Goal: Task Accomplishment & Management: Complete application form

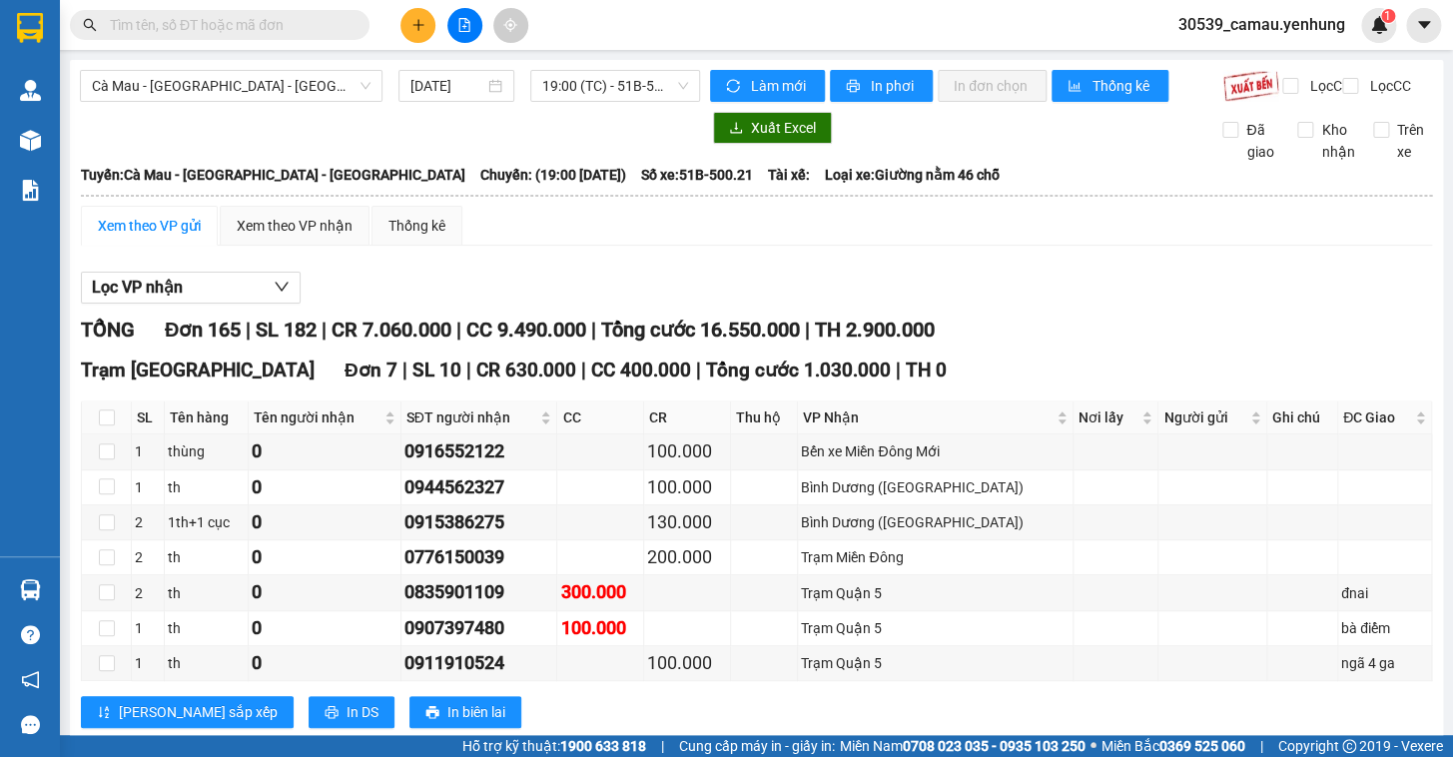
scroll to position [3056, 0]
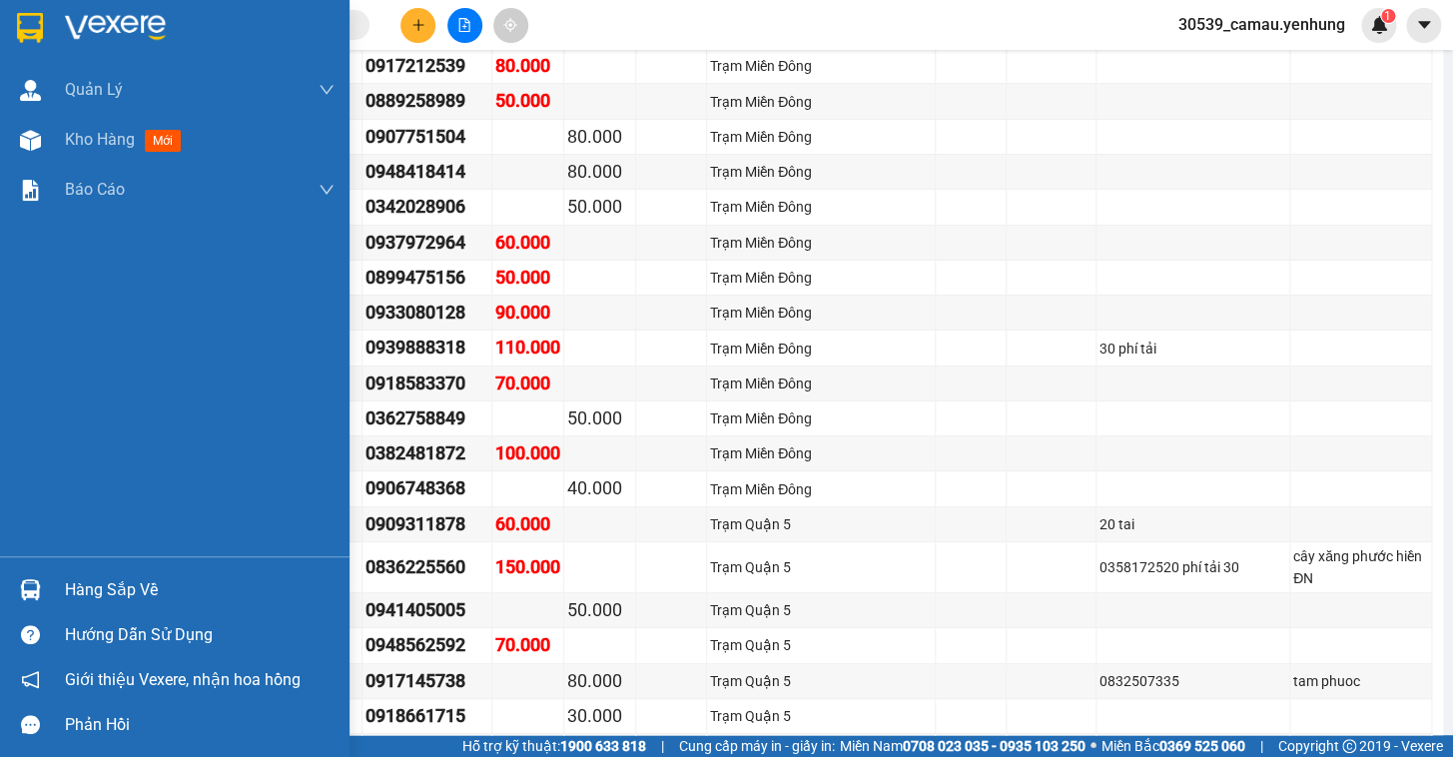
click at [163, 596] on div "Hàng sắp về" at bounding box center [200, 590] width 270 height 30
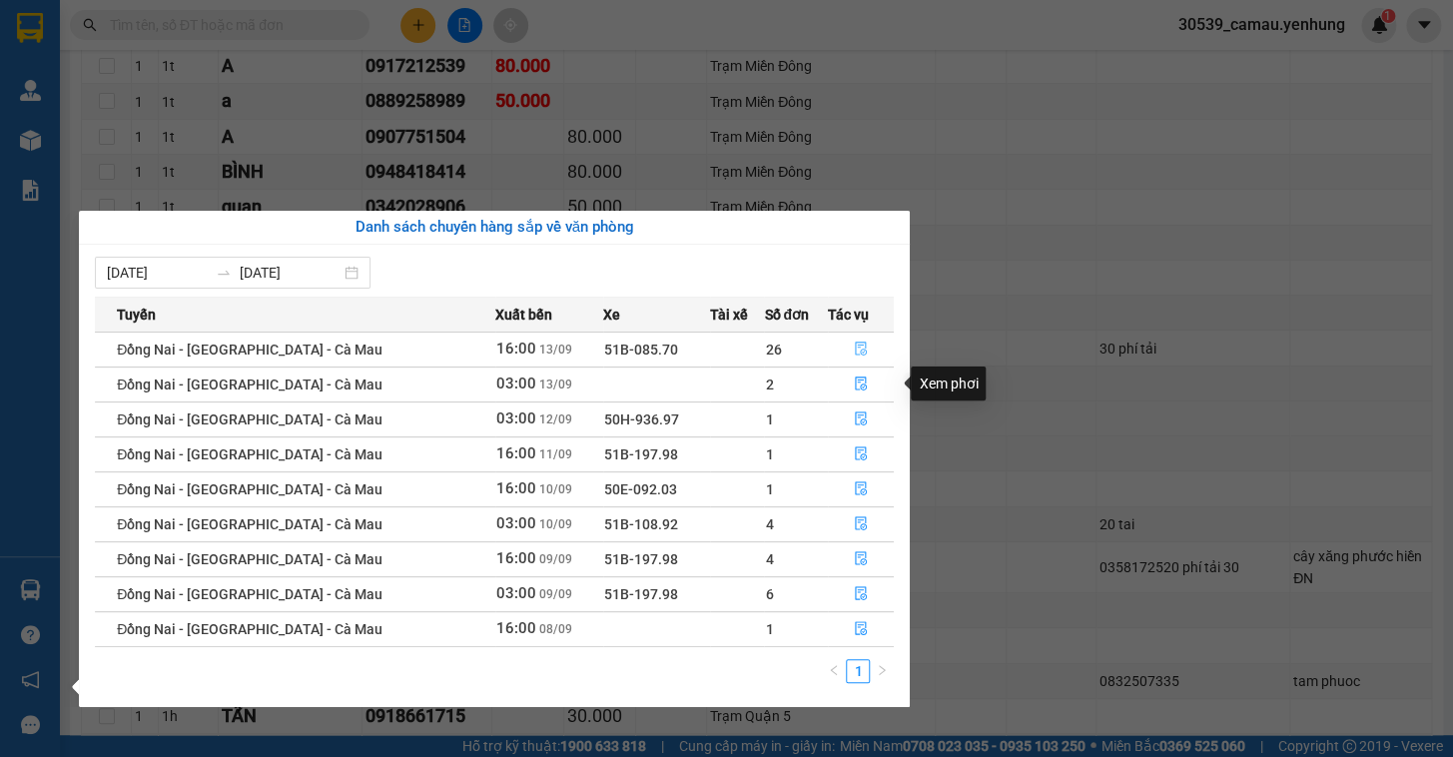
click at [857, 338] on button "button" at bounding box center [861, 350] width 65 height 32
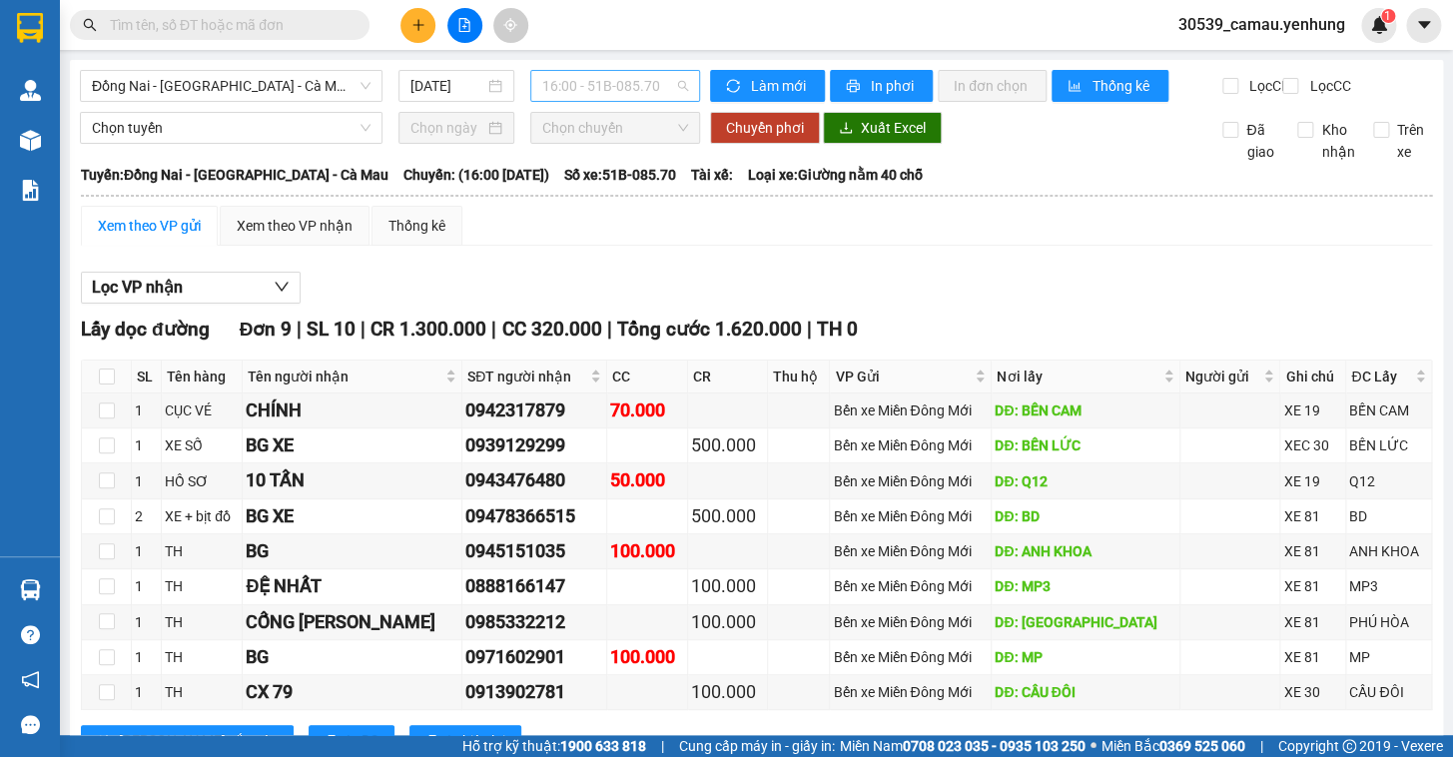
click at [624, 84] on span "16:00 - 51B-085.70" at bounding box center [615, 86] width 146 height 30
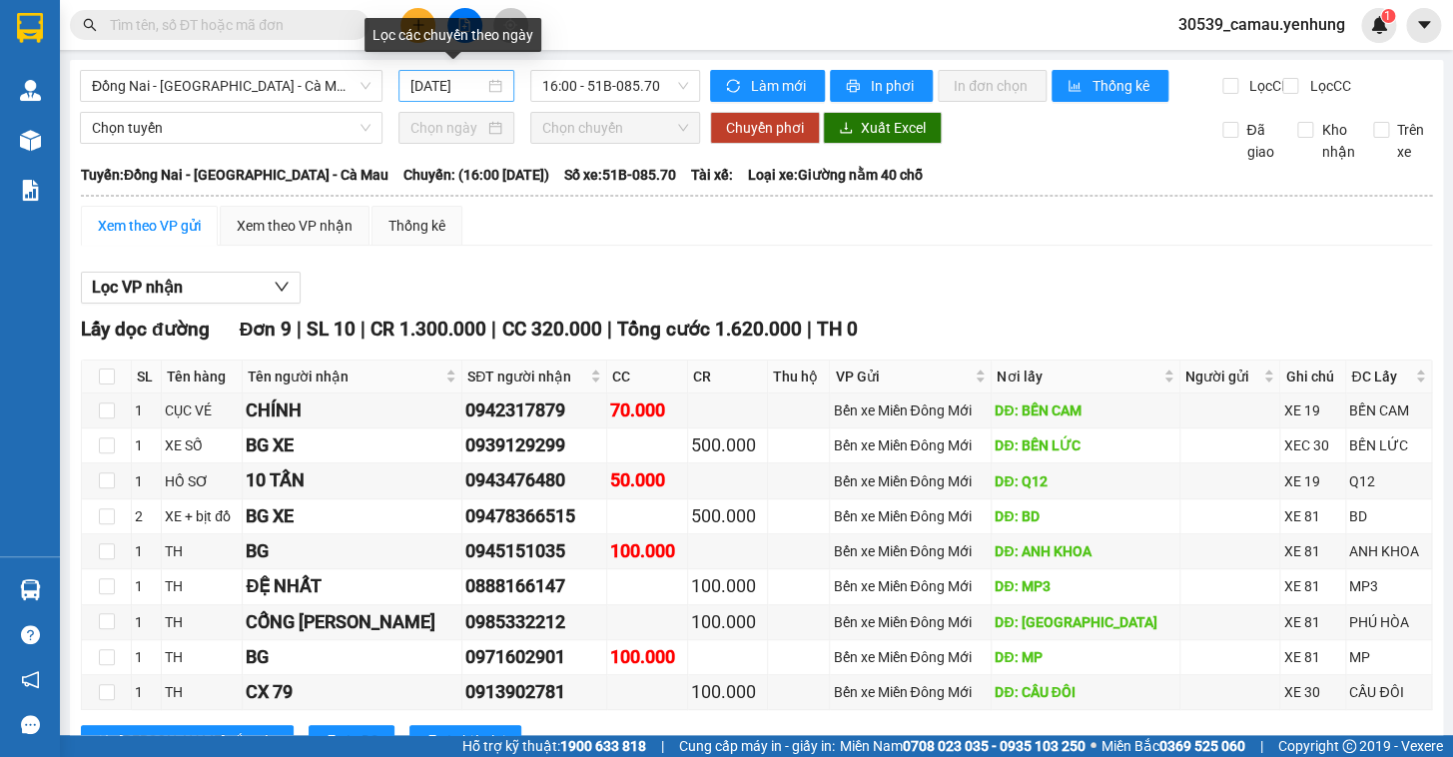
click at [492, 83] on div "13/09/2025" at bounding box center [456, 86] width 93 height 22
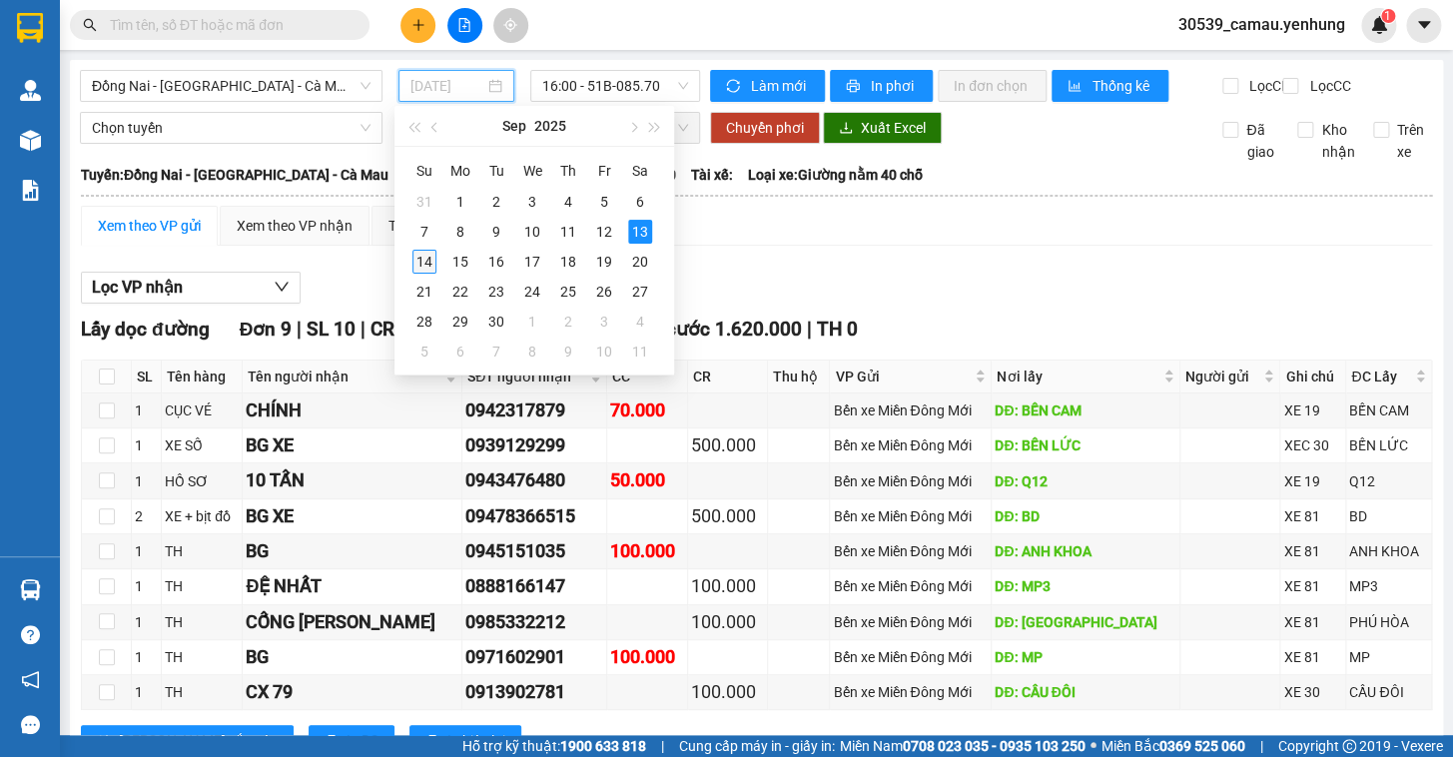
click at [427, 255] on div "14" at bounding box center [424, 262] width 24 height 24
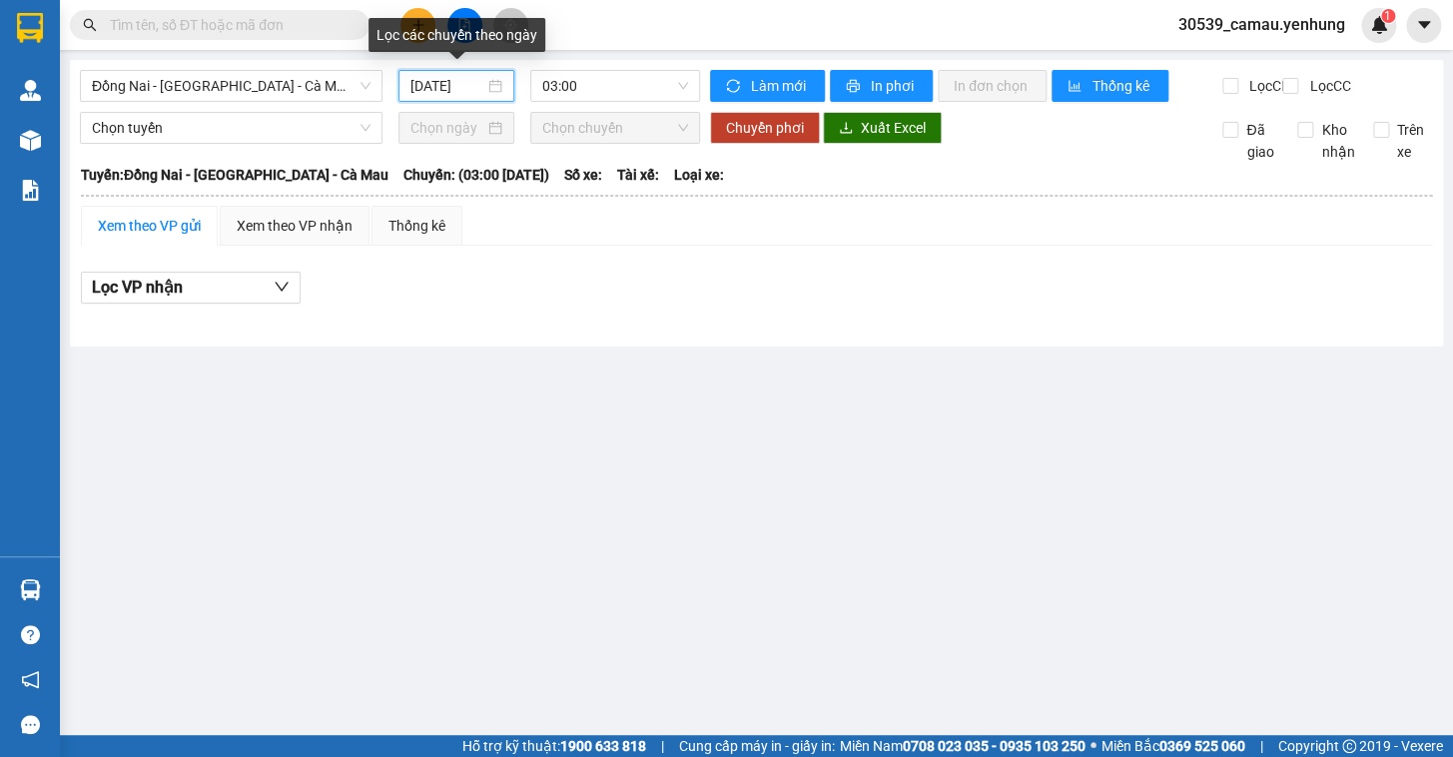
click at [493, 82] on div "[DATE]" at bounding box center [456, 86] width 93 height 22
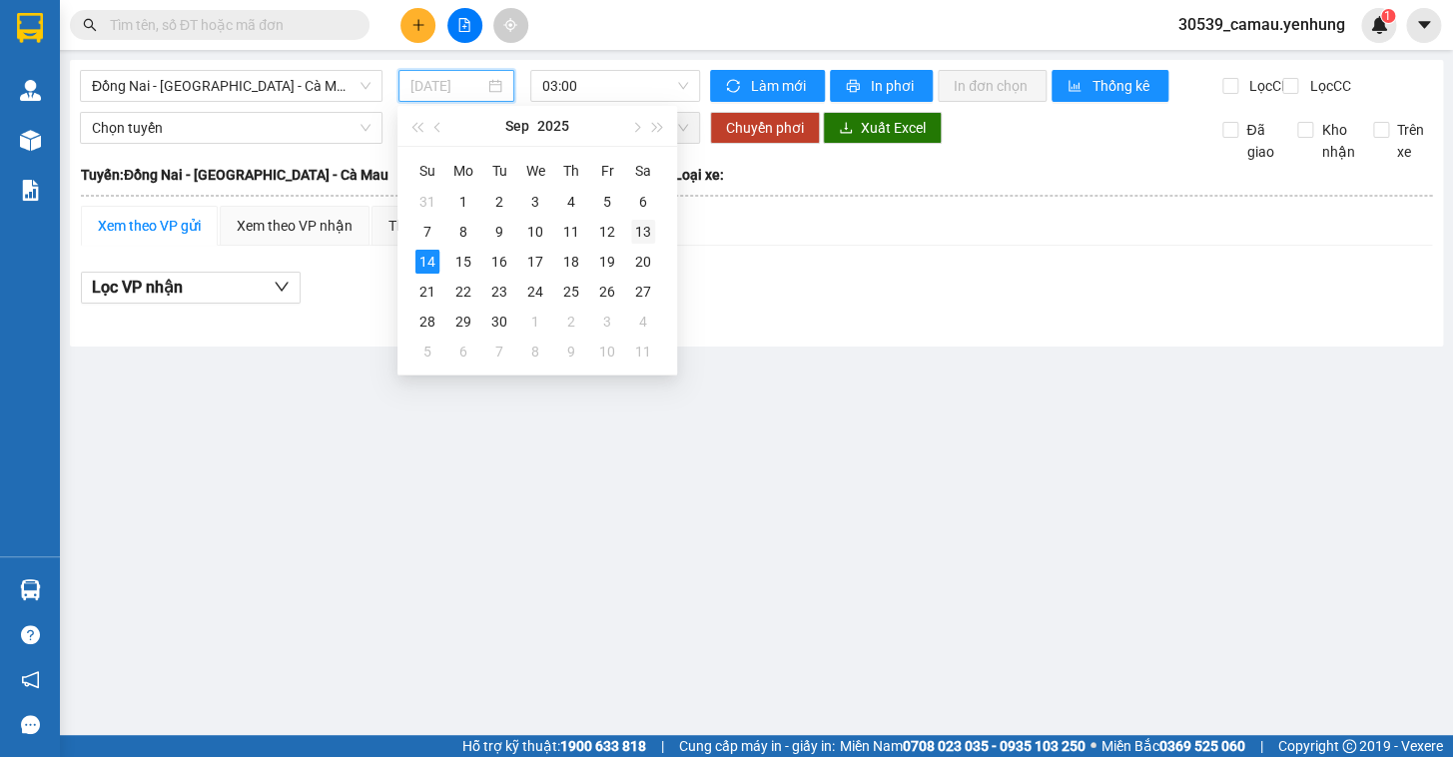
click at [654, 229] on div "13" at bounding box center [643, 232] width 24 height 24
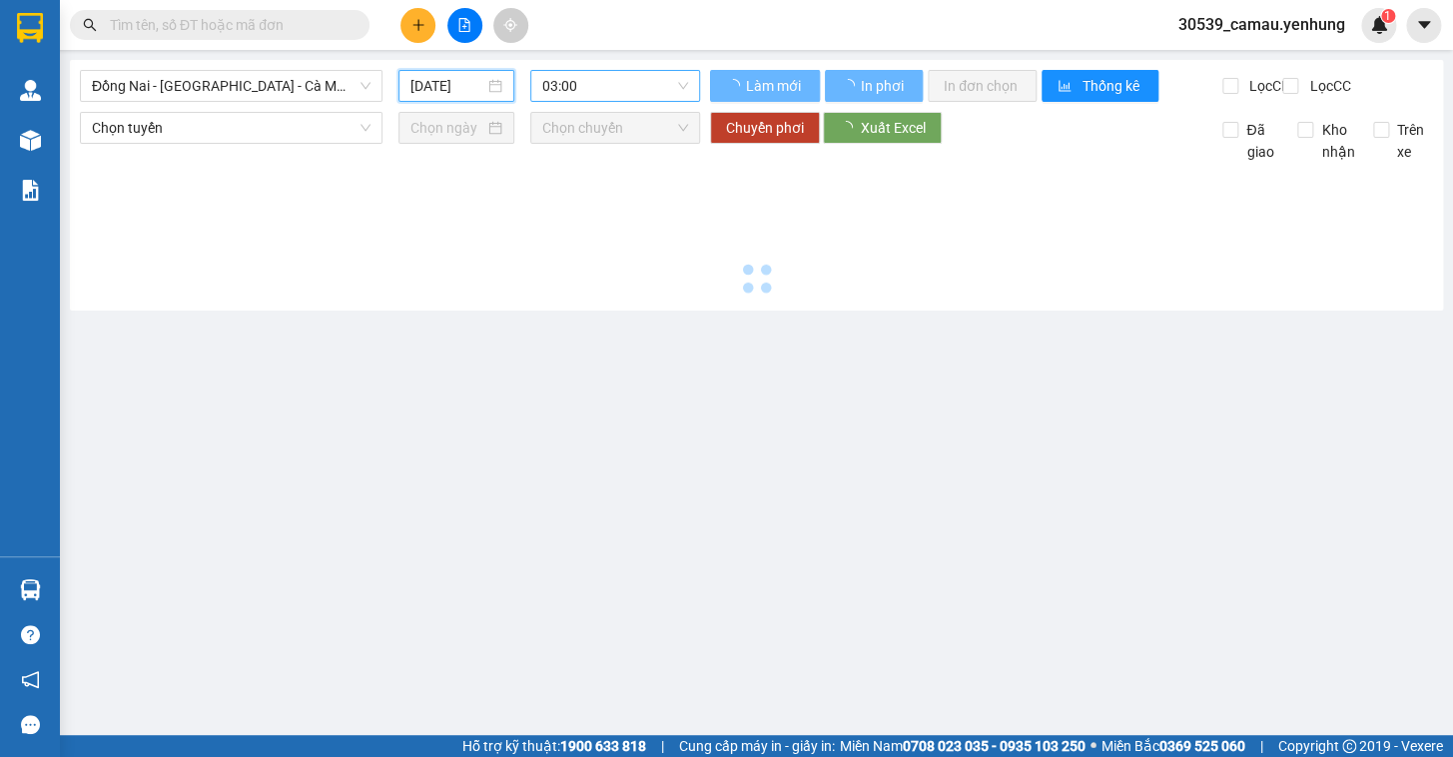
type input "13/09/2025"
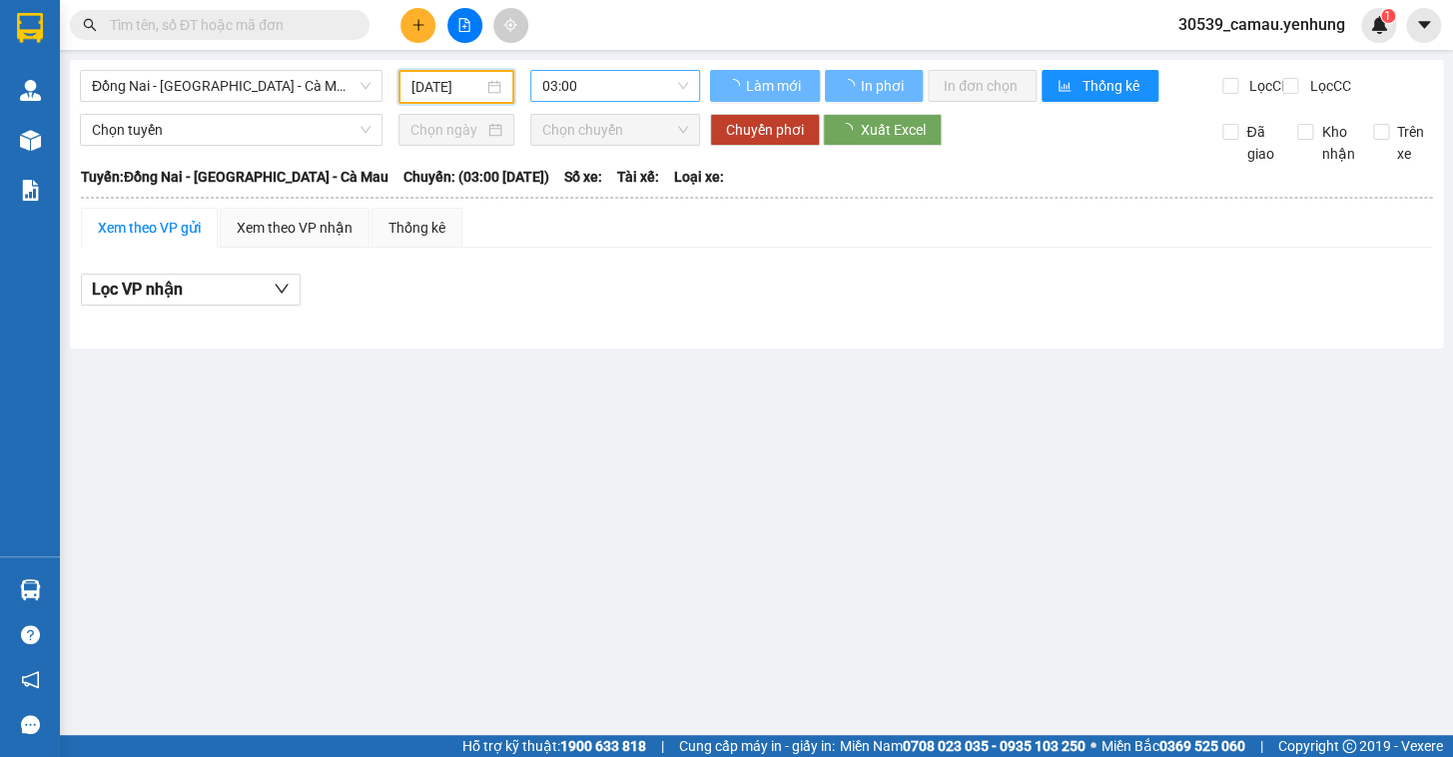
click at [600, 86] on span "03:00" at bounding box center [615, 86] width 146 height 30
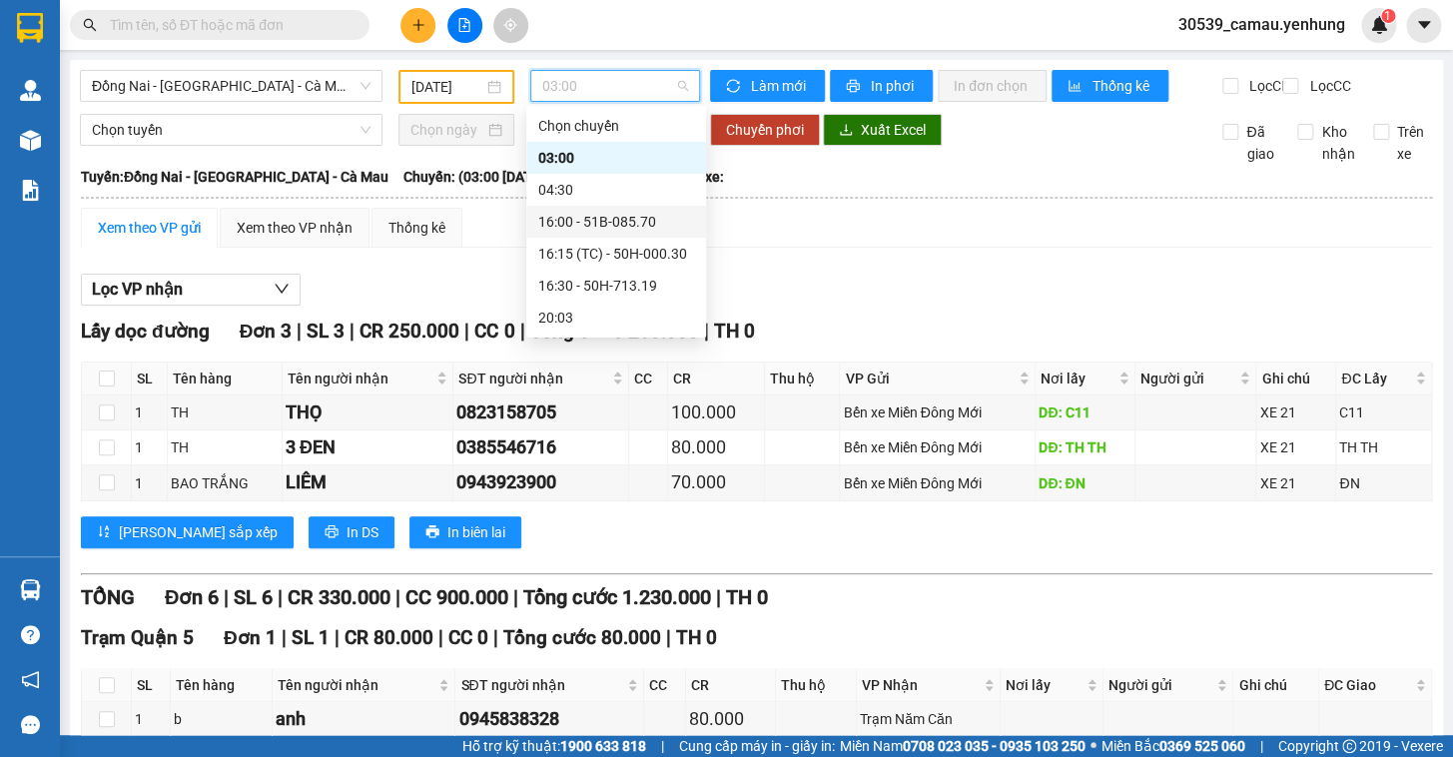
click at [613, 229] on div "16:00 - 51B-085.70" at bounding box center [616, 222] width 156 height 22
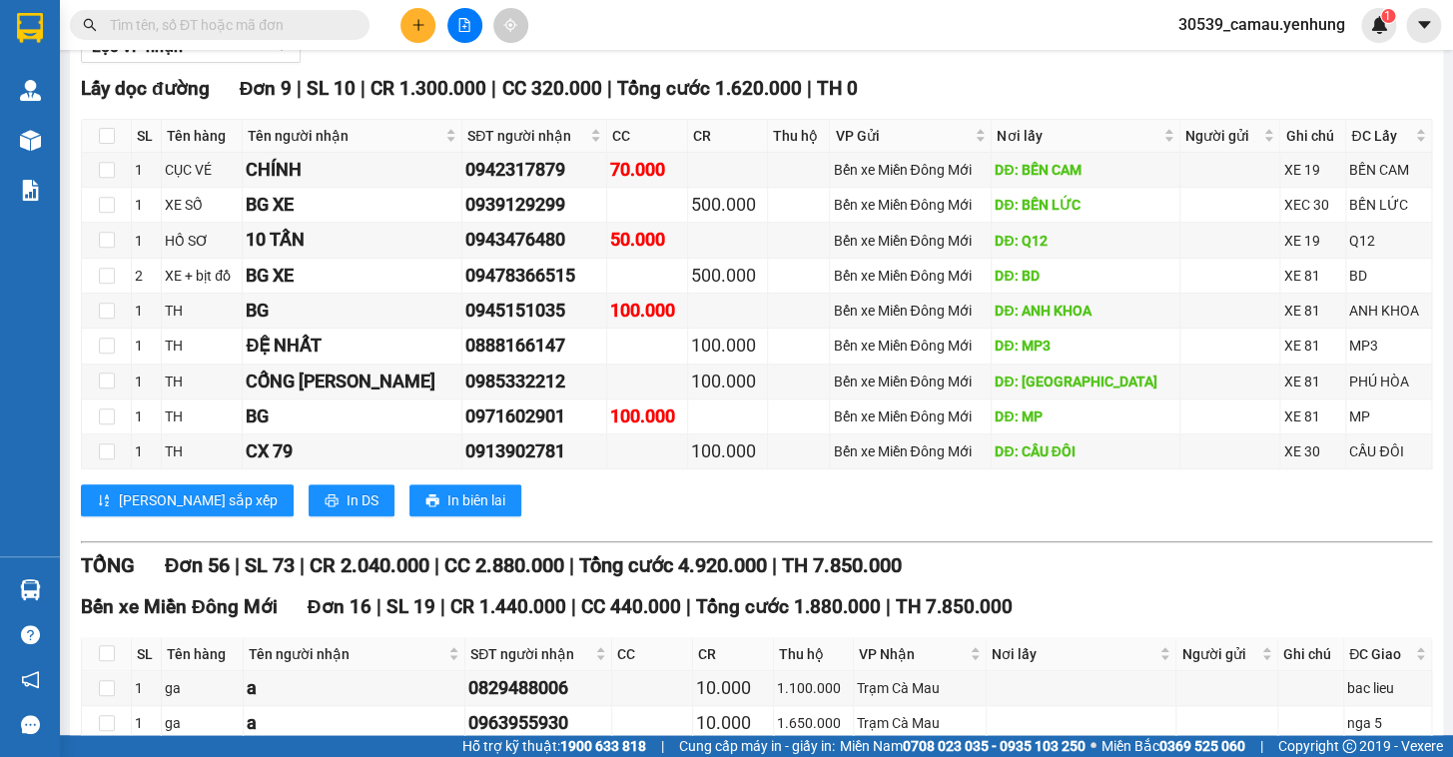
scroll to position [153, 0]
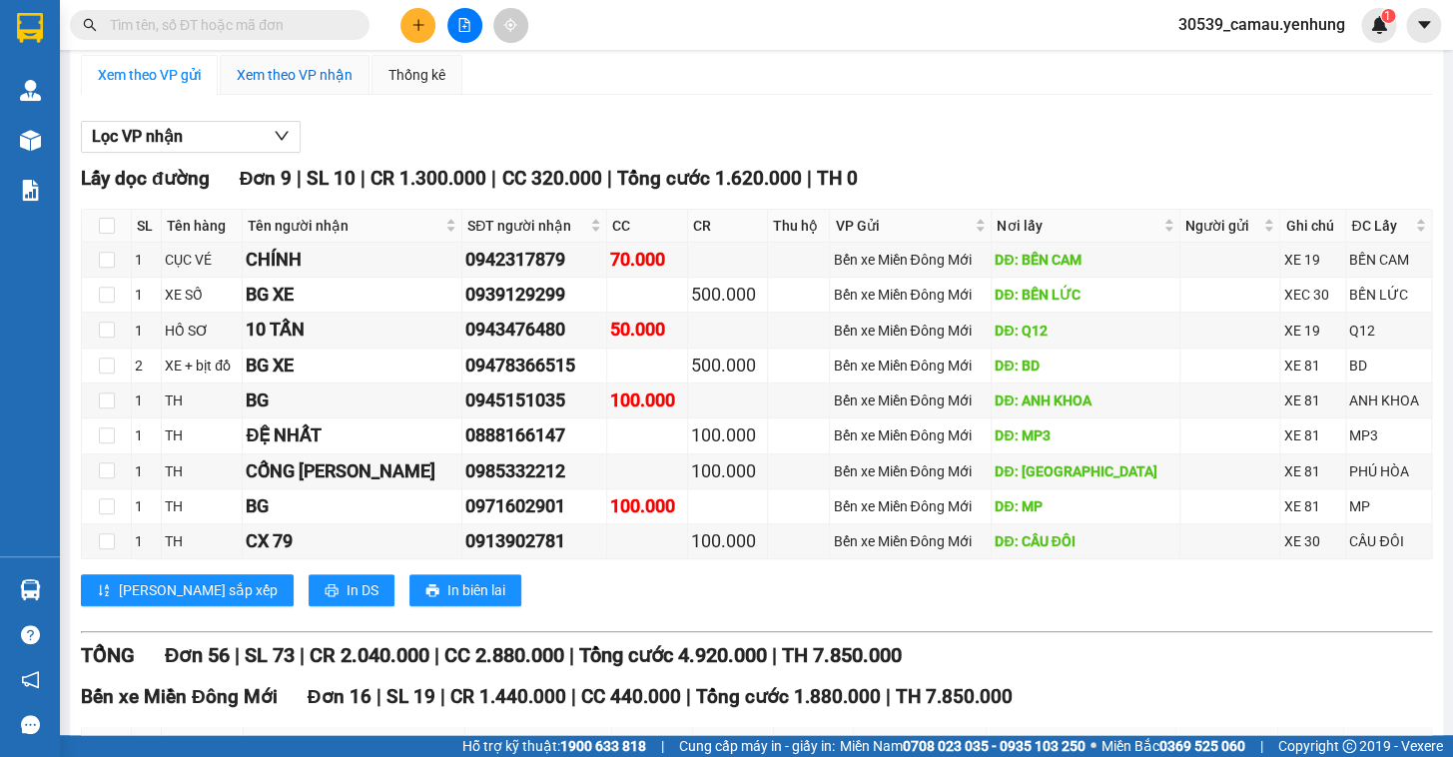
click at [310, 86] on div "Xem theo VP nhận" at bounding box center [295, 75] width 116 height 22
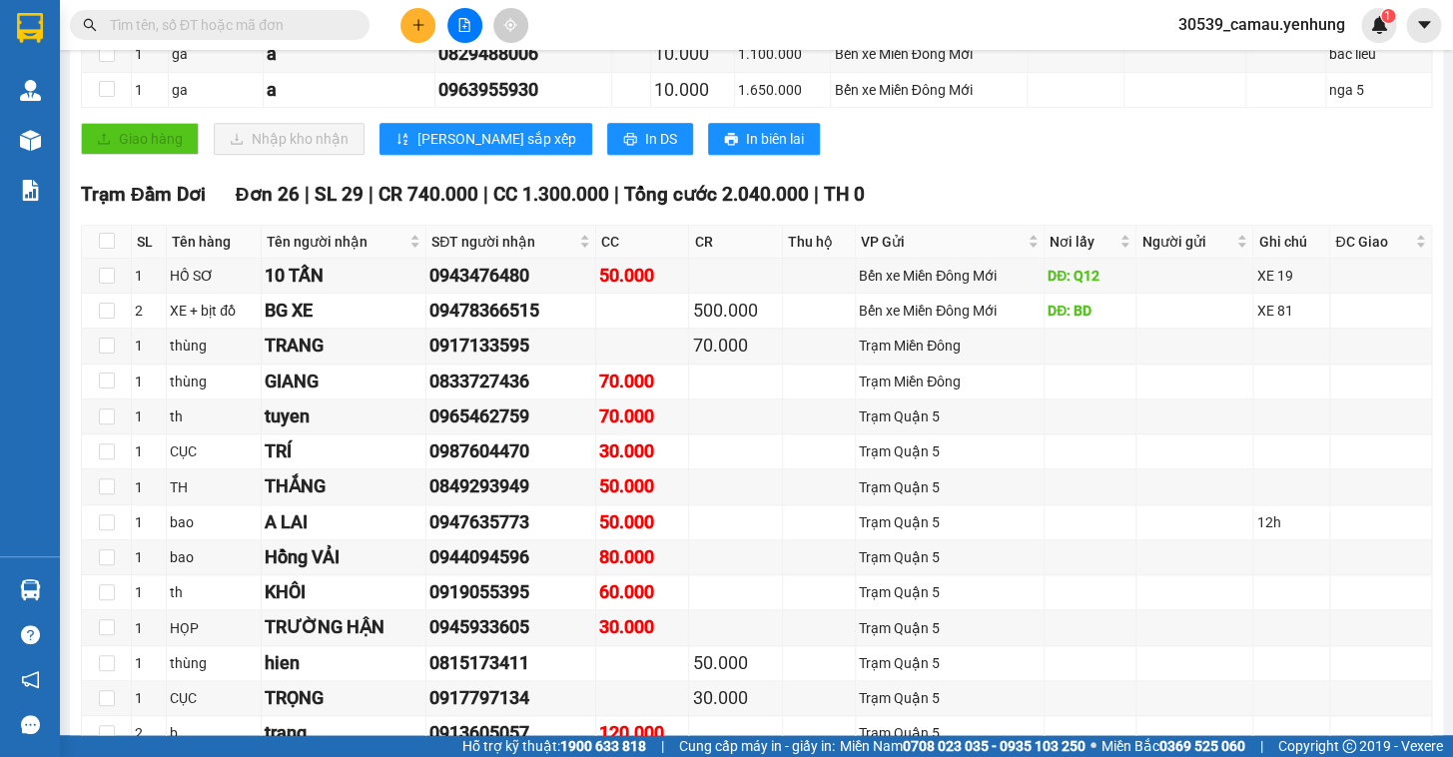
scroll to position [408, 0]
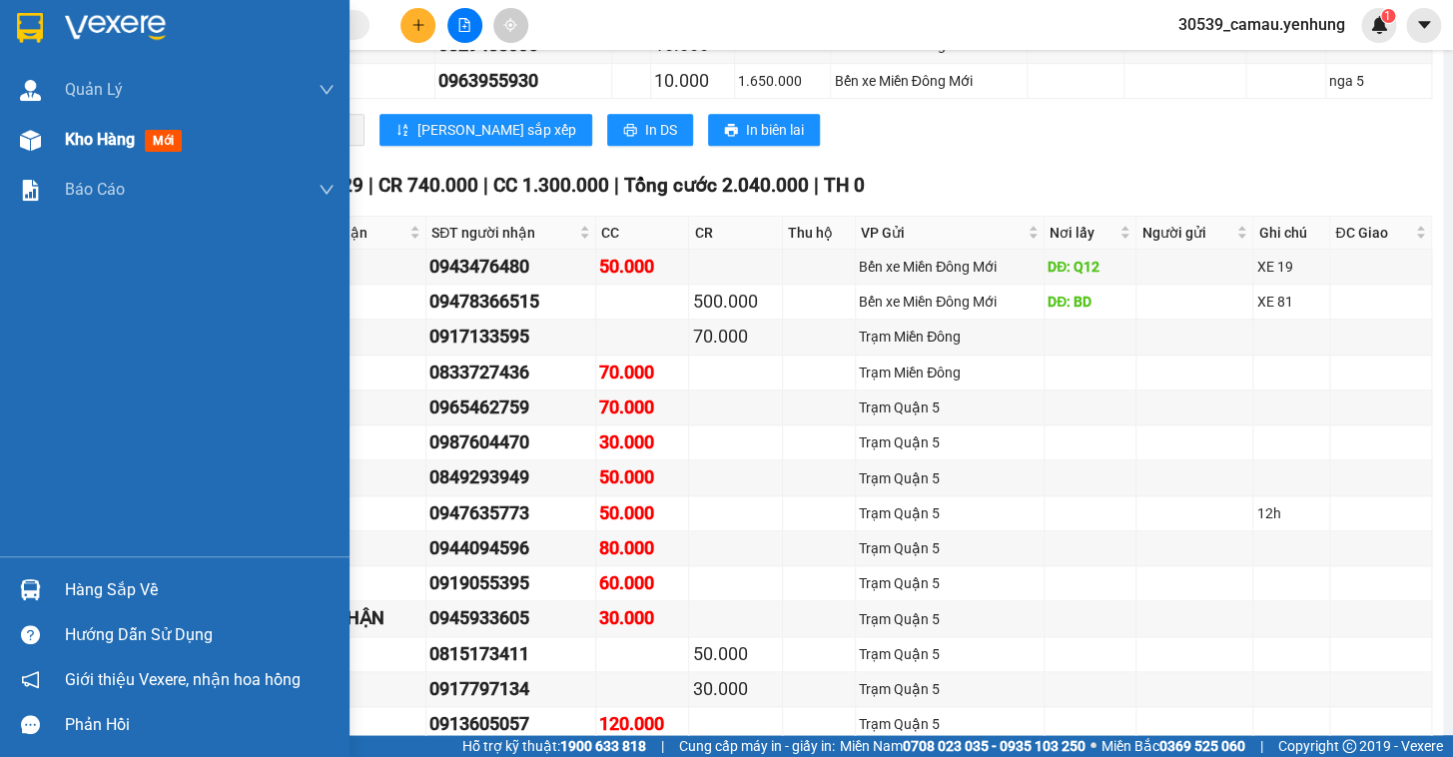
click at [82, 145] on span "Kho hàng" at bounding box center [100, 139] width 70 height 19
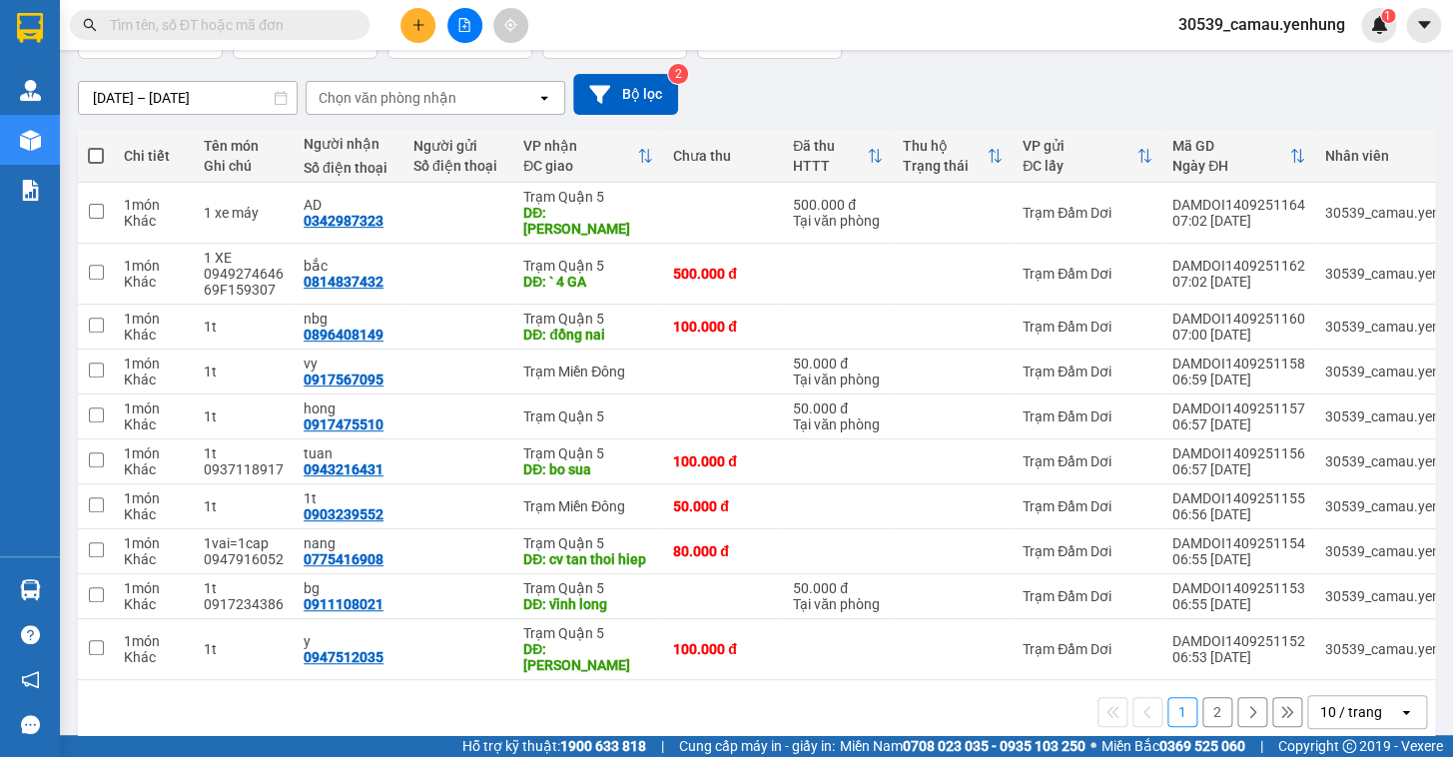
scroll to position [168, 0]
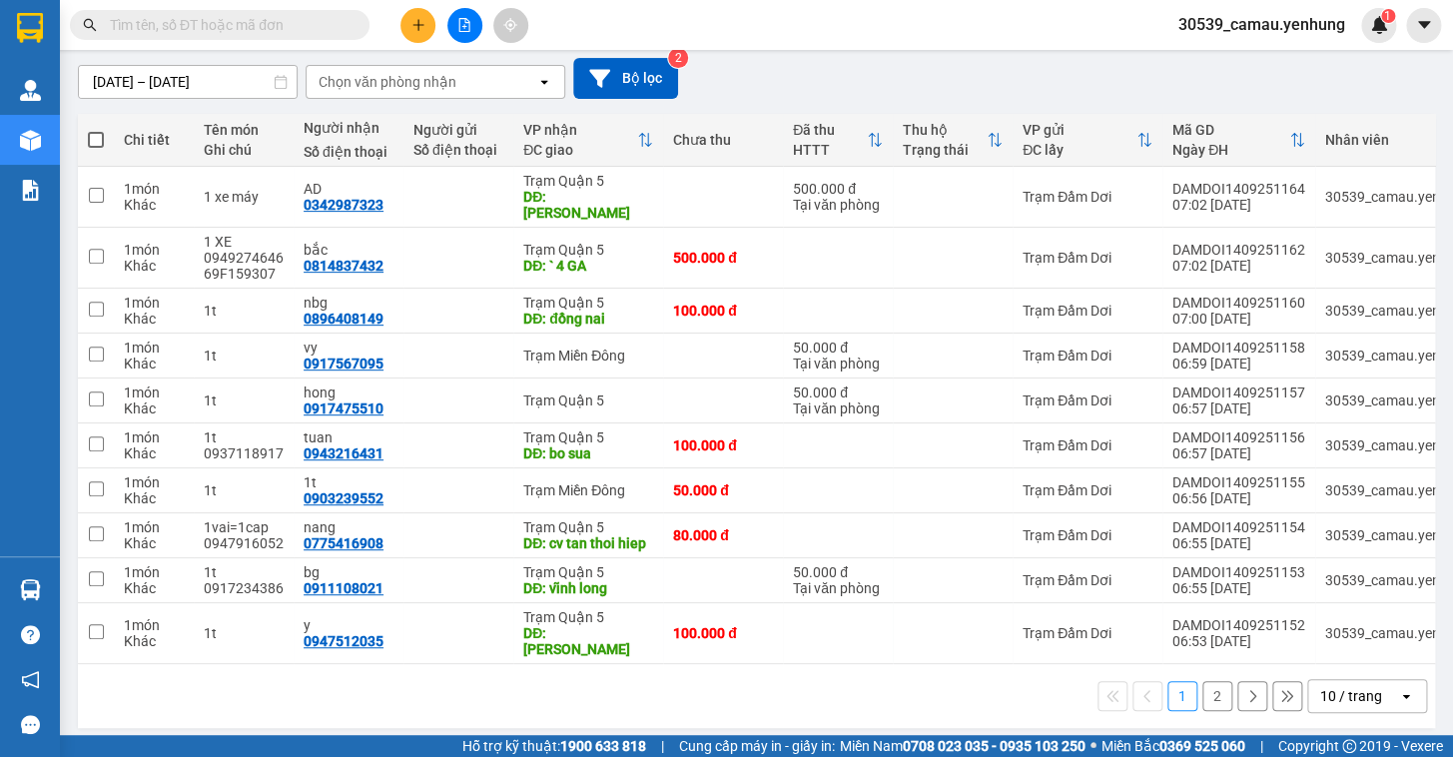
click at [1327, 693] on div "10 / trang" at bounding box center [1351, 696] width 62 height 20
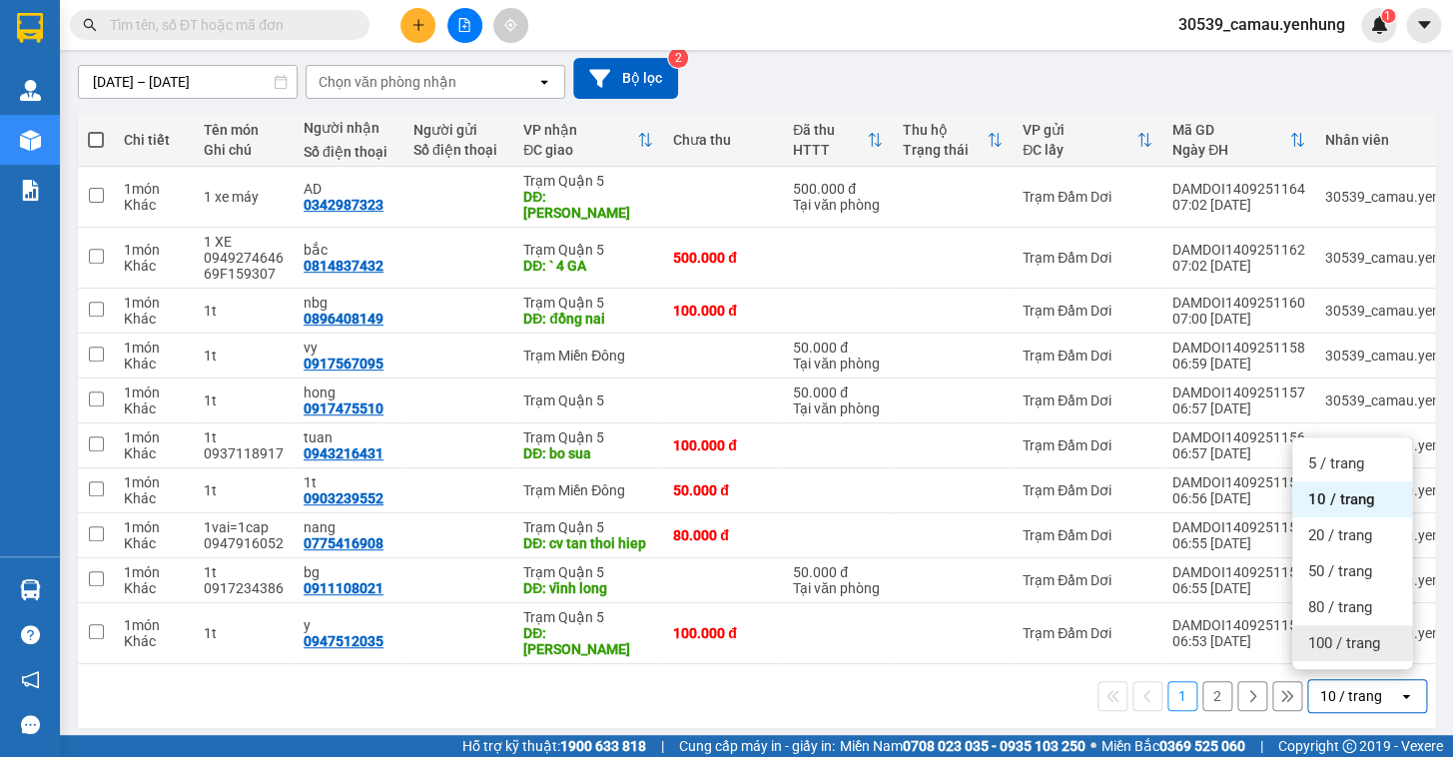
click at [1323, 657] on div "100 / trang" at bounding box center [1352, 643] width 120 height 36
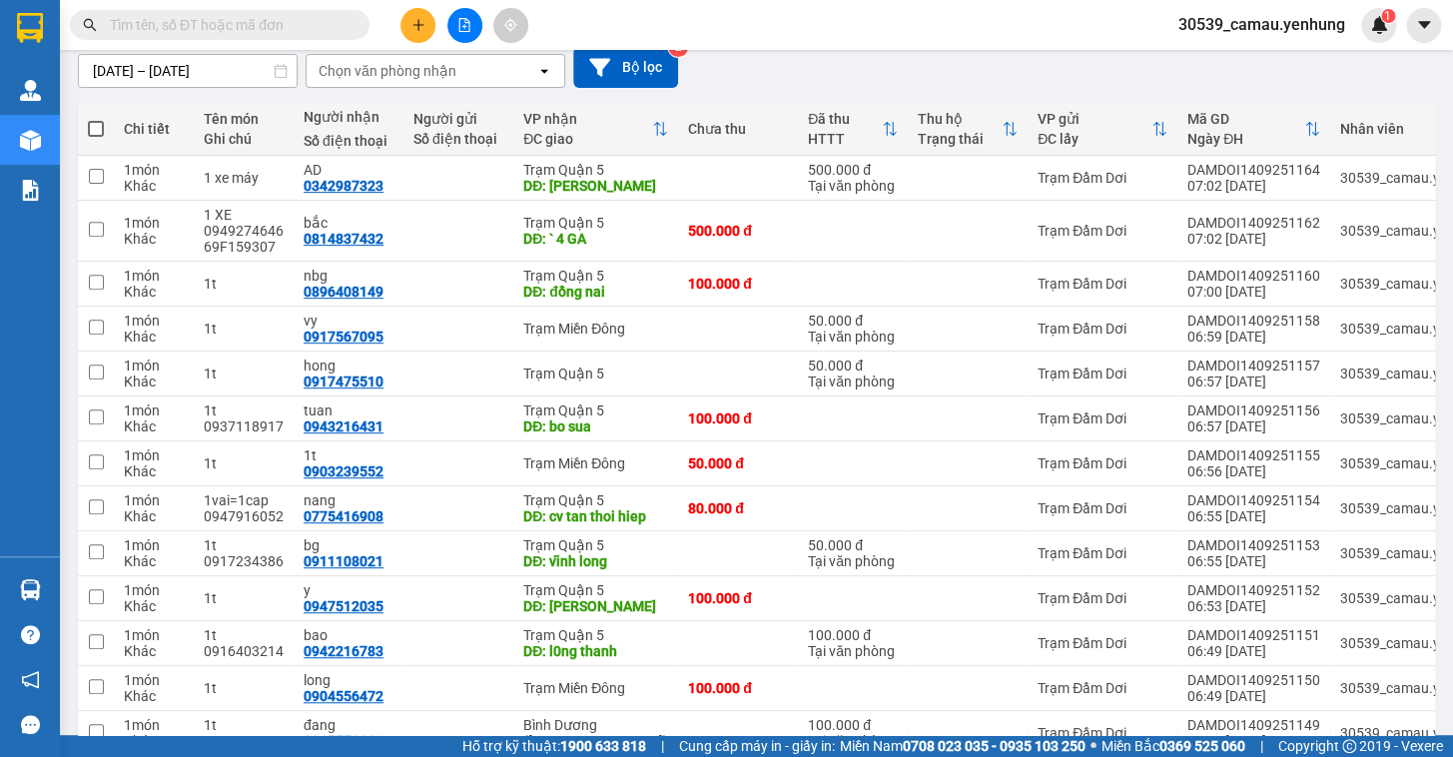
scroll to position [0, 0]
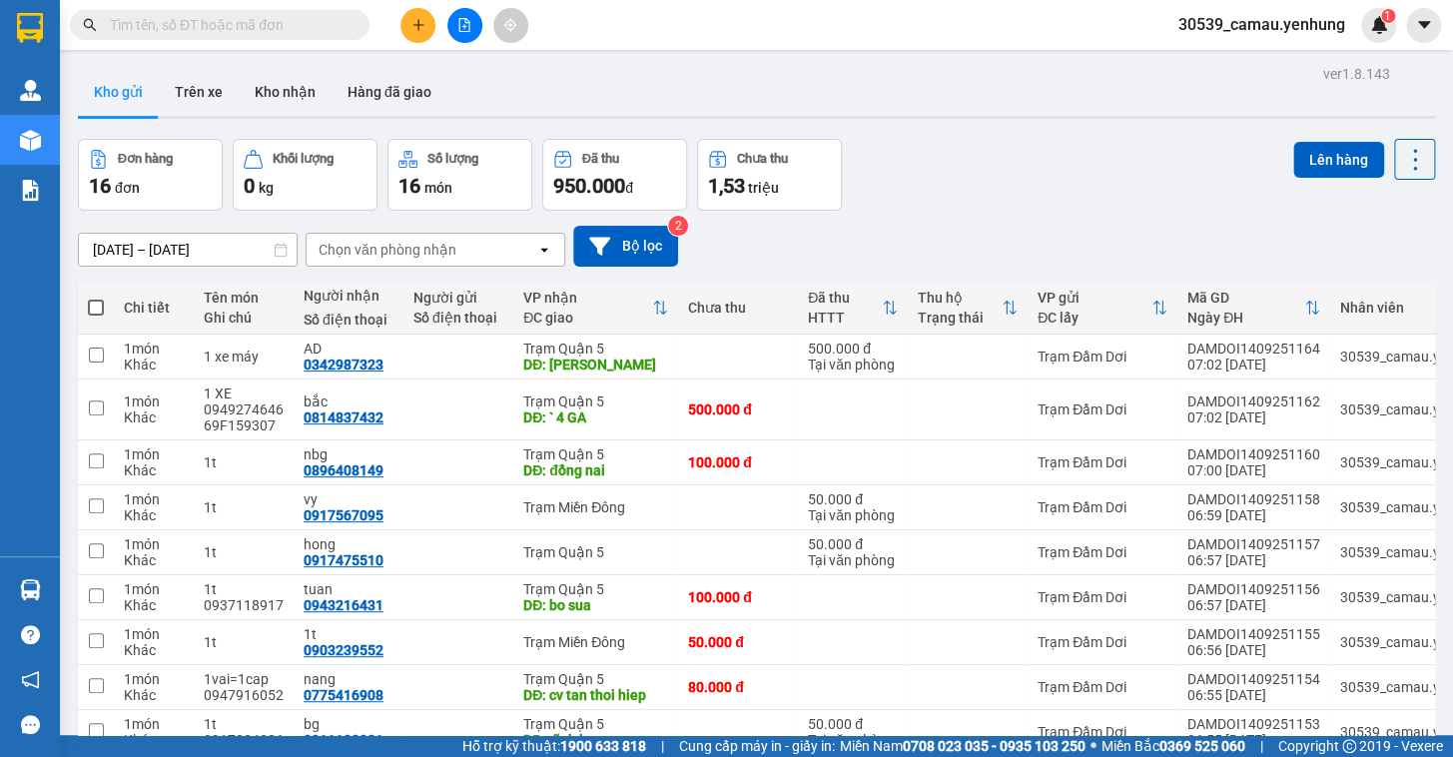
click at [94, 308] on span at bounding box center [96, 308] width 16 height 16
click at [96, 298] on input "checkbox" at bounding box center [96, 298] width 0 height 0
checkbox input "true"
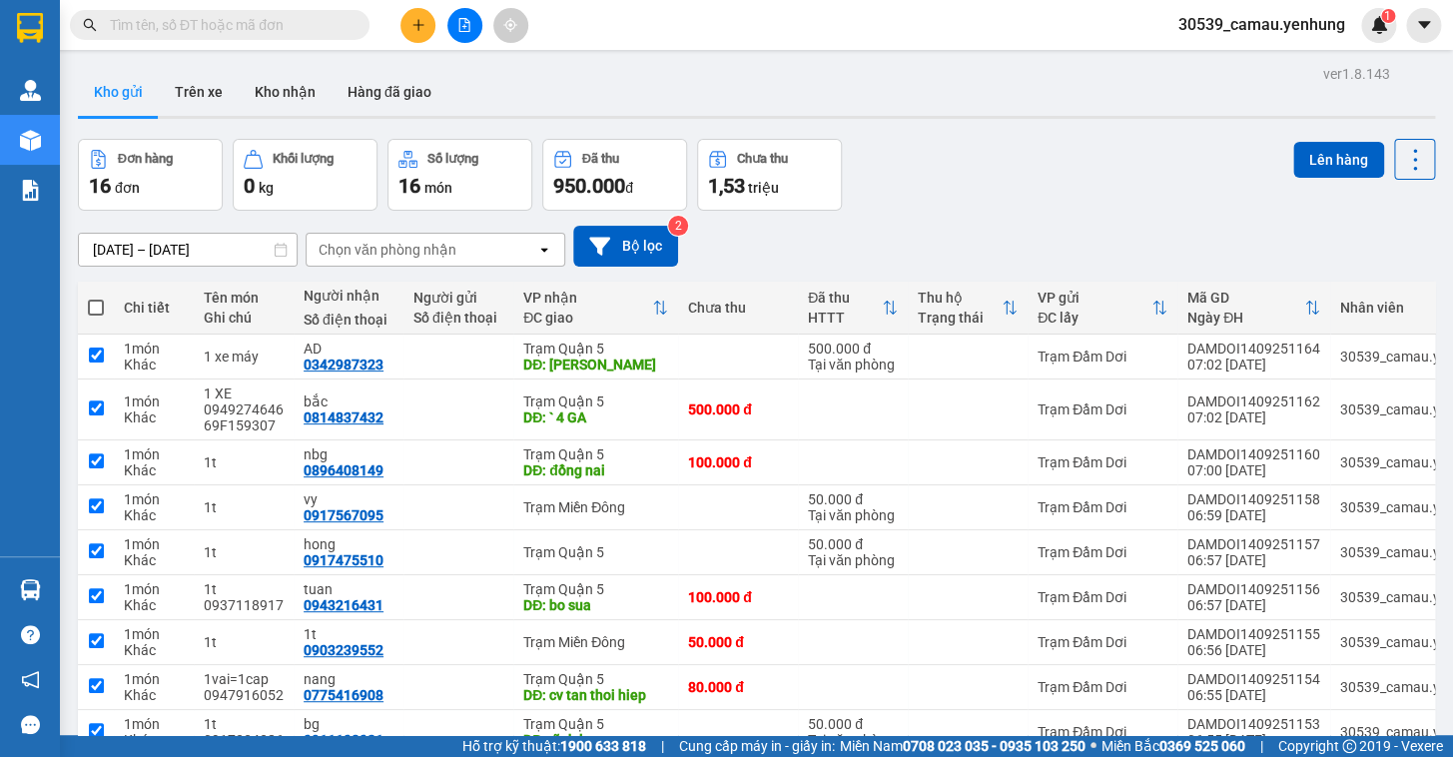
checkbox input "true"
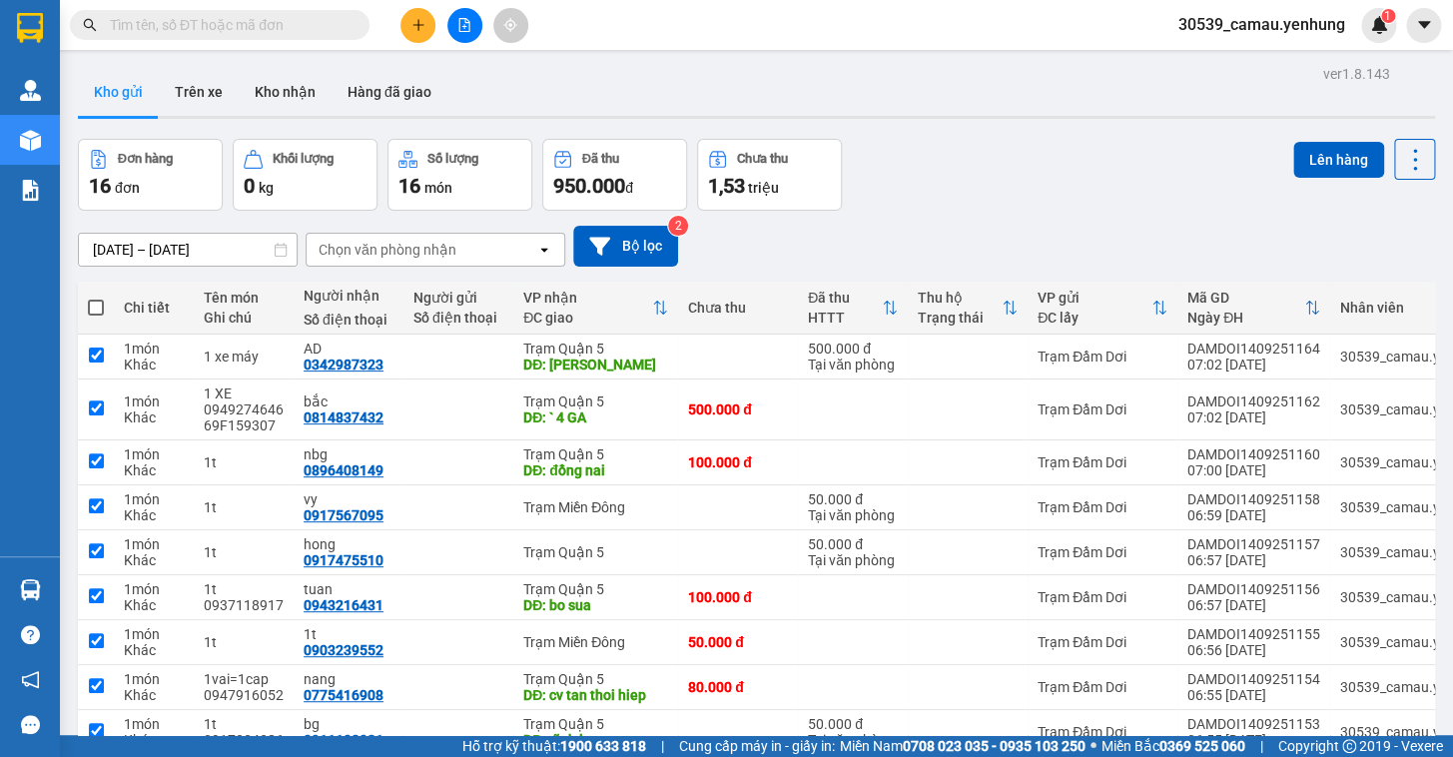
checkbox input "true"
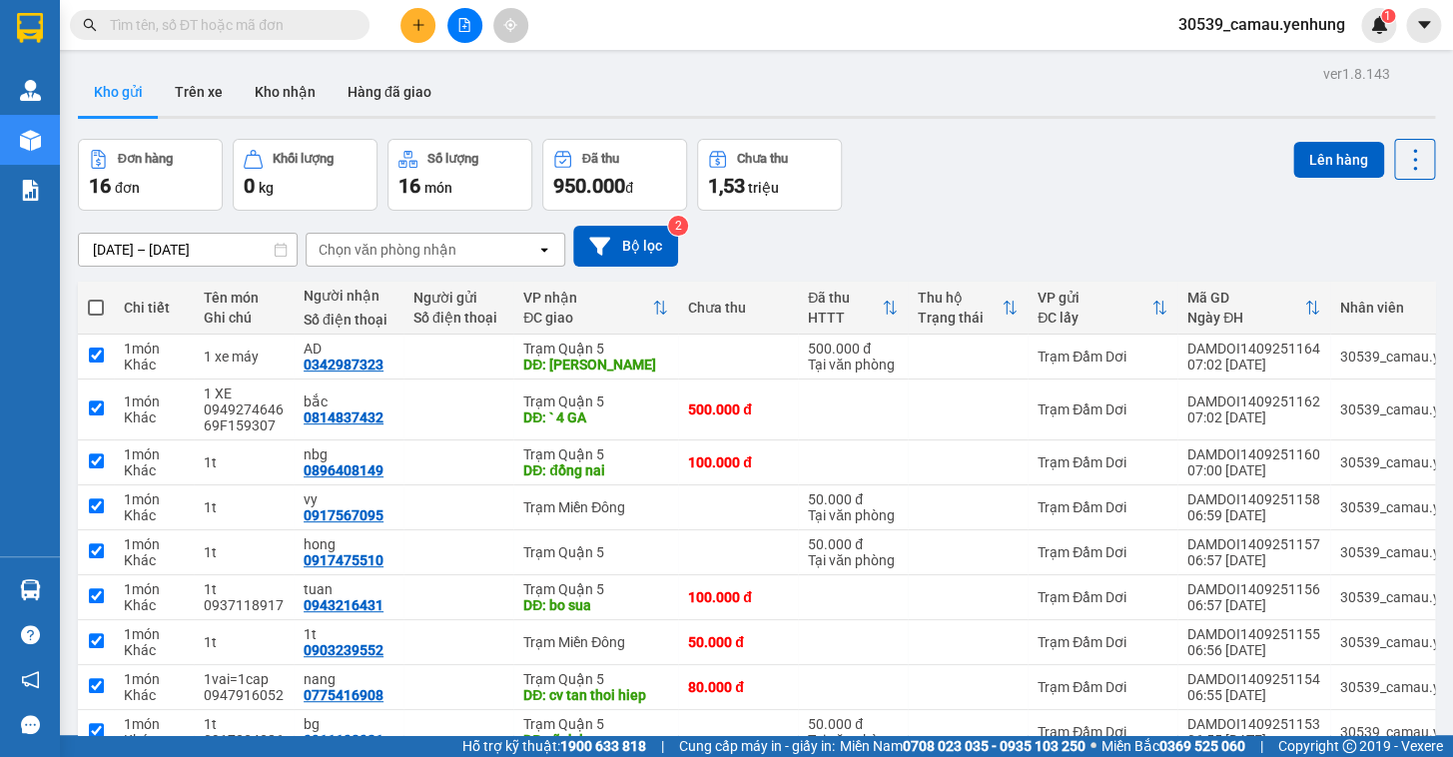
checkbox input "true"
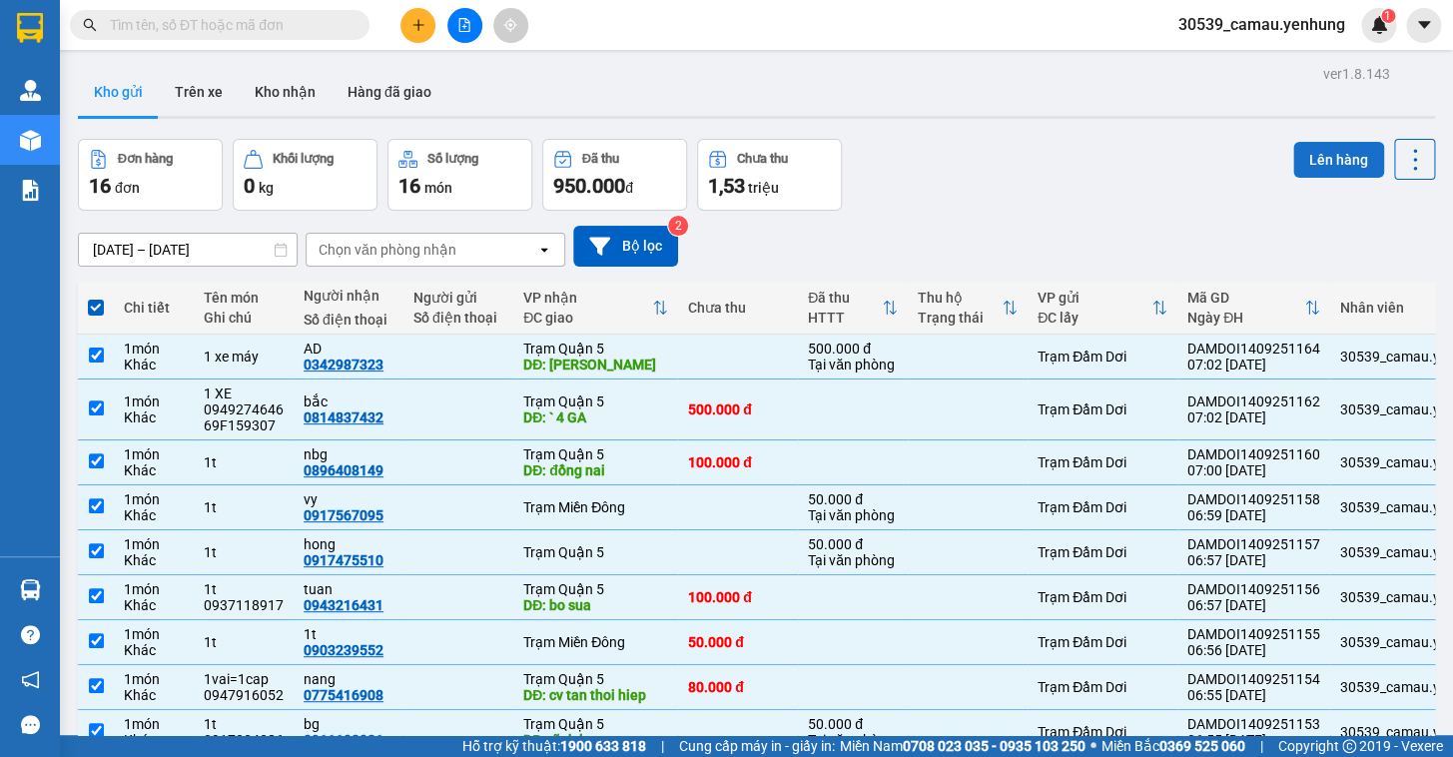
click at [1338, 147] on button "Lên hàng" at bounding box center [1338, 160] width 91 height 36
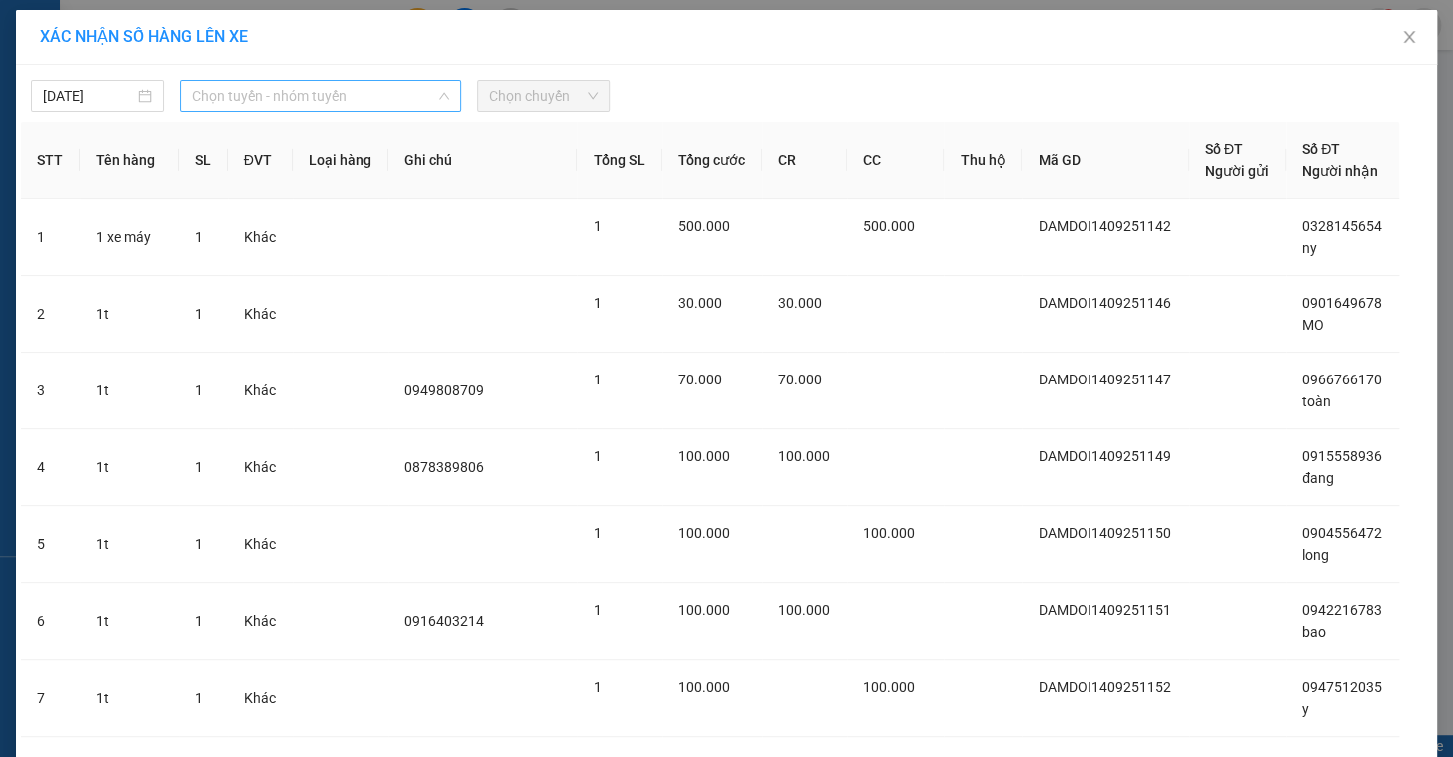
click at [345, 102] on span "Chọn tuyến - nhóm tuyến" at bounding box center [321, 96] width 258 height 30
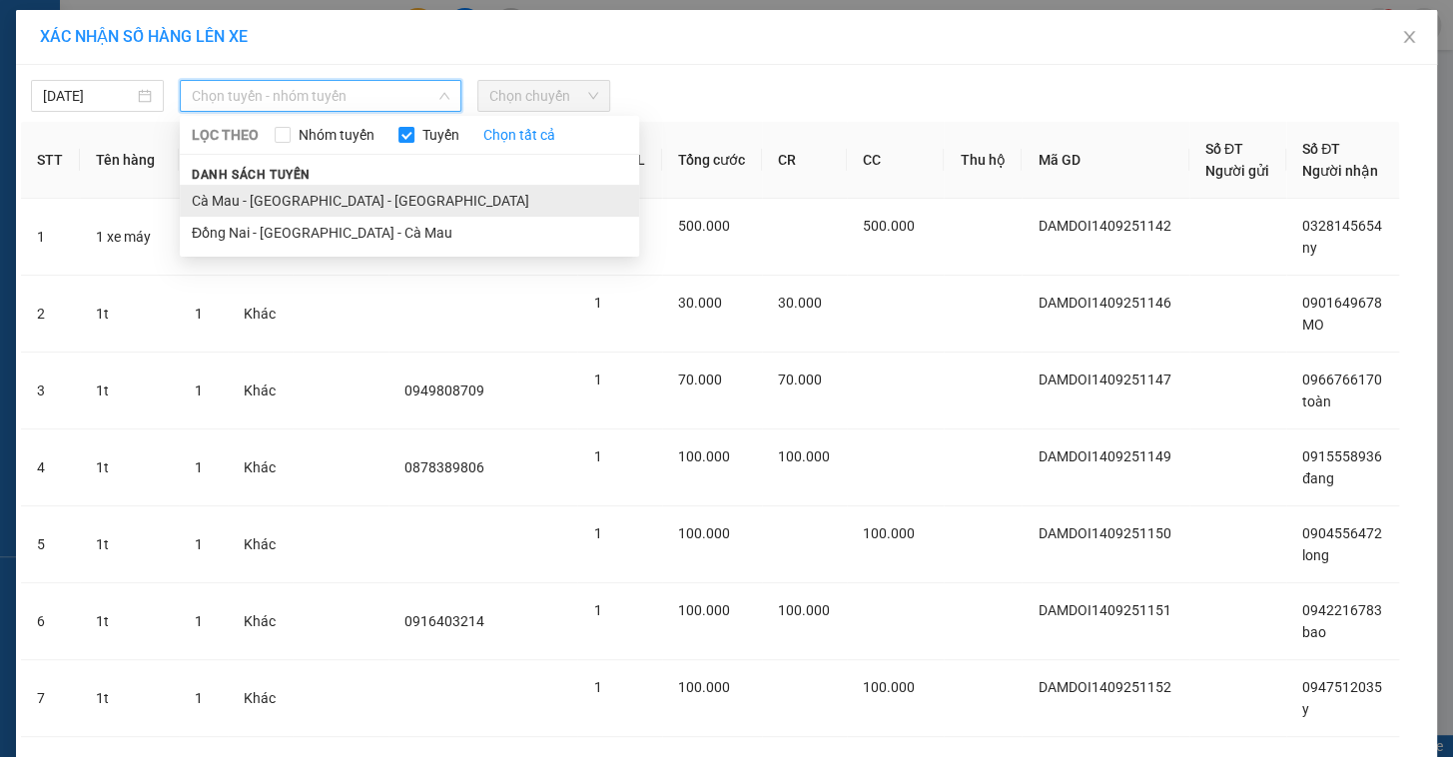
click at [277, 206] on li "Cà Mau - Sài Gòn - Đồng Nai" at bounding box center [409, 201] width 459 height 32
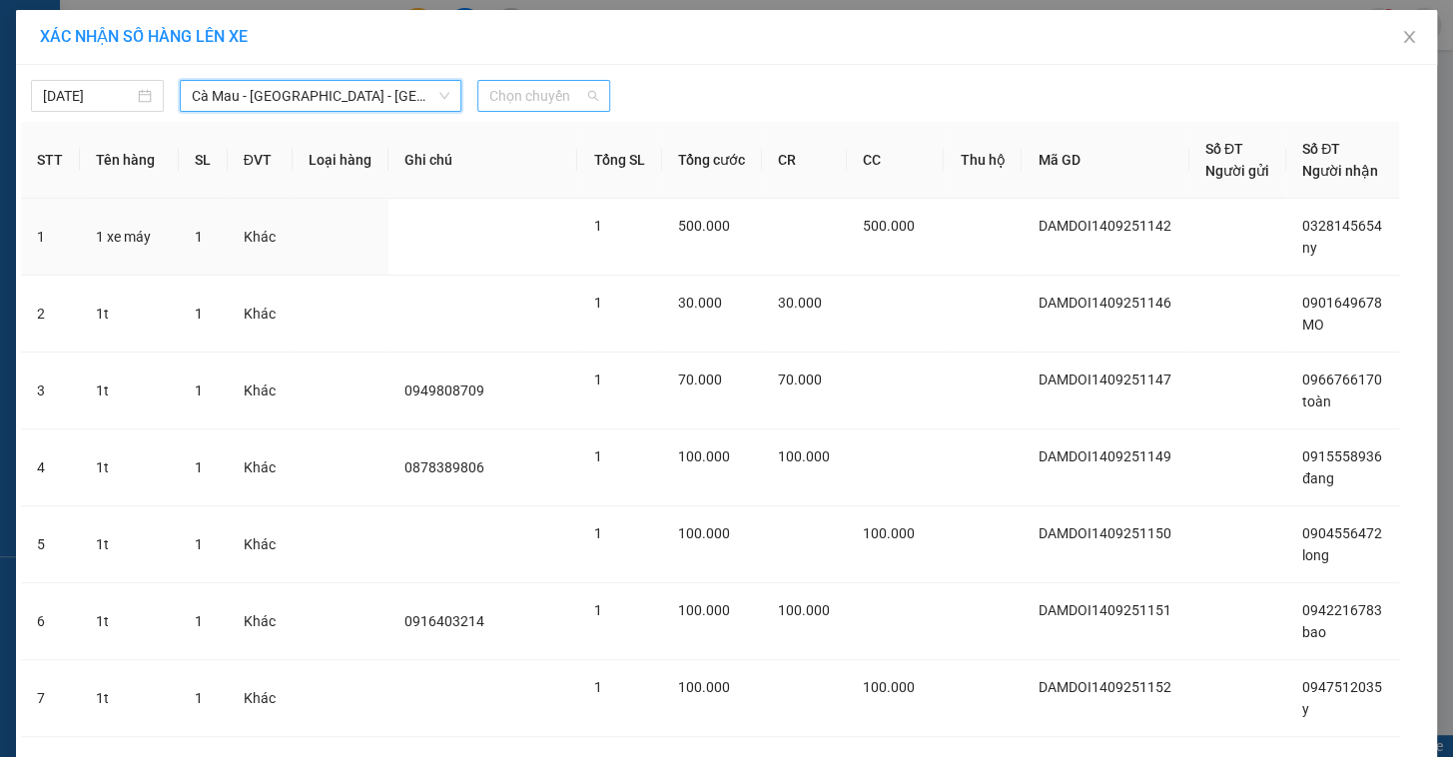
click at [500, 92] on span "Chọn chuyến" at bounding box center [543, 96] width 109 height 30
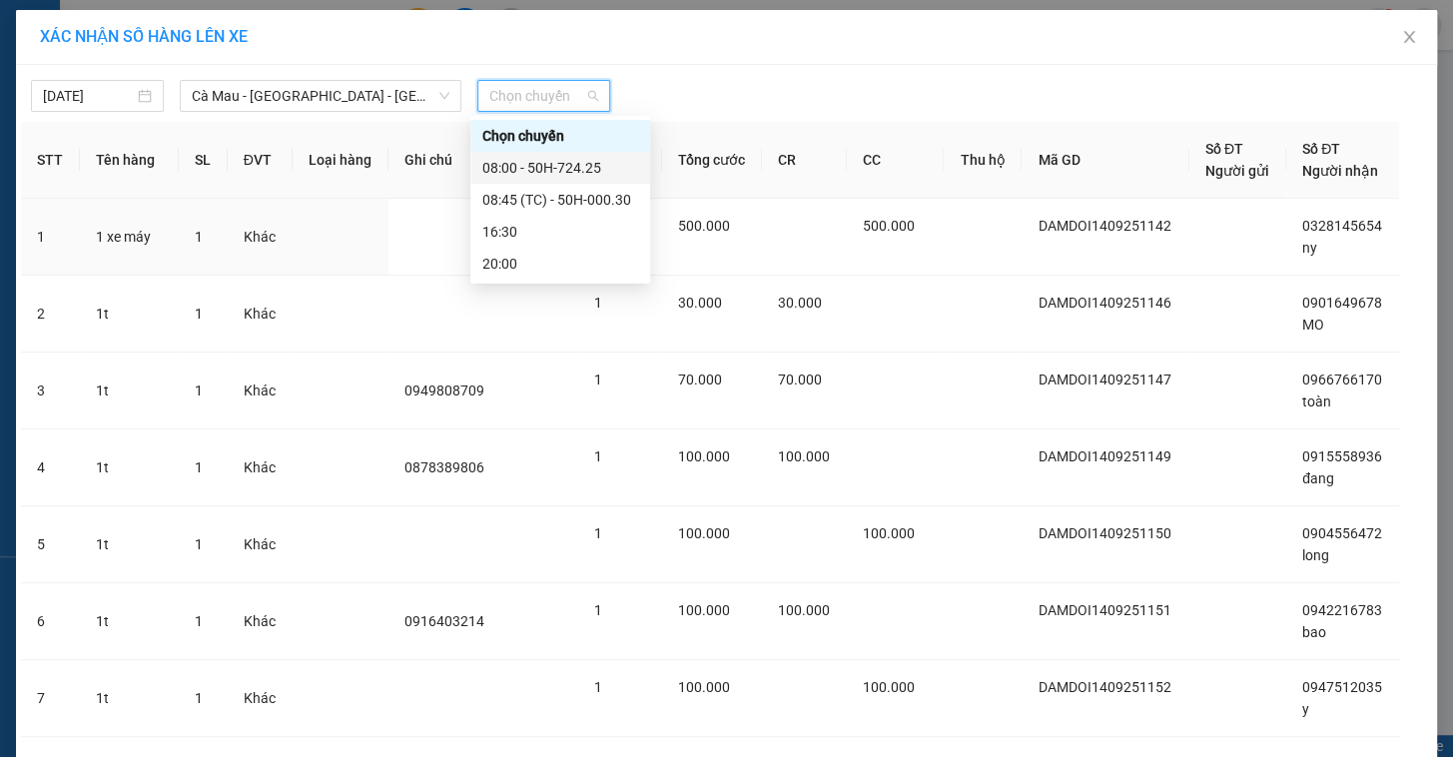
click at [529, 171] on div "08:00 - 50H-724.25" at bounding box center [560, 168] width 156 height 22
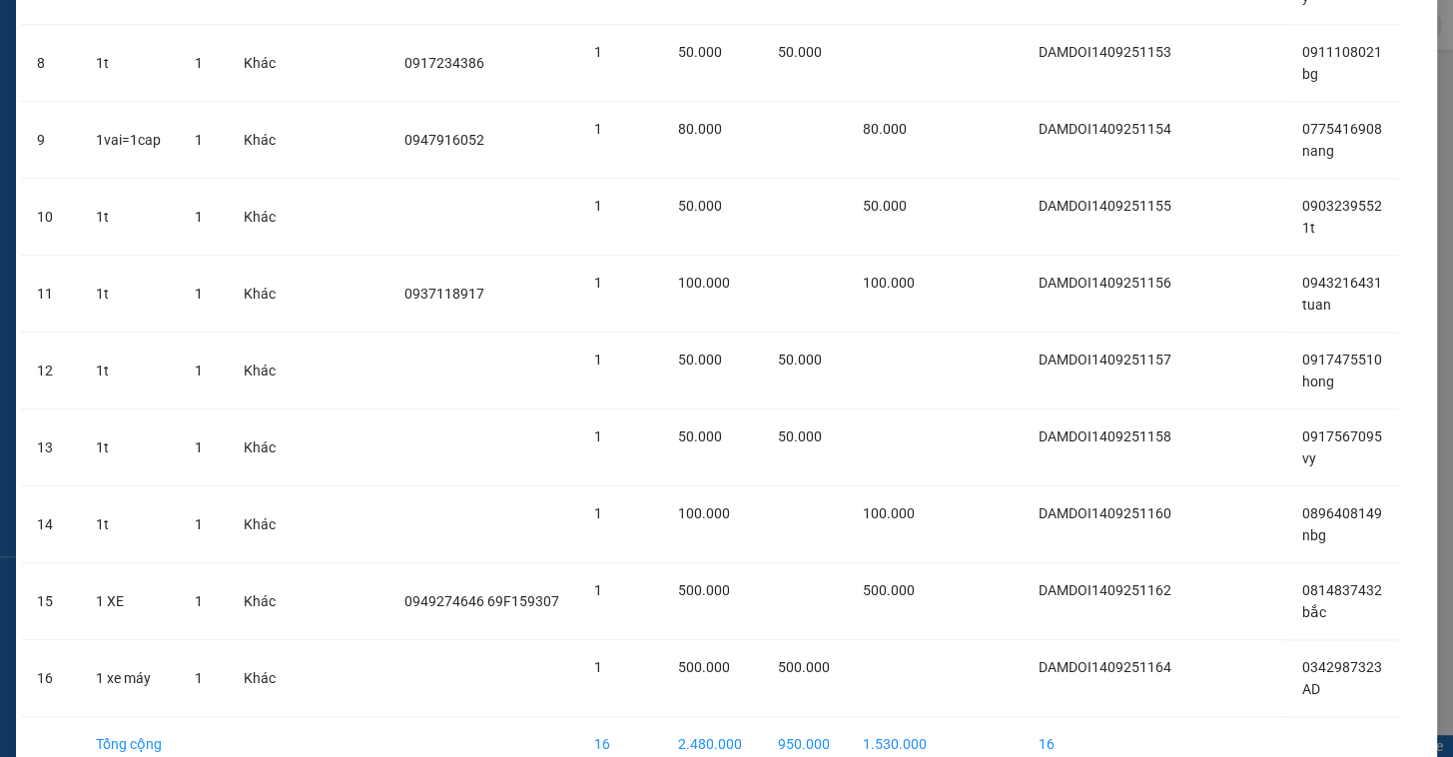
scroll to position [828, 0]
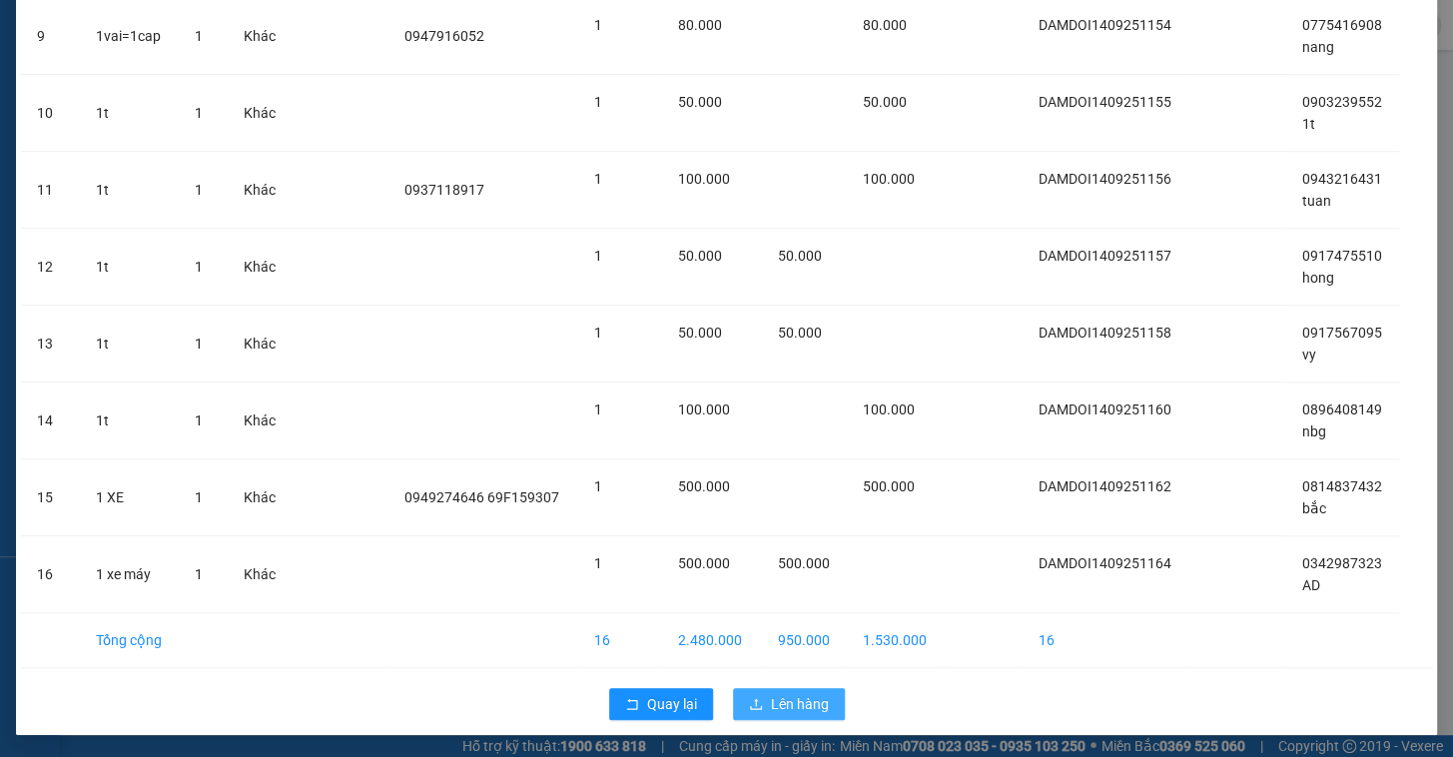
click at [759, 692] on button "Lên hàng" at bounding box center [789, 704] width 112 height 32
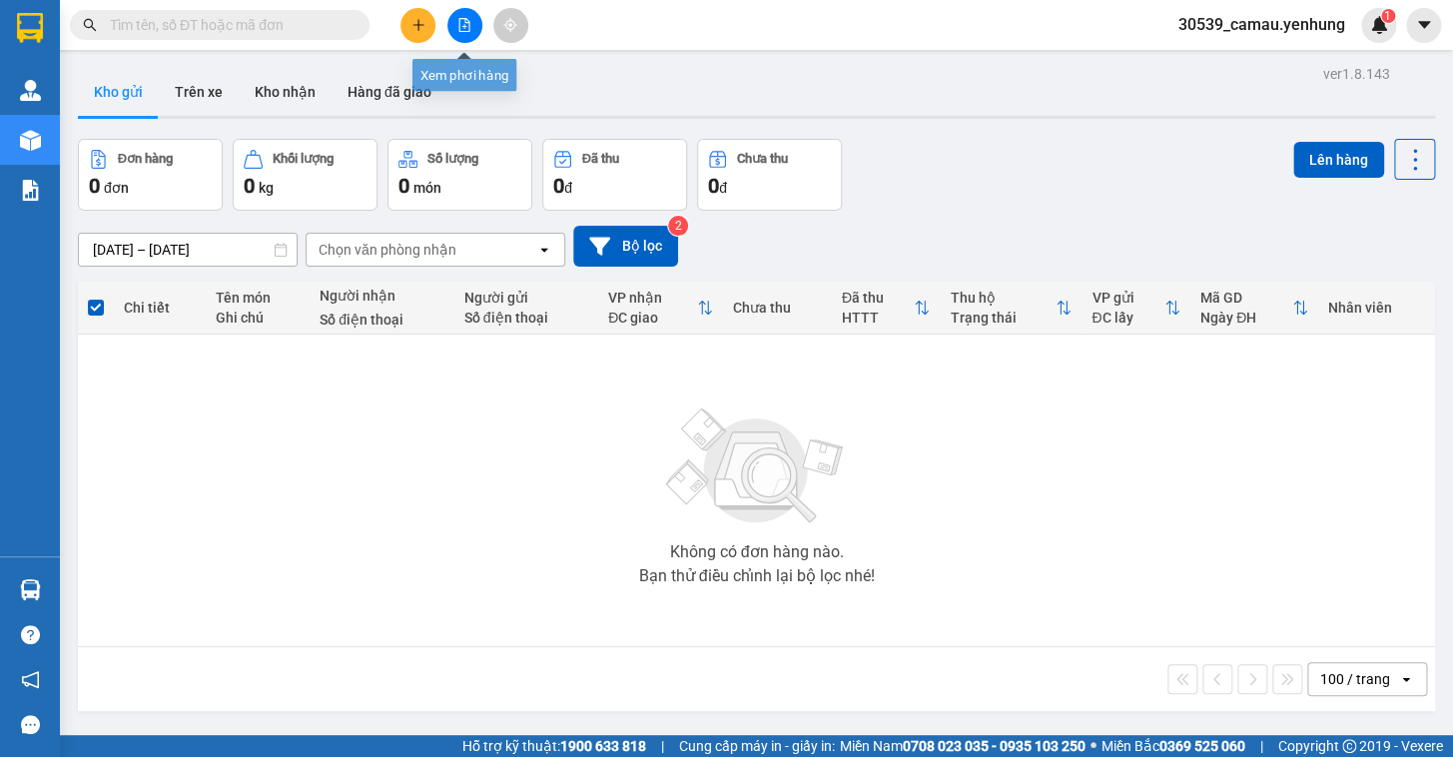
click at [467, 24] on icon "file-add" at bounding box center [464, 25] width 14 height 14
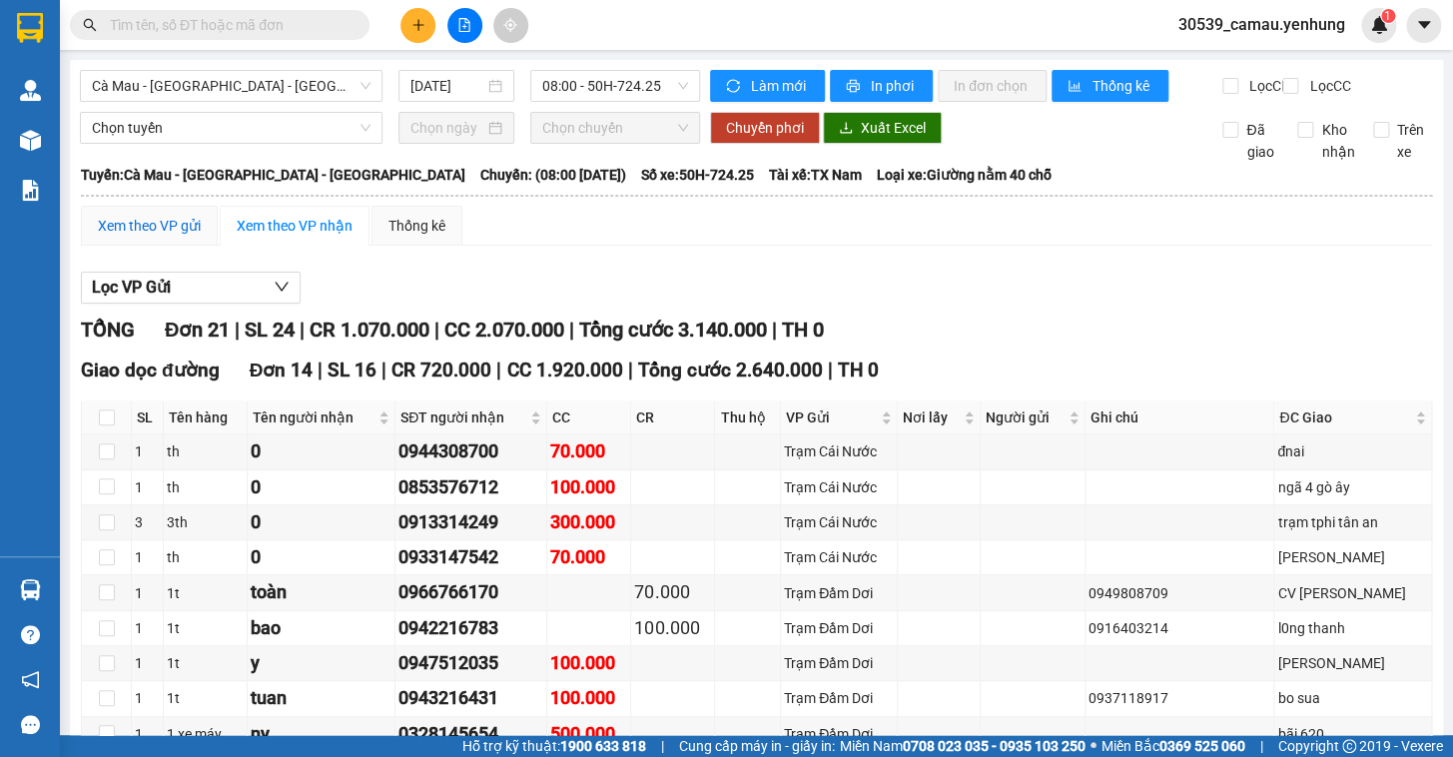
click at [150, 237] on div "Xem theo VP gửi" at bounding box center [149, 226] width 103 height 22
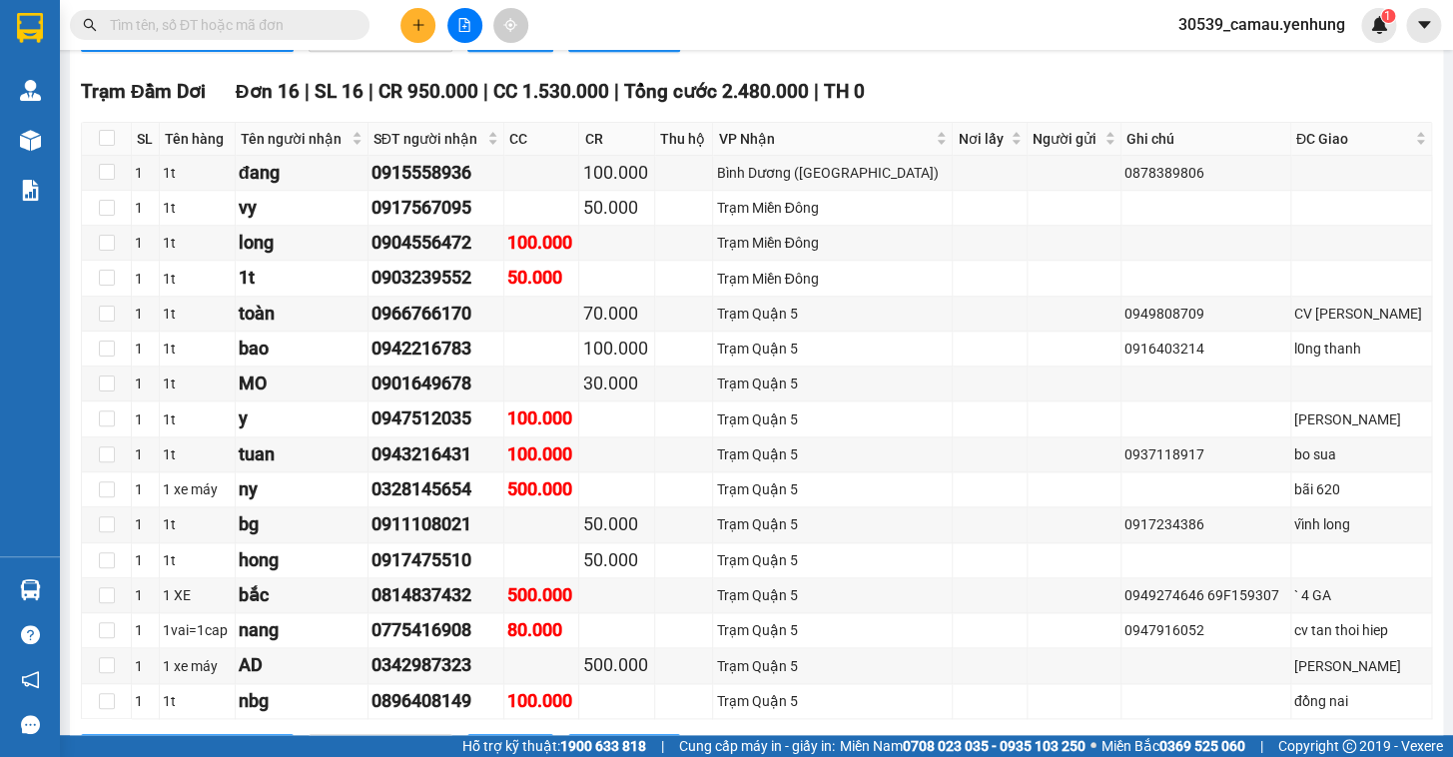
scroll to position [583, 0]
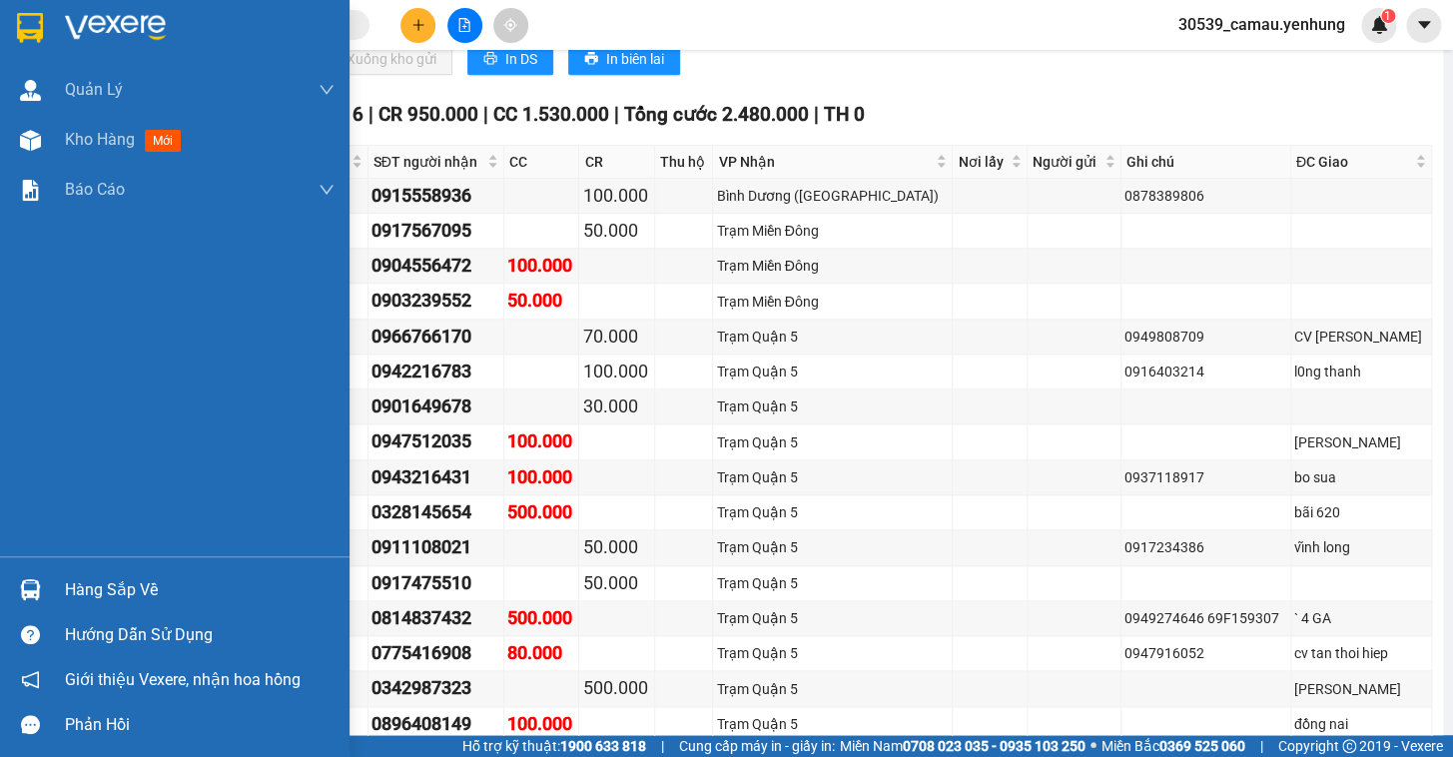
click at [74, 597] on div "Hàng sắp về" at bounding box center [200, 590] width 270 height 30
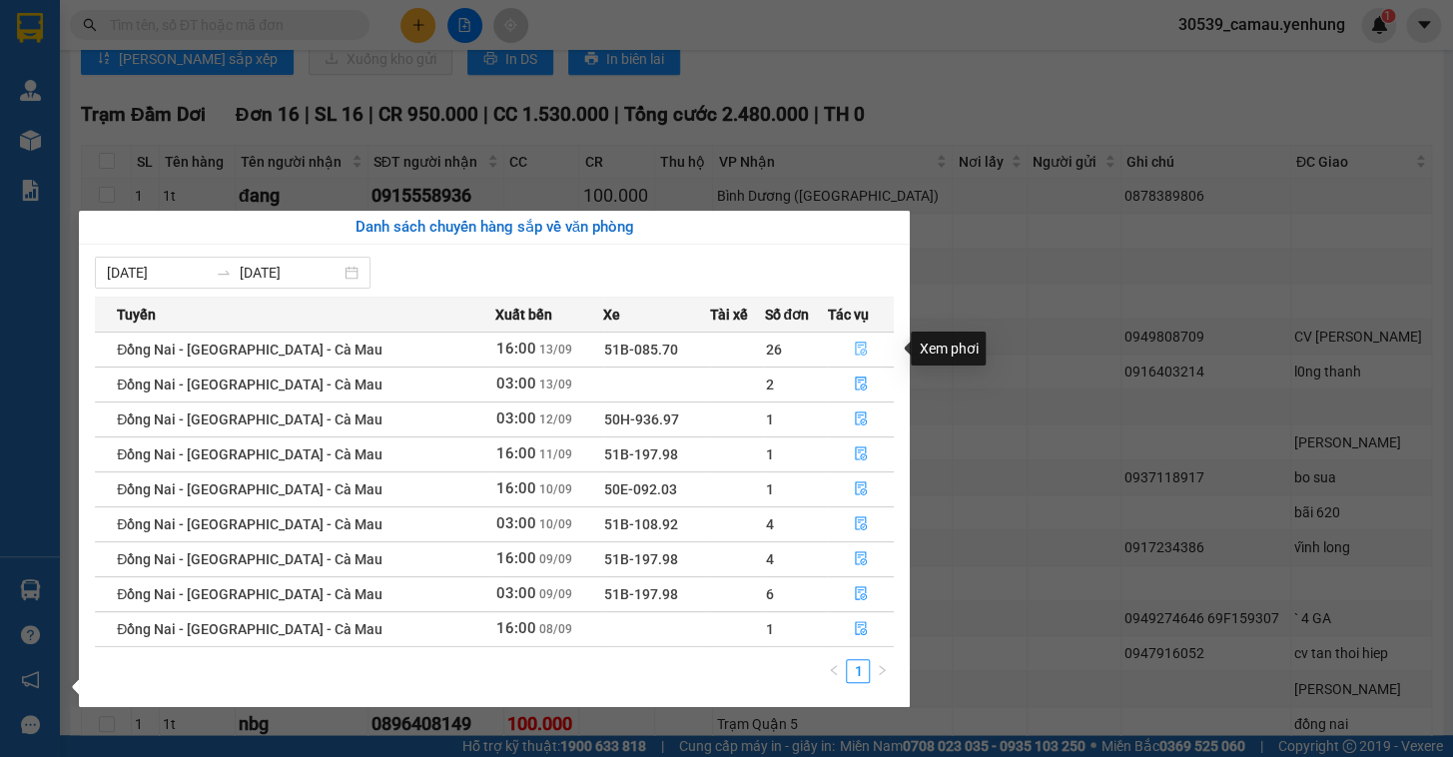
click at [854, 356] on span "file-done" at bounding box center [861, 350] width 14 height 16
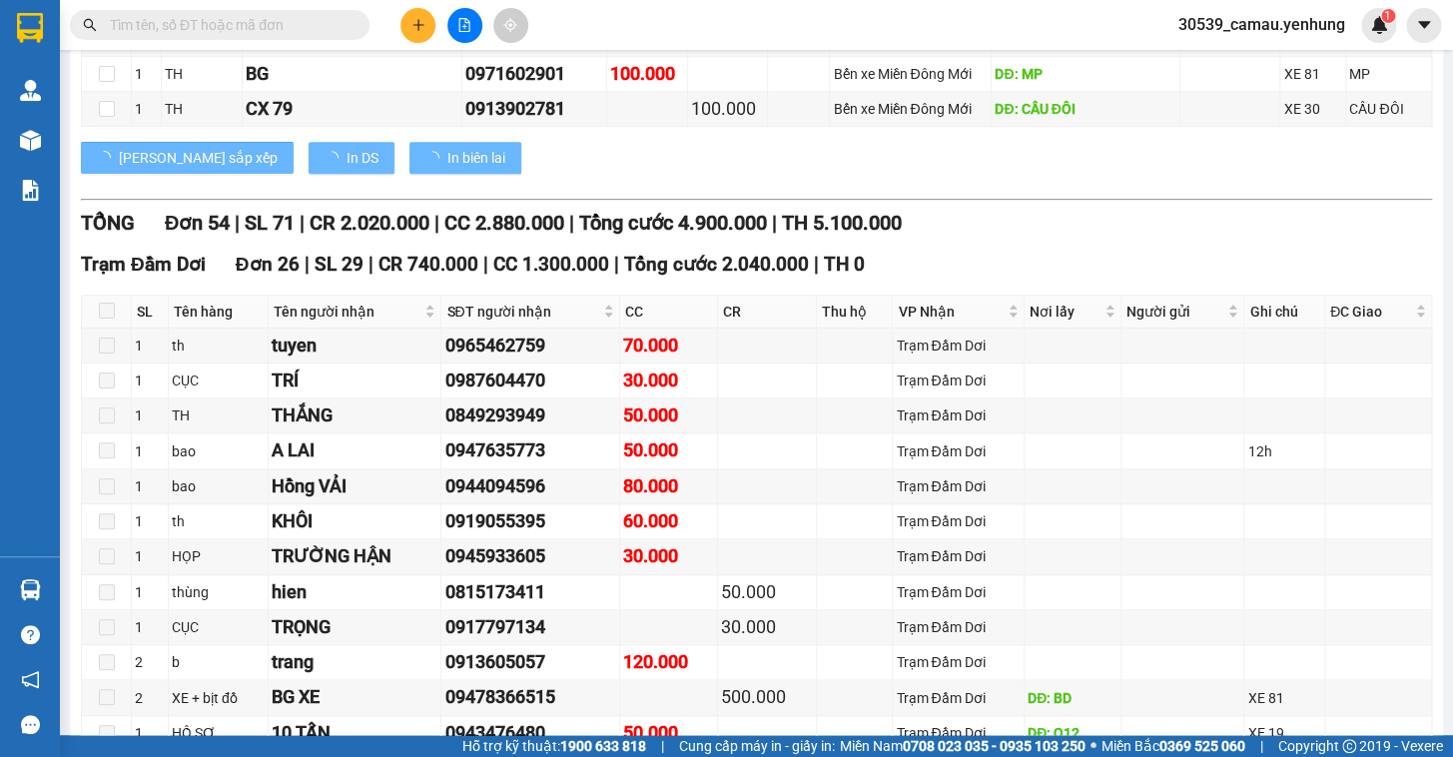
type input "13/09/2025"
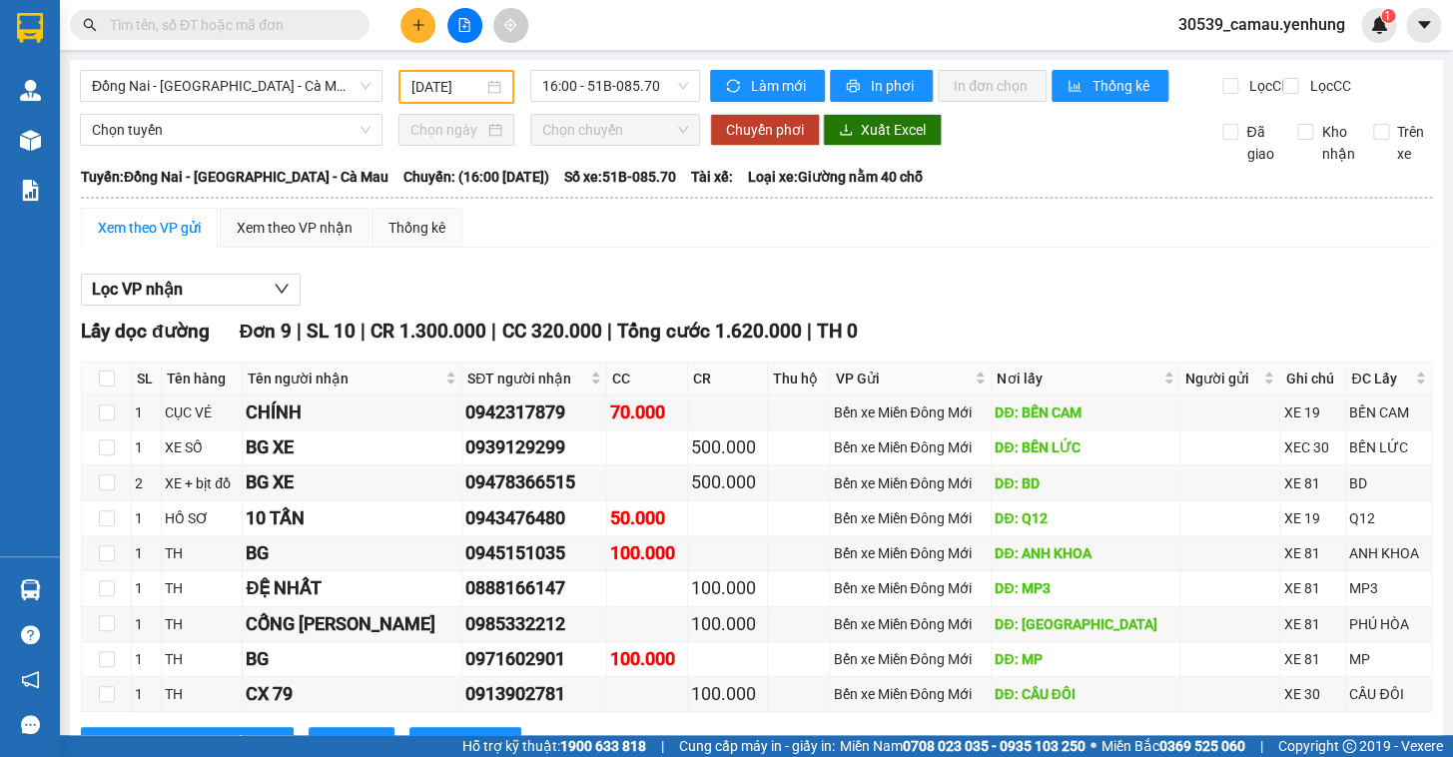
click at [1428, 104] on main "Đồng Nai - Sài Gòn - Cà Mau 13/09/2025 16:00 - 51B-085.70 Làm mới In phơi In đơ…" at bounding box center [726, 367] width 1453 height 735
click at [310, 248] on div "Xem theo VP nhận" at bounding box center [295, 228] width 150 height 40
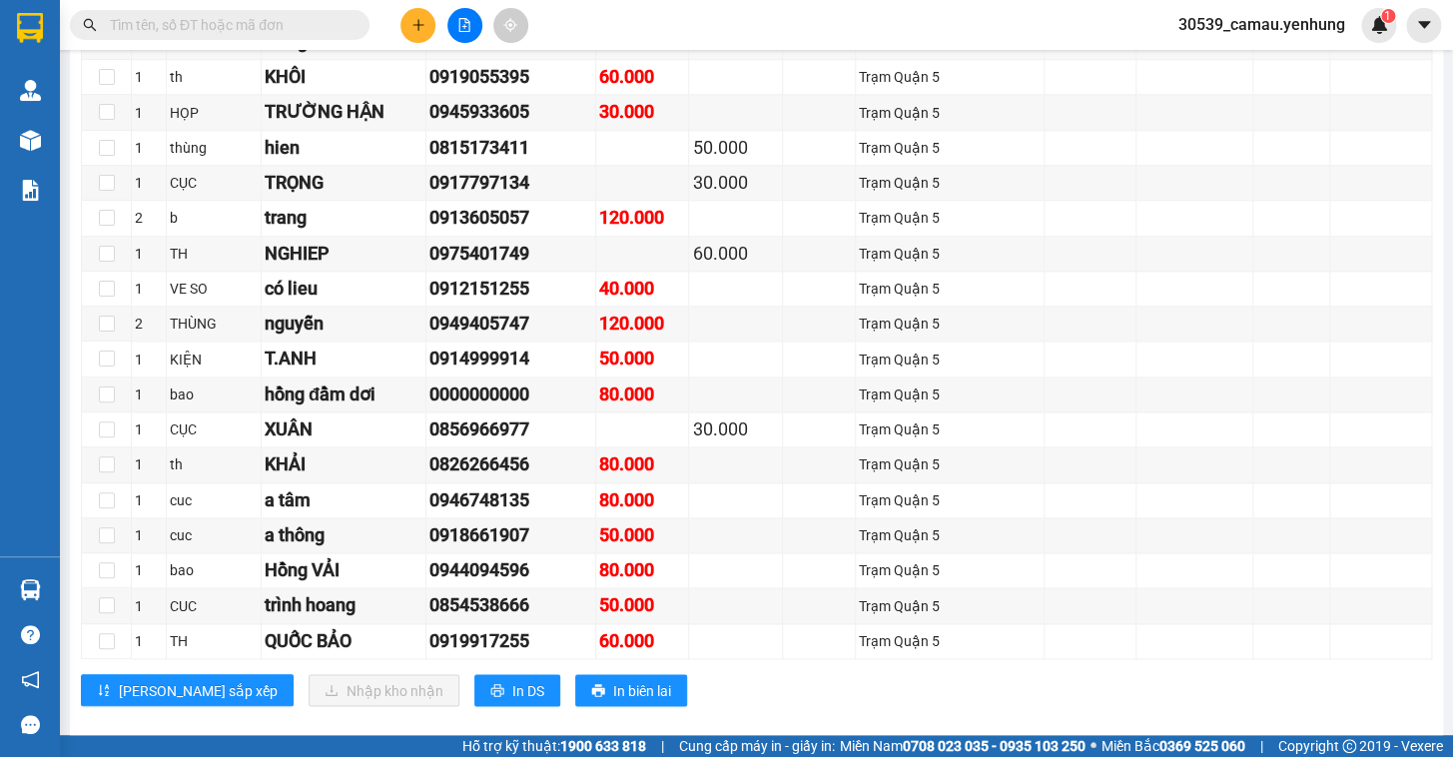
scroll to position [919, 0]
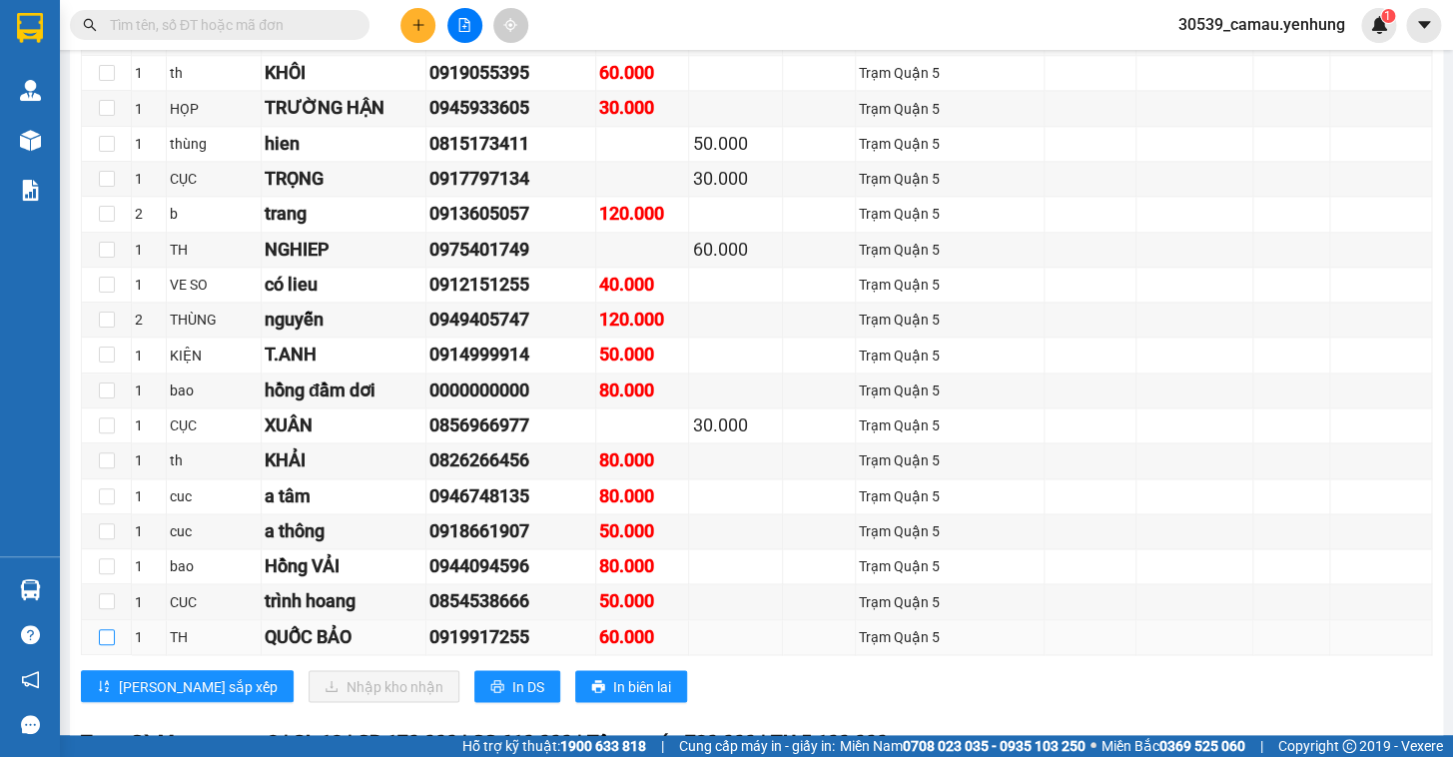
click at [105, 643] on input "checkbox" at bounding box center [107, 637] width 16 height 16
checkbox input "true"
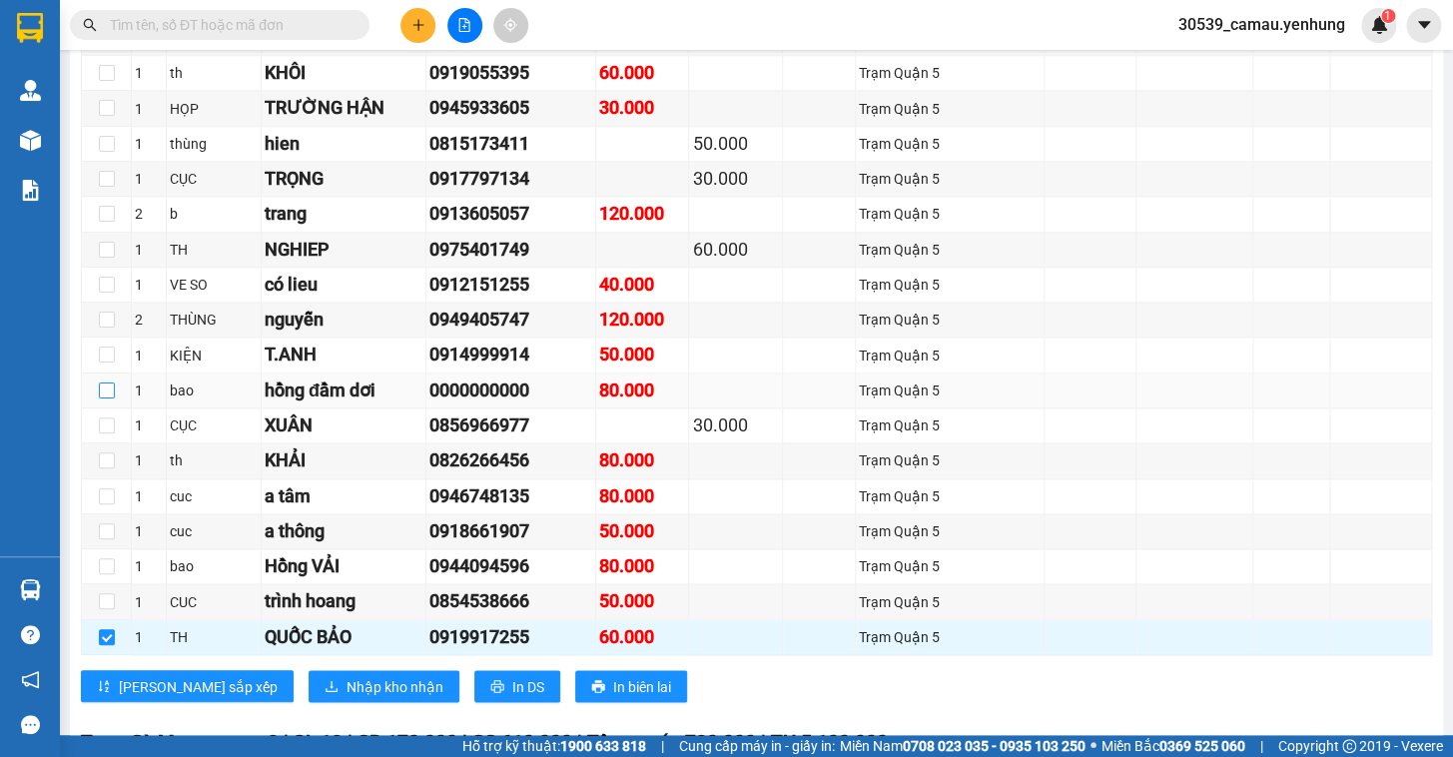
click at [113, 398] on input "checkbox" at bounding box center [107, 390] width 16 height 16
checkbox input "true"
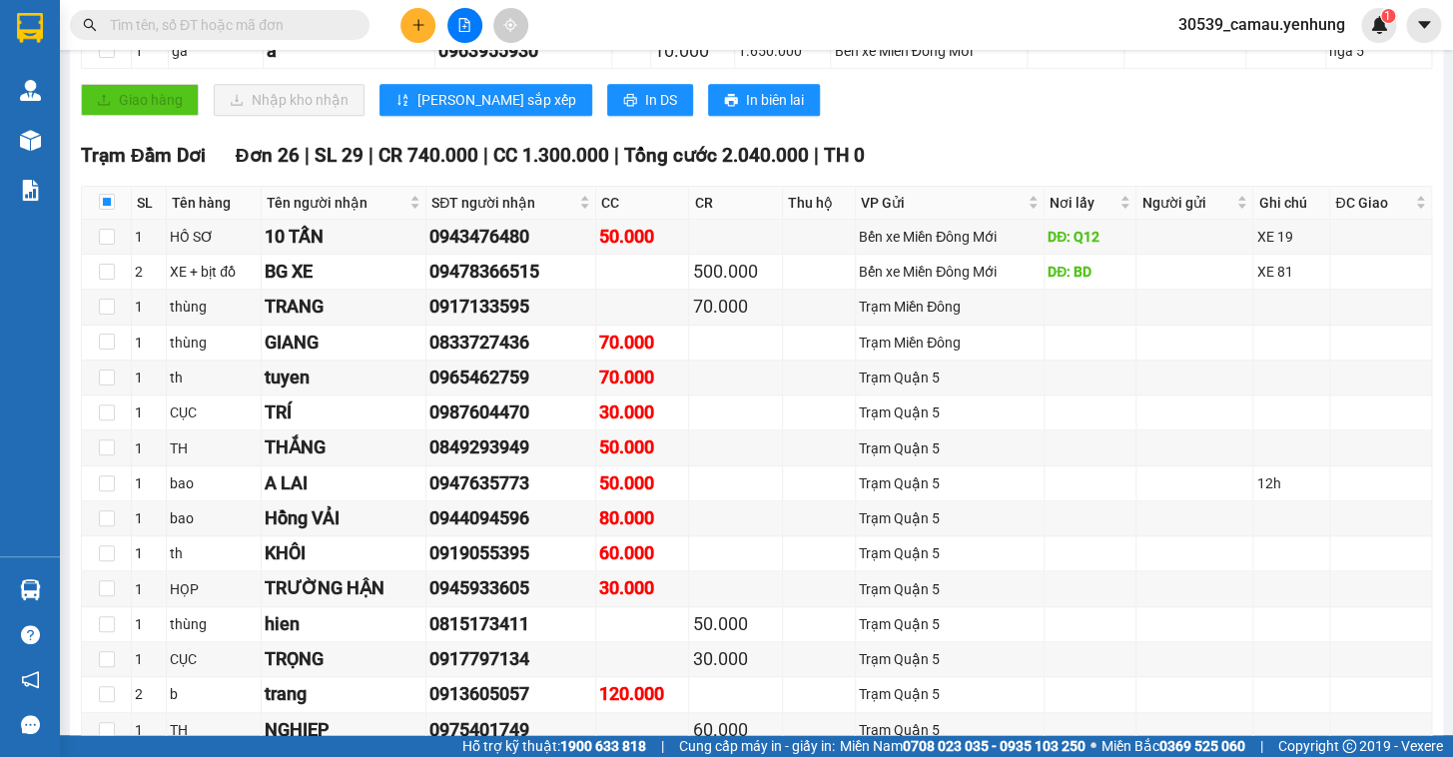
scroll to position [432, 0]
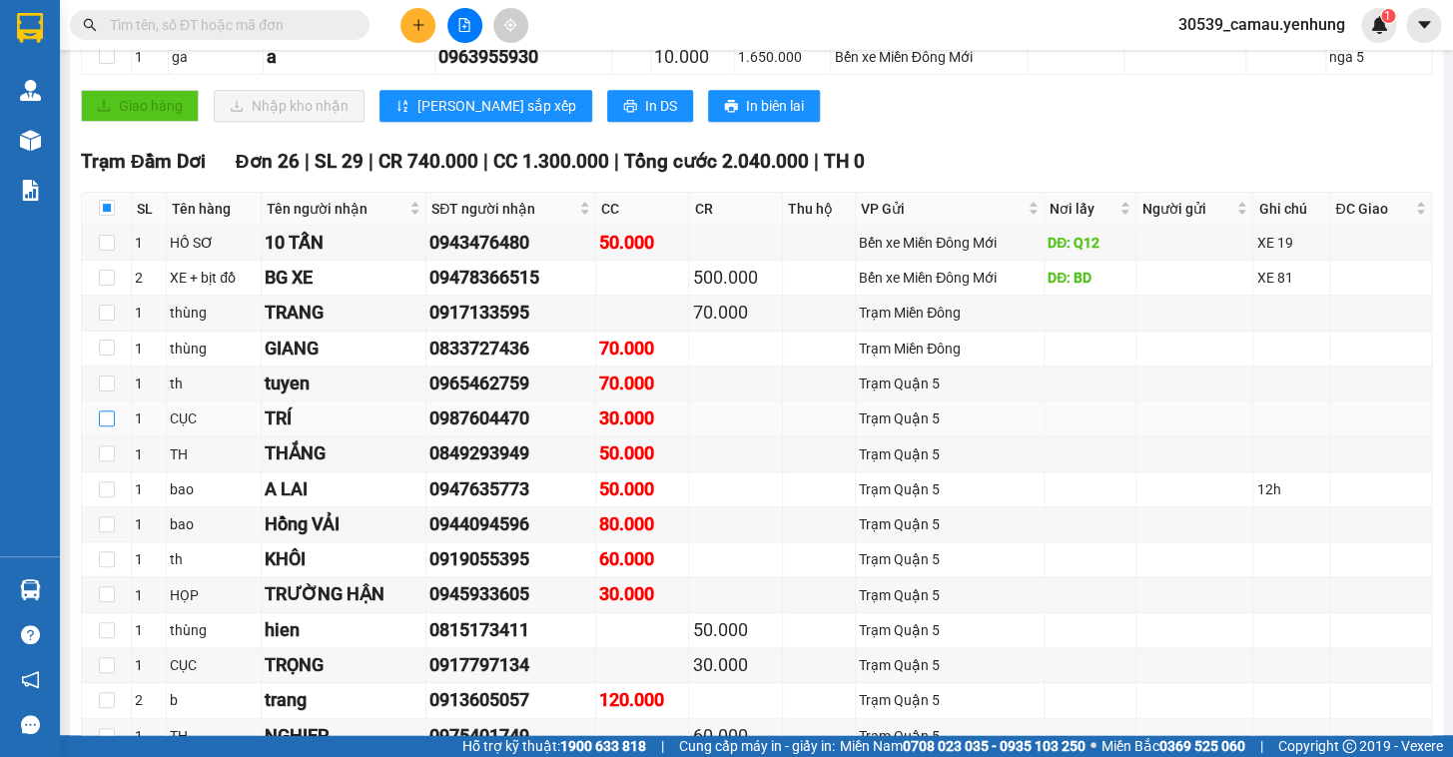
click at [109, 426] on input "checkbox" at bounding box center [107, 418] width 16 height 16
checkbox input "true"
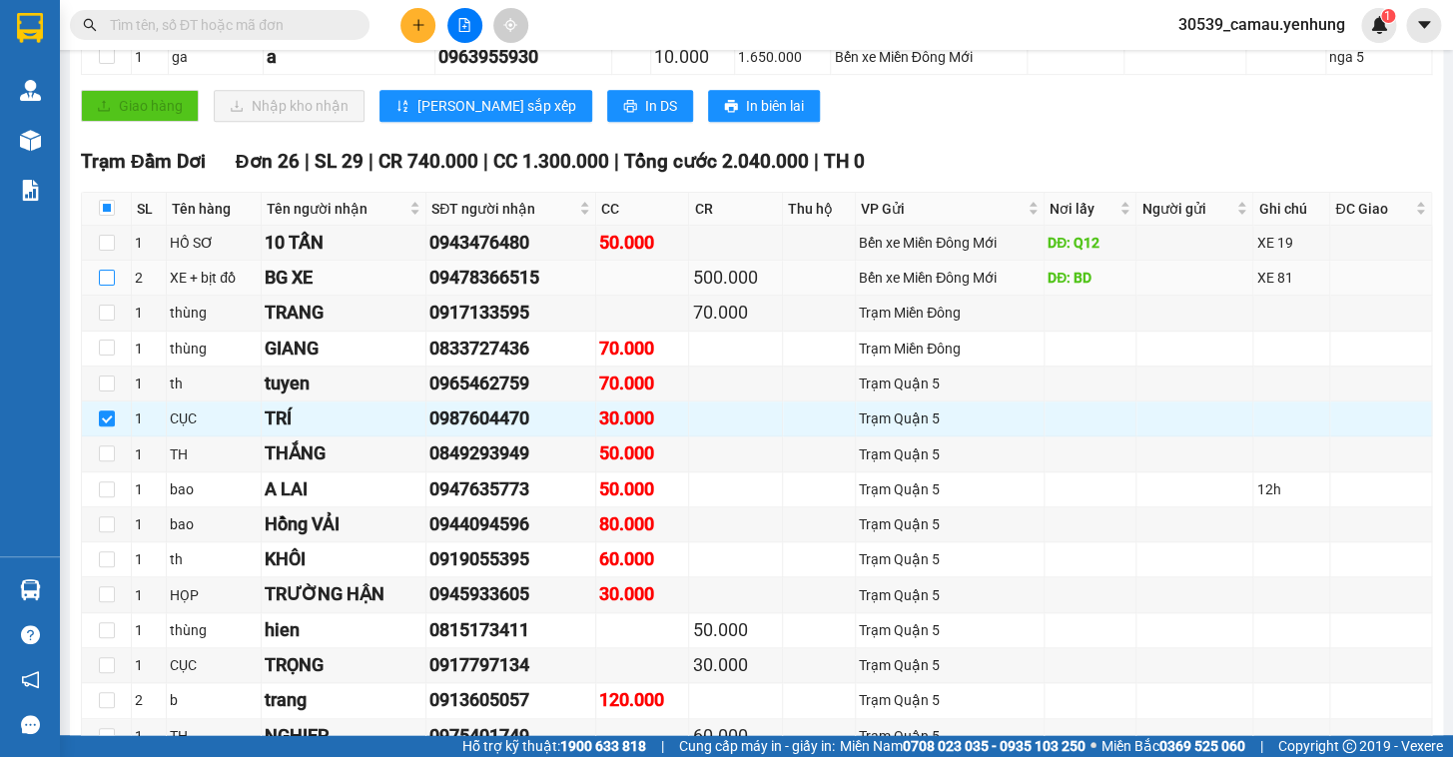
click at [106, 286] on input "checkbox" at bounding box center [107, 278] width 16 height 16
checkbox input "true"
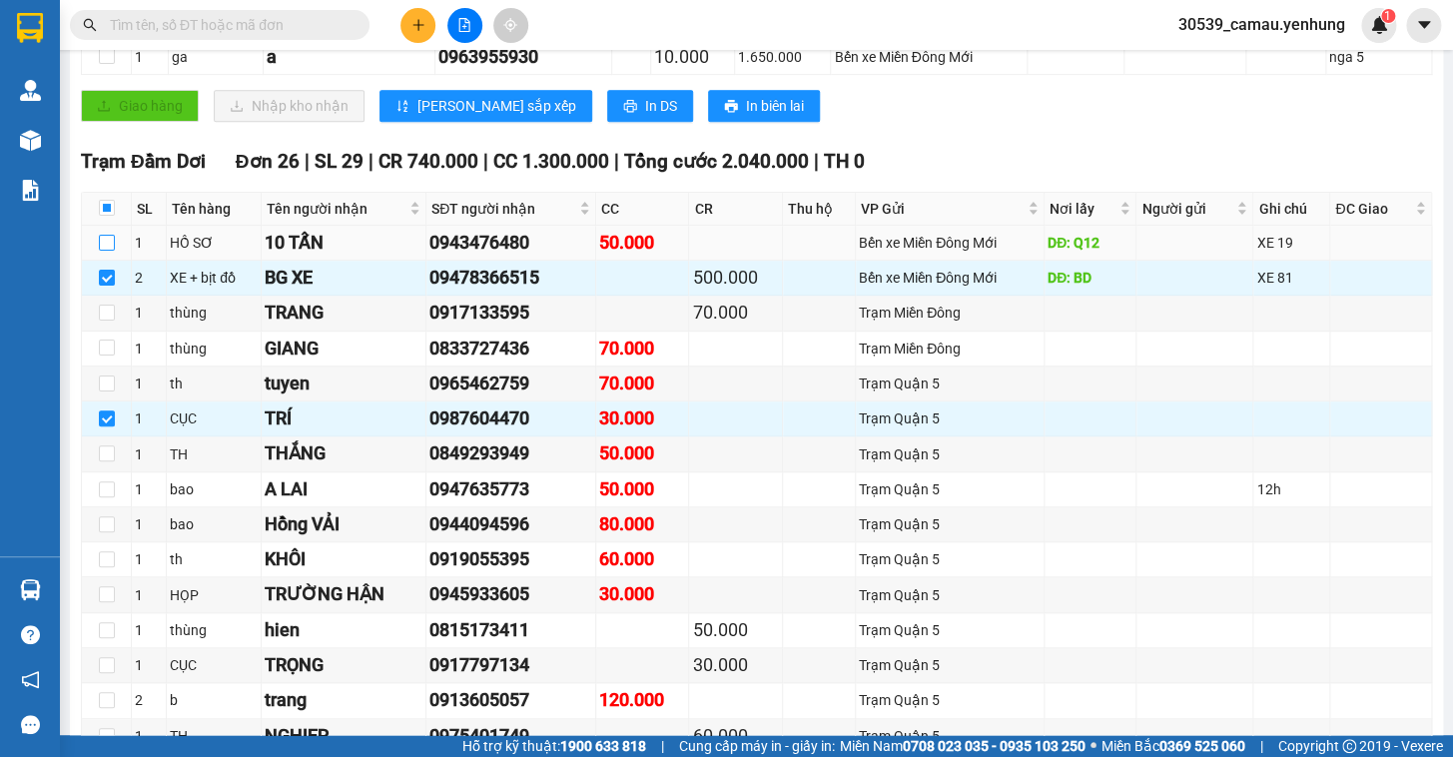
click at [102, 250] on input "checkbox" at bounding box center [107, 243] width 16 height 16
checkbox input "true"
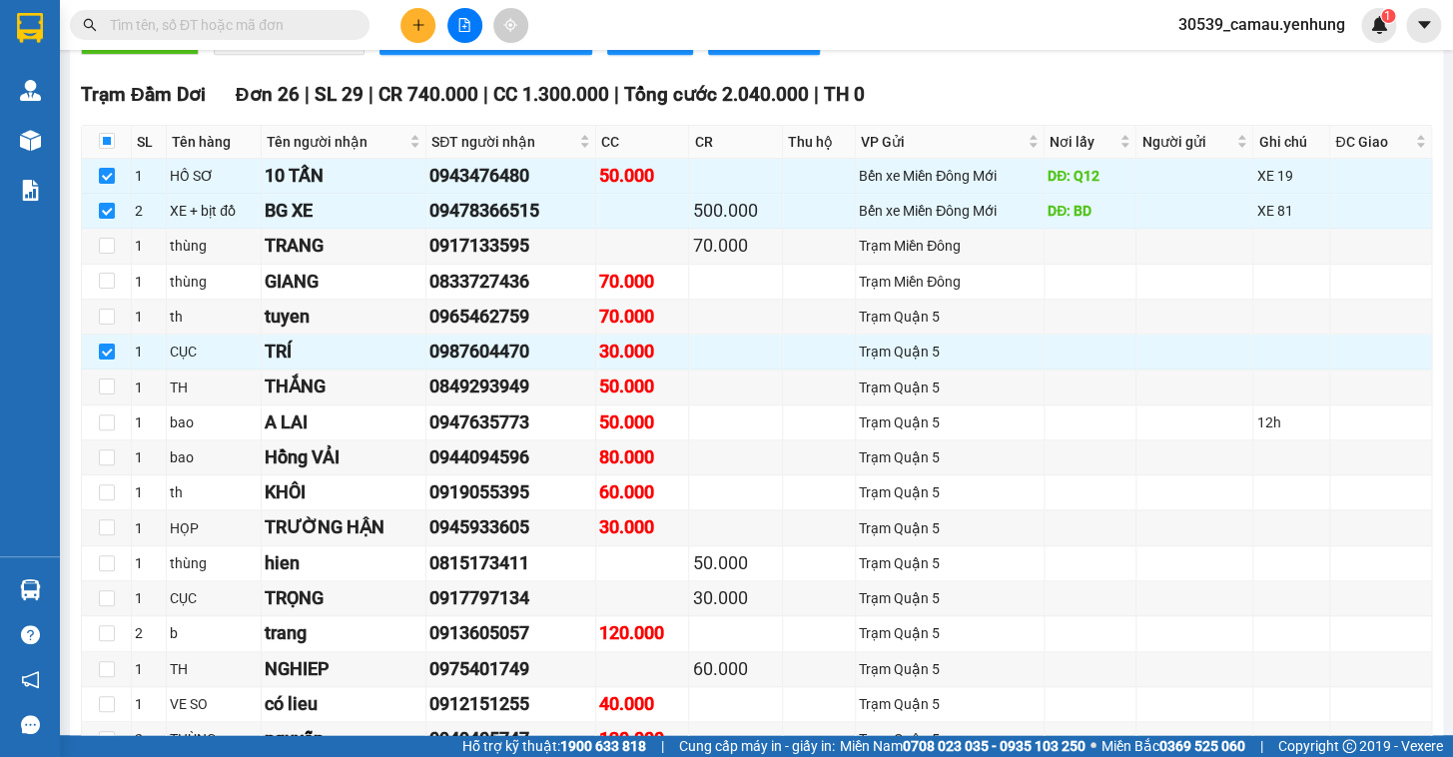
scroll to position [490, 0]
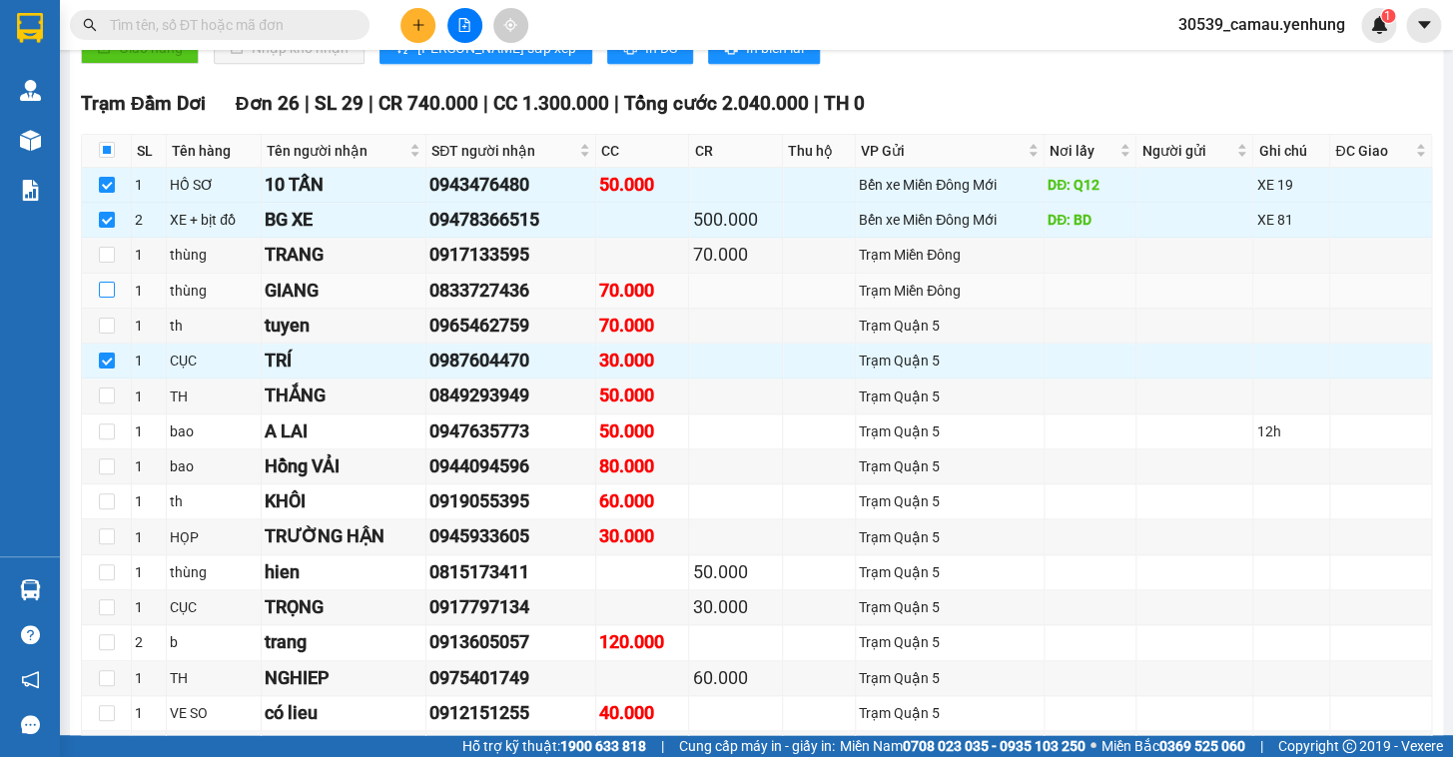
click at [101, 298] on input "checkbox" at bounding box center [107, 290] width 16 height 16
checkbox input "true"
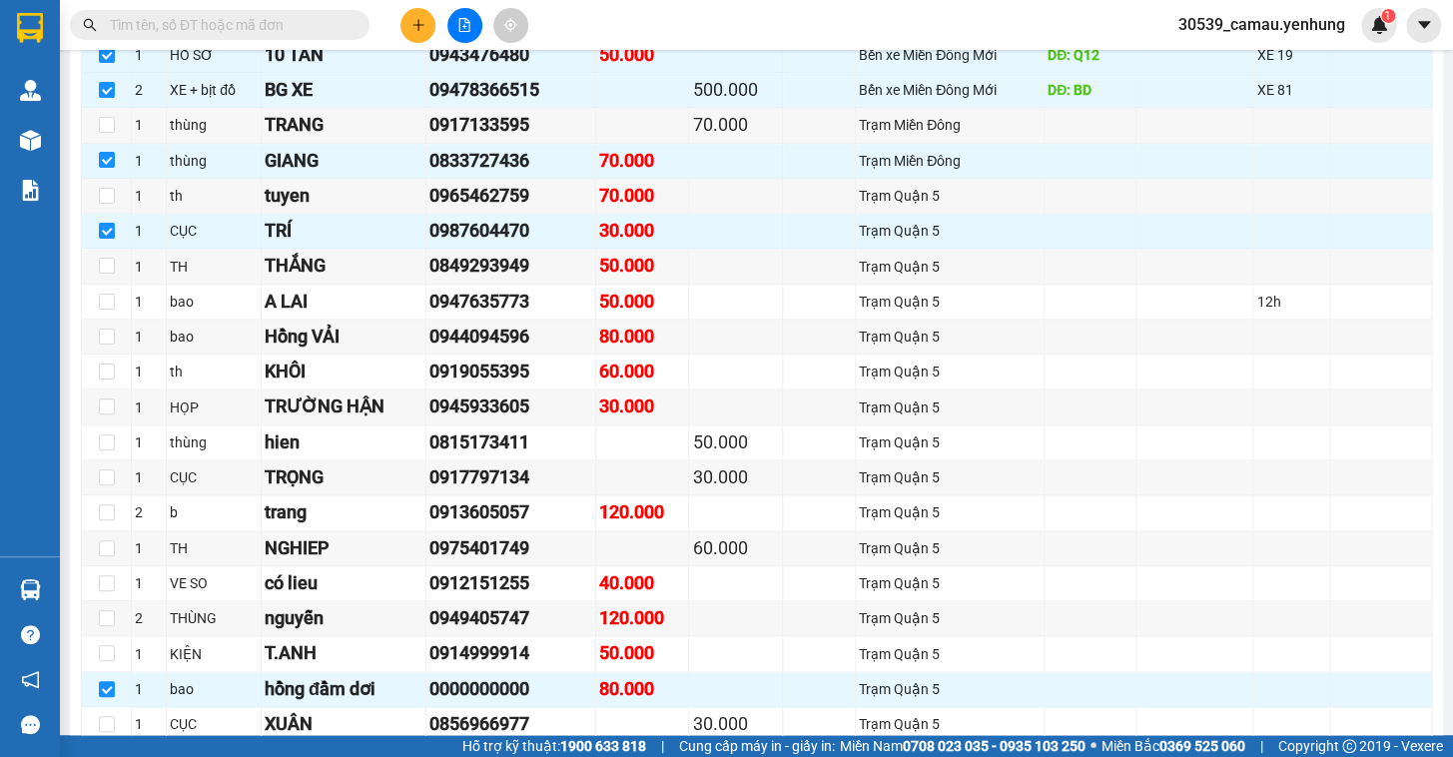
scroll to position [654, 0]
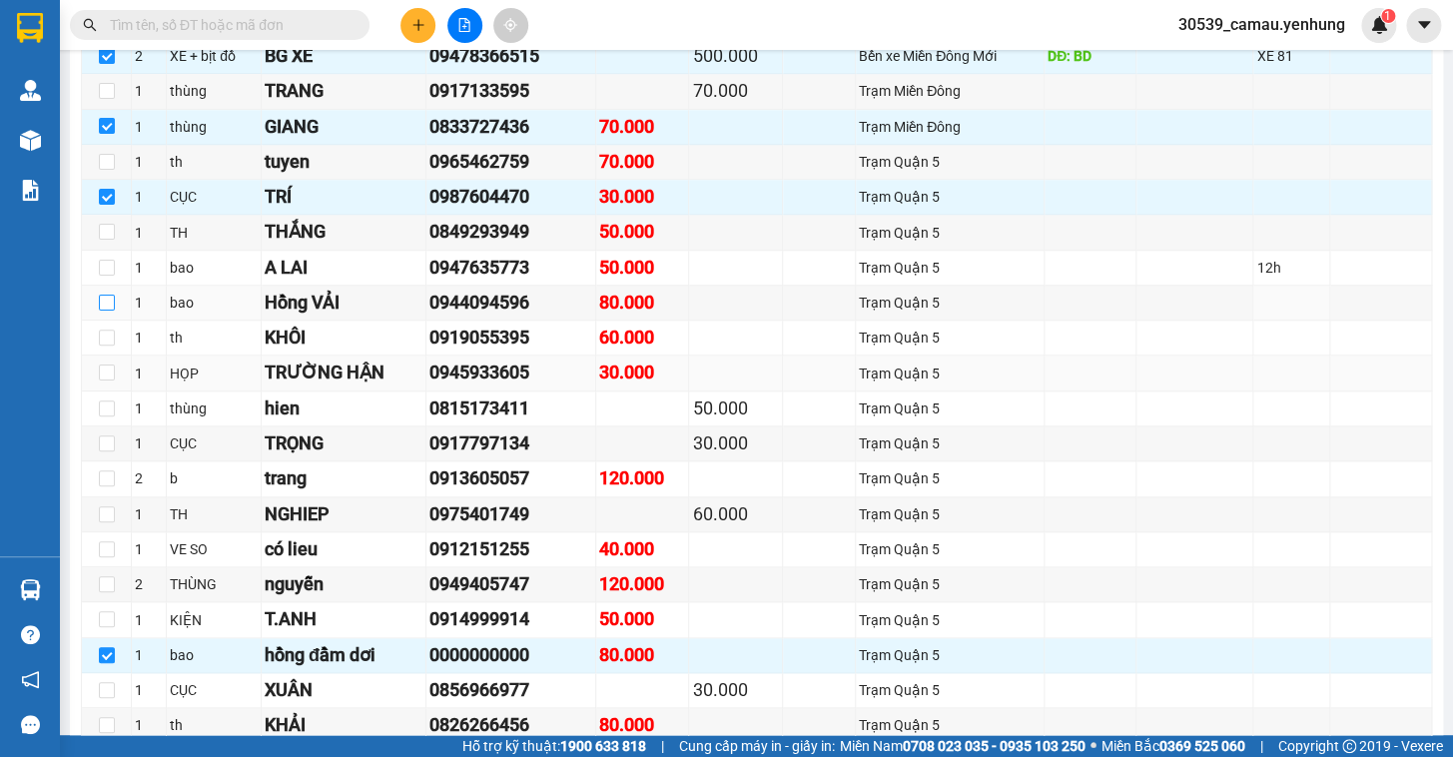
drag, startPoint x: 108, startPoint y: 316, endPoint x: 123, endPoint y: 390, distance: 76.4
click at [108, 311] on input "checkbox" at bounding box center [107, 303] width 16 height 16
checkbox input "true"
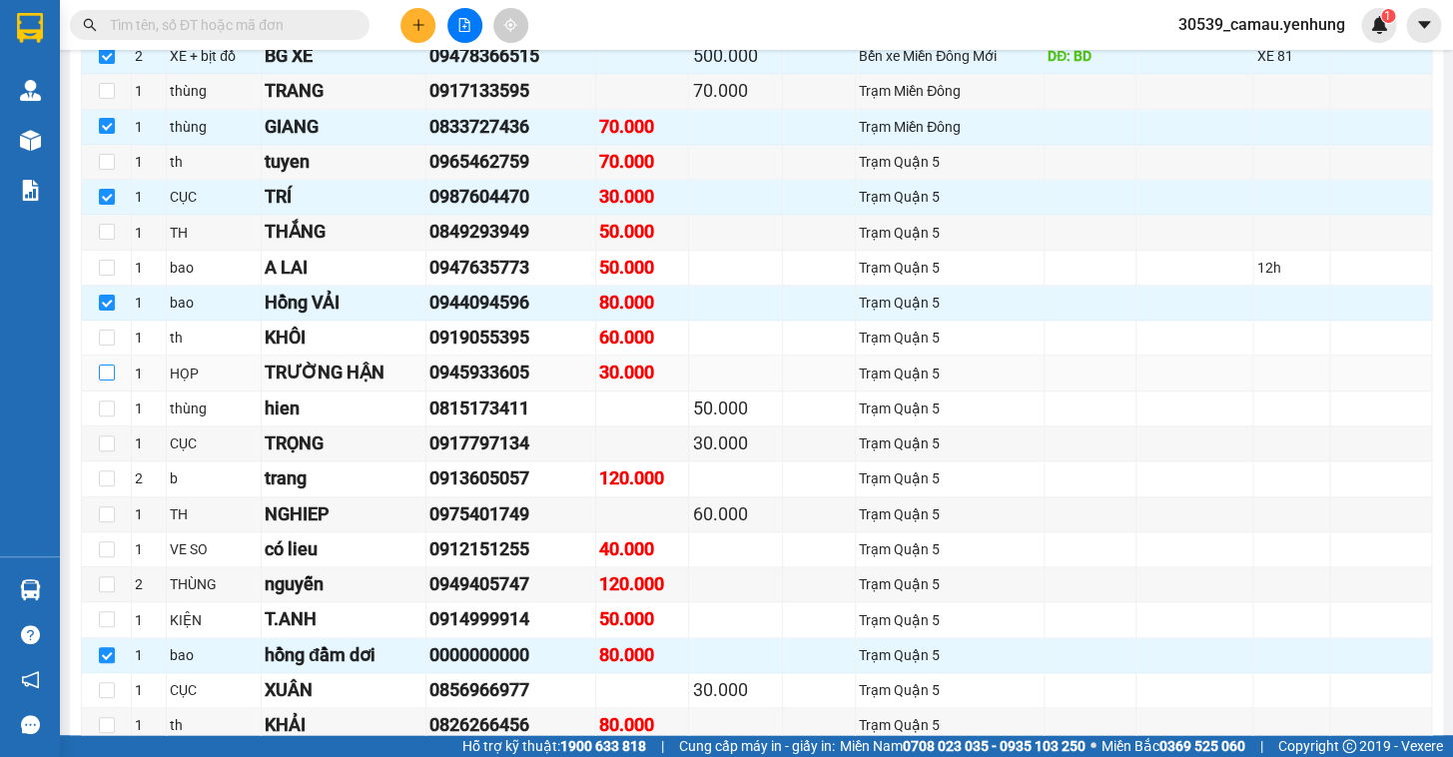
click at [100, 380] on input "checkbox" at bounding box center [107, 373] width 16 height 16
checkbox input "true"
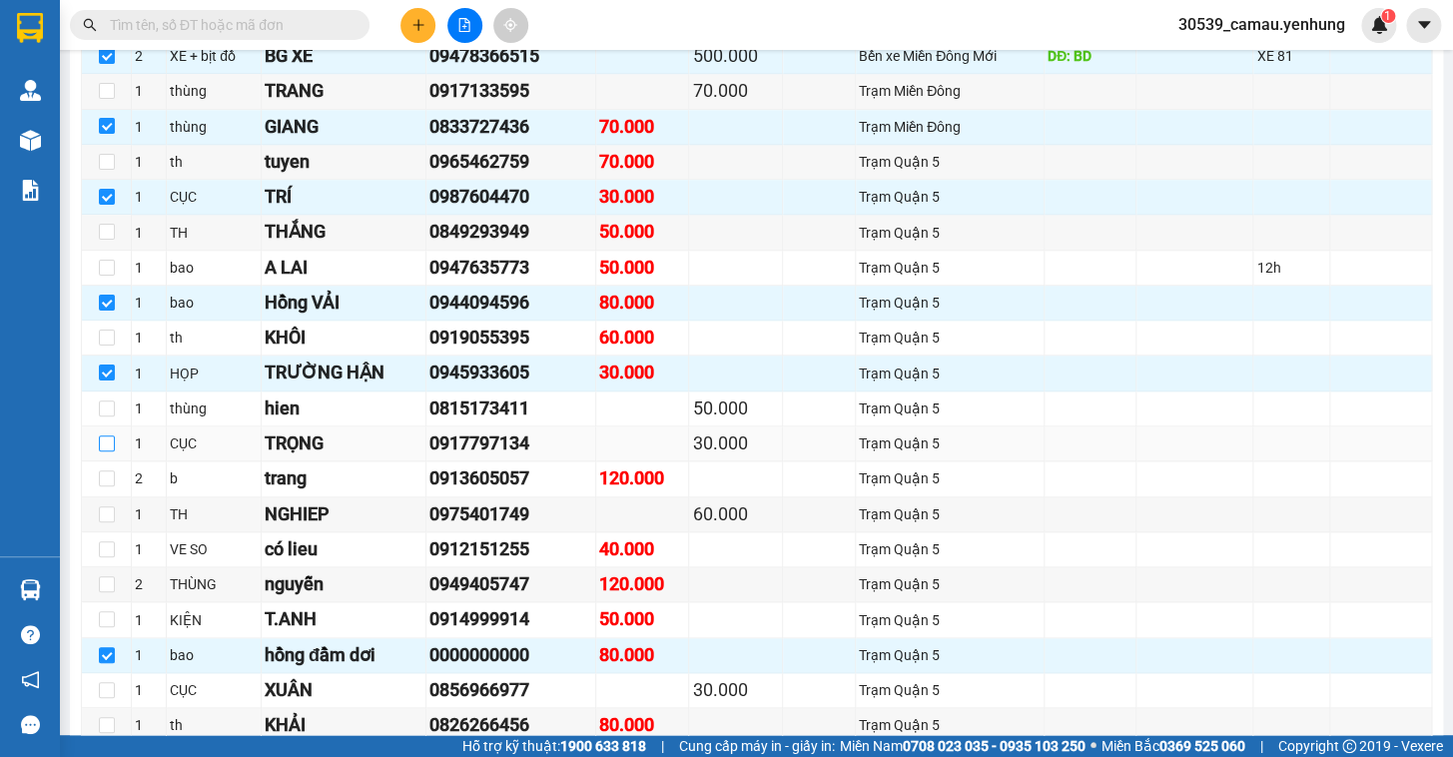
click at [106, 451] on input "checkbox" at bounding box center [107, 443] width 16 height 16
checkbox input "true"
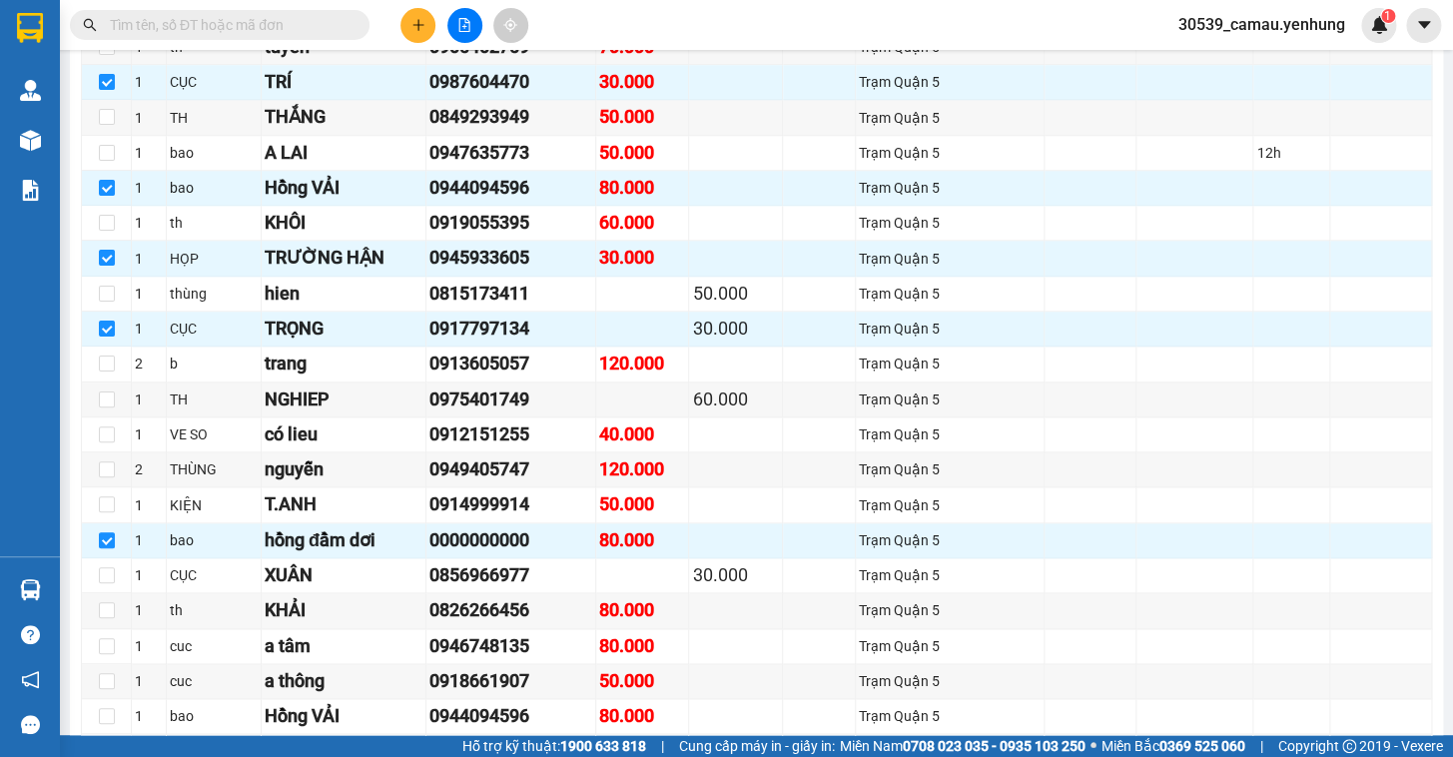
scroll to position [799, 0]
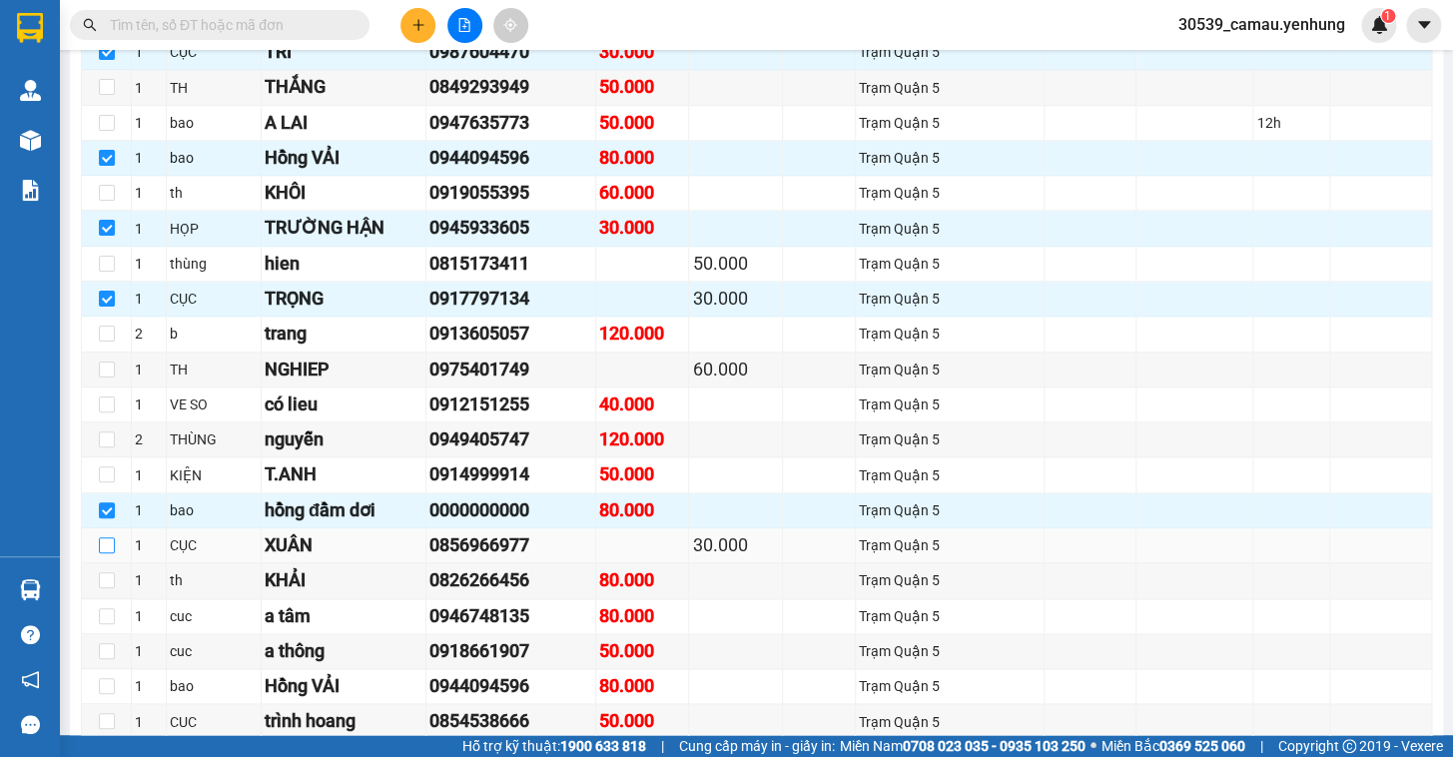
click at [107, 553] on input "checkbox" at bounding box center [107, 545] width 16 height 16
checkbox input "true"
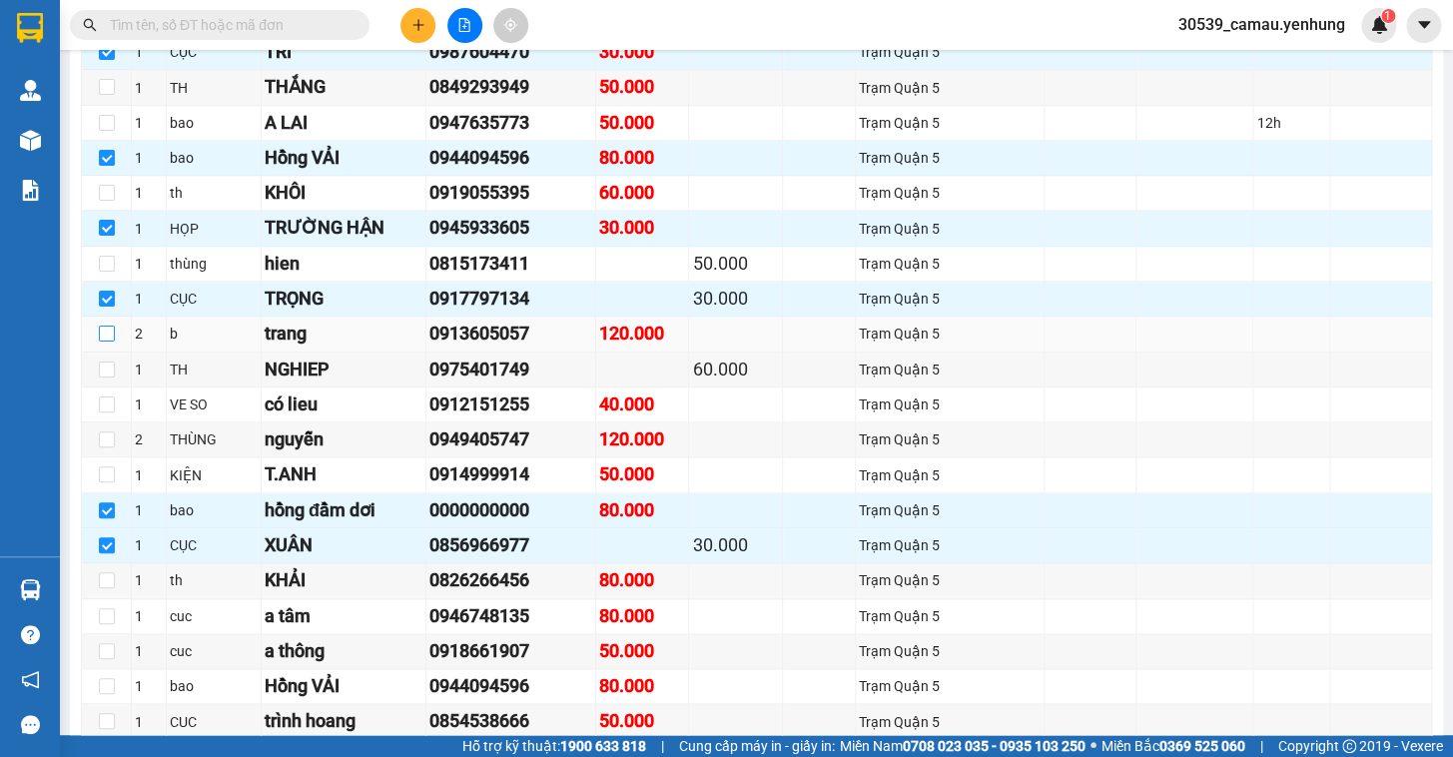
click at [103, 342] on input "checkbox" at bounding box center [107, 334] width 16 height 16
checkbox input "true"
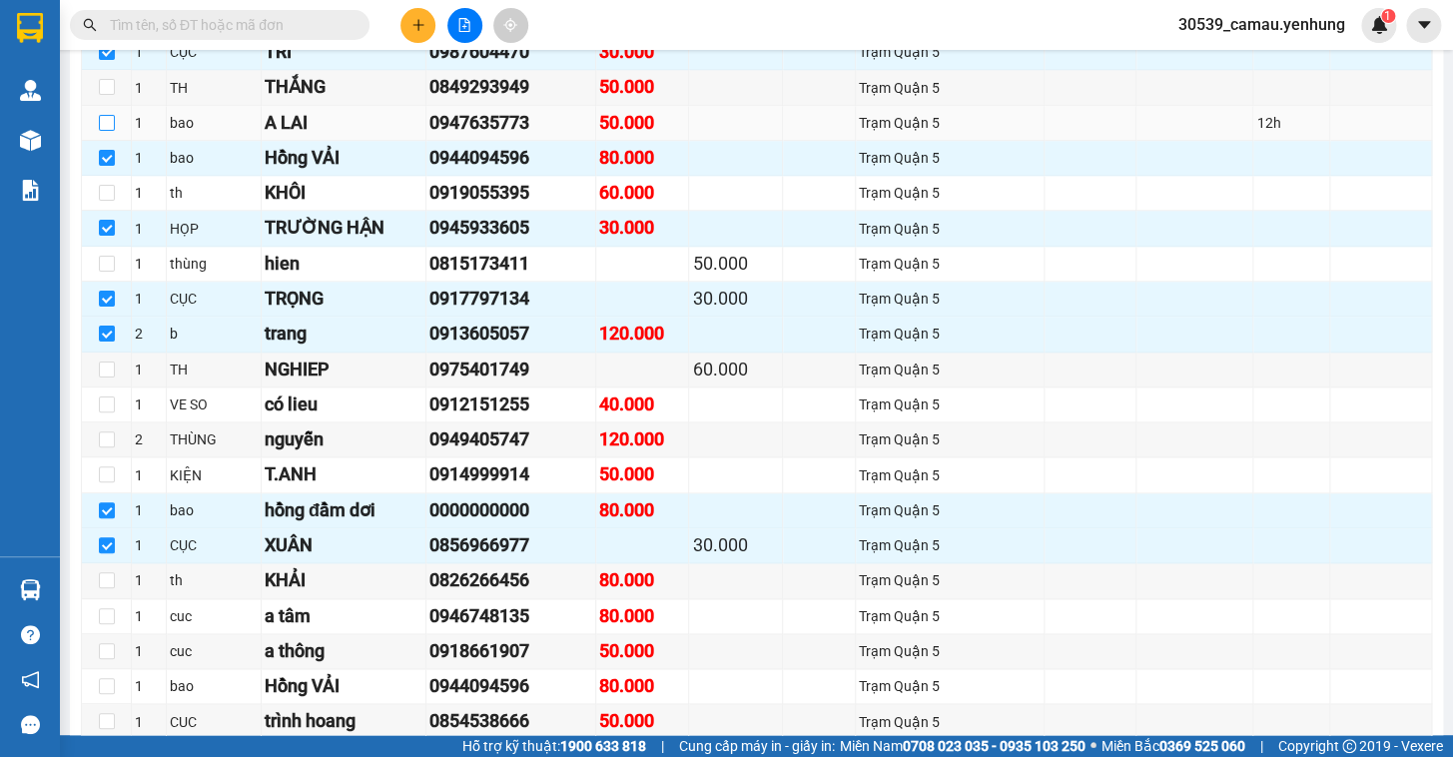
click at [109, 131] on input "checkbox" at bounding box center [107, 123] width 16 height 16
checkbox input "true"
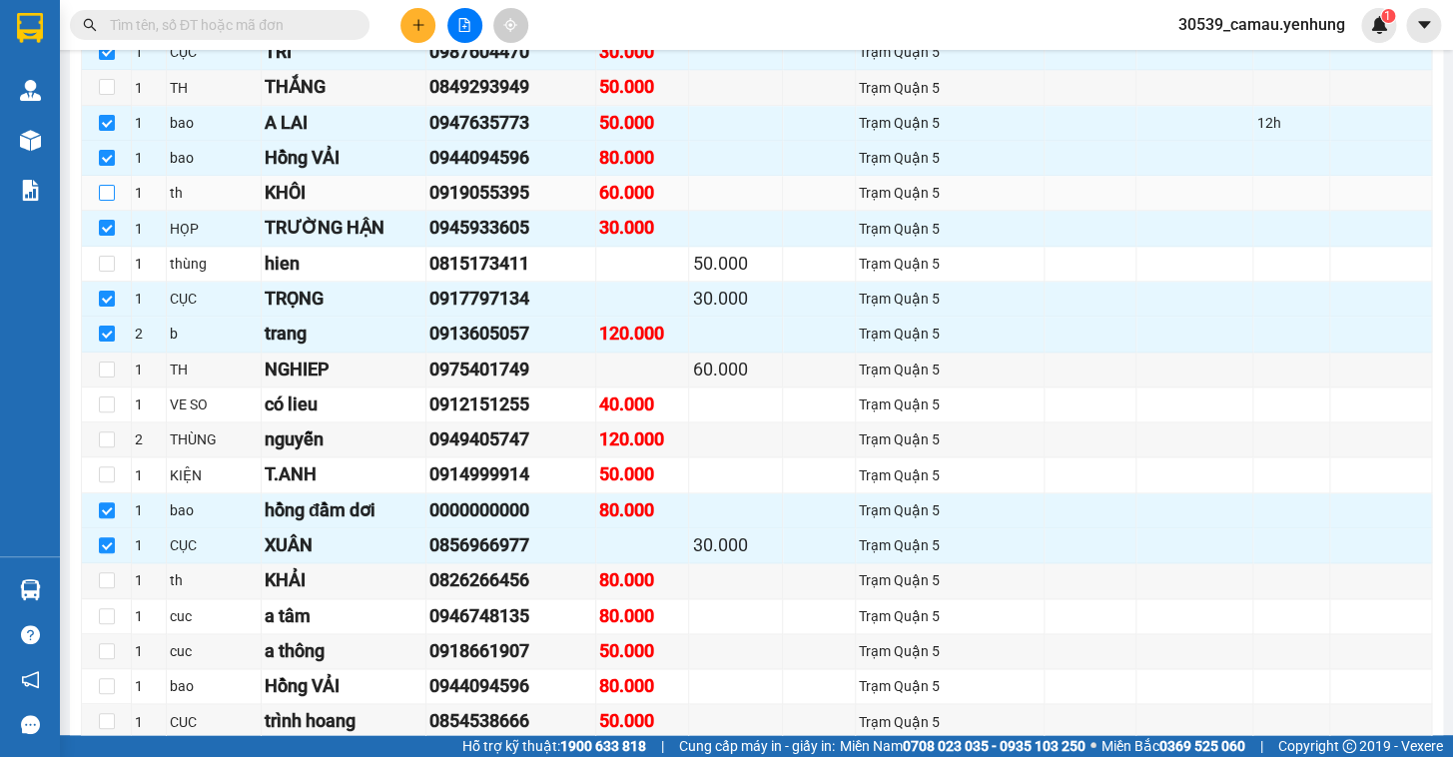
click at [110, 197] on label at bounding box center [107, 193] width 16 height 22
click at [110, 197] on input "checkbox" at bounding box center [107, 193] width 16 height 16
checkbox input "true"
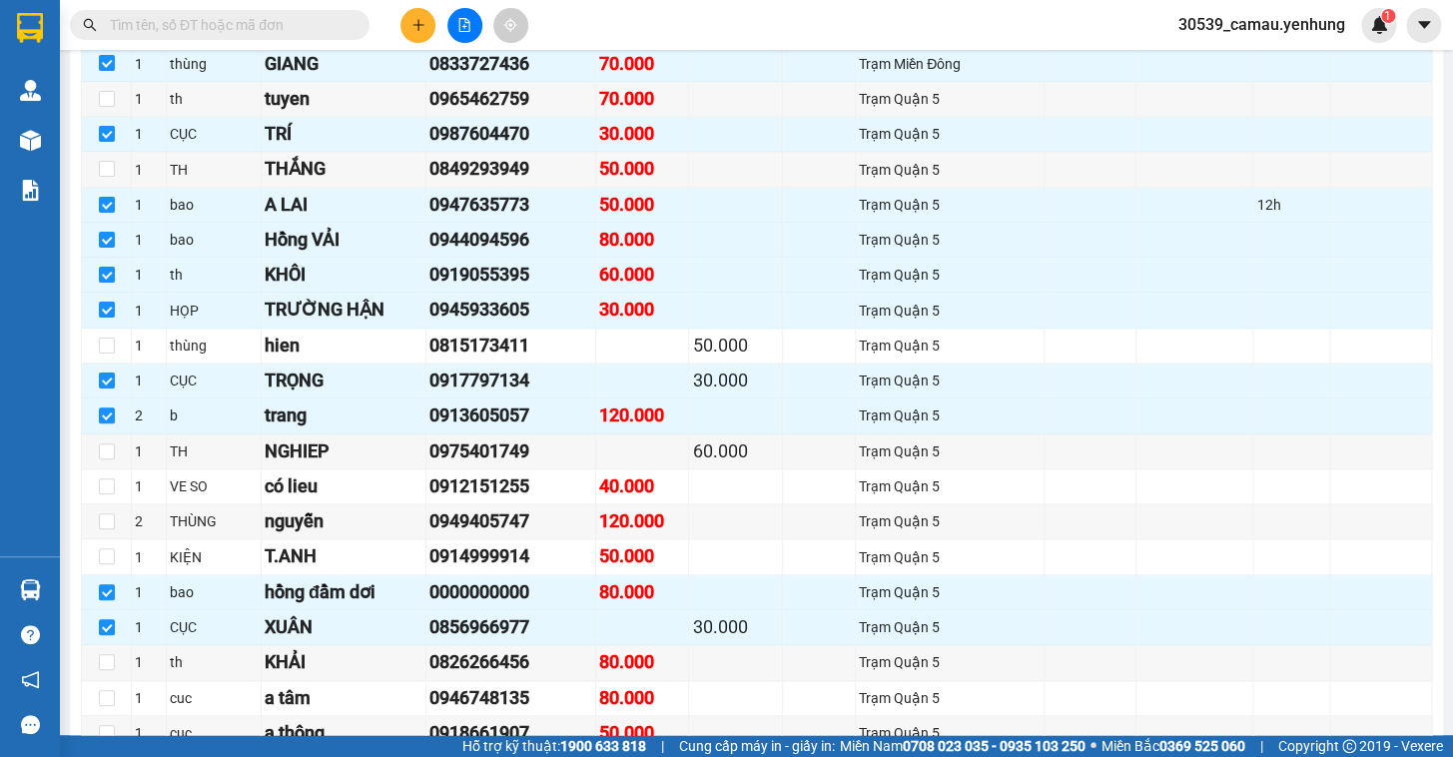
scroll to position [664, 0]
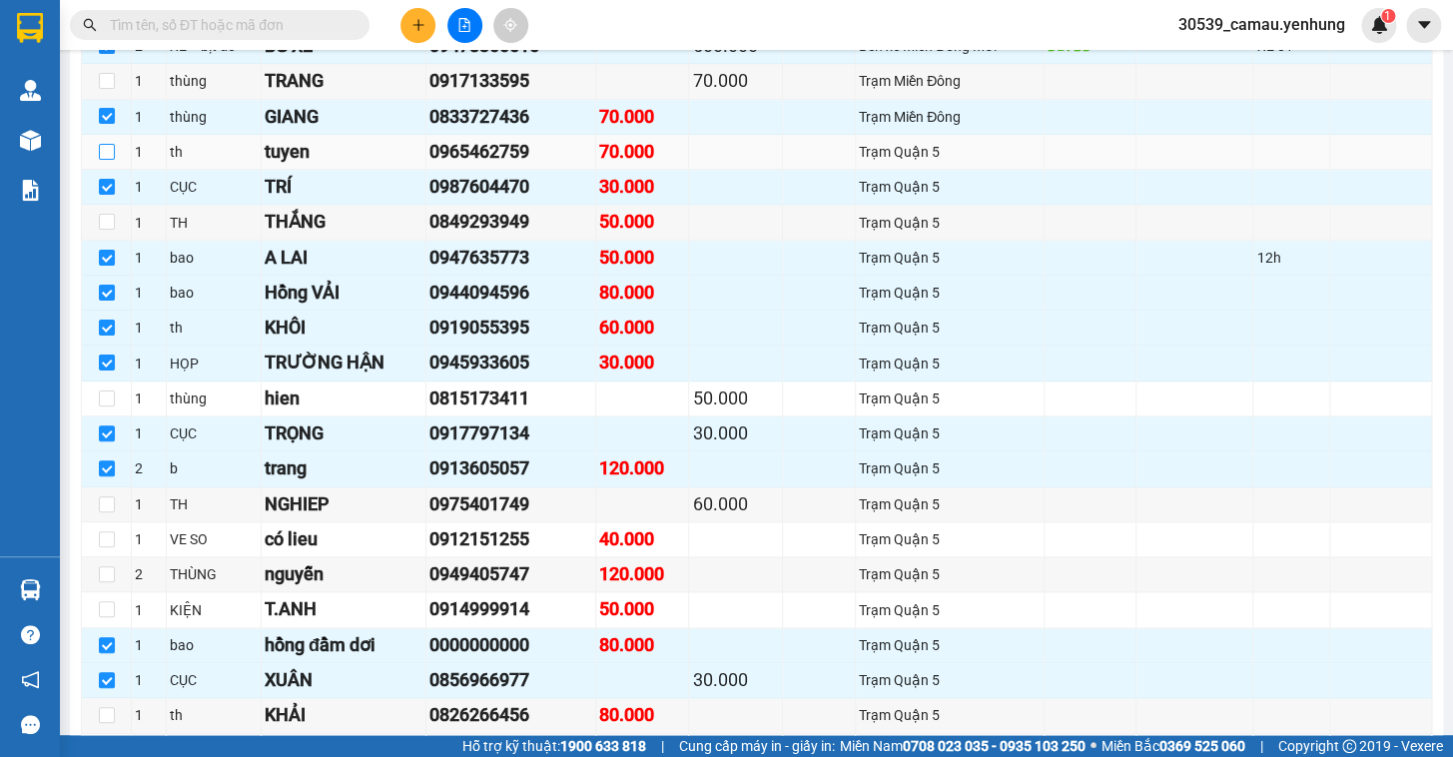
click at [109, 160] on input "checkbox" at bounding box center [107, 152] width 16 height 16
checkbox input "true"
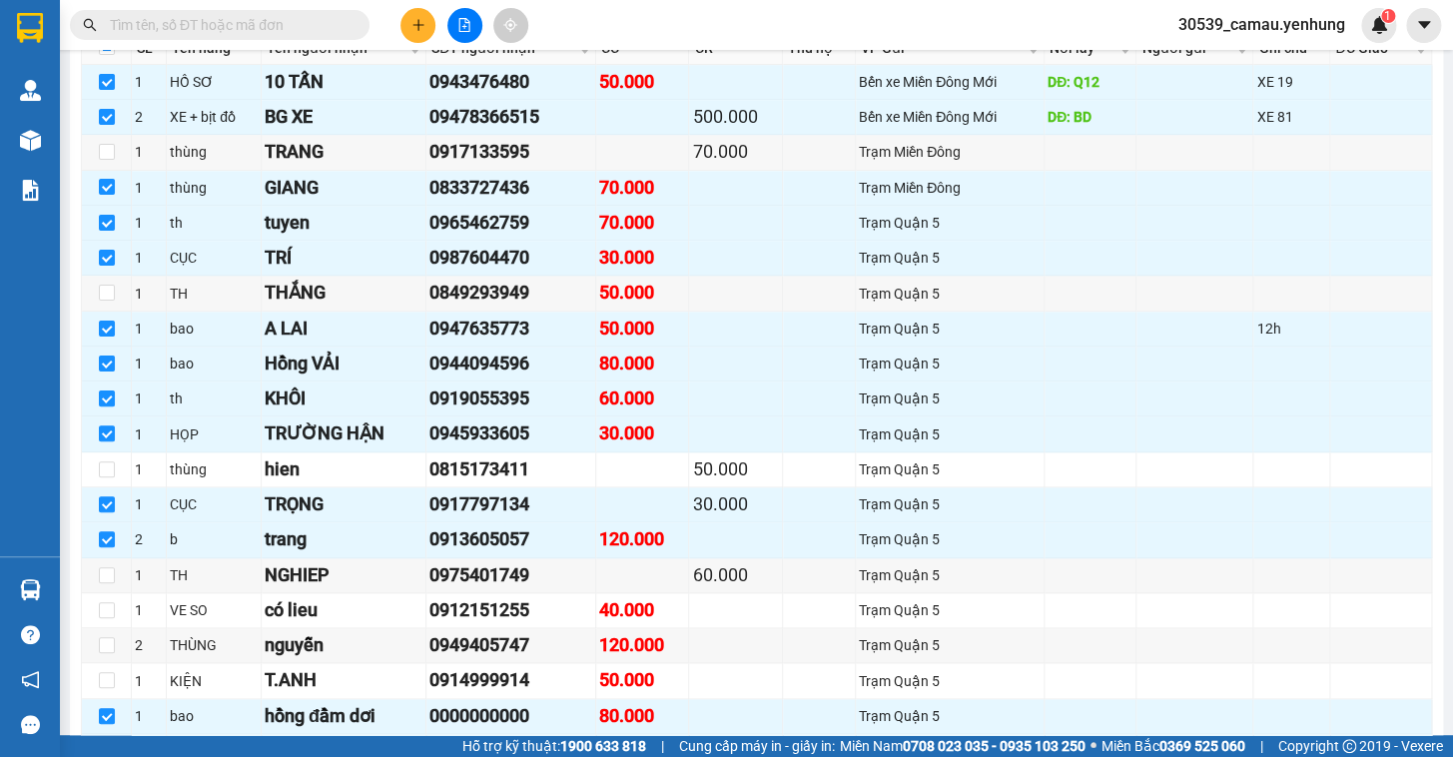
scroll to position [675, 0]
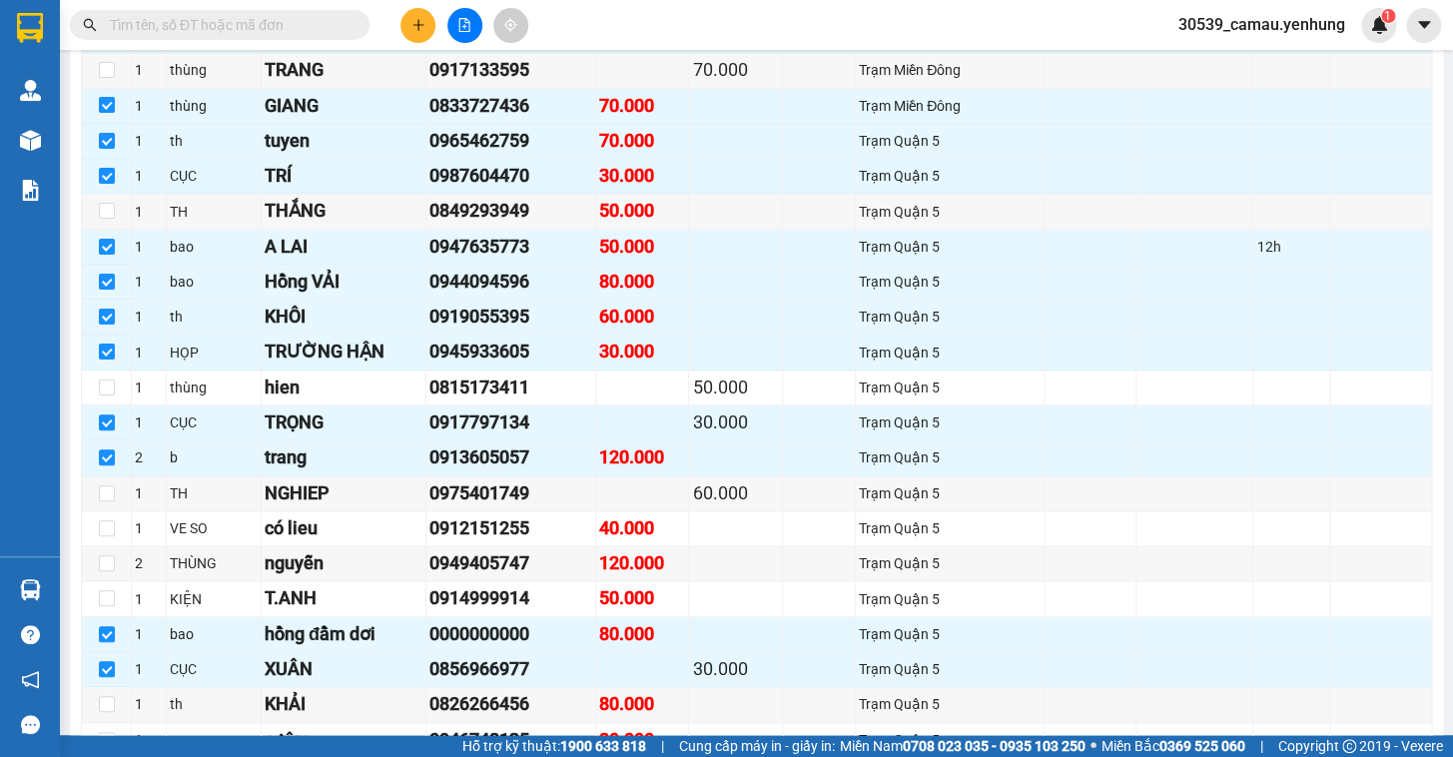
drag, startPoint x: 1435, startPoint y: 200, endPoint x: 1435, endPoint y: 219, distance: 19.0
click at [1435, 219] on main "Đồng Nai - Sài Gòn - Cà Mau 13/09/2025 16:00 - 51B-085.70 Làm mới In phơi In đơ…" at bounding box center [726, 367] width 1453 height 735
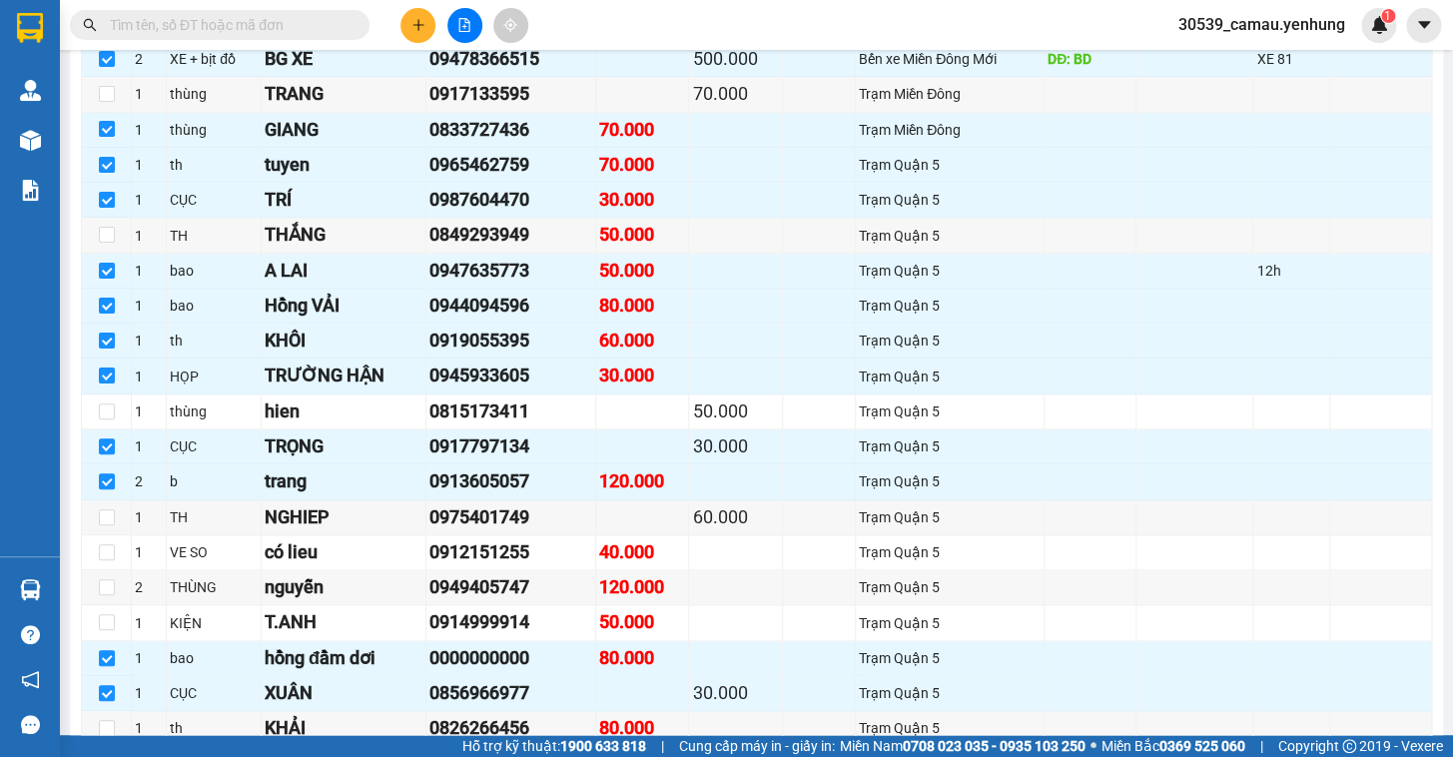
scroll to position [647, 0]
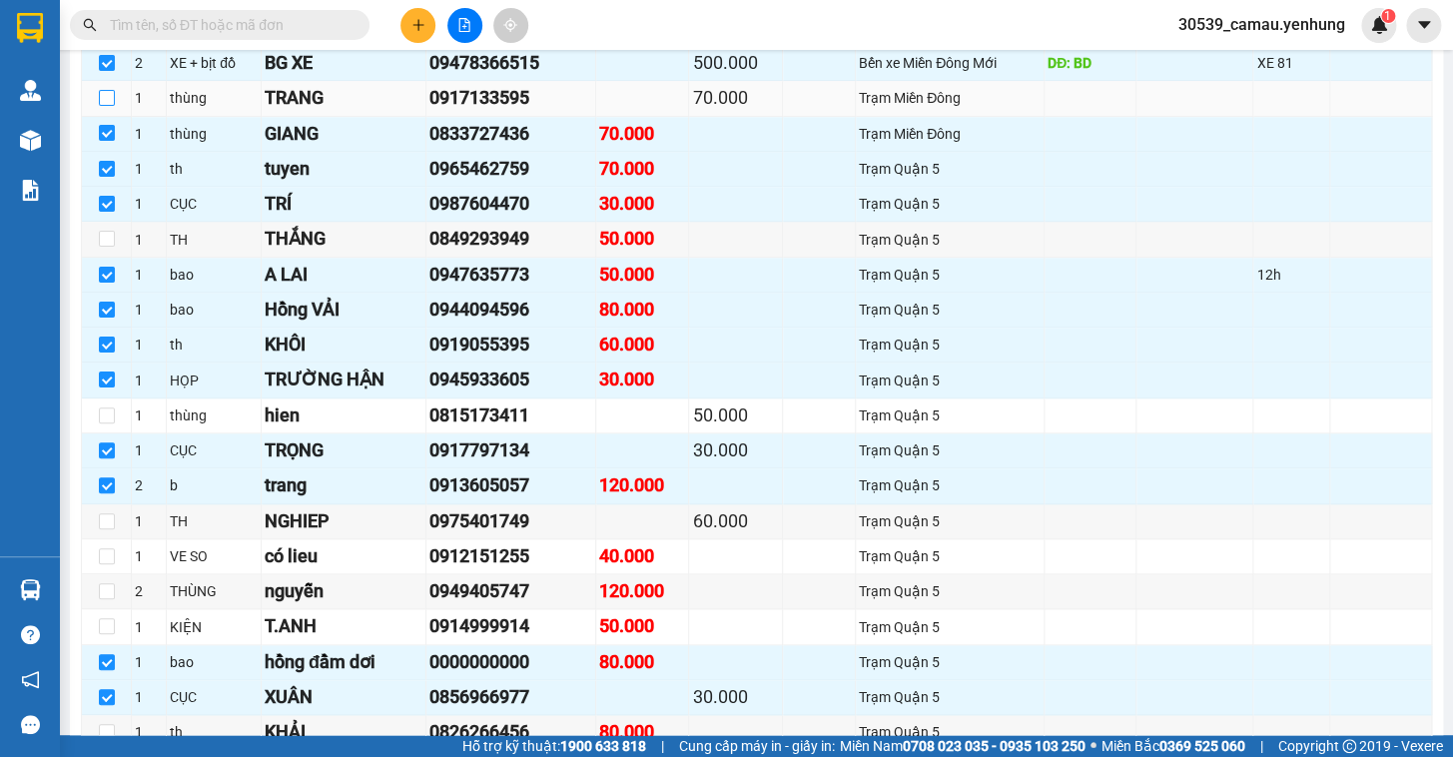
click at [104, 109] on label at bounding box center [107, 98] width 16 height 22
click at [104, 106] on input "checkbox" at bounding box center [107, 98] width 16 height 16
checkbox input "true"
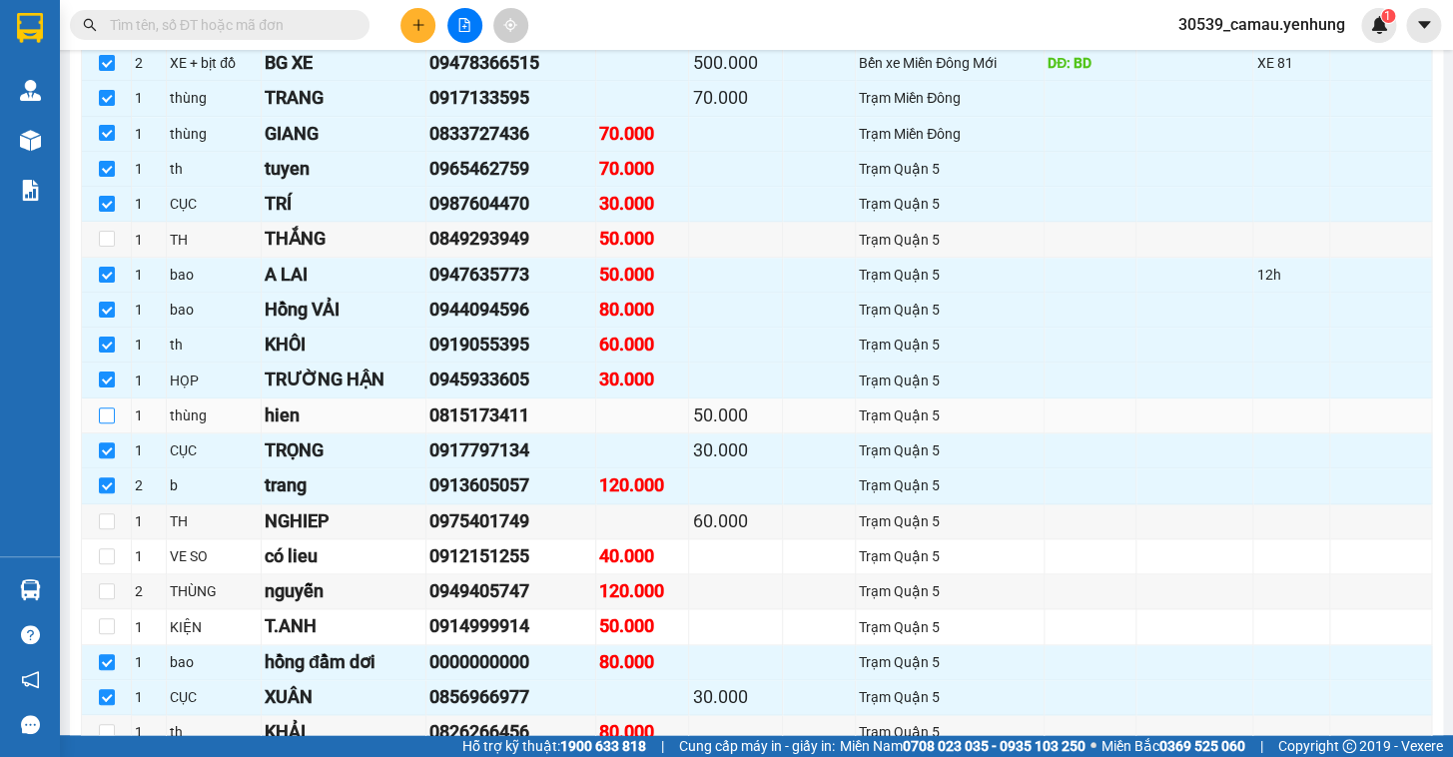
click at [105, 423] on input "checkbox" at bounding box center [107, 415] width 16 height 16
checkbox input "true"
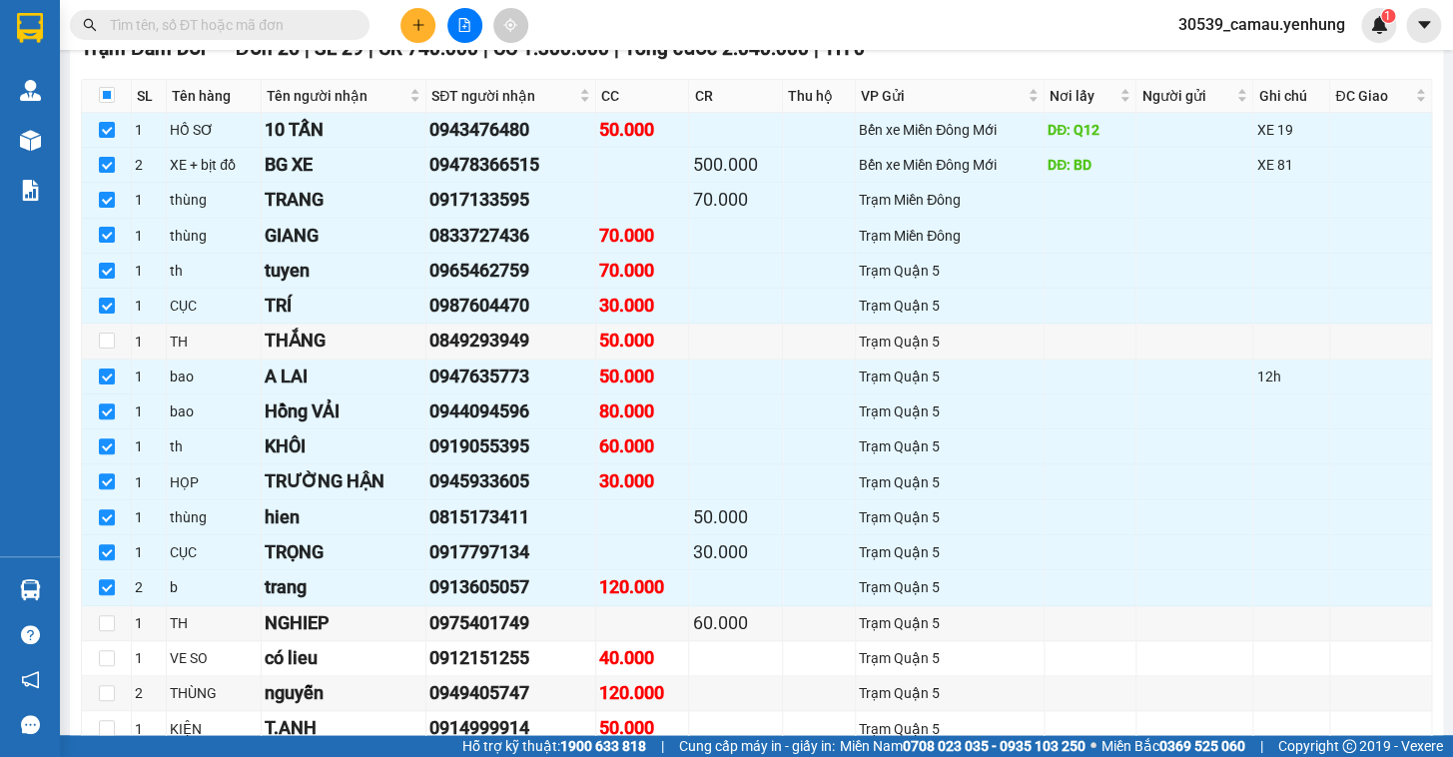
scroll to position [497, 0]
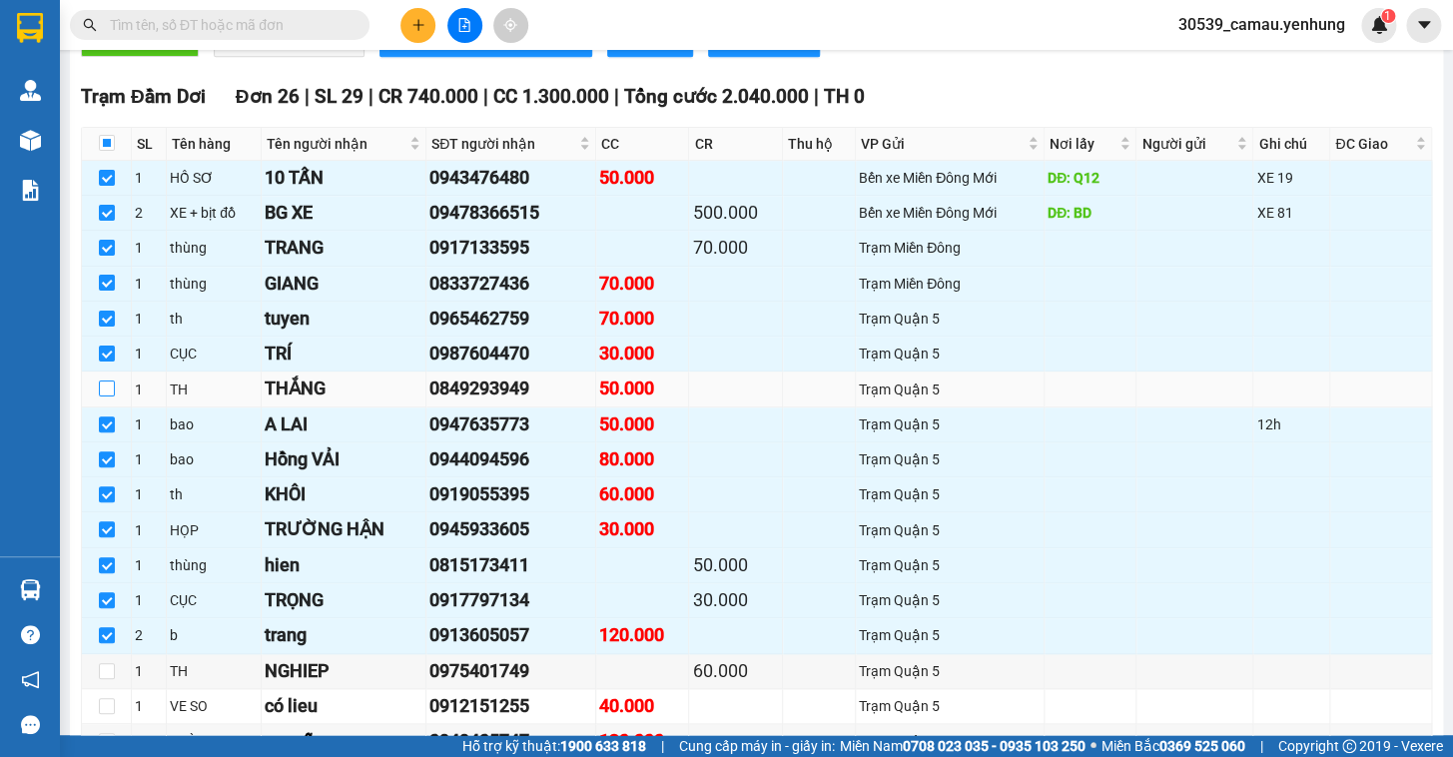
click at [106, 396] on input "checkbox" at bounding box center [107, 388] width 16 height 16
checkbox input "true"
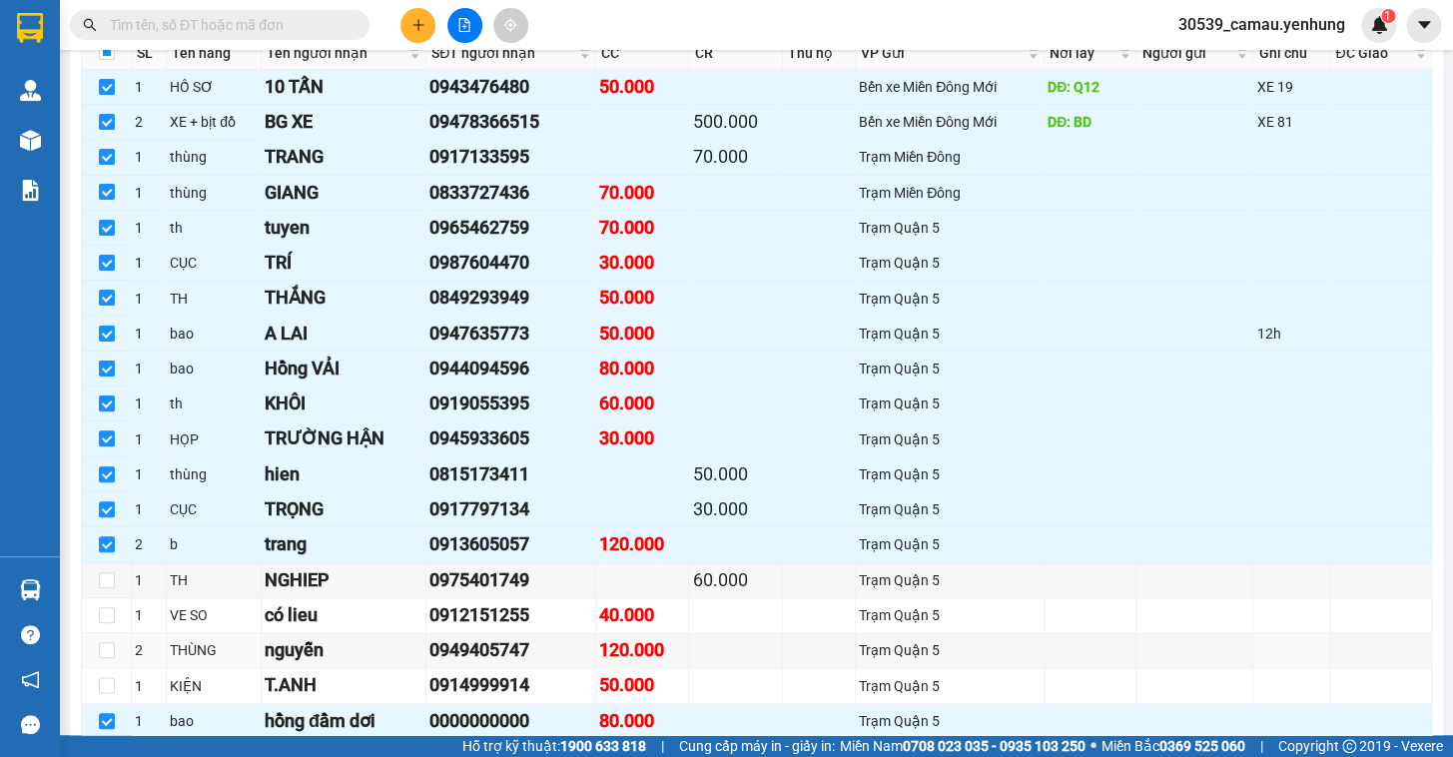
scroll to position [951, 0]
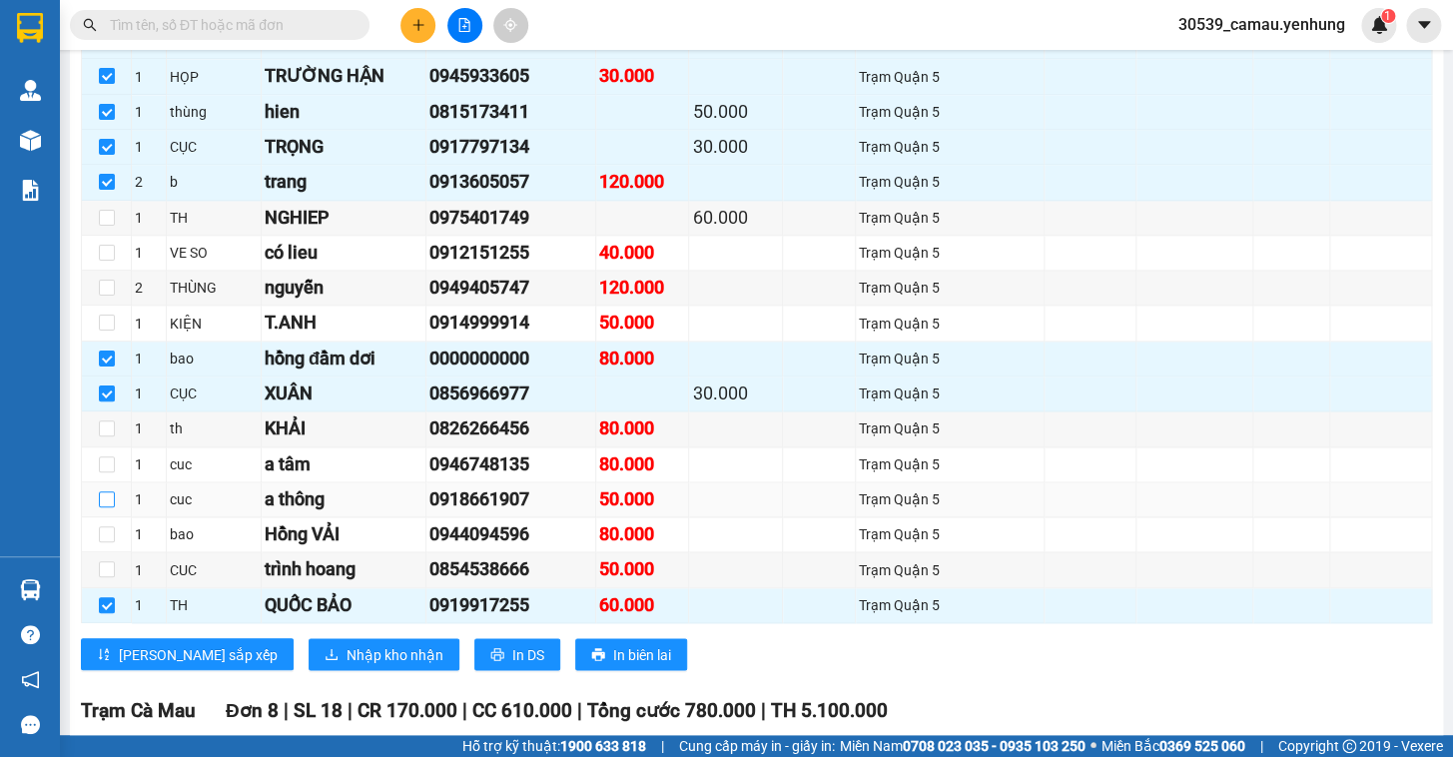
drag, startPoint x: 103, startPoint y: 509, endPoint x: 114, endPoint y: 506, distance: 11.4
click at [106, 507] on input "checkbox" at bounding box center [107, 499] width 16 height 16
checkbox input "true"
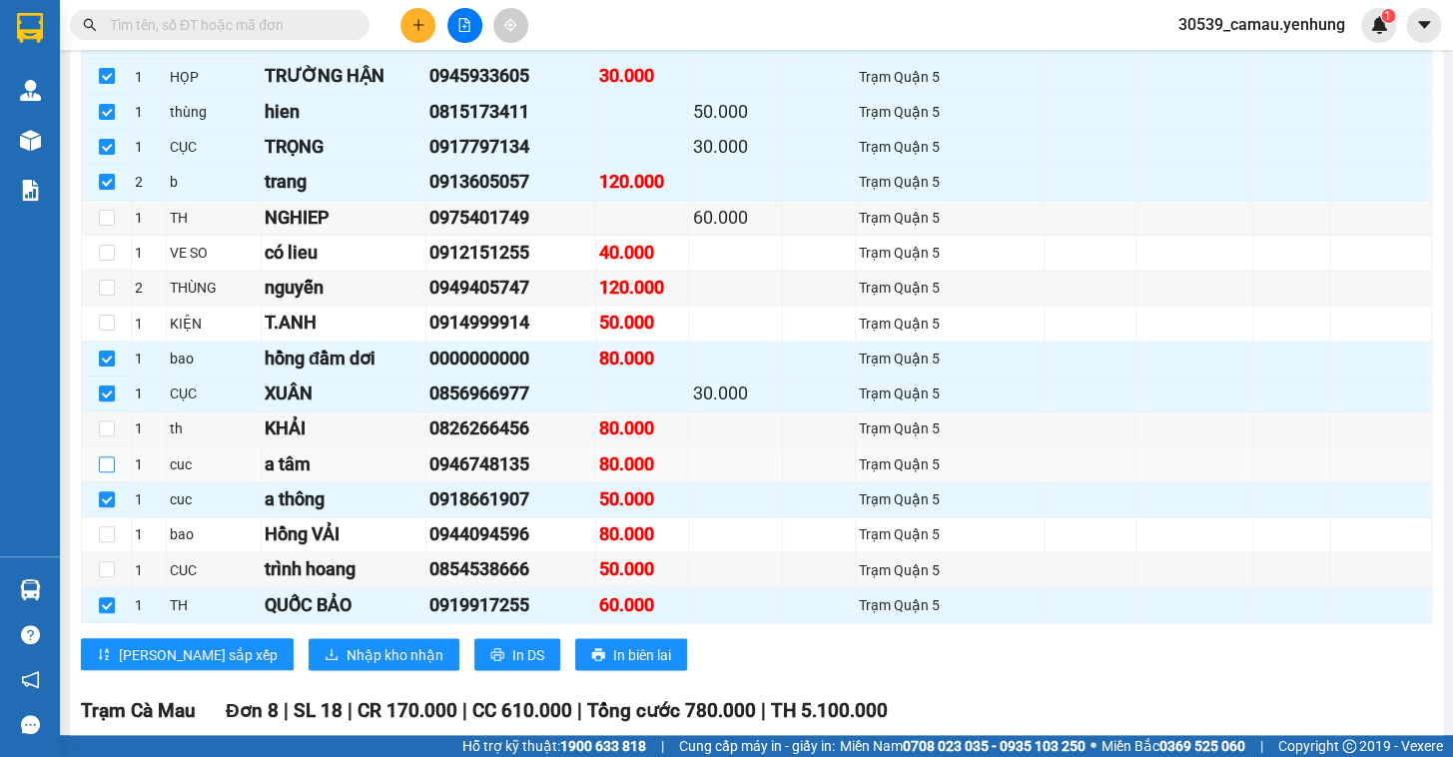
click at [108, 472] on input "checkbox" at bounding box center [107, 464] width 16 height 16
checkbox input "true"
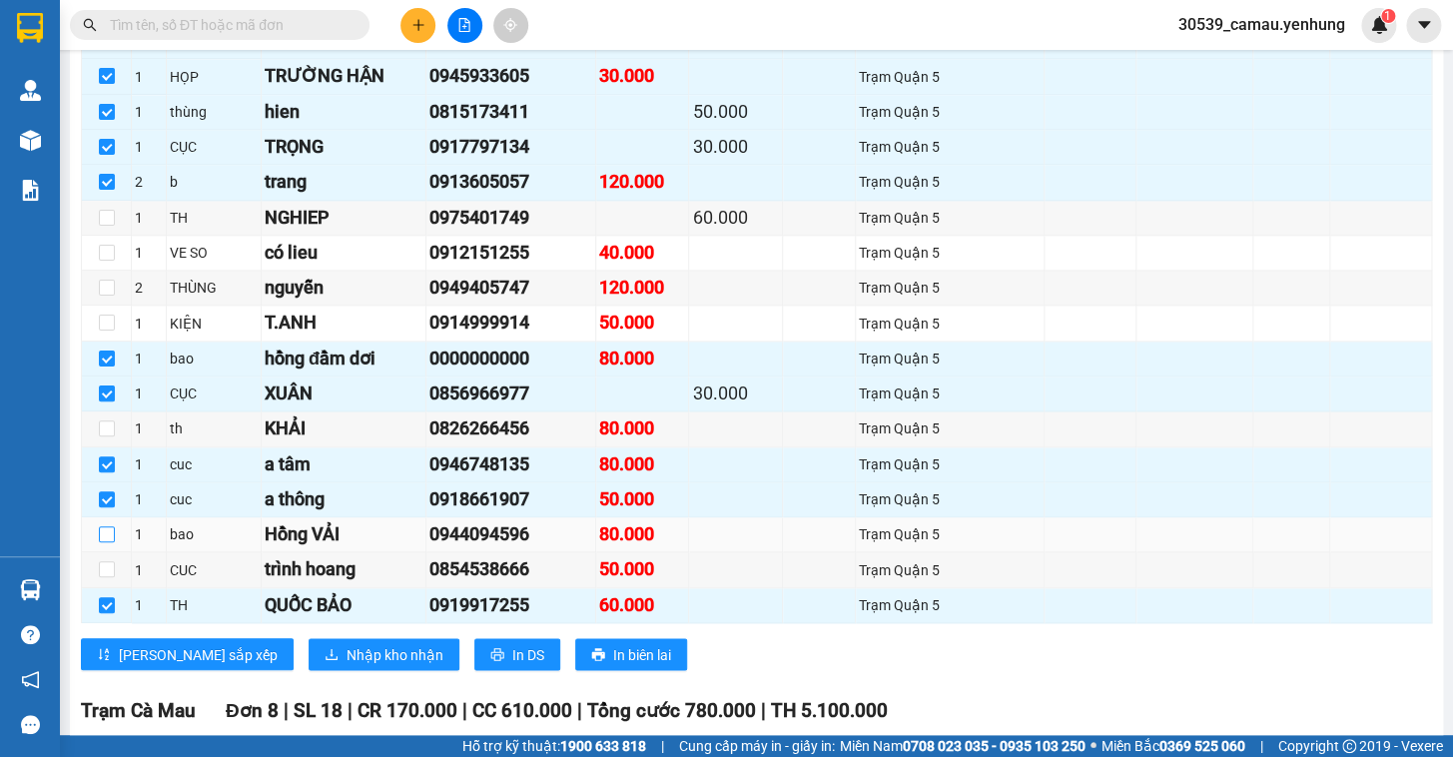
click at [110, 542] on input "checkbox" at bounding box center [107, 534] width 16 height 16
checkbox input "true"
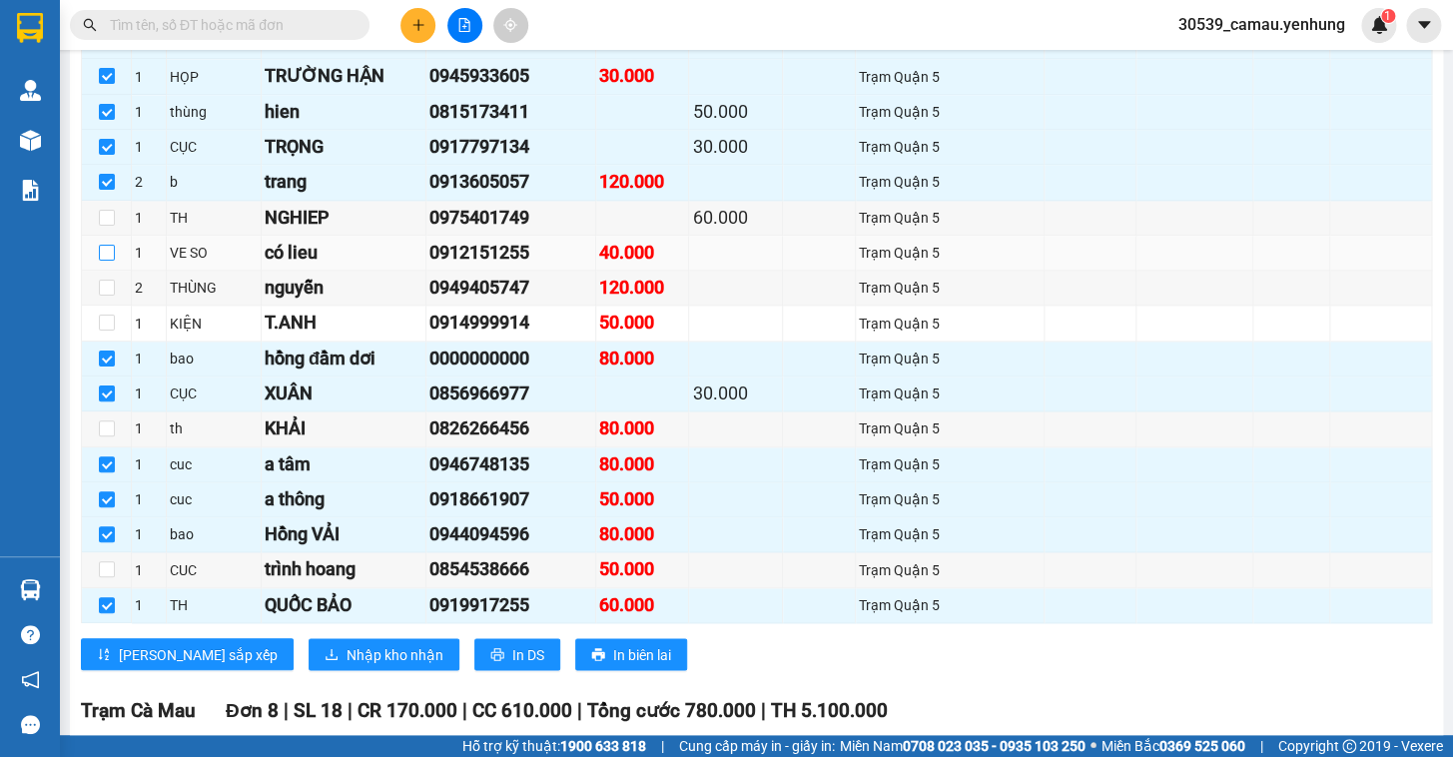
click at [104, 261] on input "checkbox" at bounding box center [107, 253] width 16 height 16
checkbox input "true"
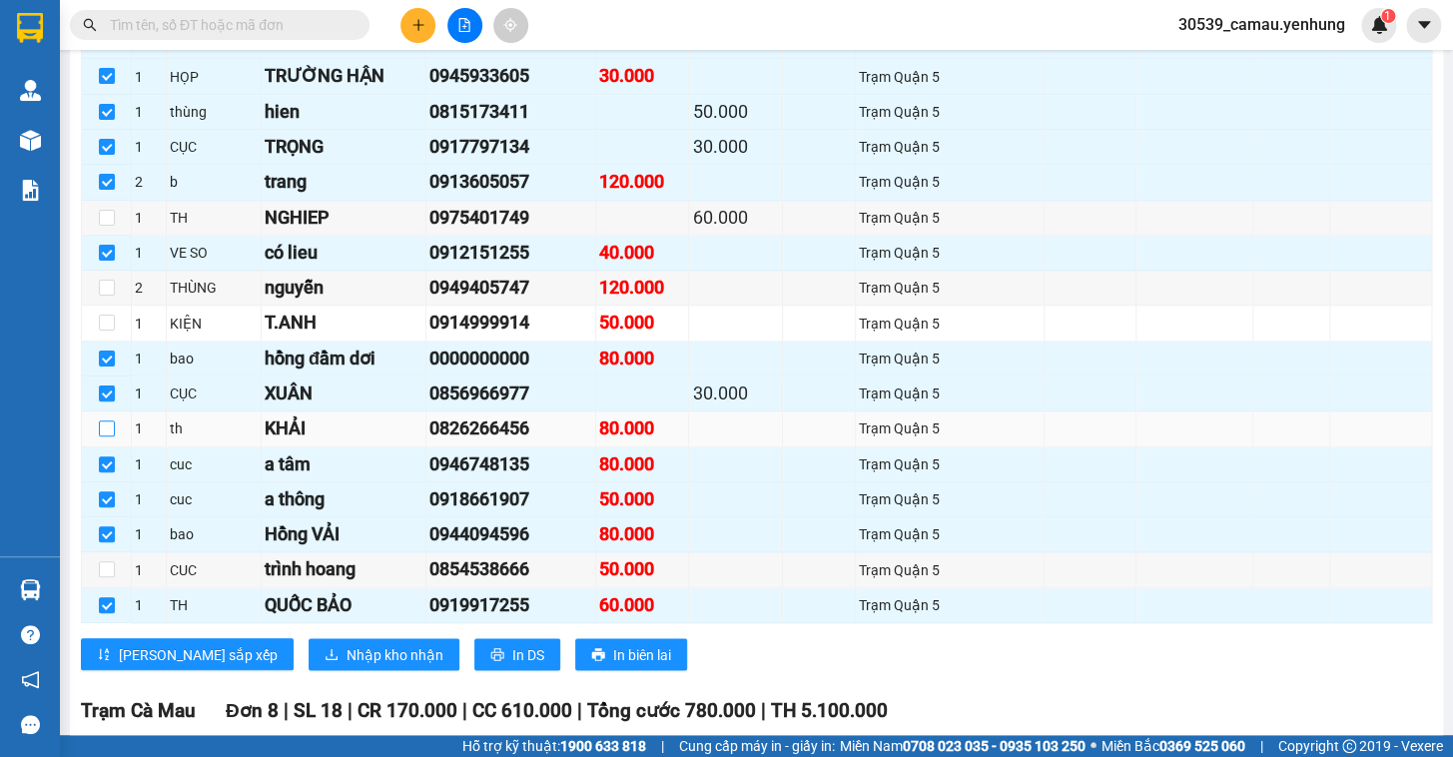
click at [100, 436] on input "checkbox" at bounding box center [107, 428] width 16 height 16
checkbox input "true"
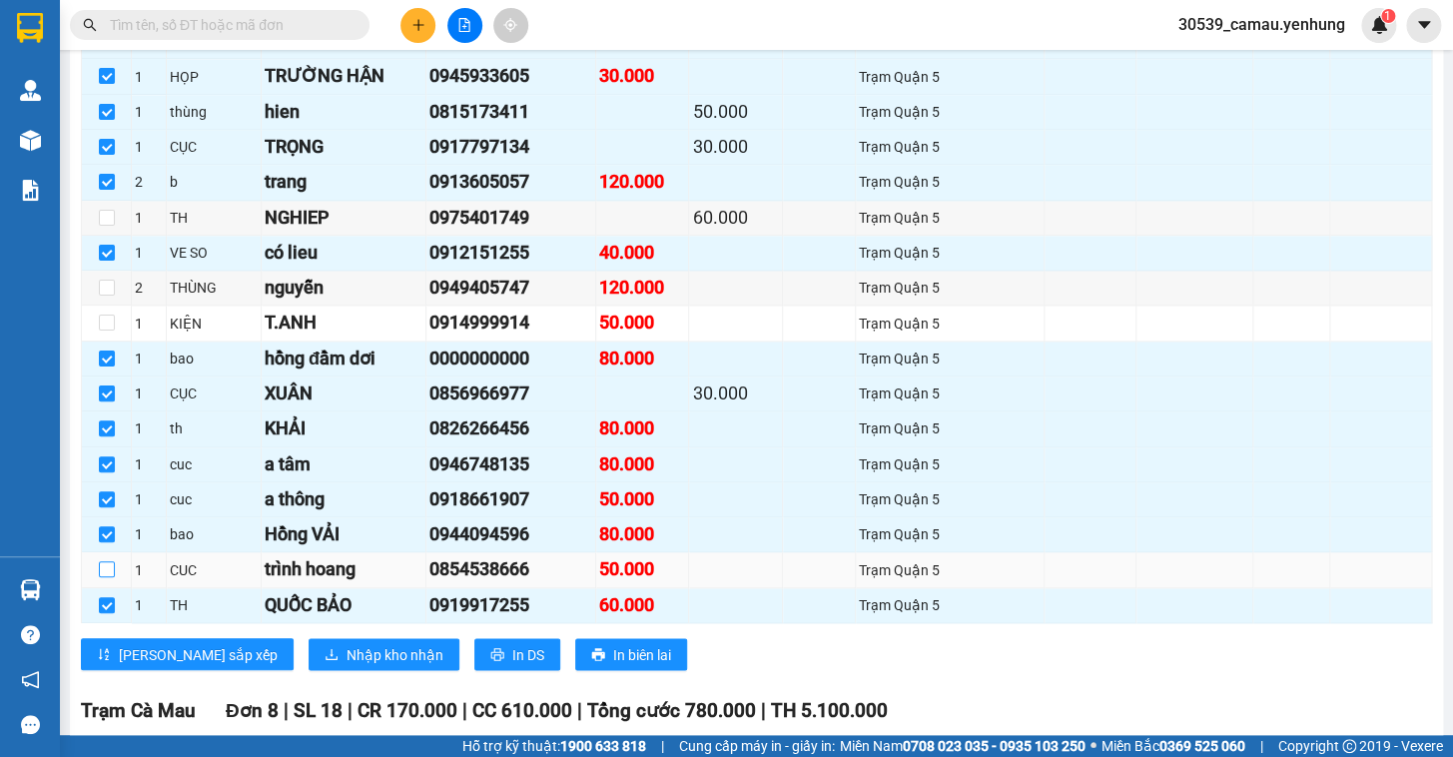
click at [101, 577] on input "checkbox" at bounding box center [107, 569] width 16 height 16
checkbox input "true"
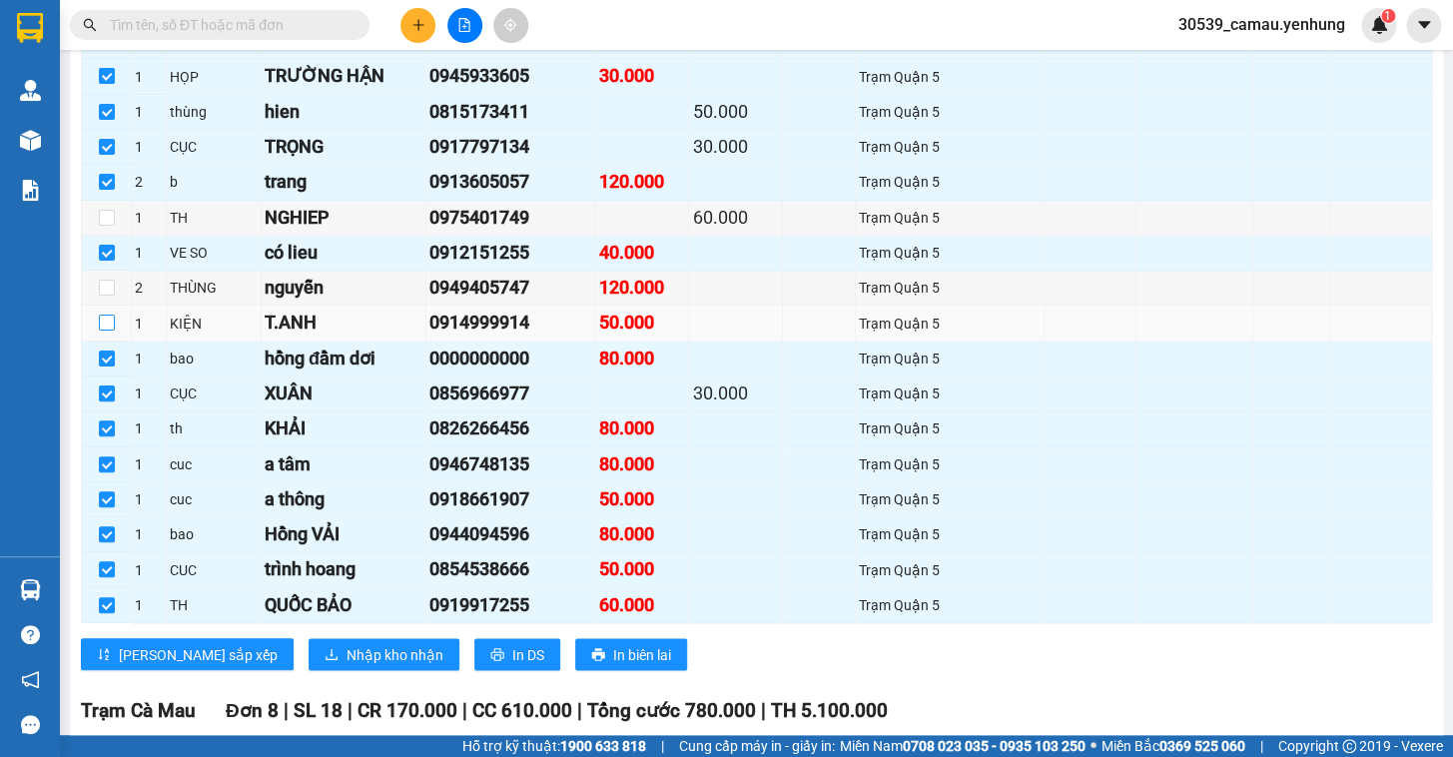
click at [109, 331] on input "checkbox" at bounding box center [107, 323] width 16 height 16
checkbox input "true"
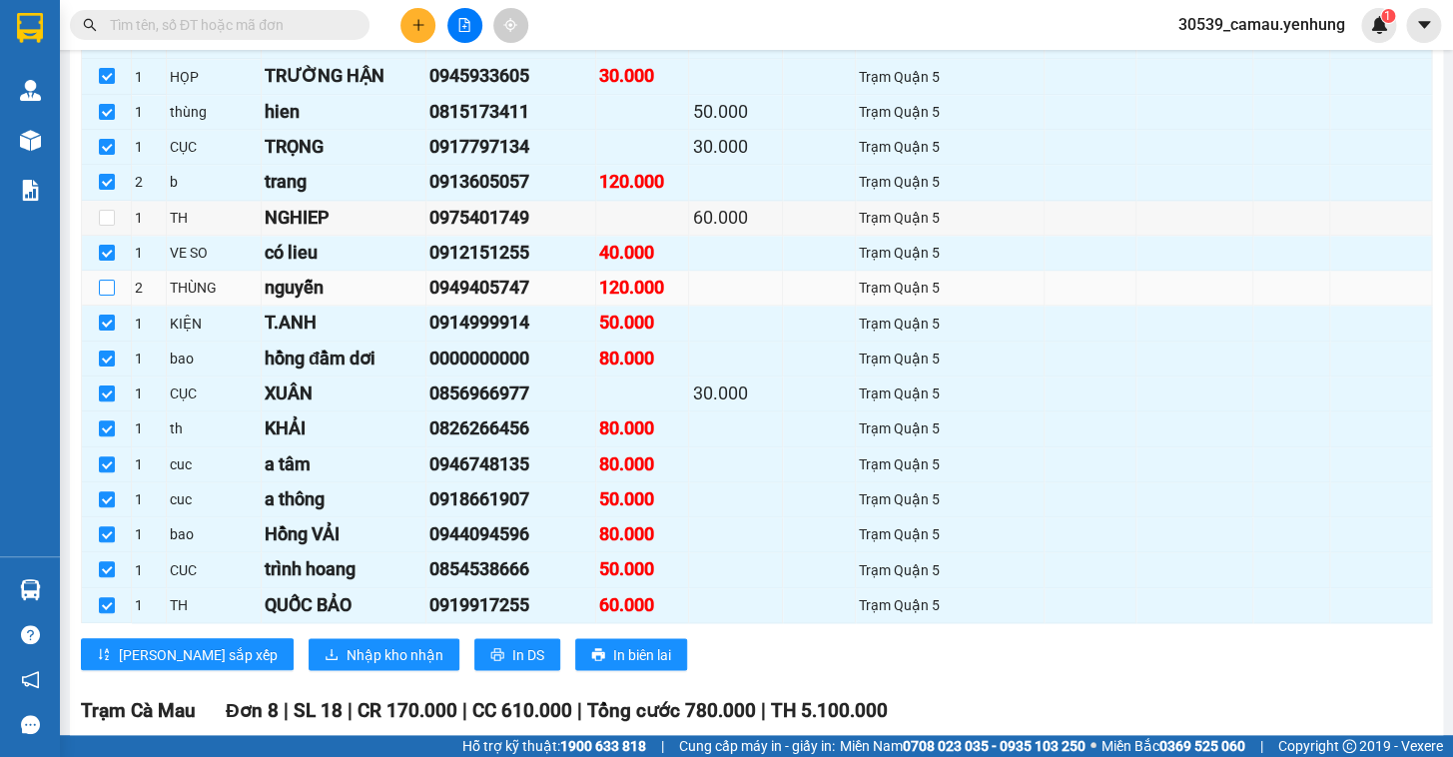
click at [107, 296] on input "checkbox" at bounding box center [107, 288] width 16 height 16
checkbox input "true"
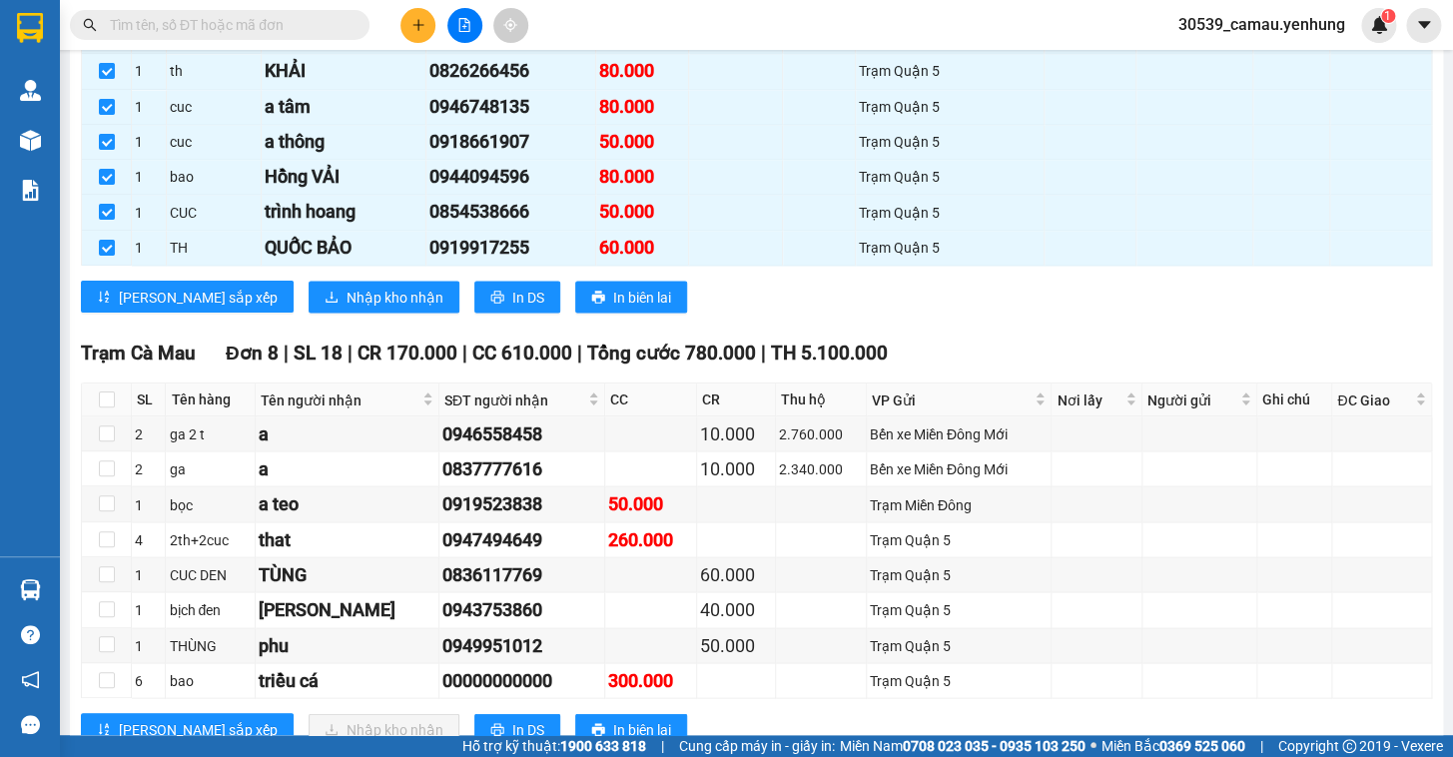
scroll to position [1293, 0]
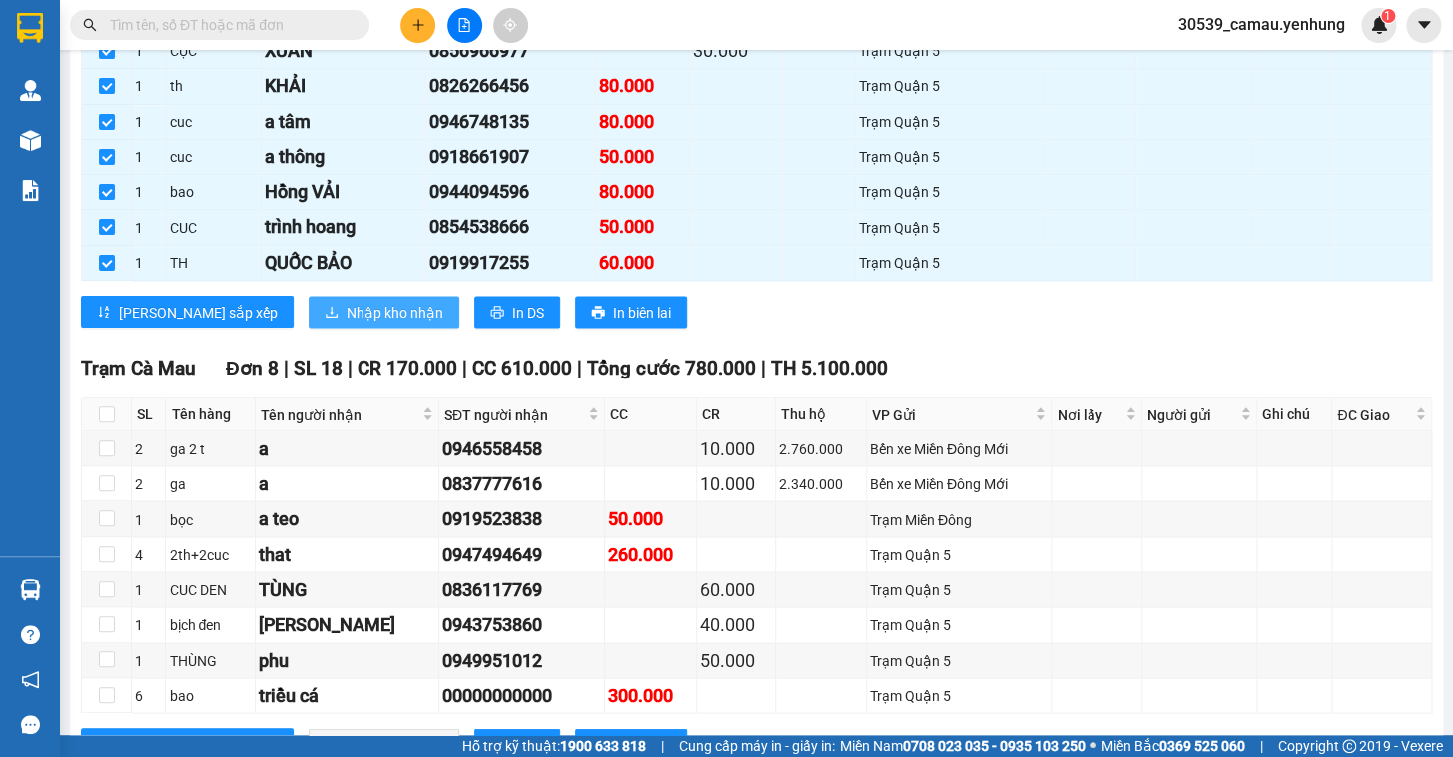
click at [347, 323] on span "Nhập kho nhận" at bounding box center [395, 312] width 97 height 22
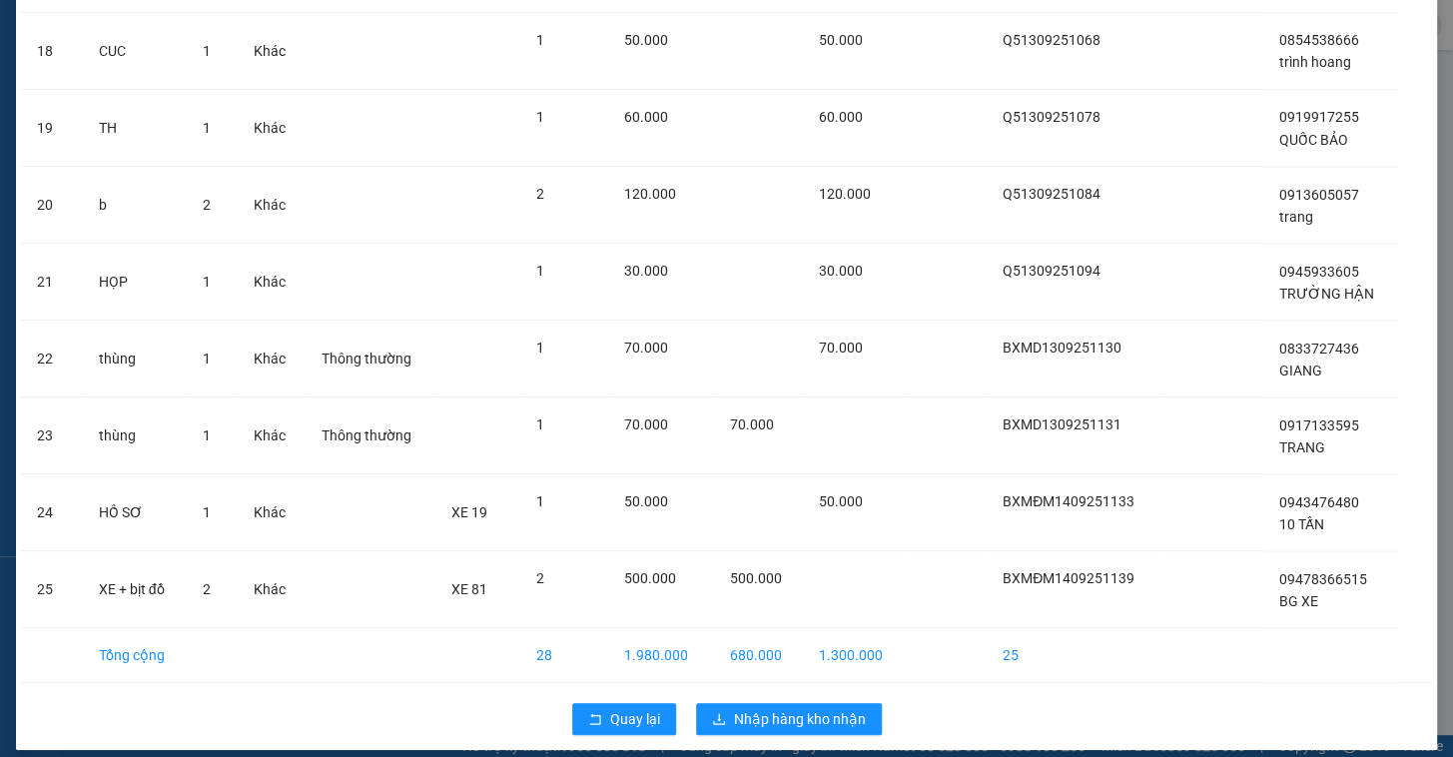
scroll to position [1476, 0]
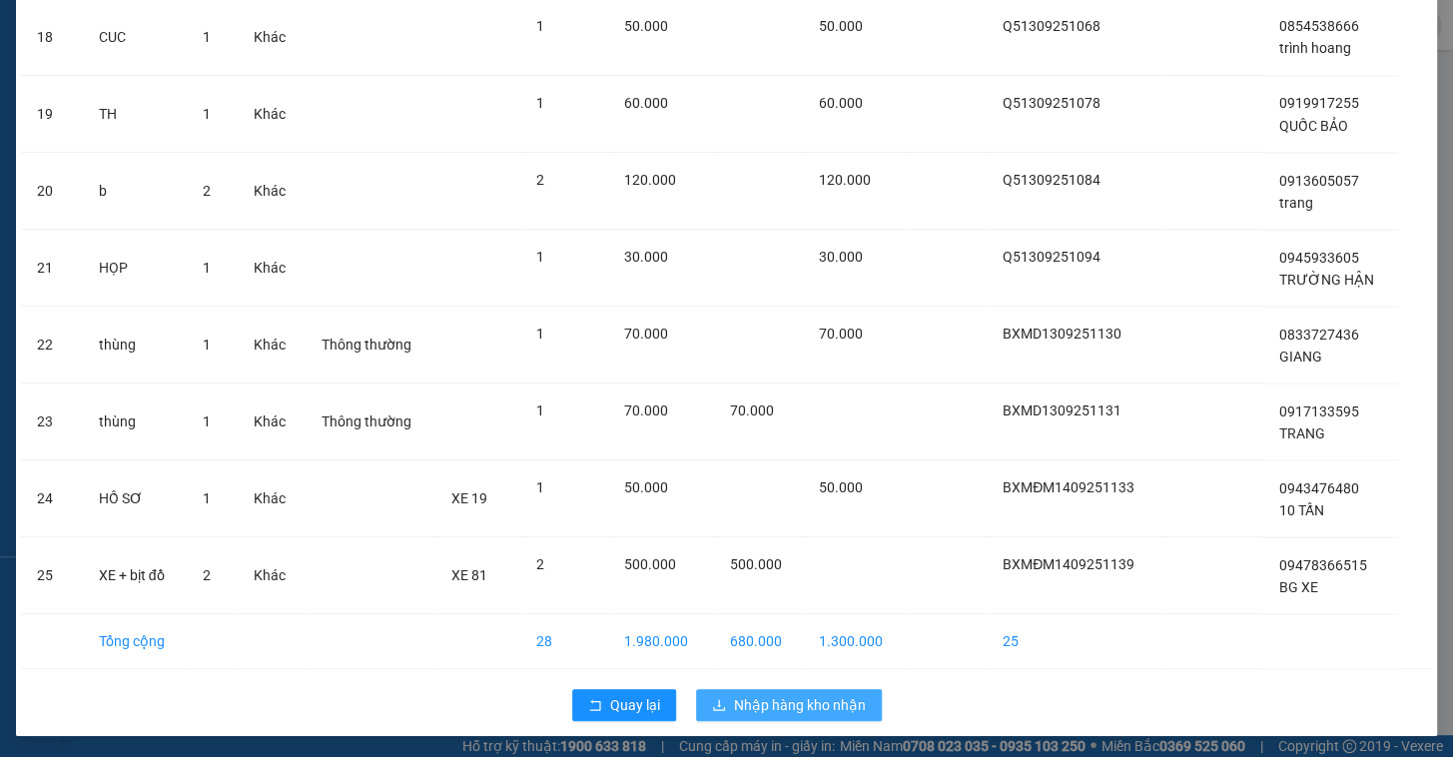
click at [780, 705] on span "Nhập hàng kho nhận" at bounding box center [800, 705] width 132 height 22
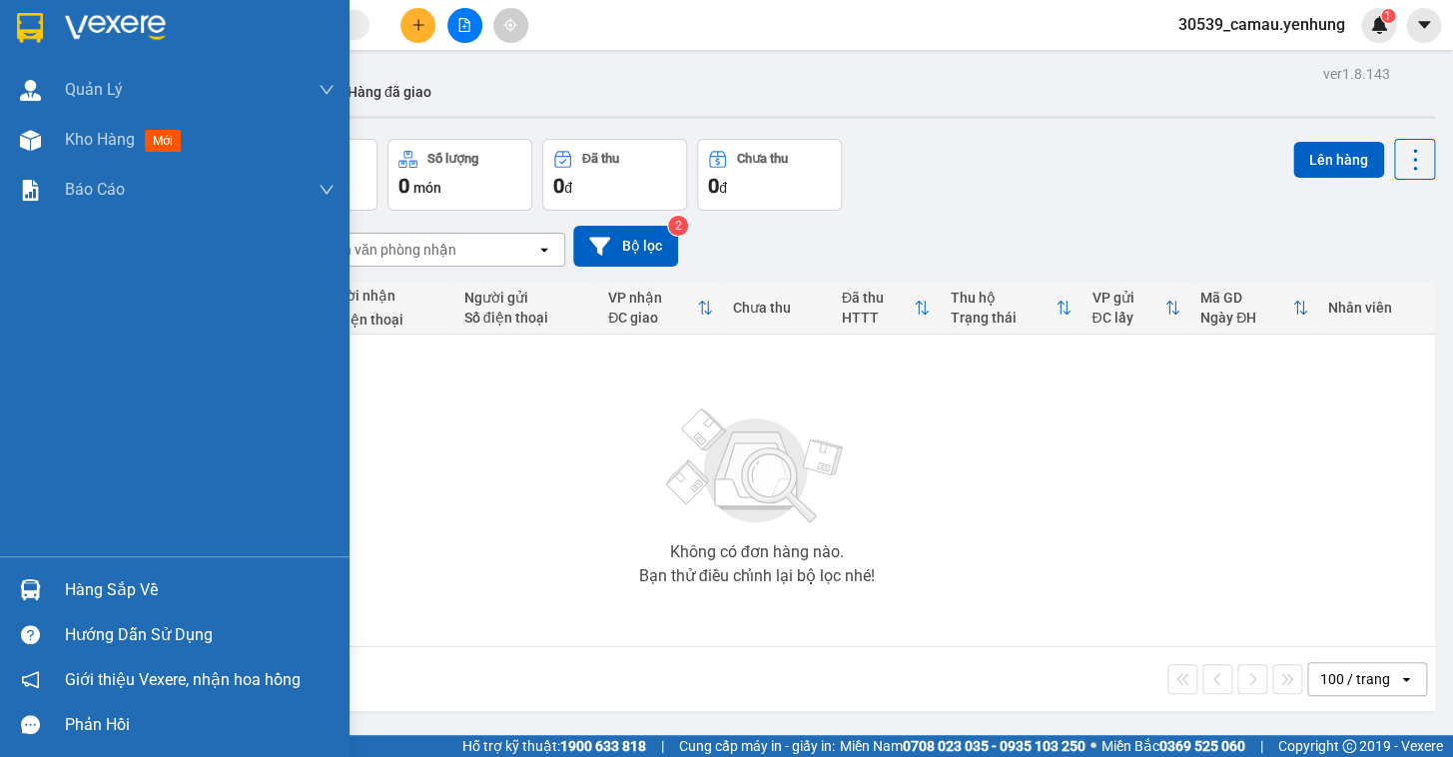
click at [66, 587] on div "Hàng sắp về" at bounding box center [200, 590] width 270 height 30
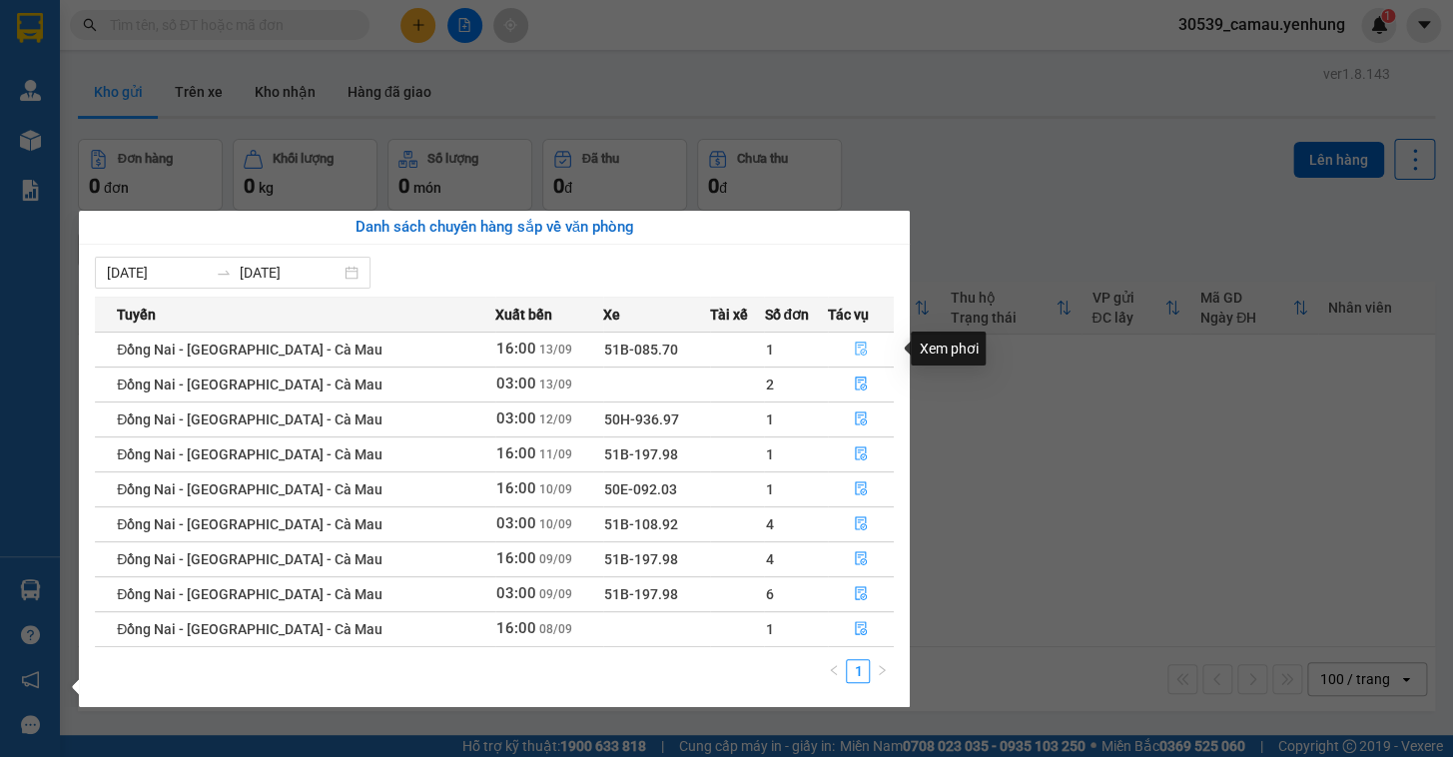
click at [857, 345] on icon "file-done" at bounding box center [861, 349] width 12 height 14
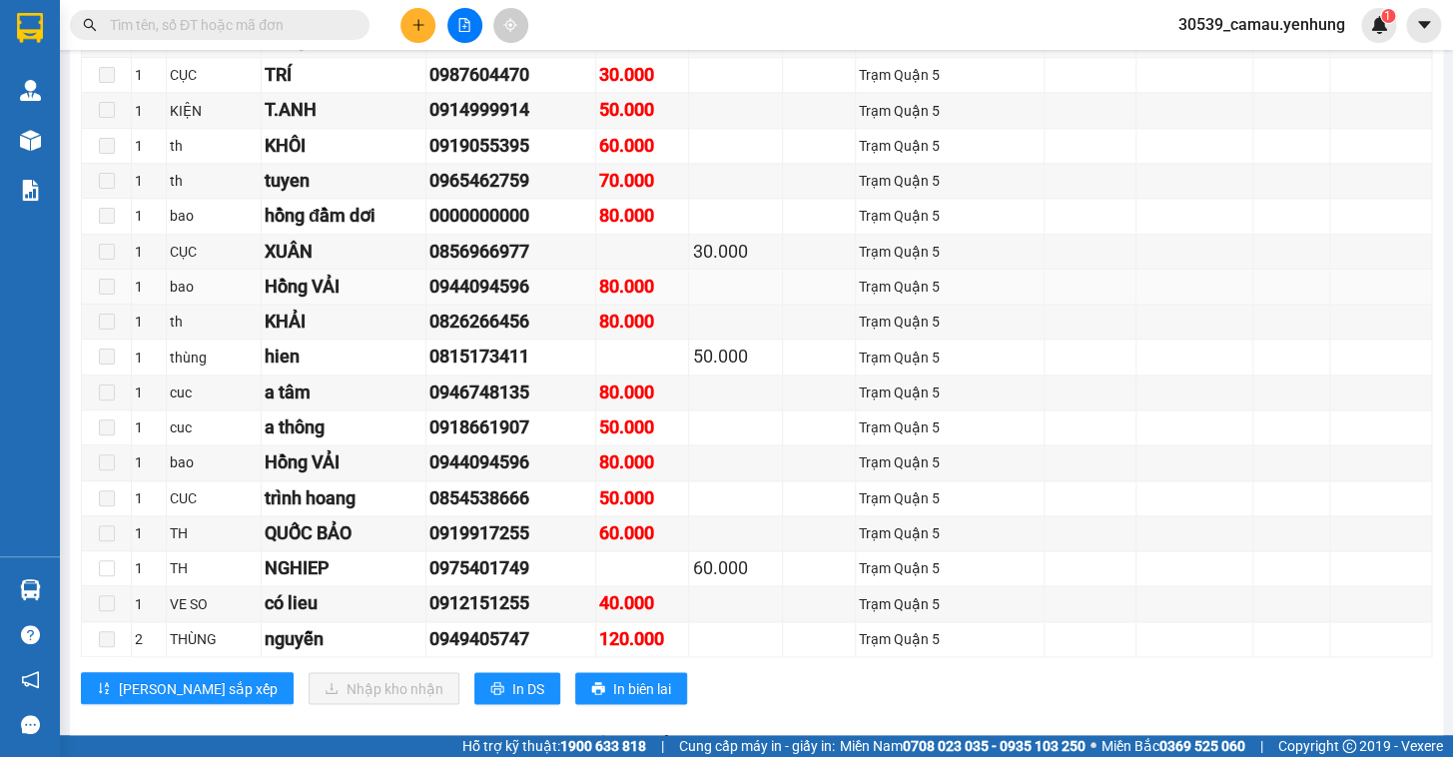
scroll to position [921, 0]
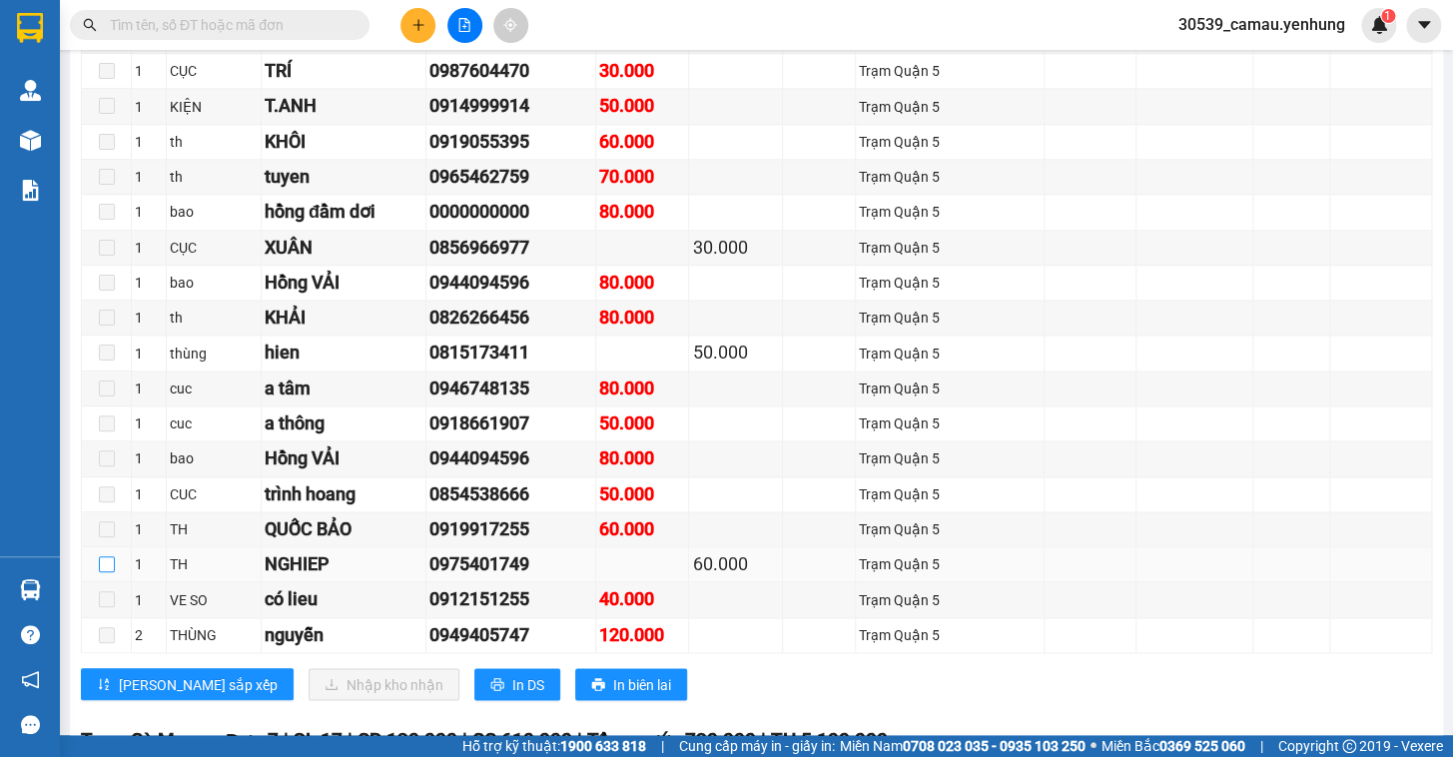
click at [108, 572] on input "checkbox" at bounding box center [107, 564] width 16 height 16
checkbox input "true"
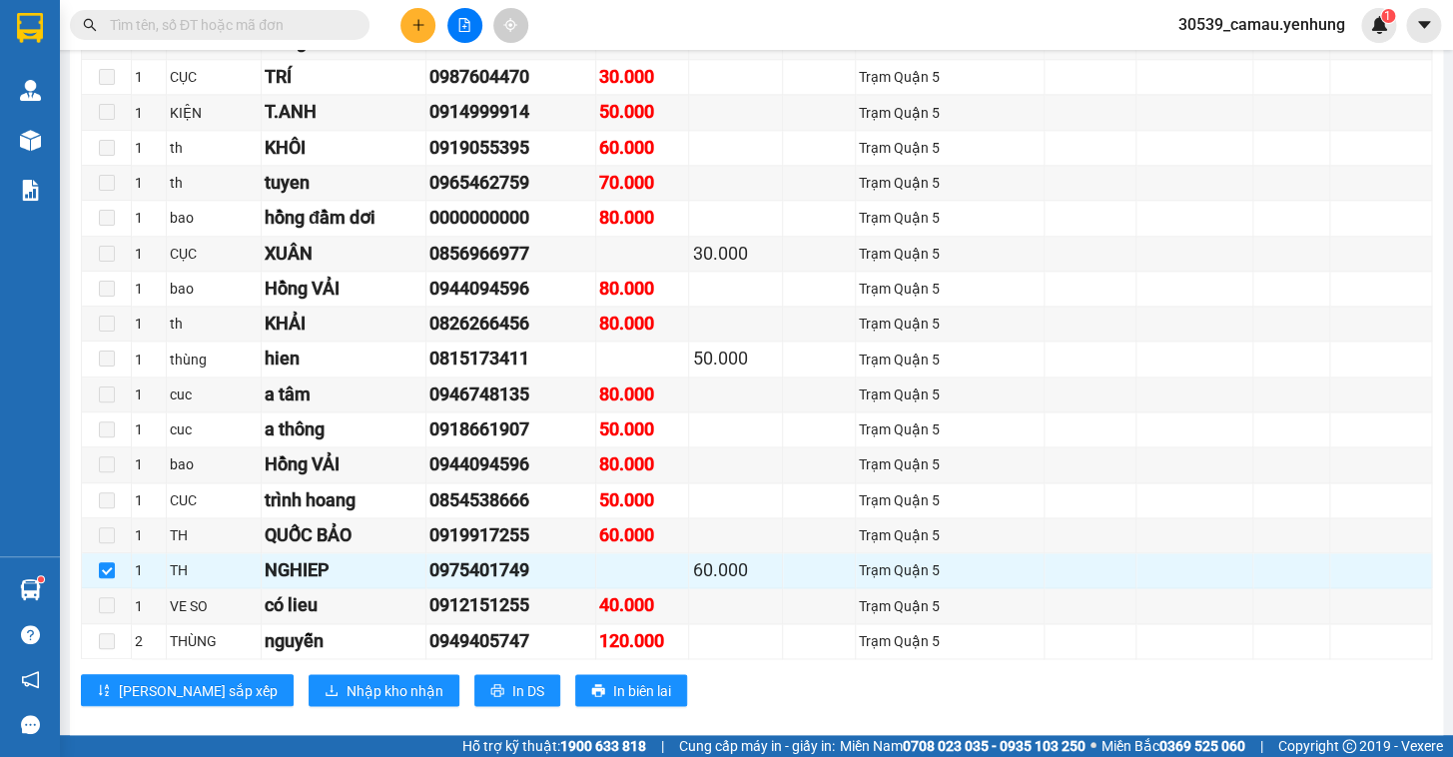
scroll to position [920, 0]
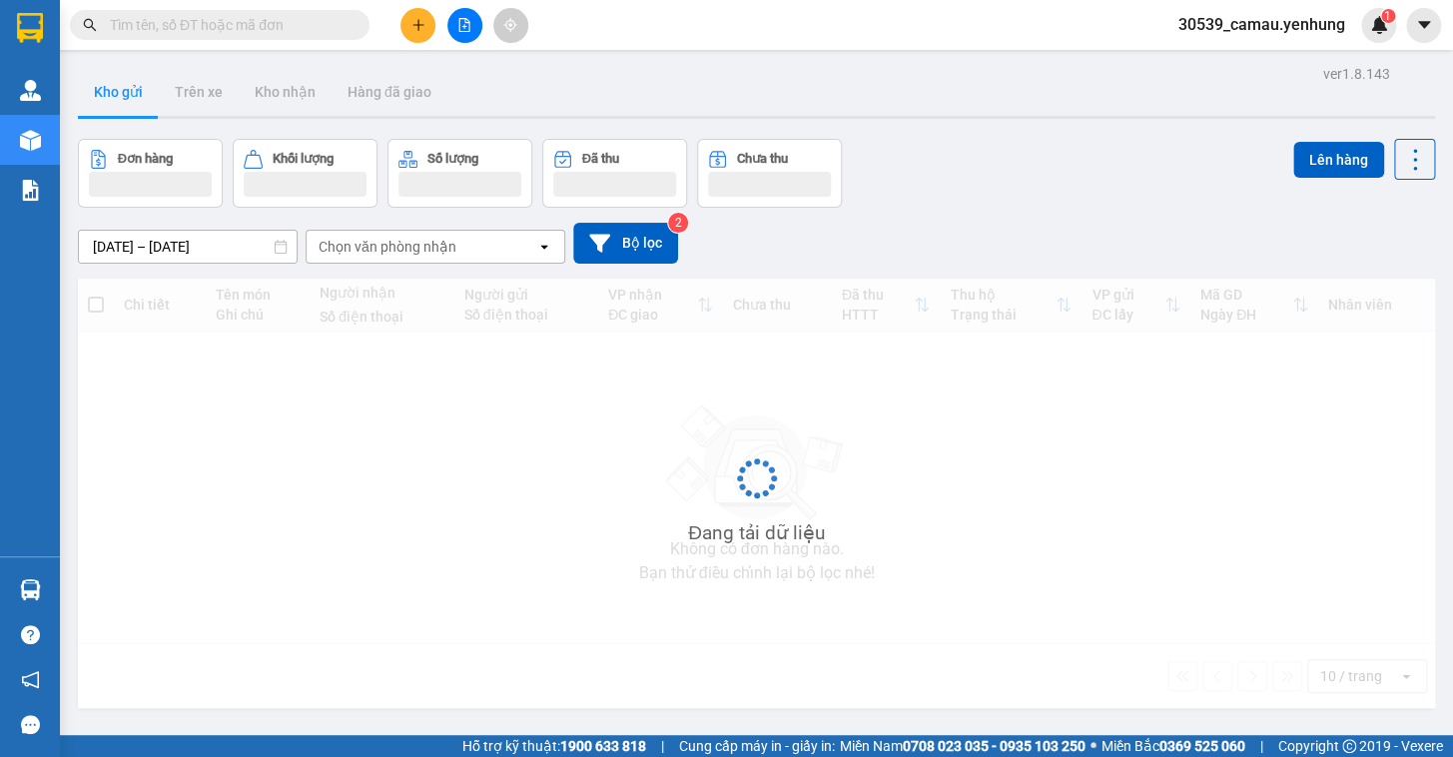
click at [413, 23] on icon "plus" at bounding box center [418, 25] width 14 height 14
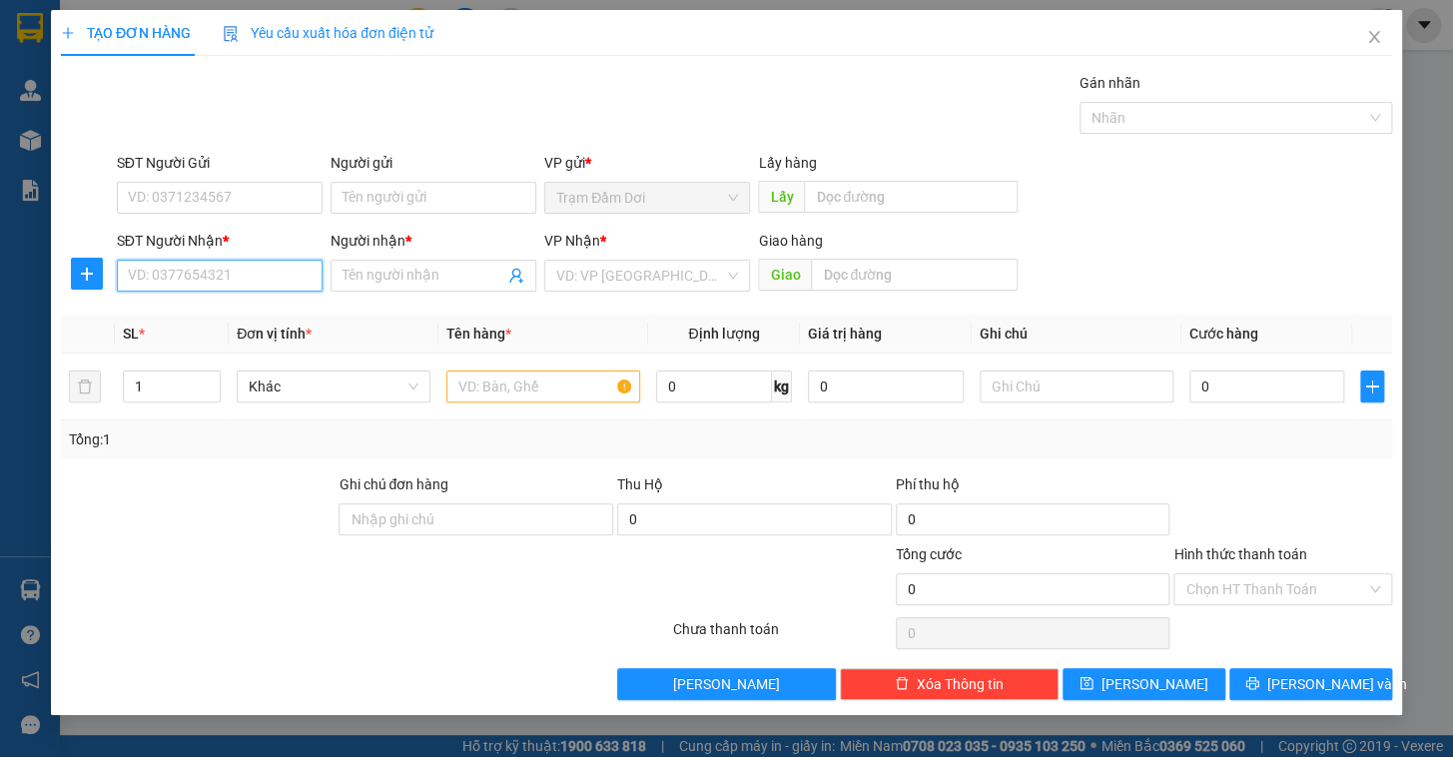
click at [177, 260] on input "SĐT Người Nhận *" at bounding box center [220, 276] width 206 height 32
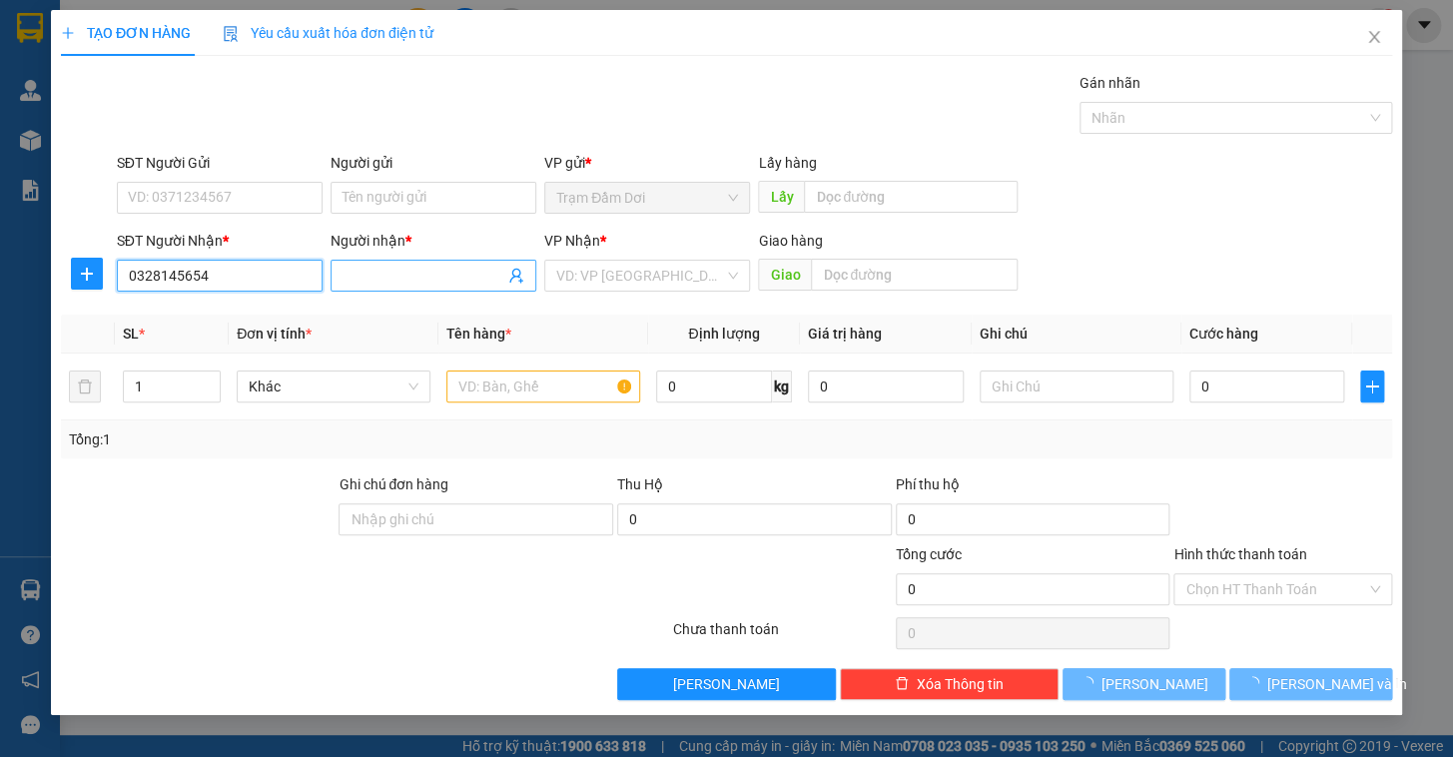
type input "0328145654"
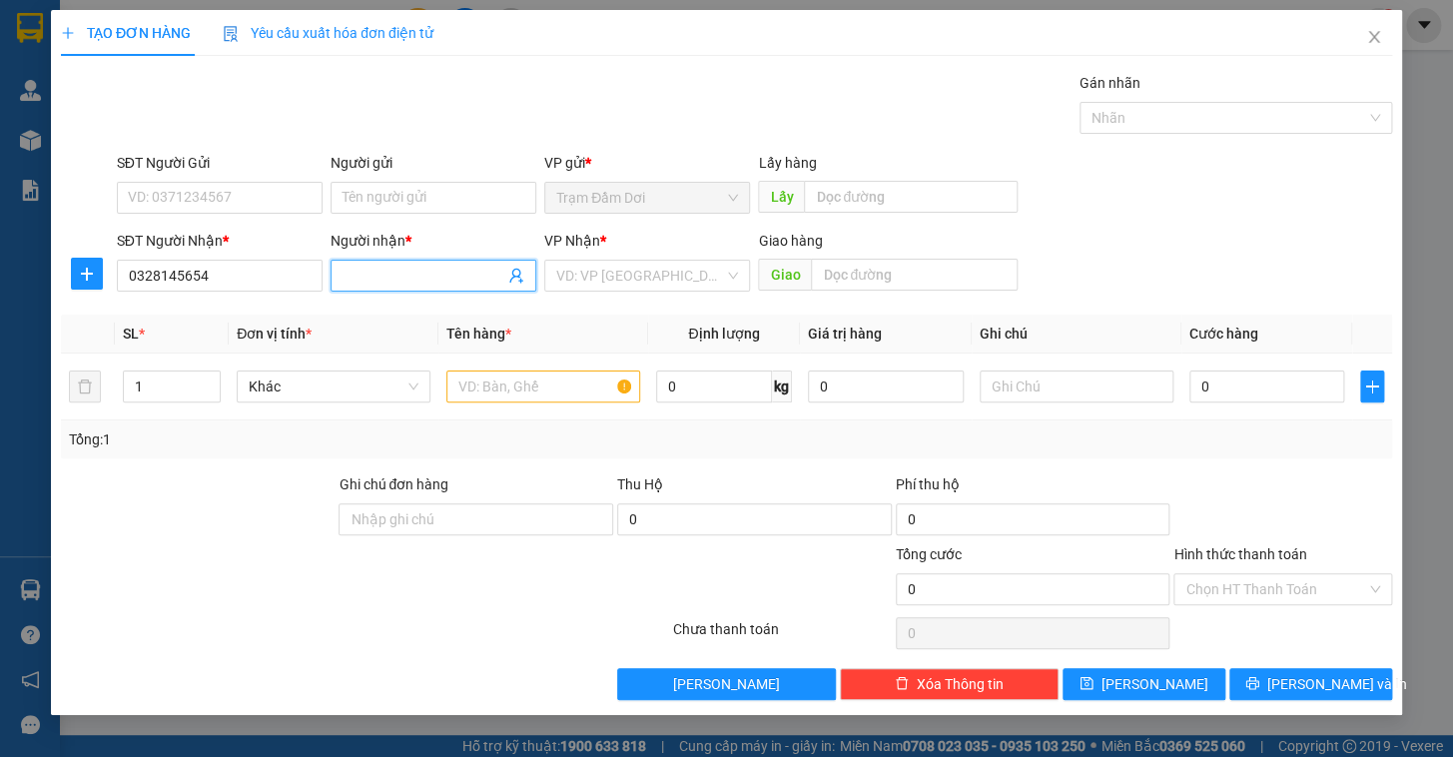
click at [461, 262] on span at bounding box center [434, 276] width 206 height 32
type input "ny"
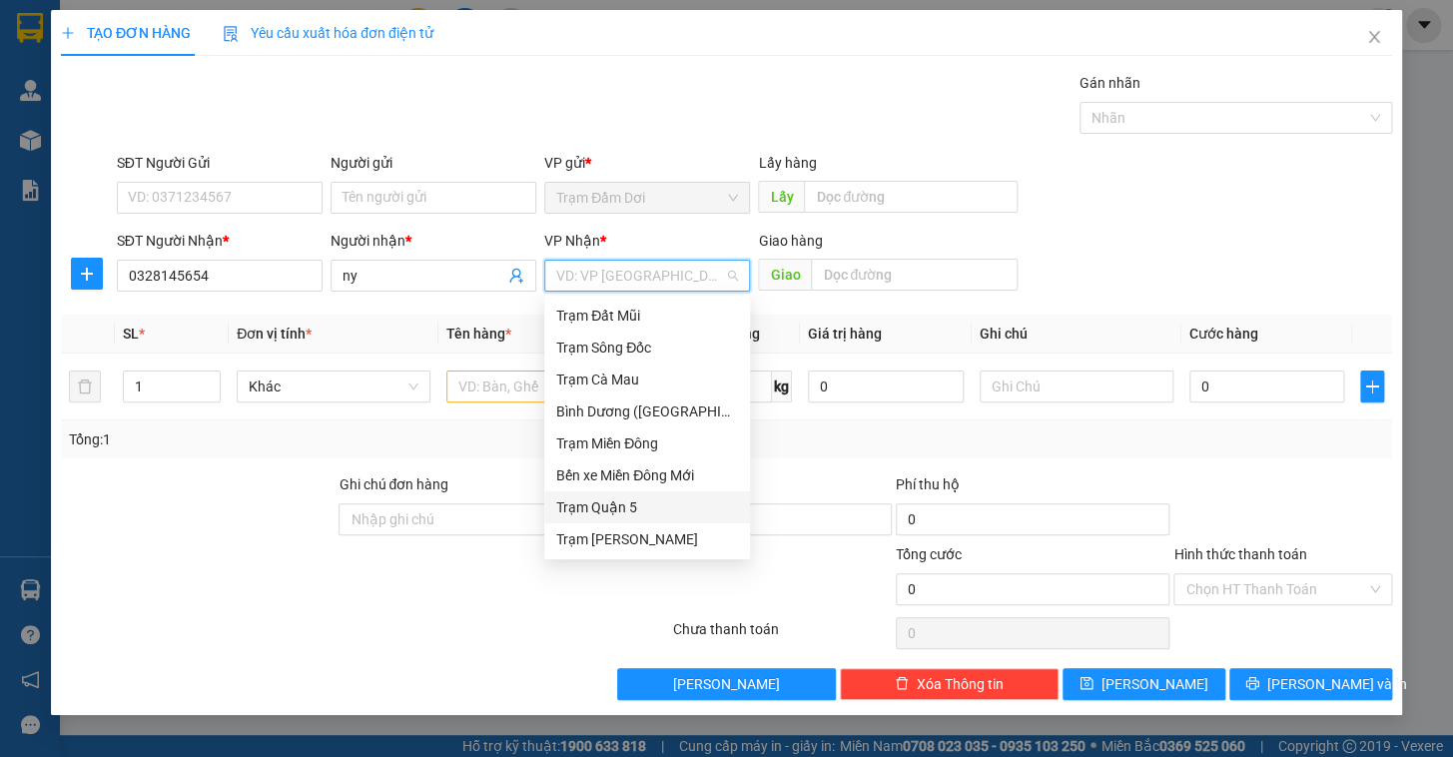
click at [610, 506] on div "Trạm Quận 5" at bounding box center [647, 507] width 182 height 22
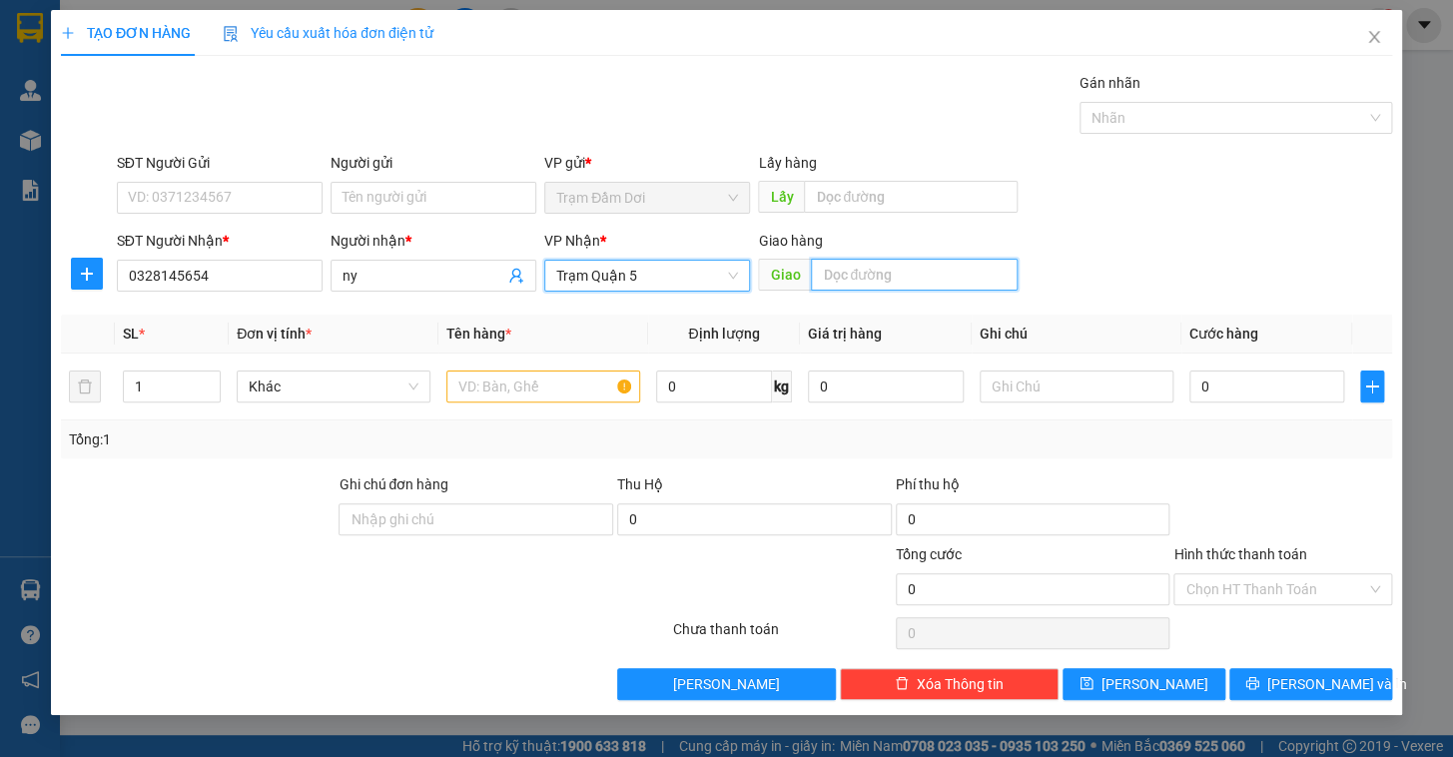
click at [893, 283] on input "text" at bounding box center [914, 275] width 207 height 32
type input "bãi 620"
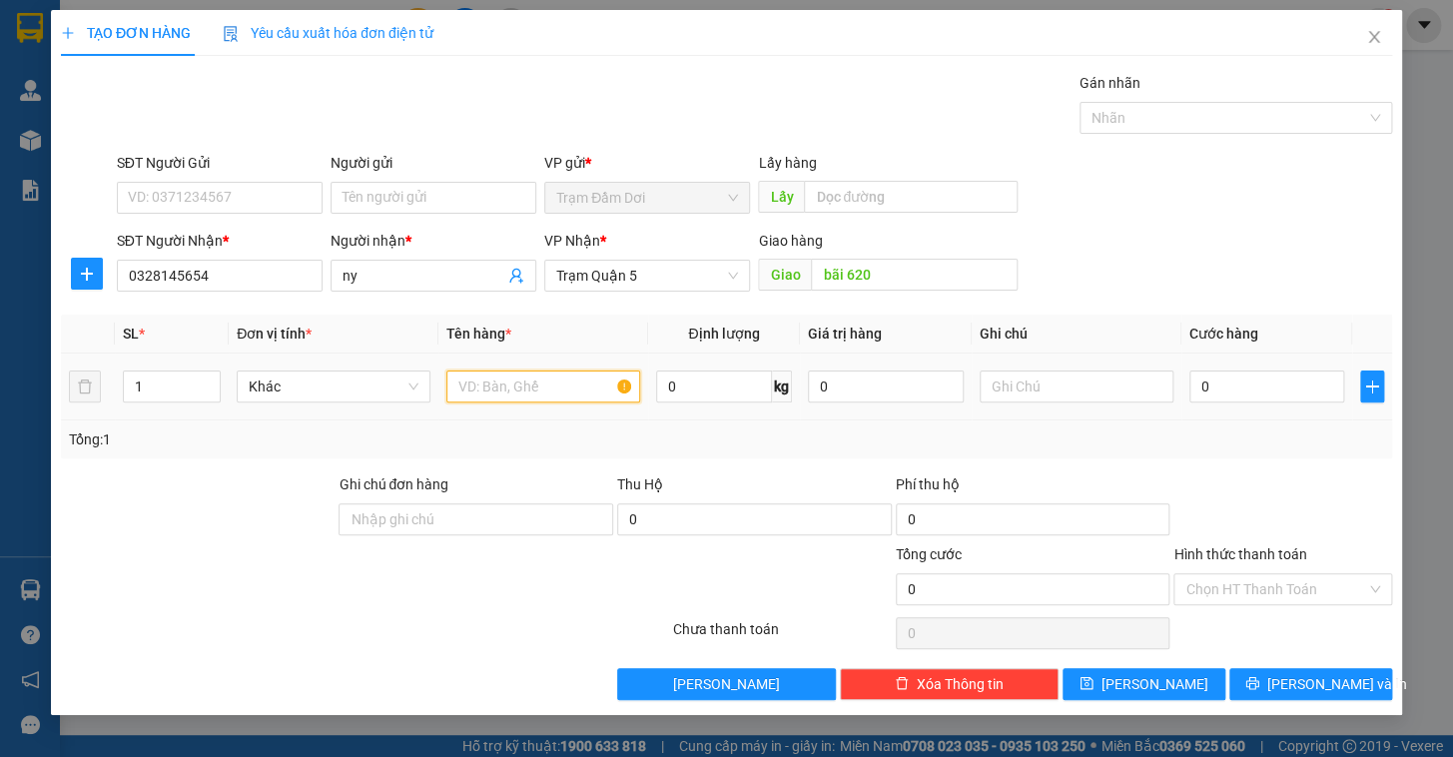
click at [473, 386] on input "text" at bounding box center [543, 386] width 194 height 32
type input "1 xe máy"
click at [914, 398] on input "0" at bounding box center [1267, 386] width 156 height 32
type input "5"
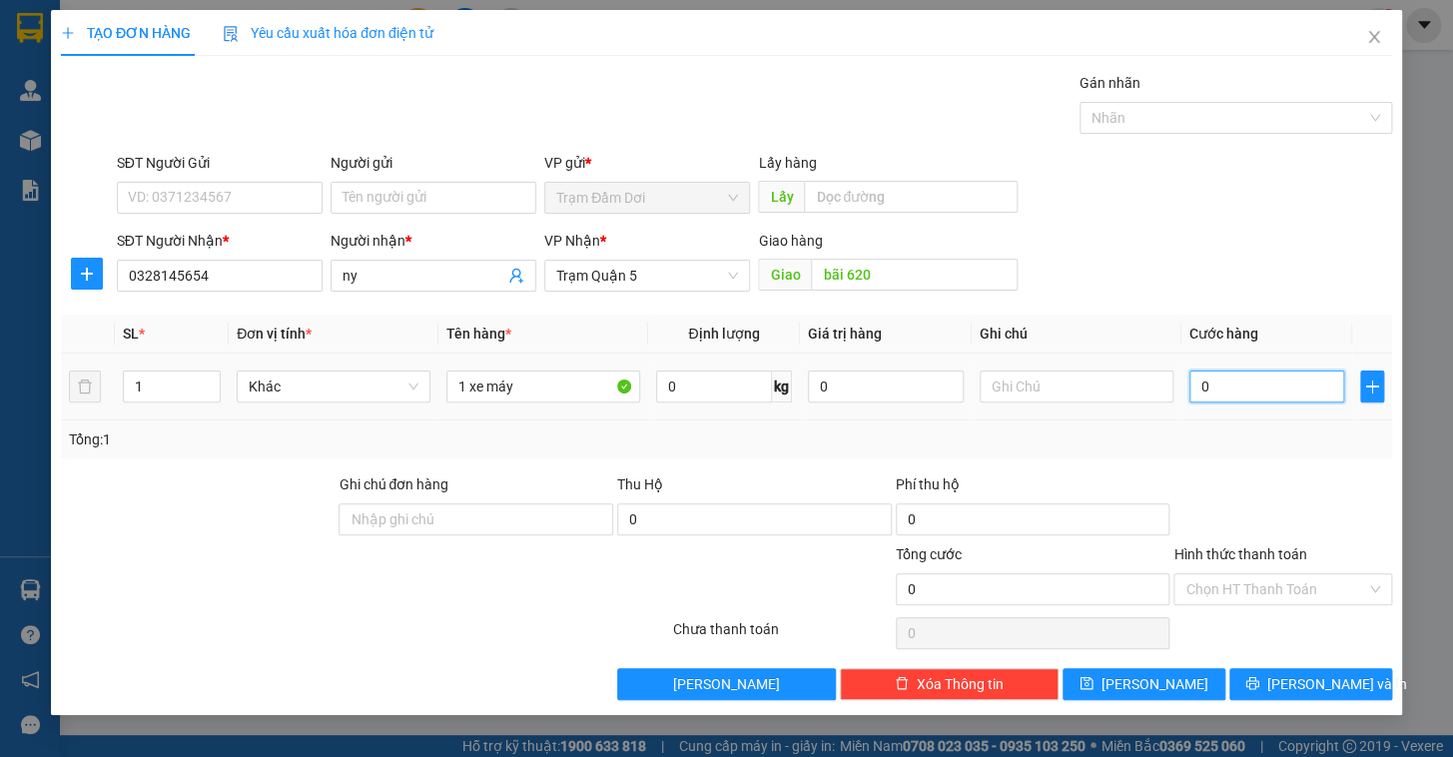
type input "5"
type input "50"
type input "500"
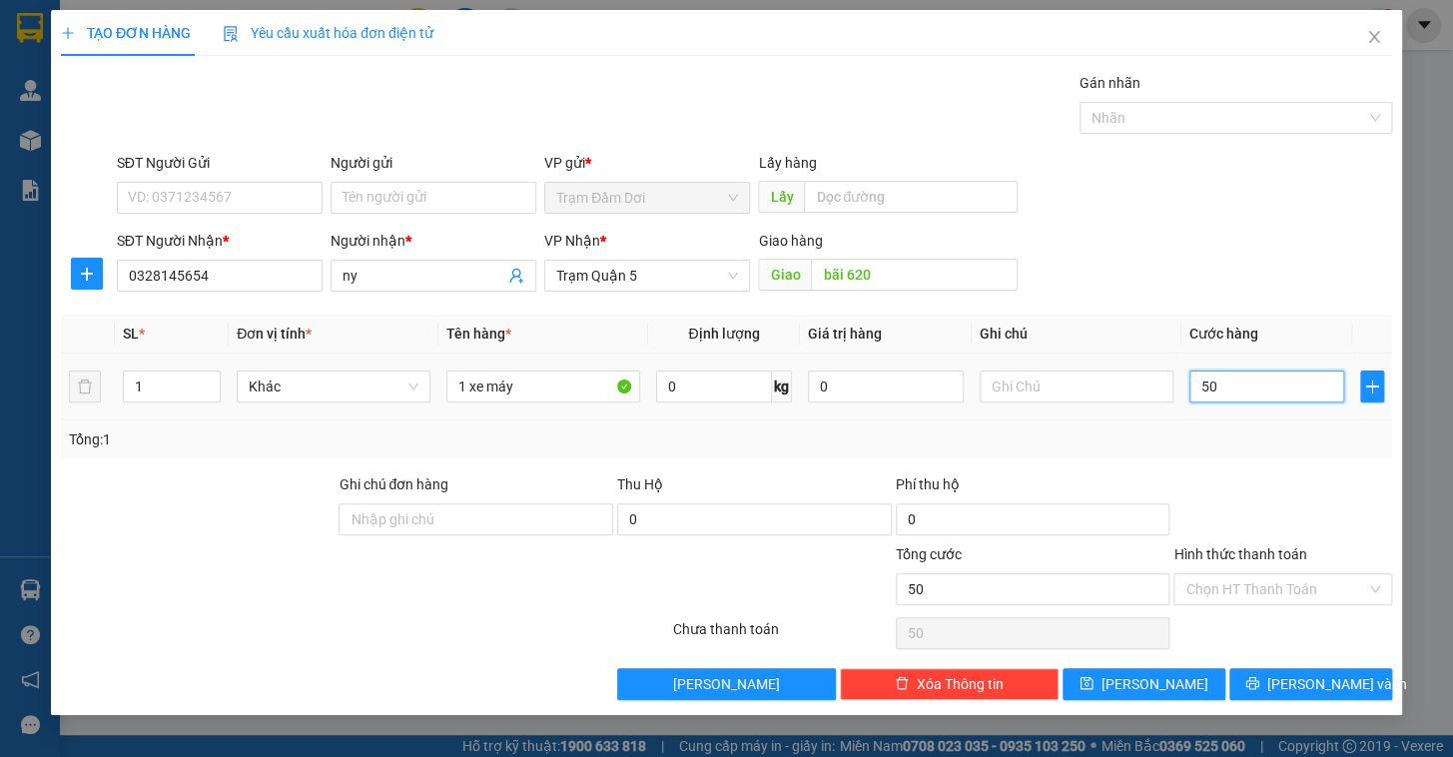
type input "500"
type input "500.000"
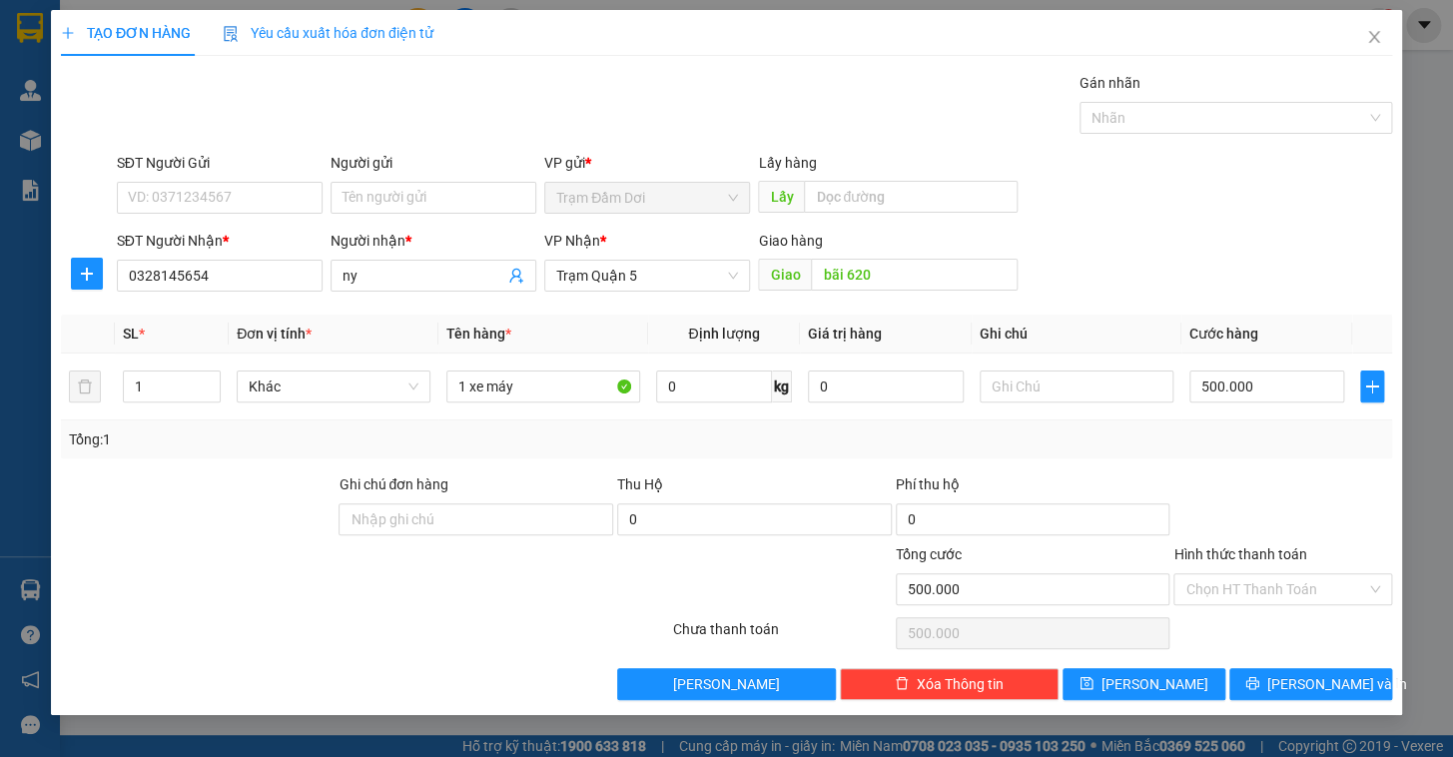
click at [914, 441] on div "Tổng: 1" at bounding box center [726, 439] width 1315 height 22
click at [914, 622] on icon "printer" at bounding box center [1251, 683] width 13 height 13
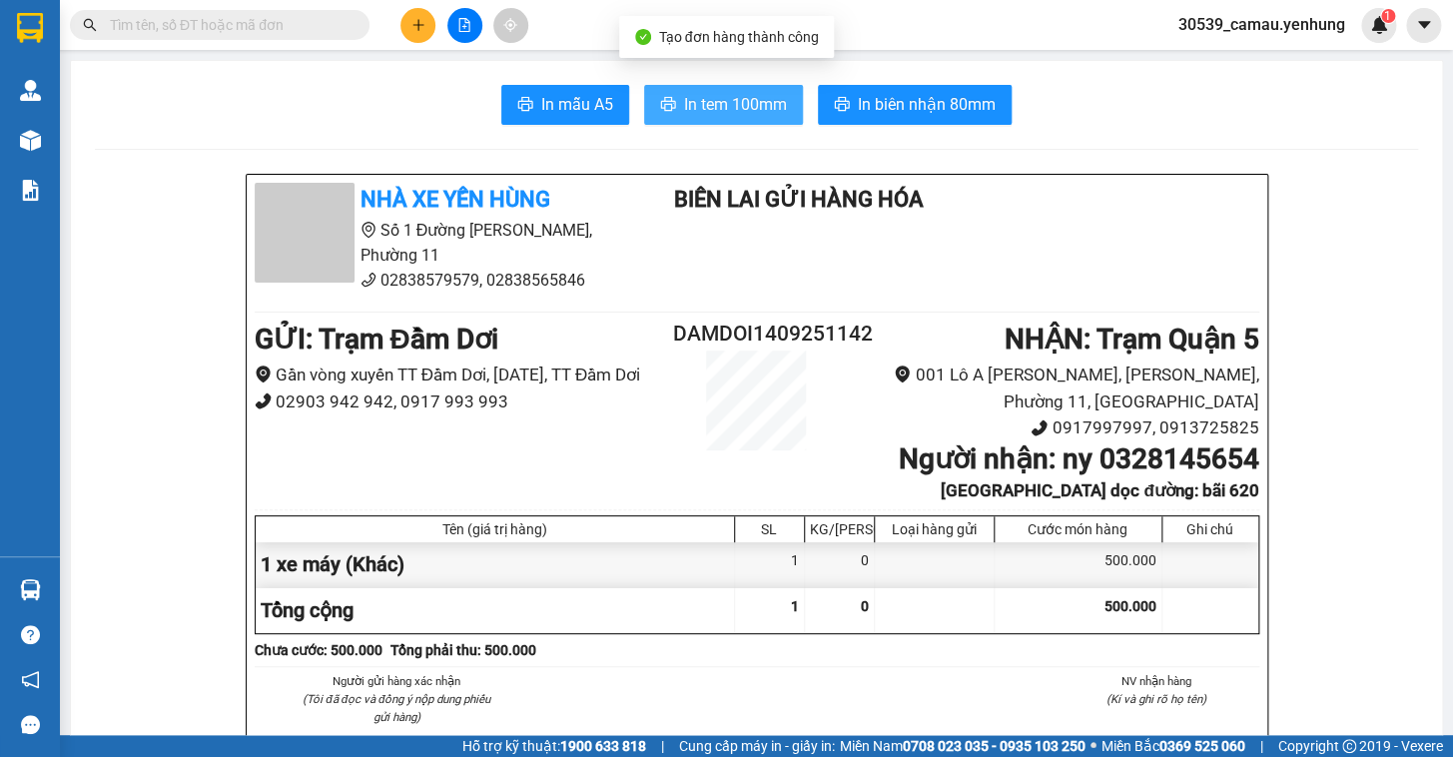
click at [739, 100] on span "In tem 100mm" at bounding box center [735, 104] width 103 height 25
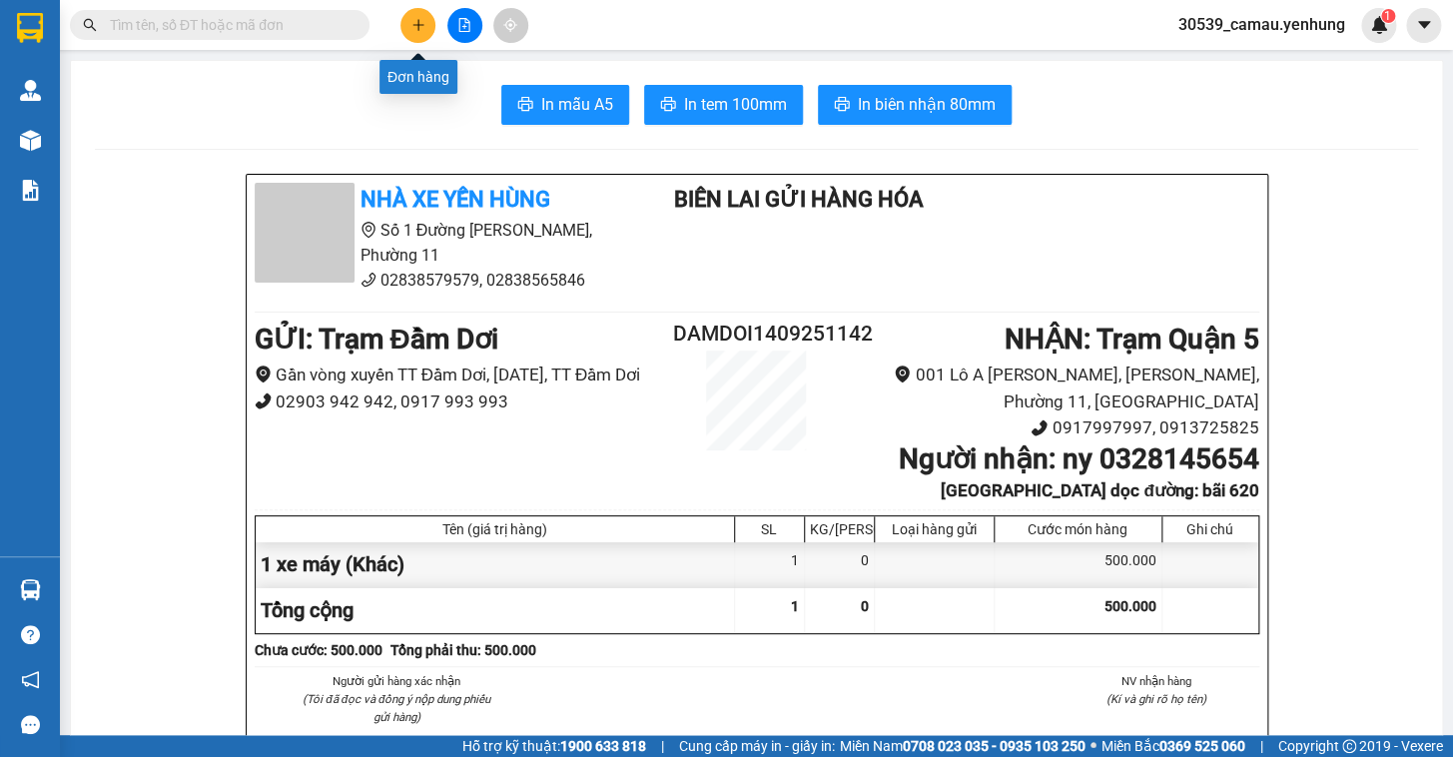
click at [427, 20] on button at bounding box center [417, 25] width 35 height 35
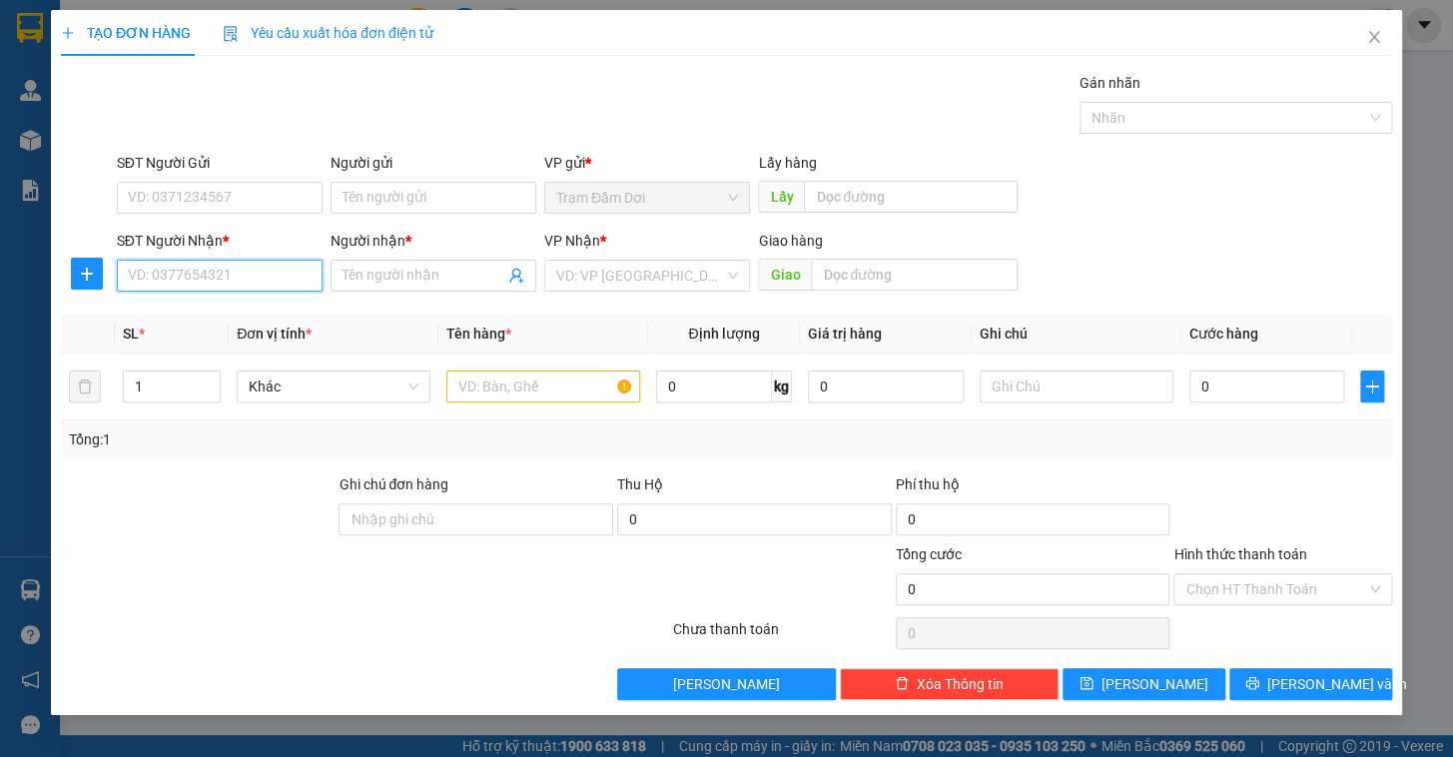
click at [215, 282] on input "SĐT Người Nhận *" at bounding box center [220, 276] width 206 height 32
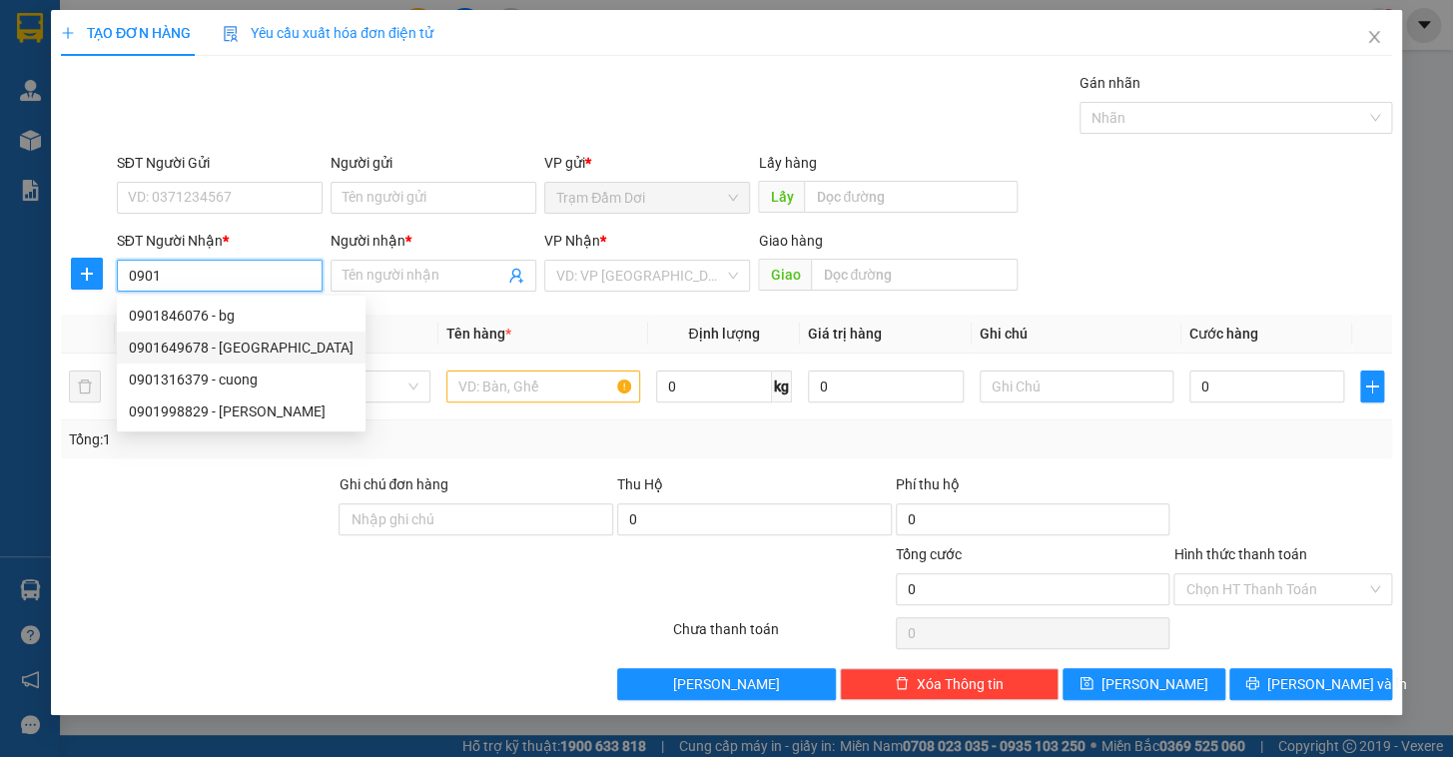
click at [195, 349] on div "0901649678 - [GEOGRAPHIC_DATA]" at bounding box center [241, 348] width 225 height 22
type input "0901649678"
type input "MO"
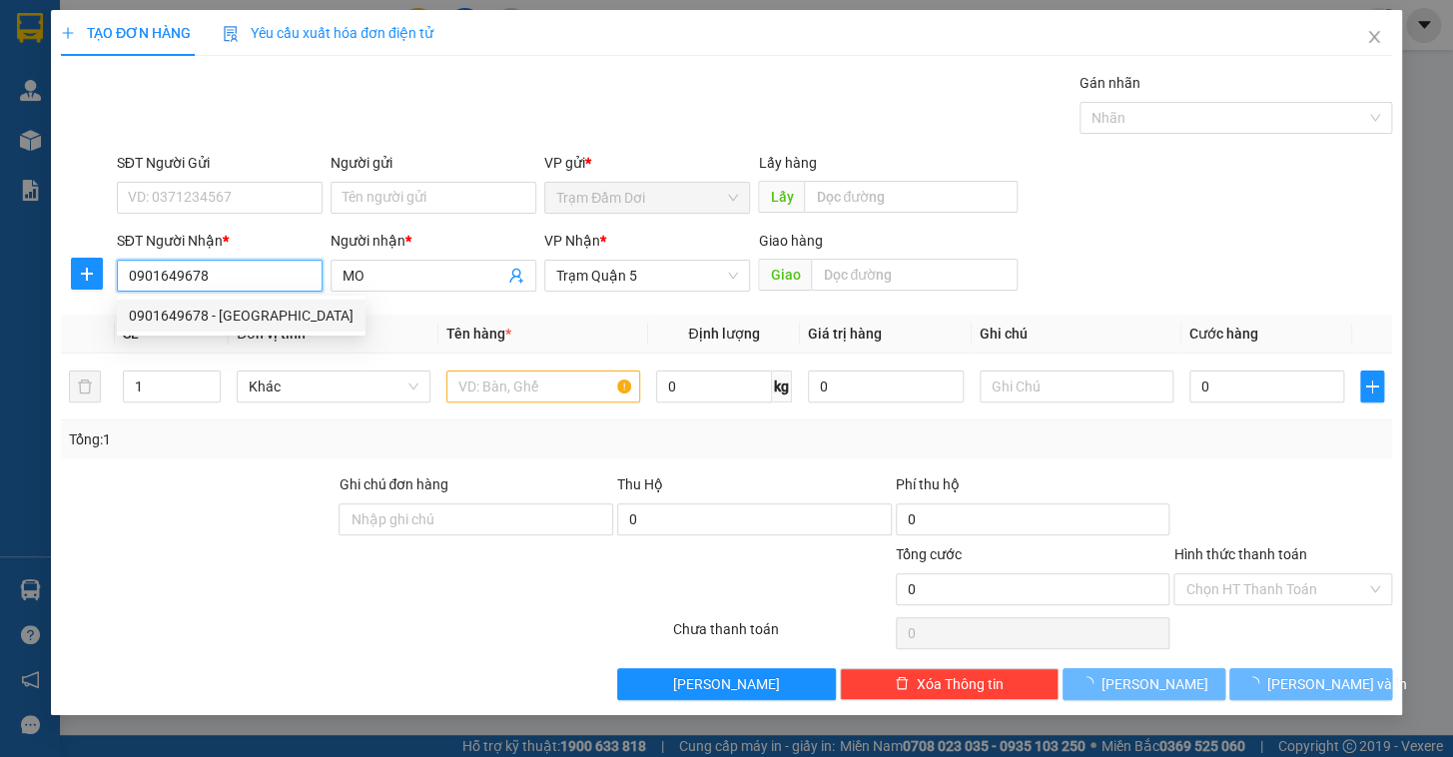
type input "80.000"
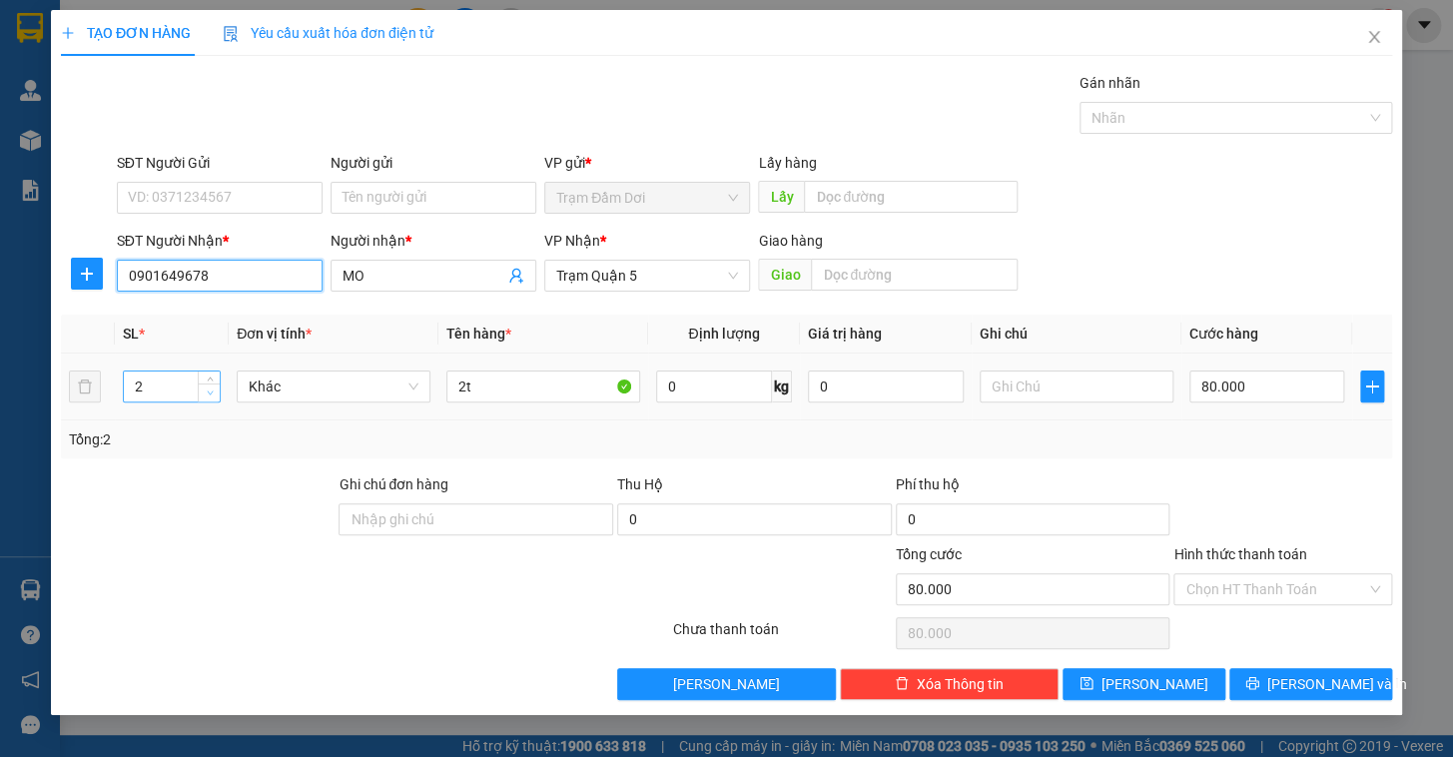
type input "0901649678"
type input "1"
click at [207, 390] on icon "down" at bounding box center [210, 392] width 7 height 7
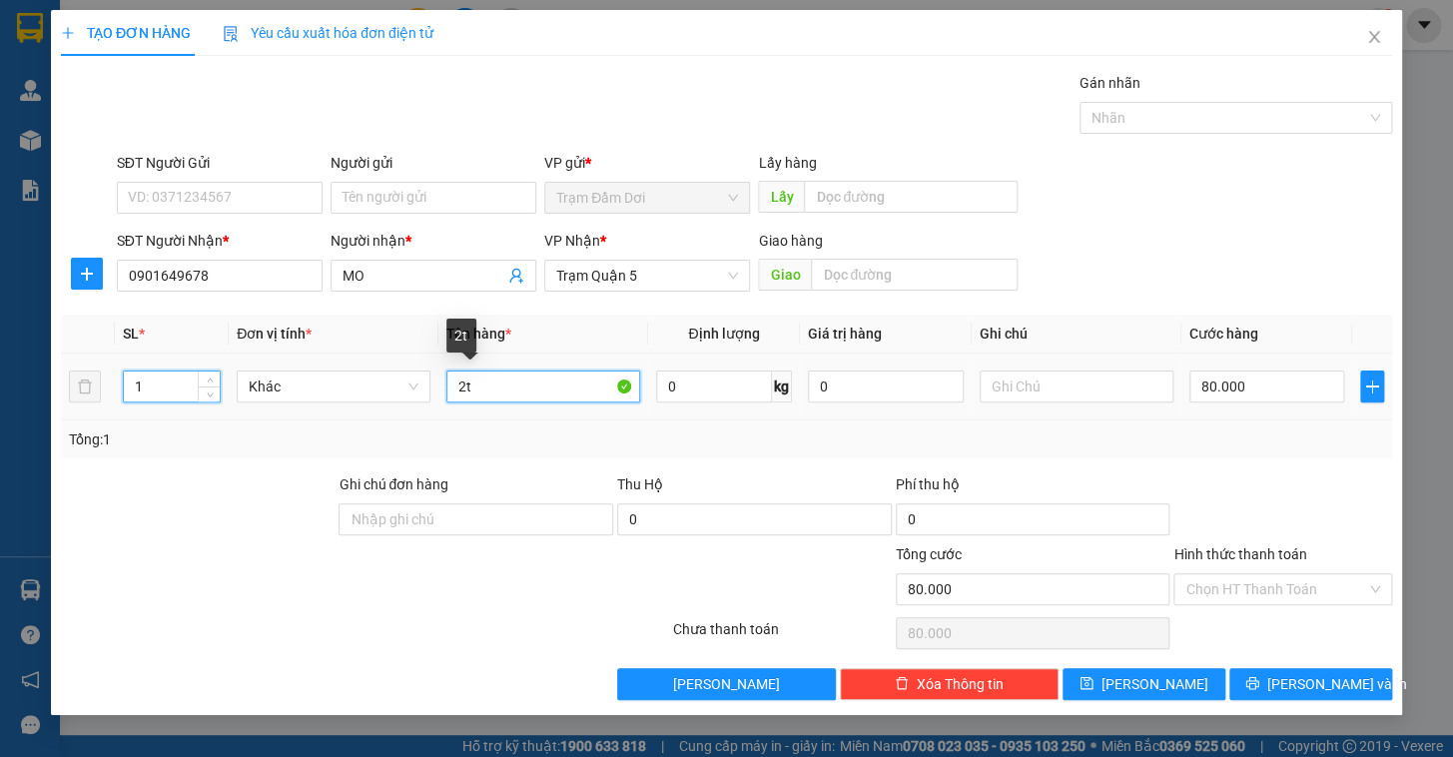
click at [501, 387] on input "2t" at bounding box center [543, 386] width 194 height 32
click at [502, 387] on input "2t" at bounding box center [543, 386] width 194 height 32
type input "1t"
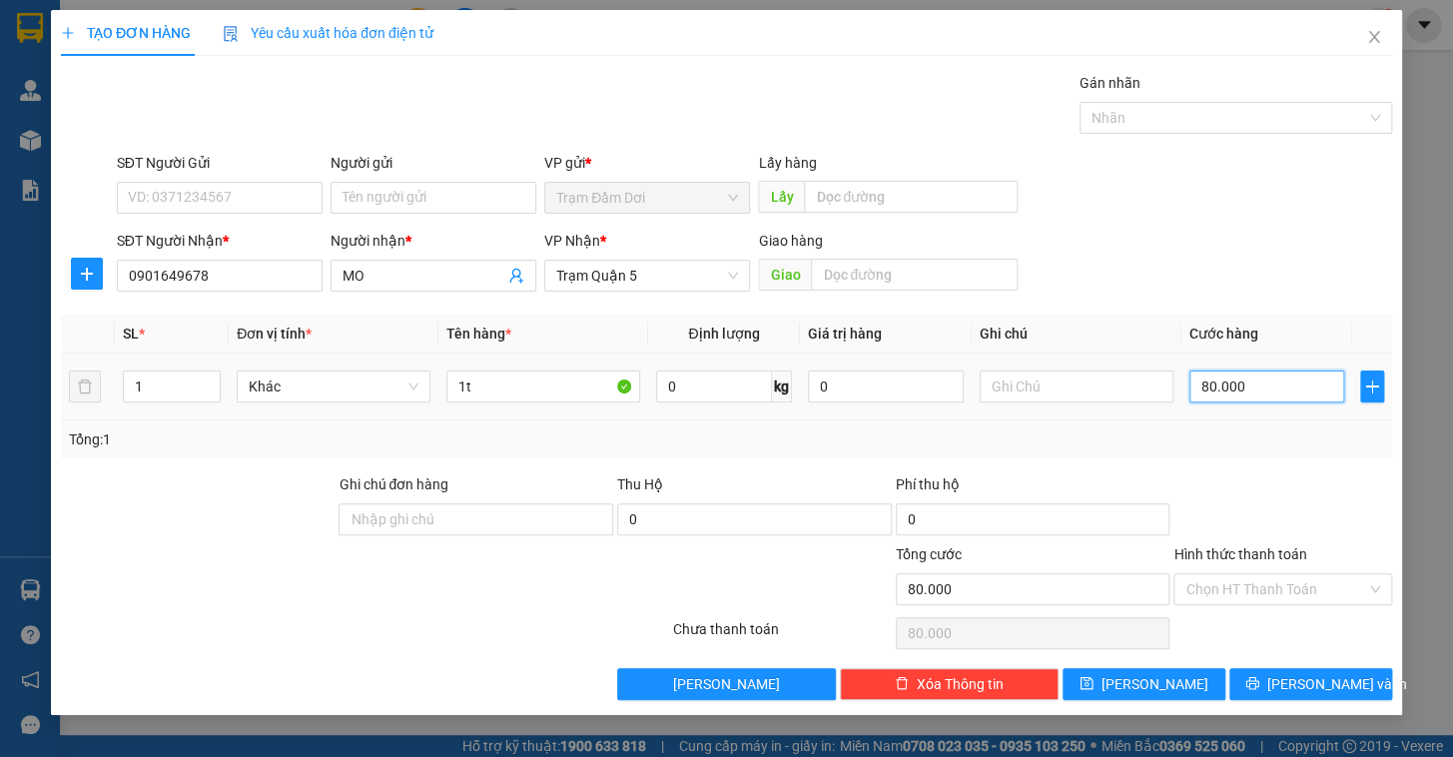
click at [914, 382] on input "80.000" at bounding box center [1267, 386] width 156 height 32
type input "3"
type input "30"
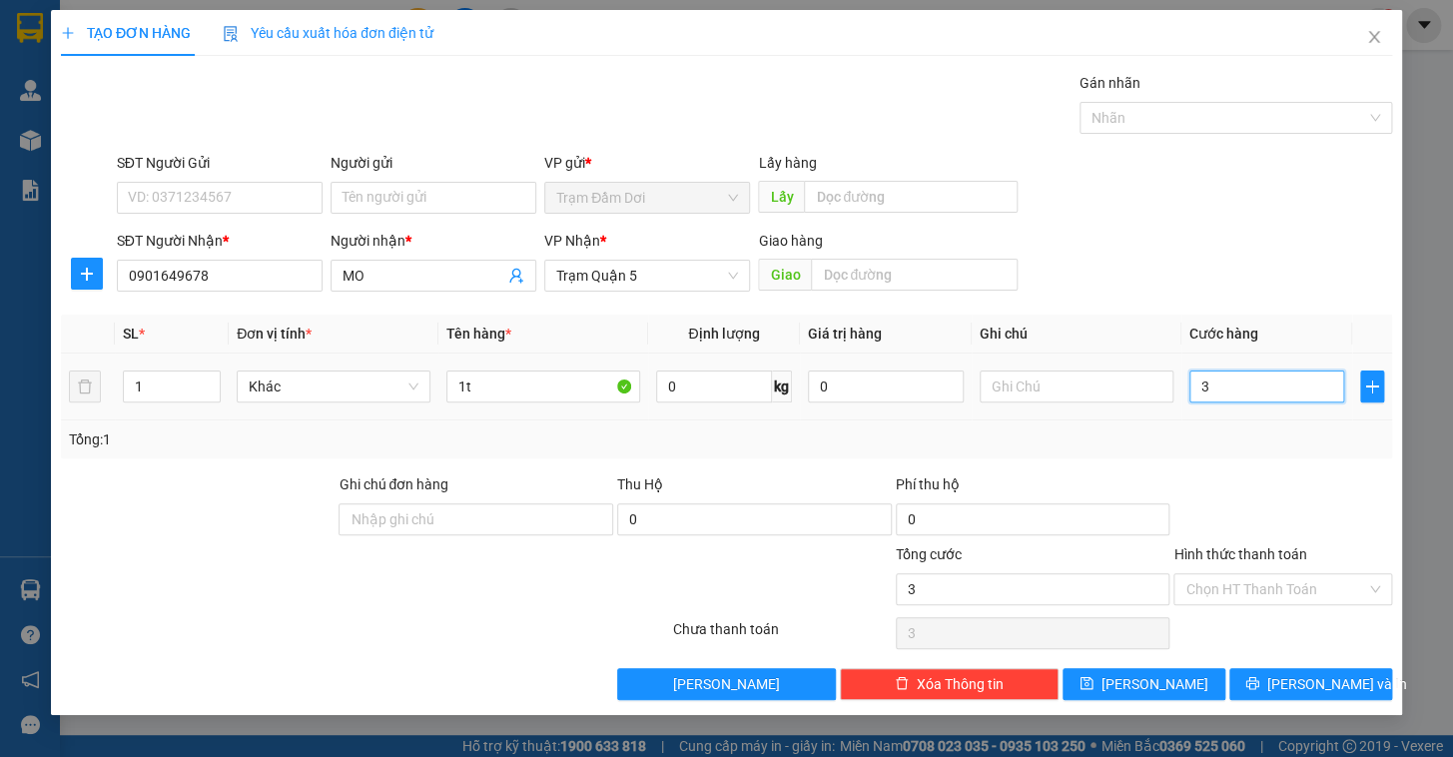
type input "30"
type input "30.000"
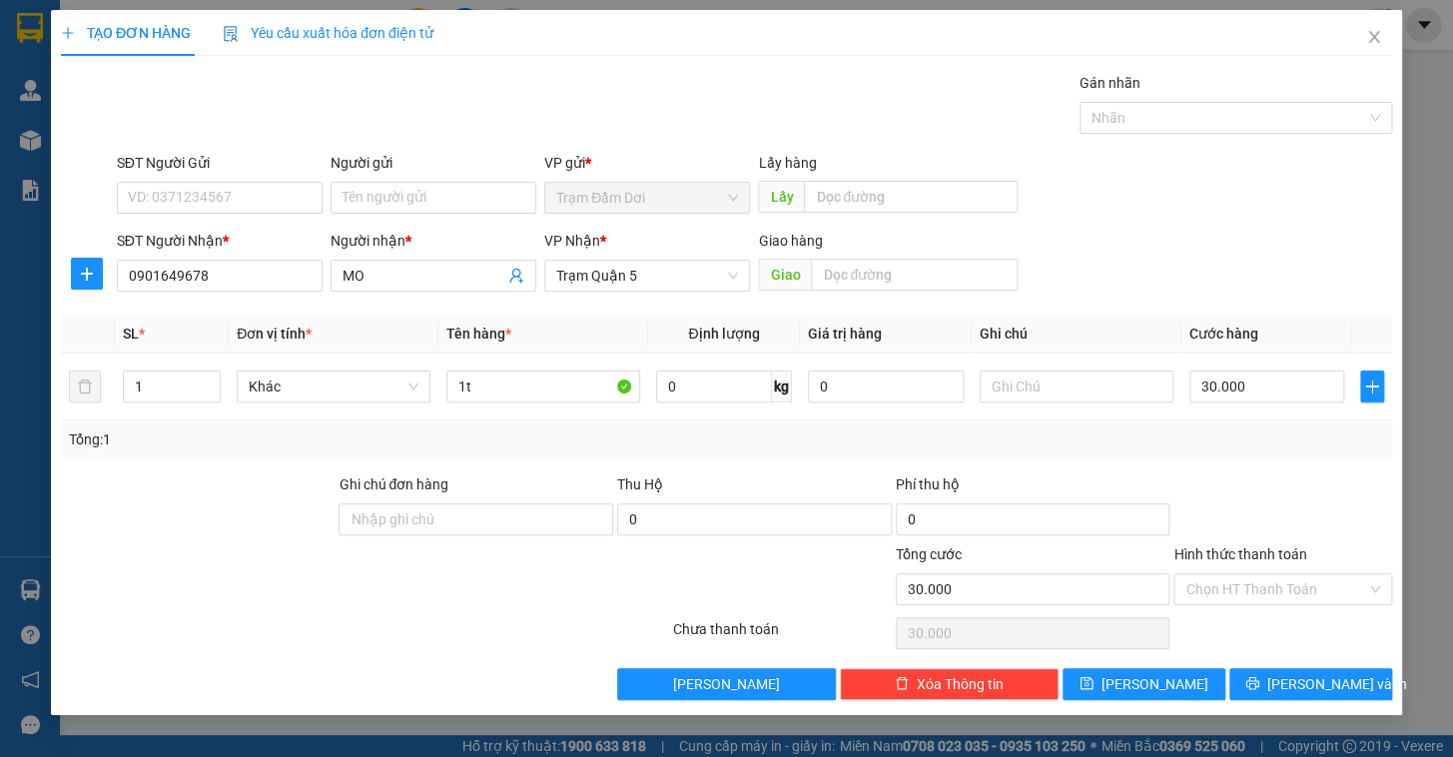
click at [914, 492] on div at bounding box center [1282, 508] width 223 height 70
click at [914, 602] on input "Hình thức thanh toán" at bounding box center [1275, 589] width 181 height 30
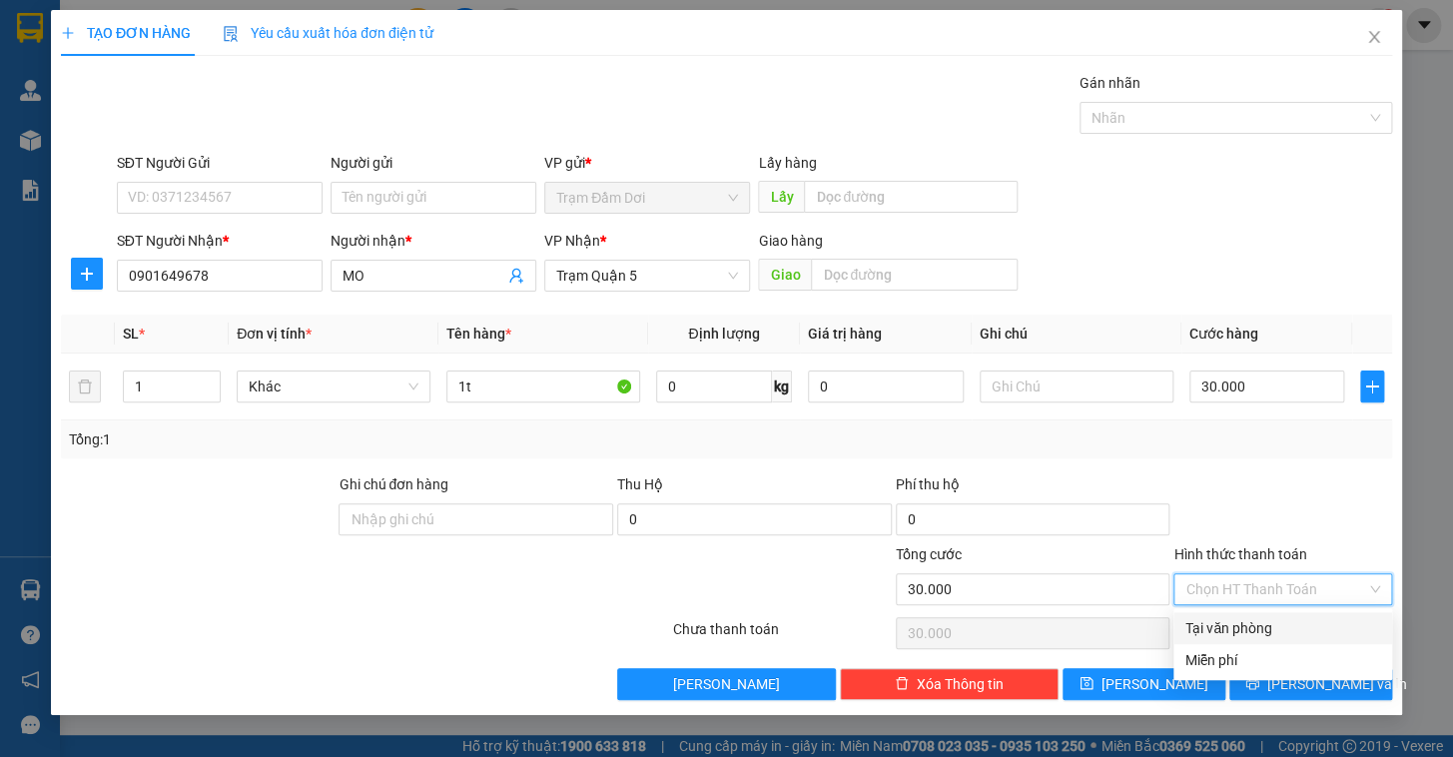
click at [914, 618] on div "Tại văn phòng" at bounding box center [1282, 628] width 195 height 22
type input "0"
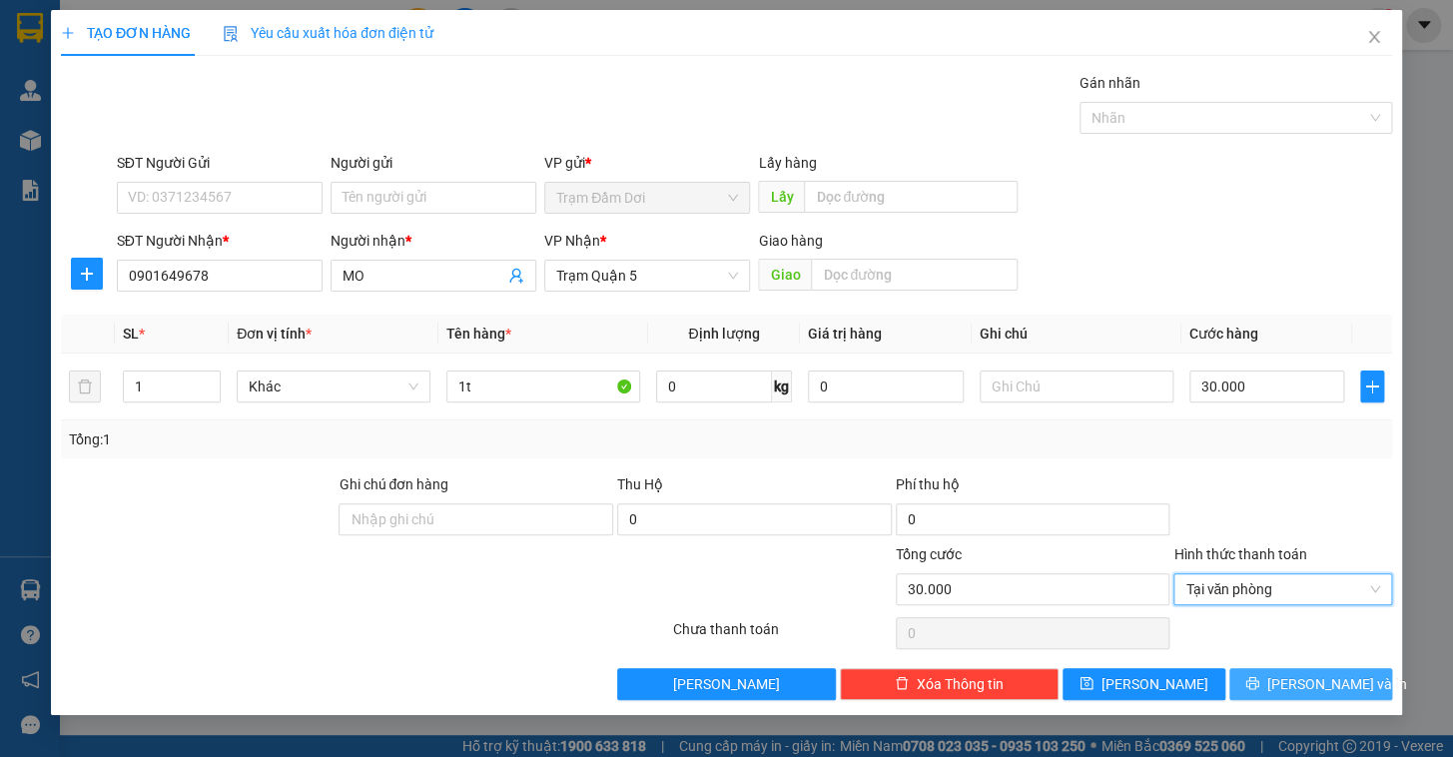
click at [914, 622] on span "[PERSON_NAME] và In" at bounding box center [1337, 684] width 140 height 22
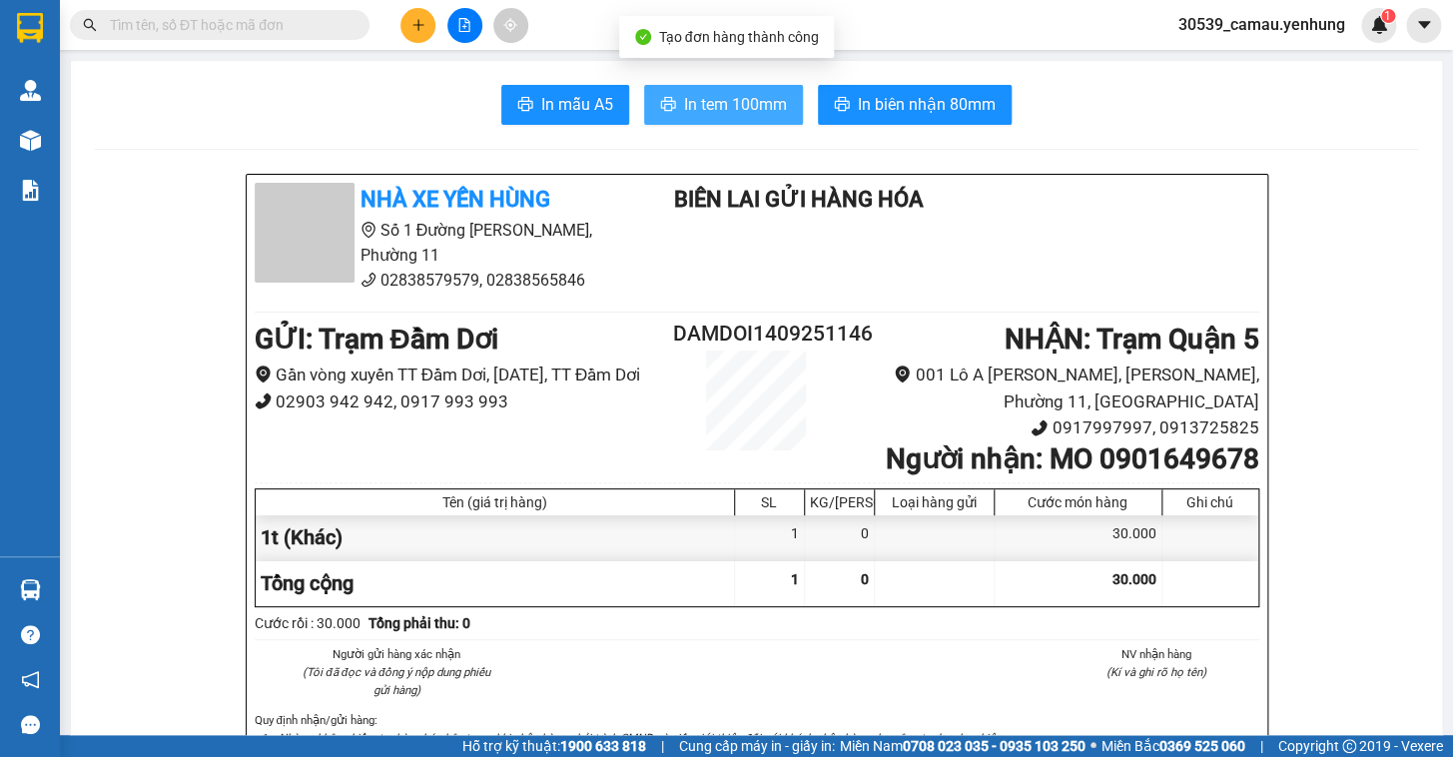
click at [746, 109] on span "In tem 100mm" at bounding box center [735, 104] width 103 height 25
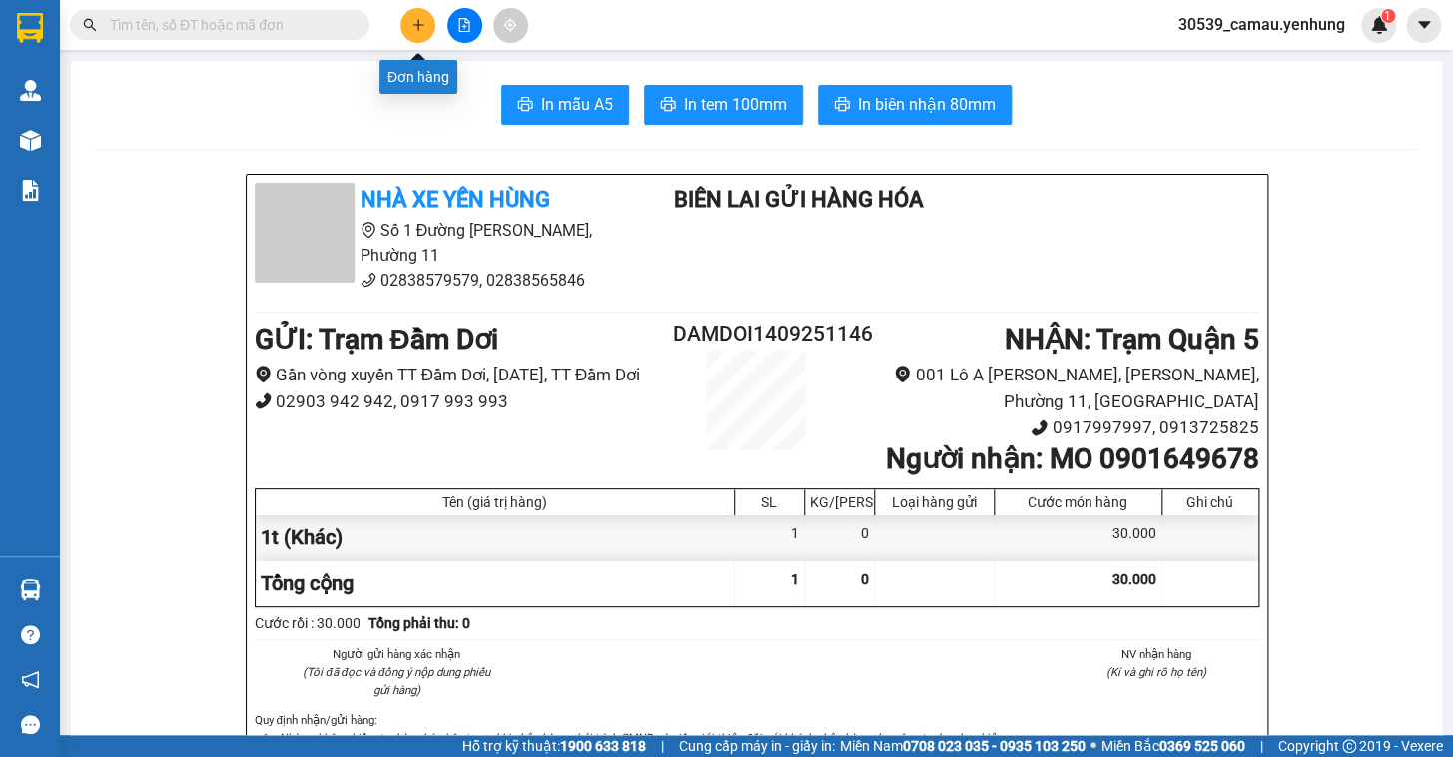
click at [429, 30] on button at bounding box center [417, 25] width 35 height 35
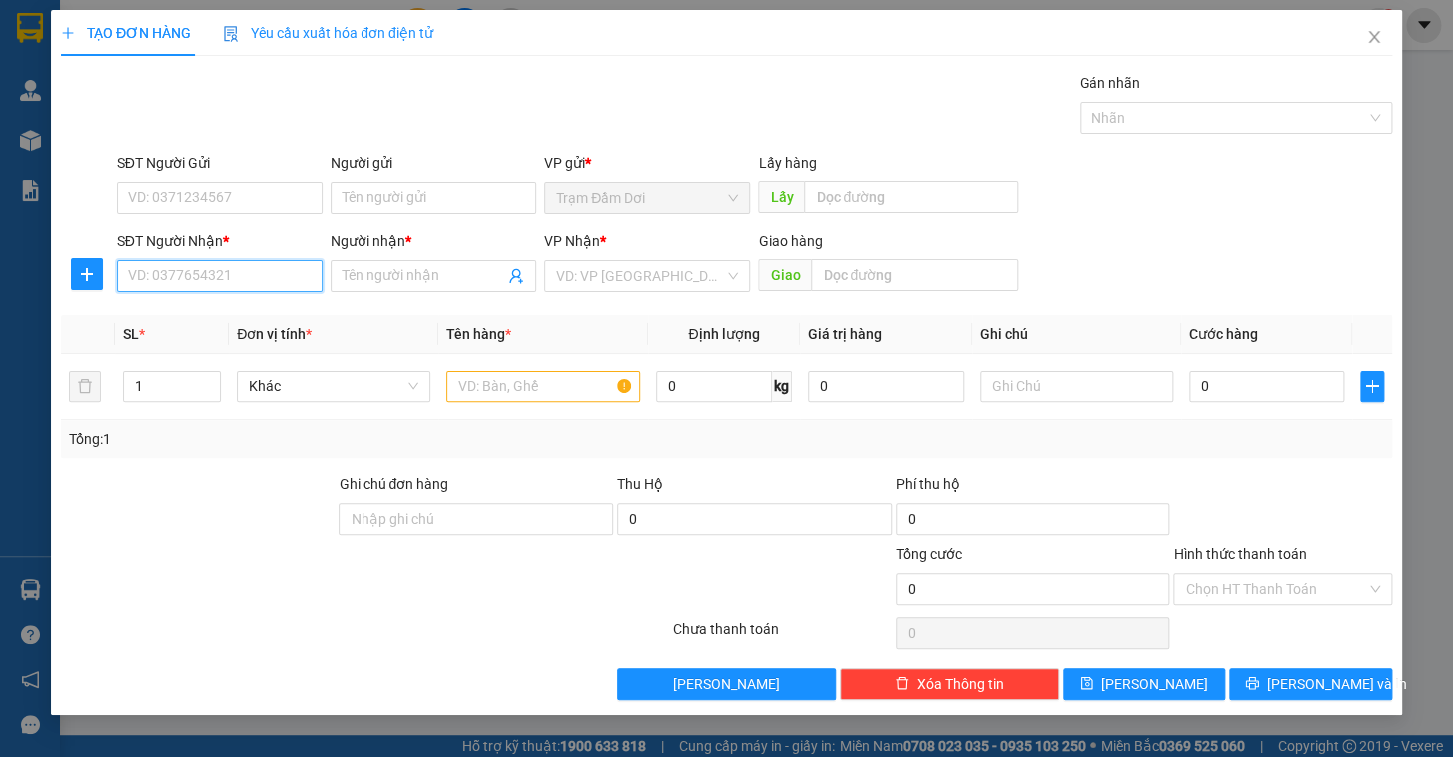
click at [212, 270] on input "SĐT Người Nhận *" at bounding box center [220, 276] width 206 height 32
click at [203, 310] on div "0966766170 - toàn" at bounding box center [220, 316] width 182 height 22
type input "0966766170"
type input "toàn"
type input "CV [PERSON_NAME]"
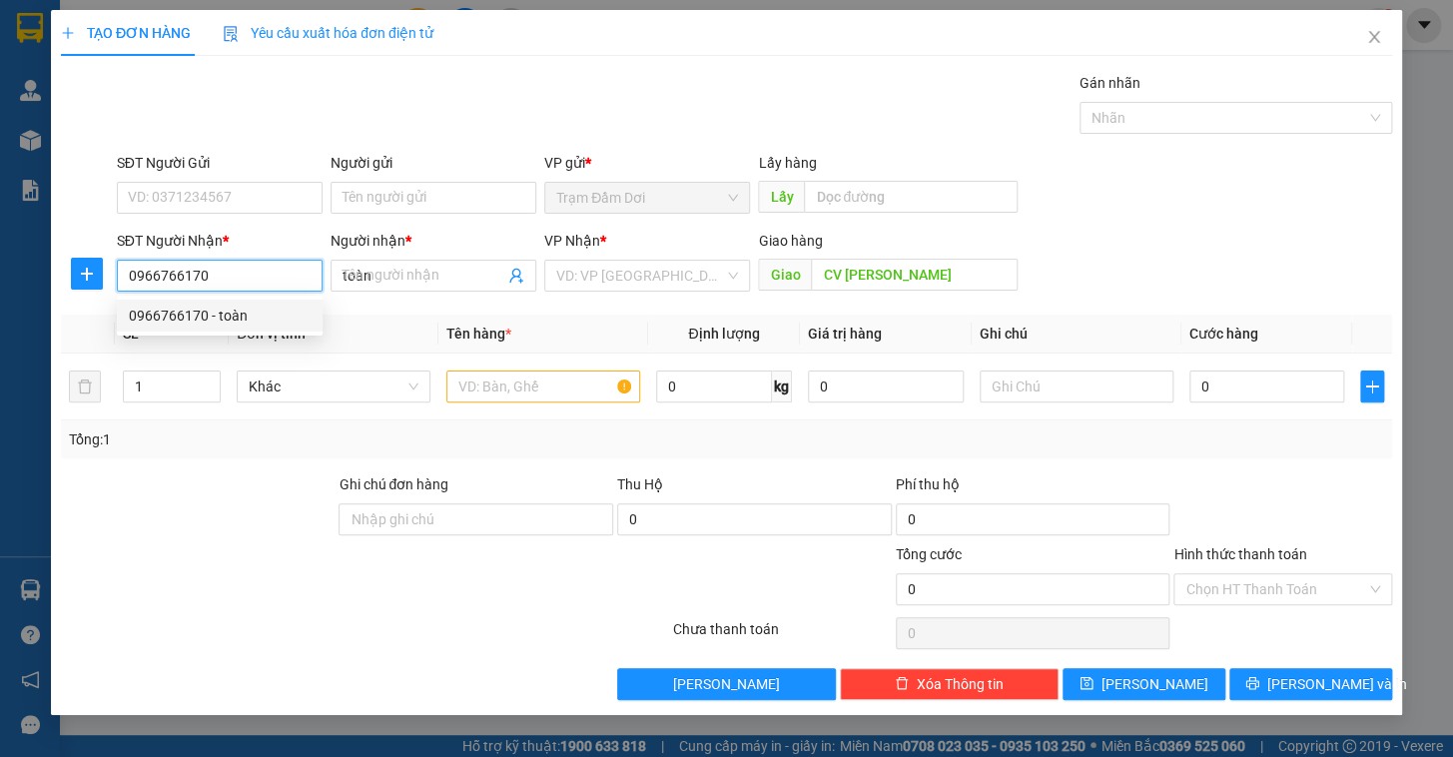
type input "100.000"
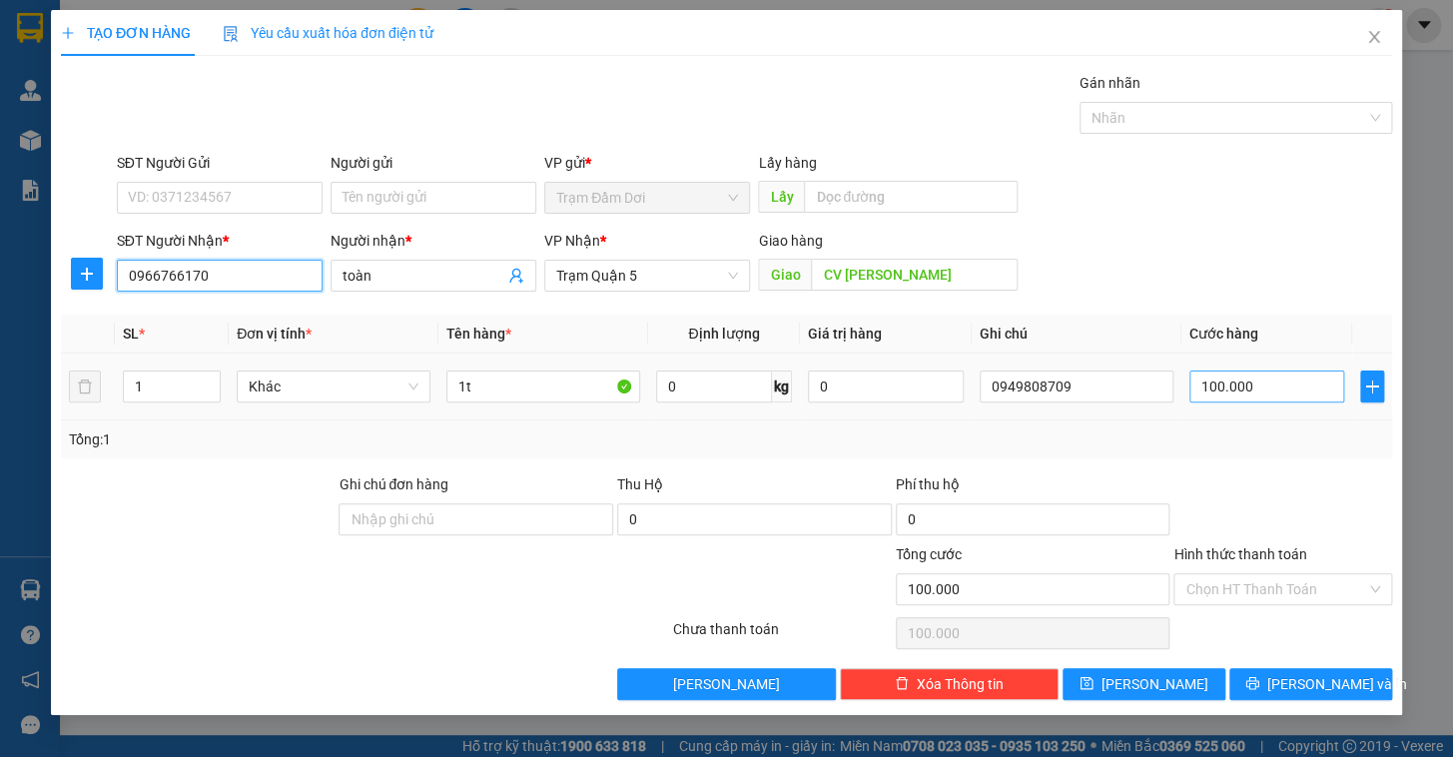
type input "0966766170"
click at [914, 379] on input "100.000" at bounding box center [1267, 386] width 156 height 32
type input "7"
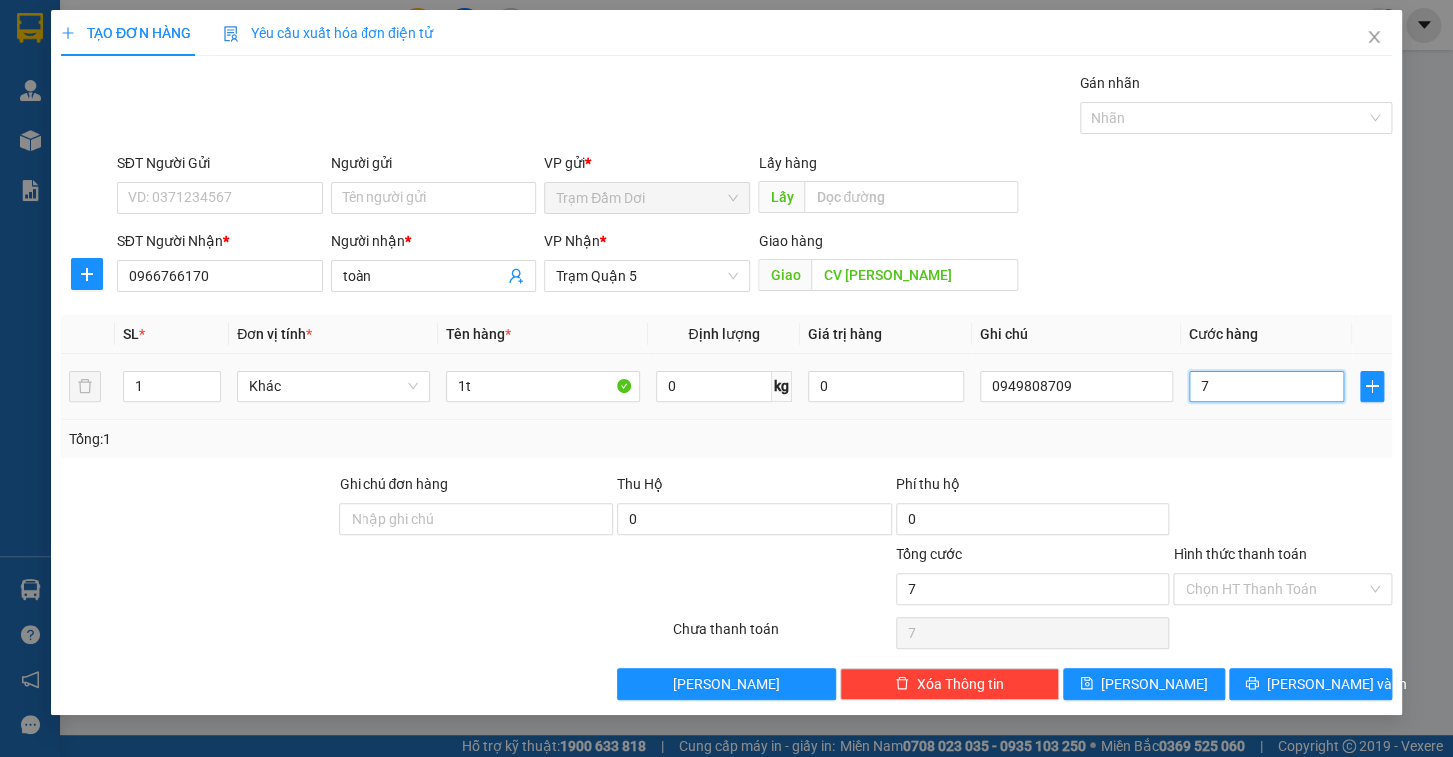
type input "70"
click at [914, 521] on div at bounding box center [1282, 508] width 223 height 70
type input "70.000"
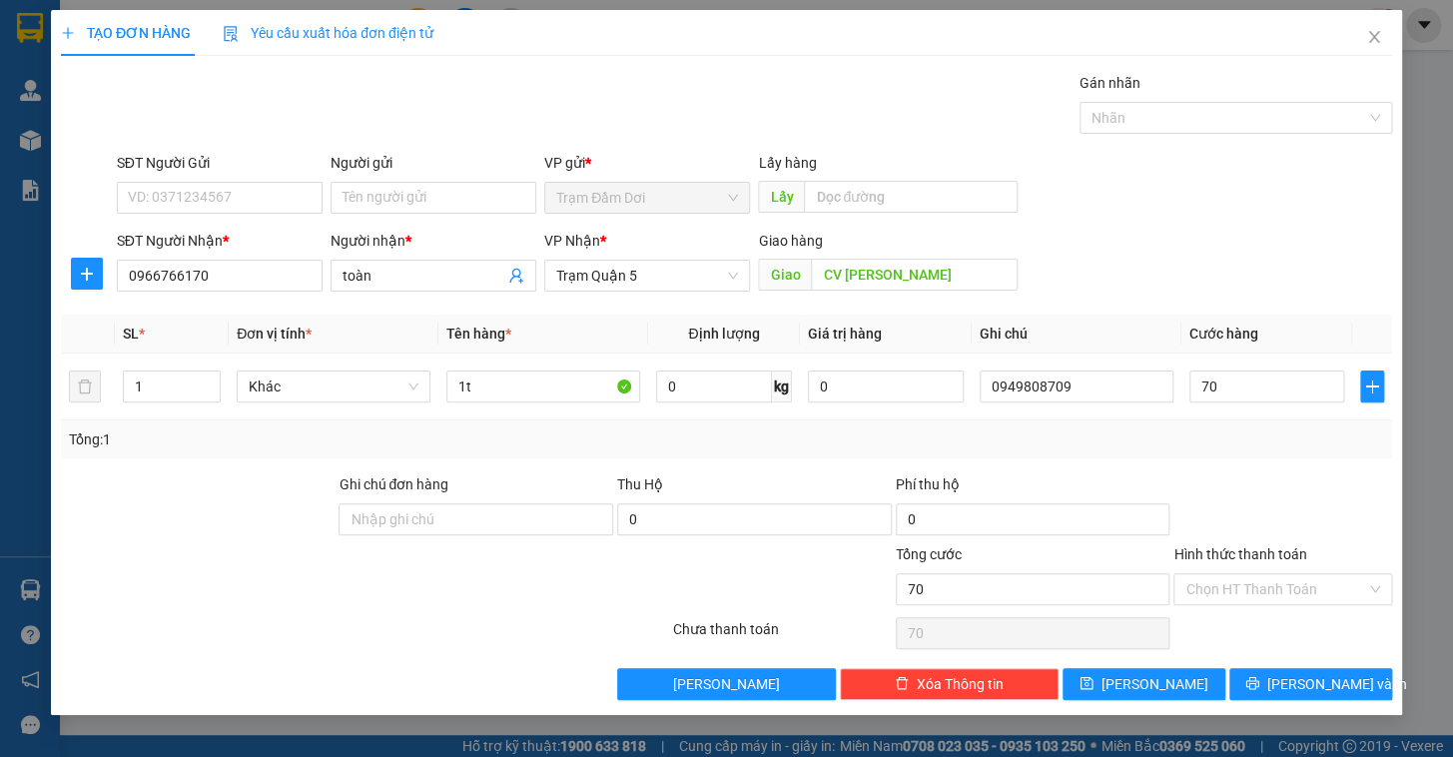
type input "70.000"
drag, startPoint x: 1334, startPoint y: 508, endPoint x: 1347, endPoint y: 554, distance: 47.7
click at [914, 507] on div at bounding box center [1282, 508] width 223 height 70
click at [914, 595] on input "Hình thức thanh toán" at bounding box center [1275, 589] width 181 height 30
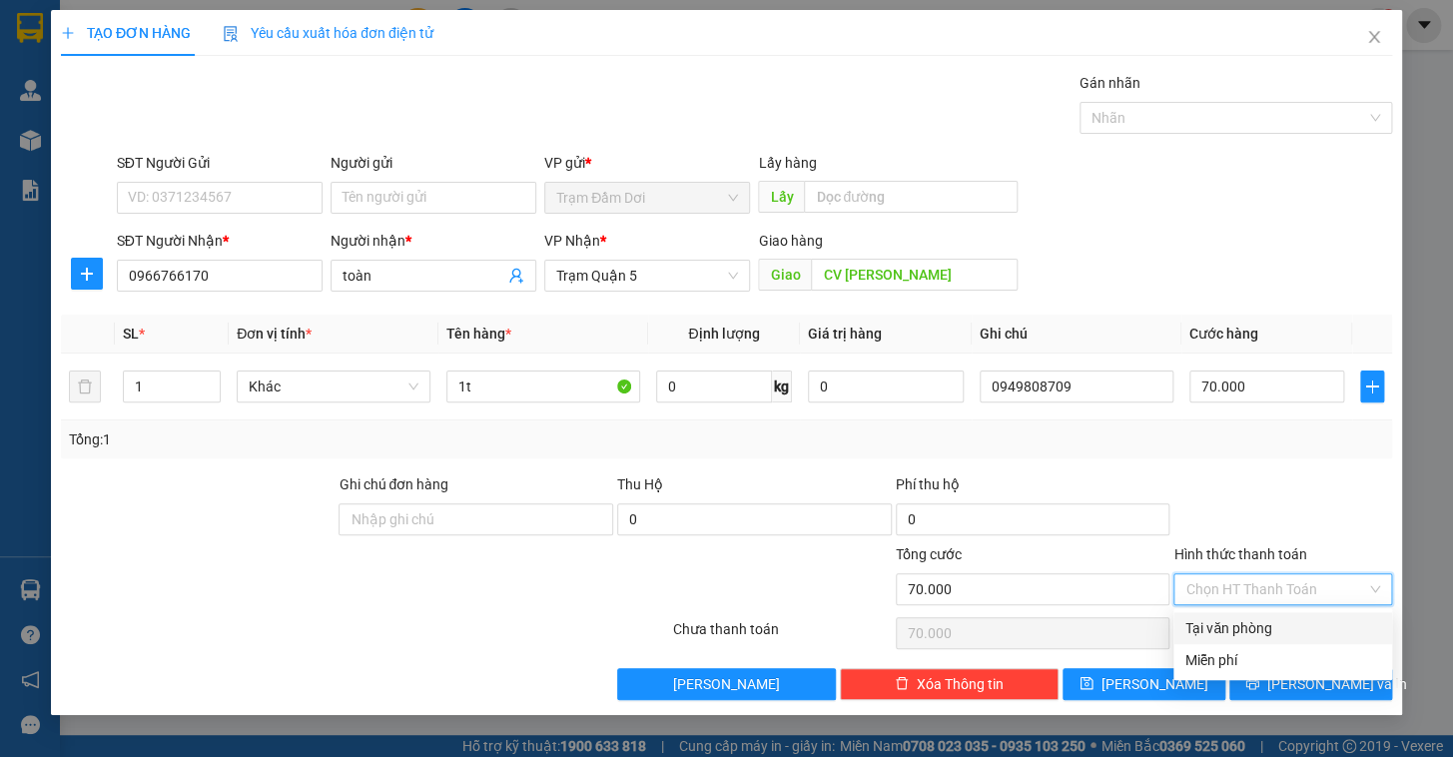
click at [914, 622] on div "Tại văn phòng" at bounding box center [1282, 628] width 195 height 22
type input "0"
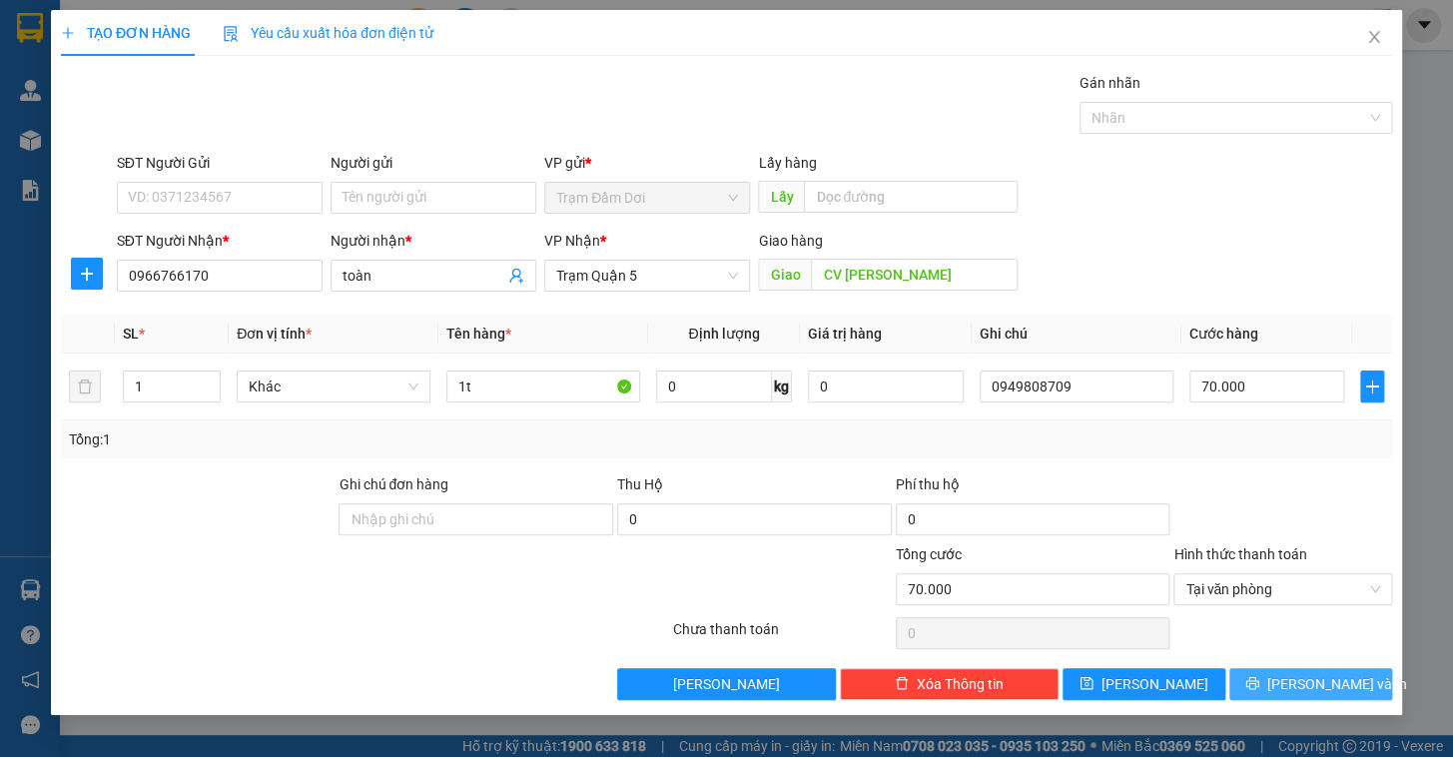
click at [914, 622] on span "[PERSON_NAME] và In" at bounding box center [1337, 684] width 140 height 22
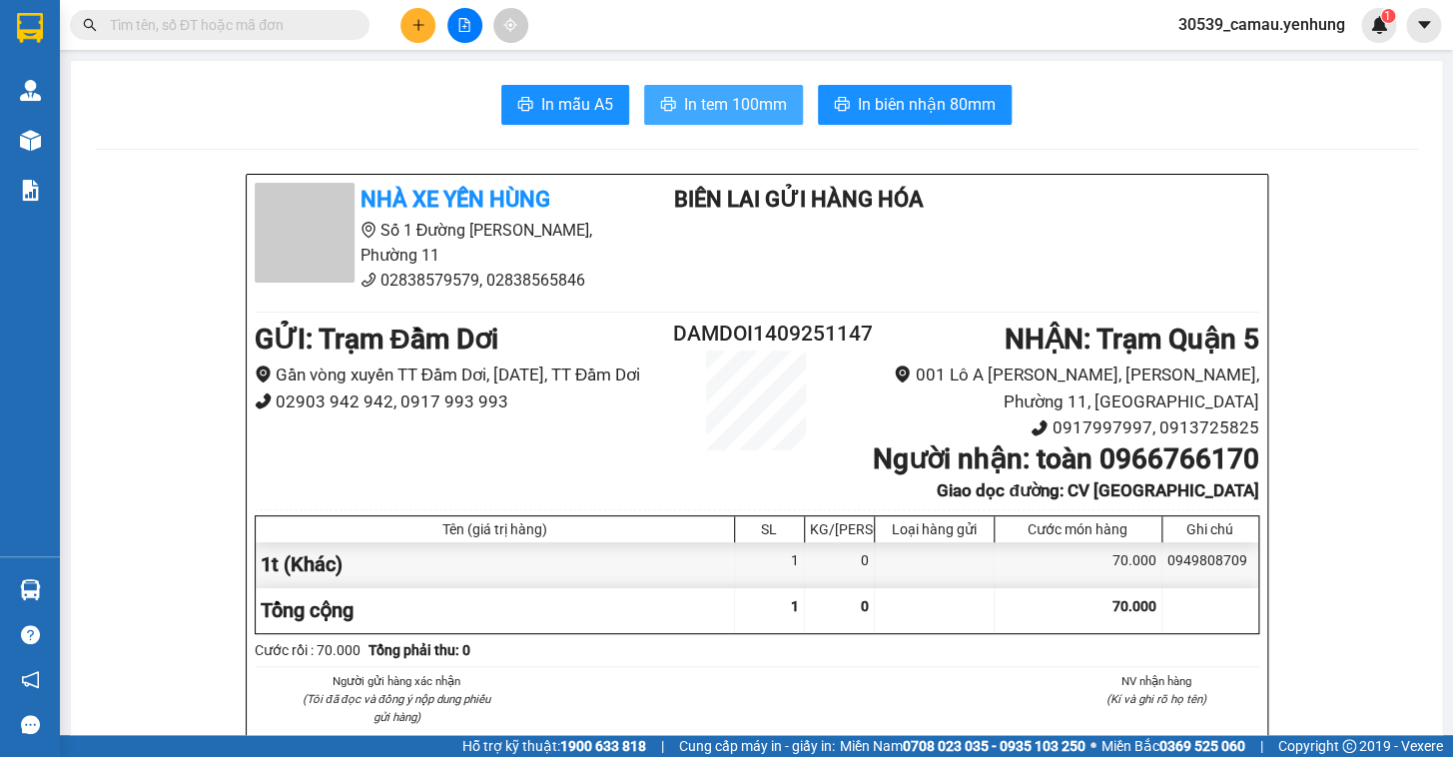
click at [779, 110] on button "In tem 100mm" at bounding box center [723, 105] width 159 height 40
click at [423, 22] on icon "plus" at bounding box center [418, 25] width 14 height 14
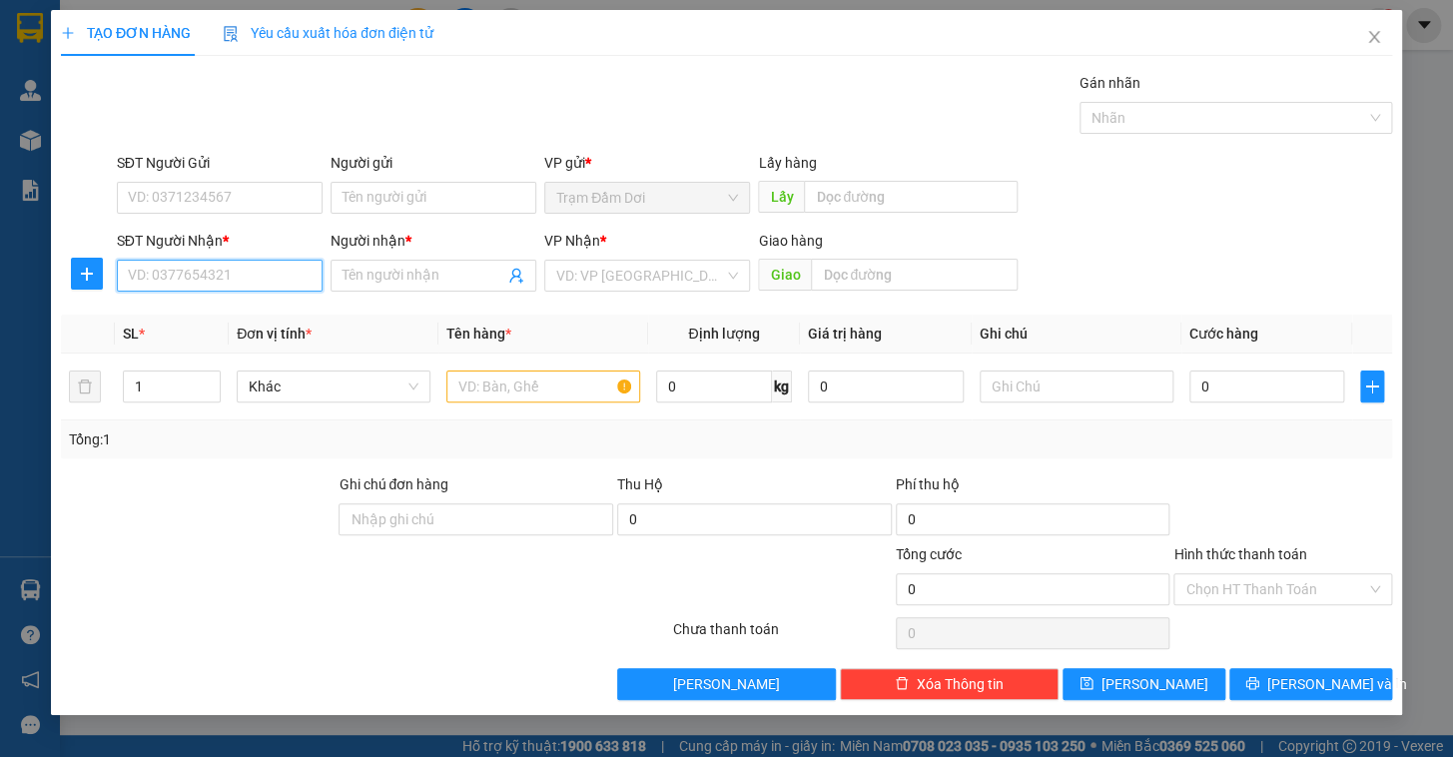
click at [162, 280] on input "SĐT Người Nhận *" at bounding box center [220, 276] width 206 height 32
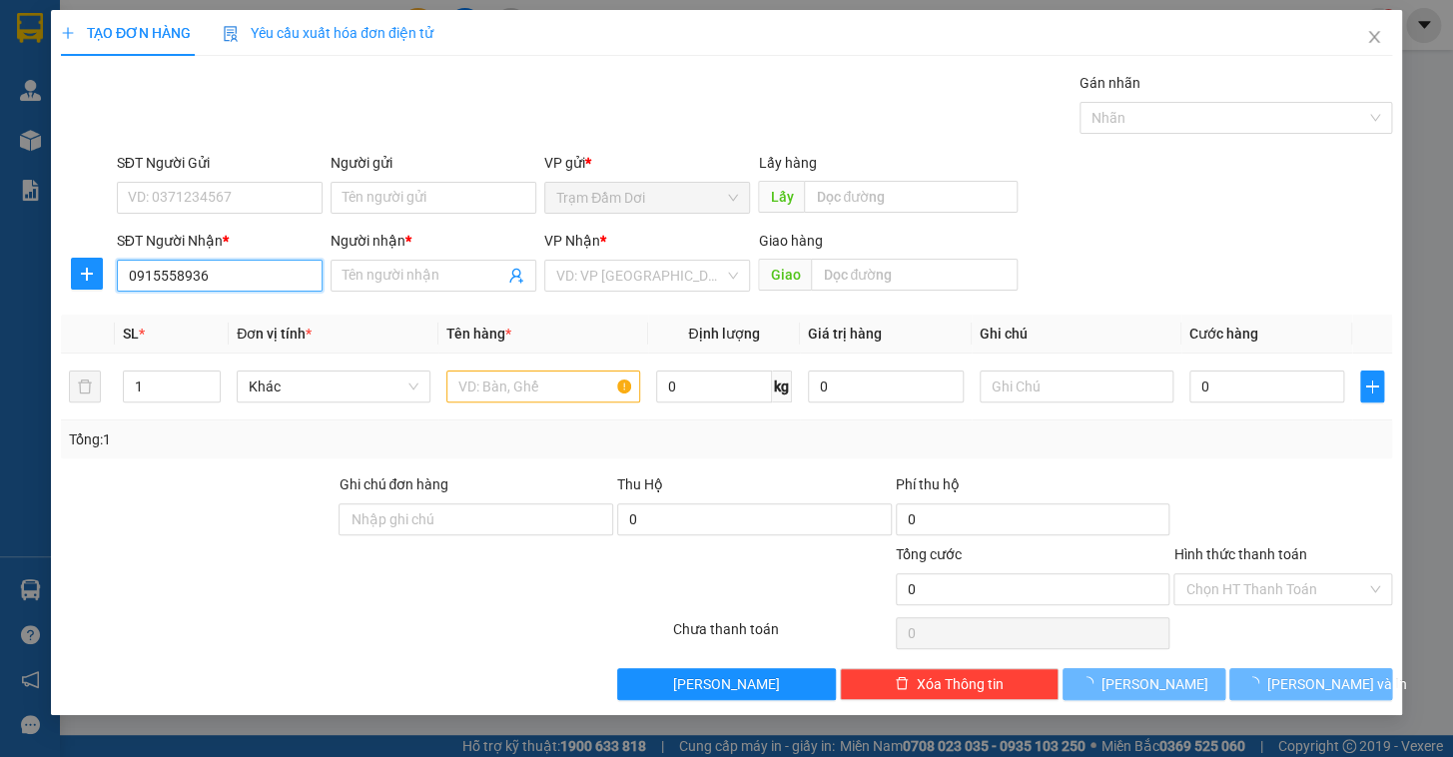
type input "0915558936"
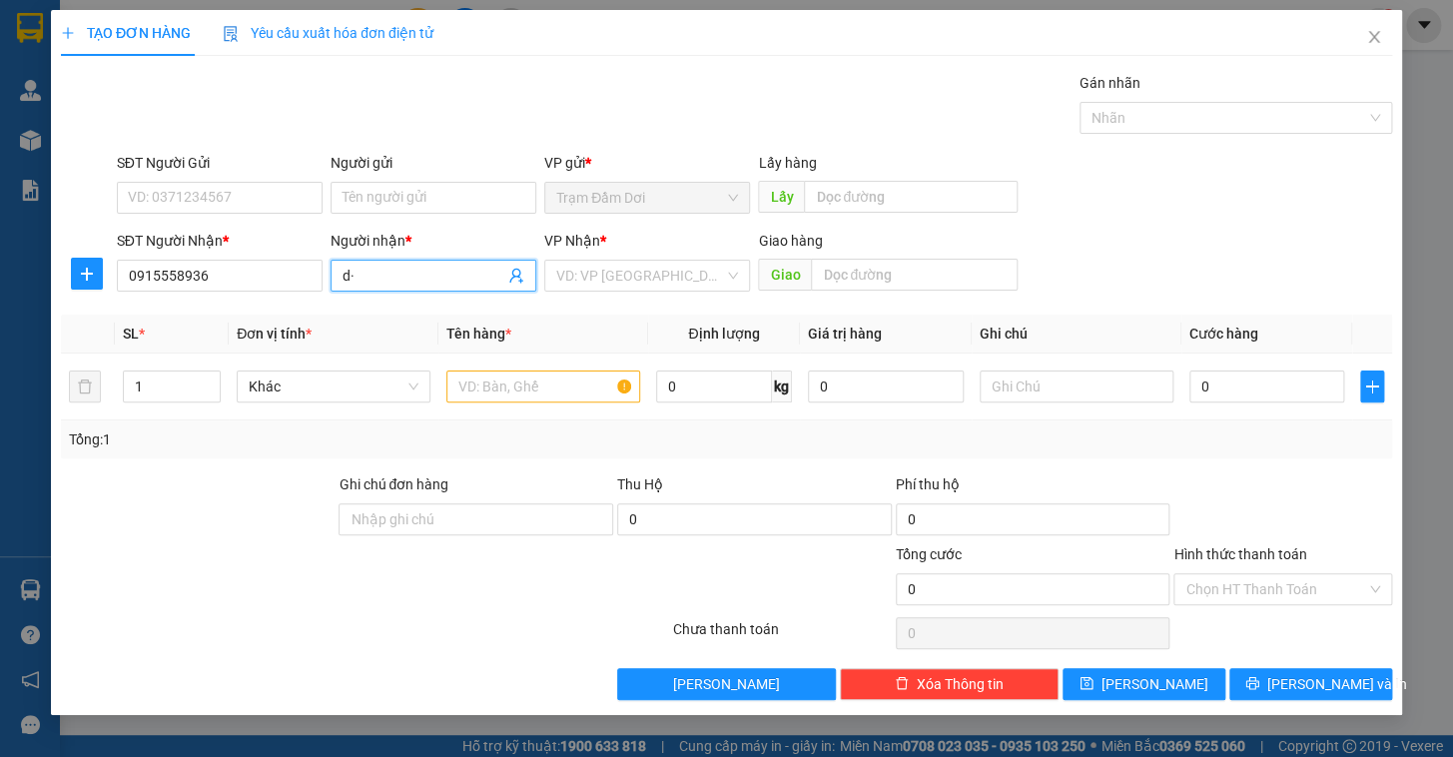
type input "d"
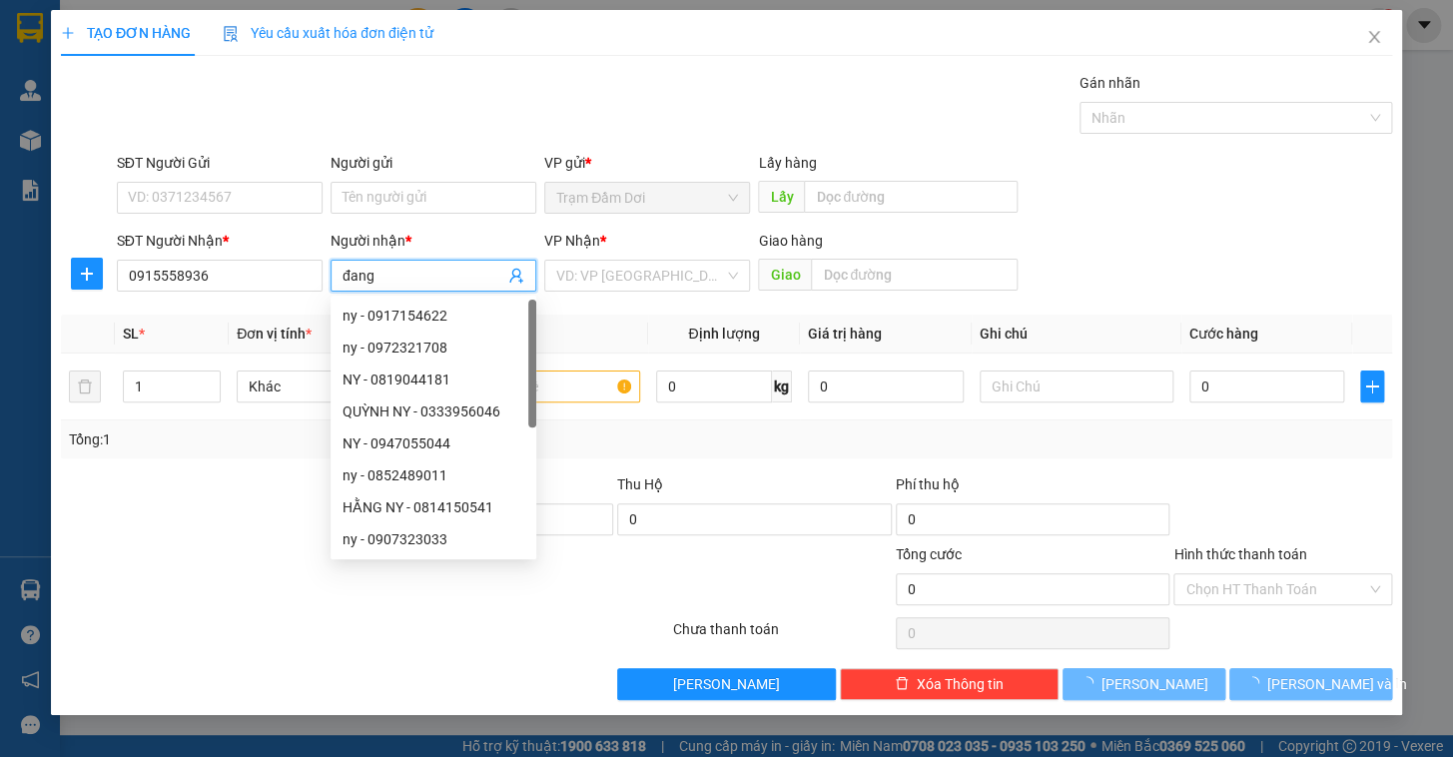
type input "đang"
click at [640, 245] on div "VP Nhận *" at bounding box center [647, 241] width 206 height 22
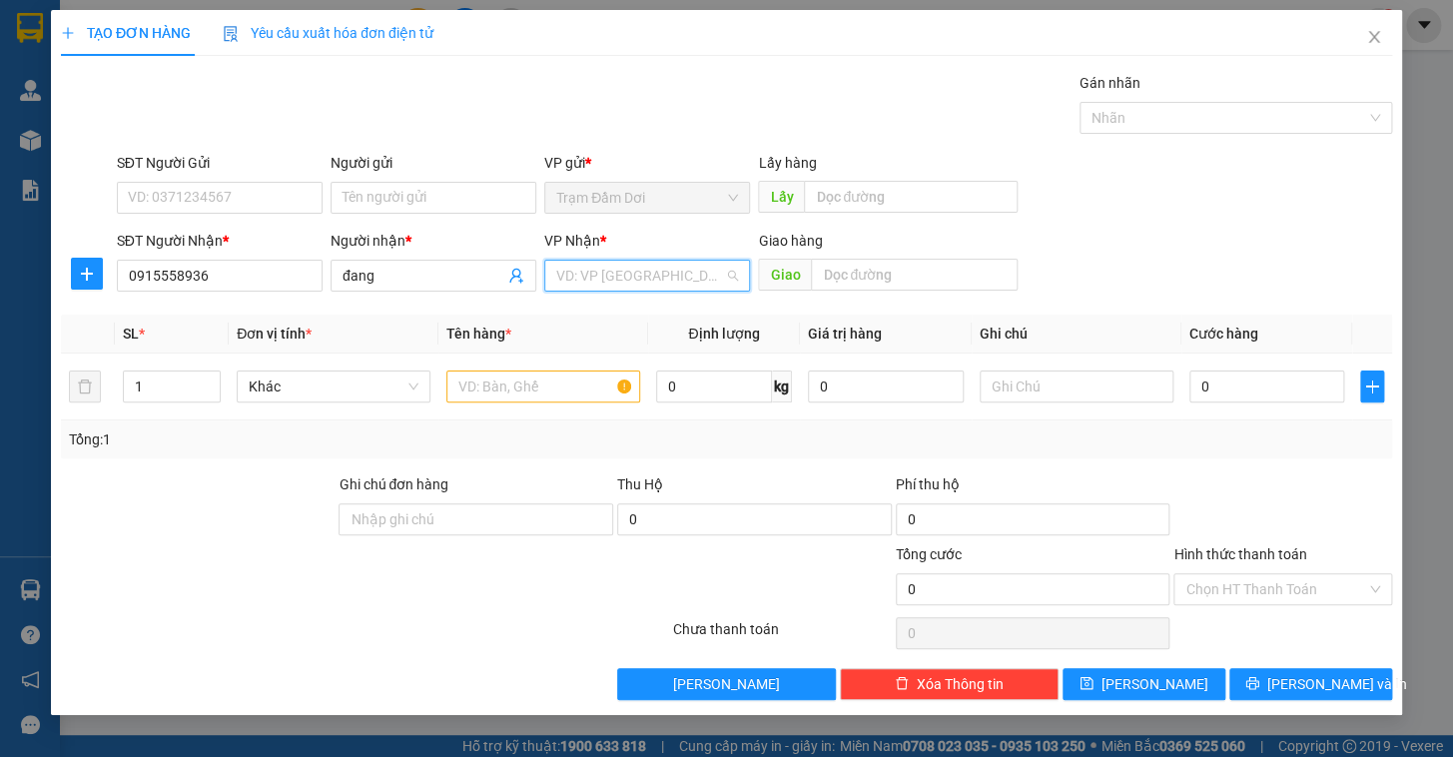
click at [640, 269] on input "search" at bounding box center [640, 276] width 168 height 30
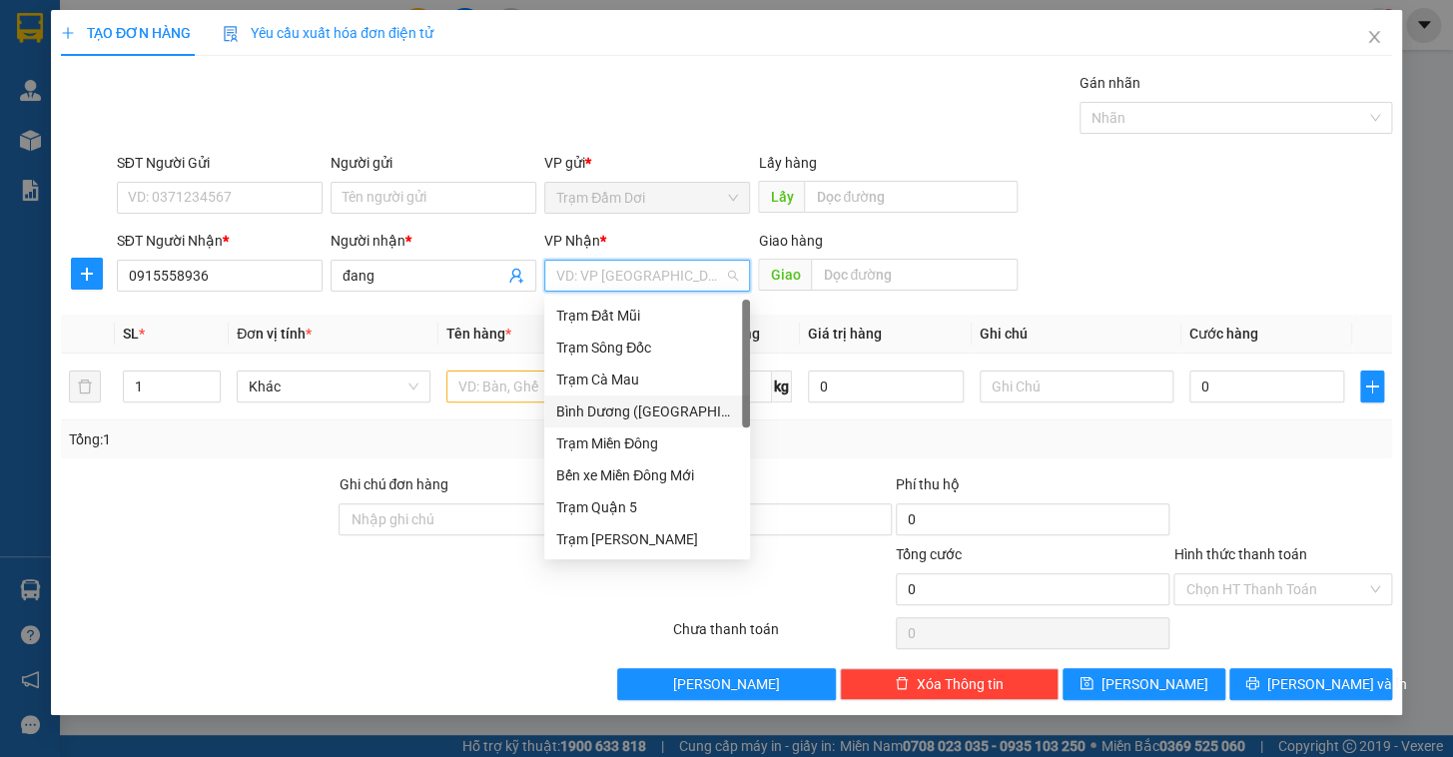
click at [641, 412] on div "Bình Dương ([GEOGRAPHIC_DATA])" at bounding box center [647, 411] width 182 height 22
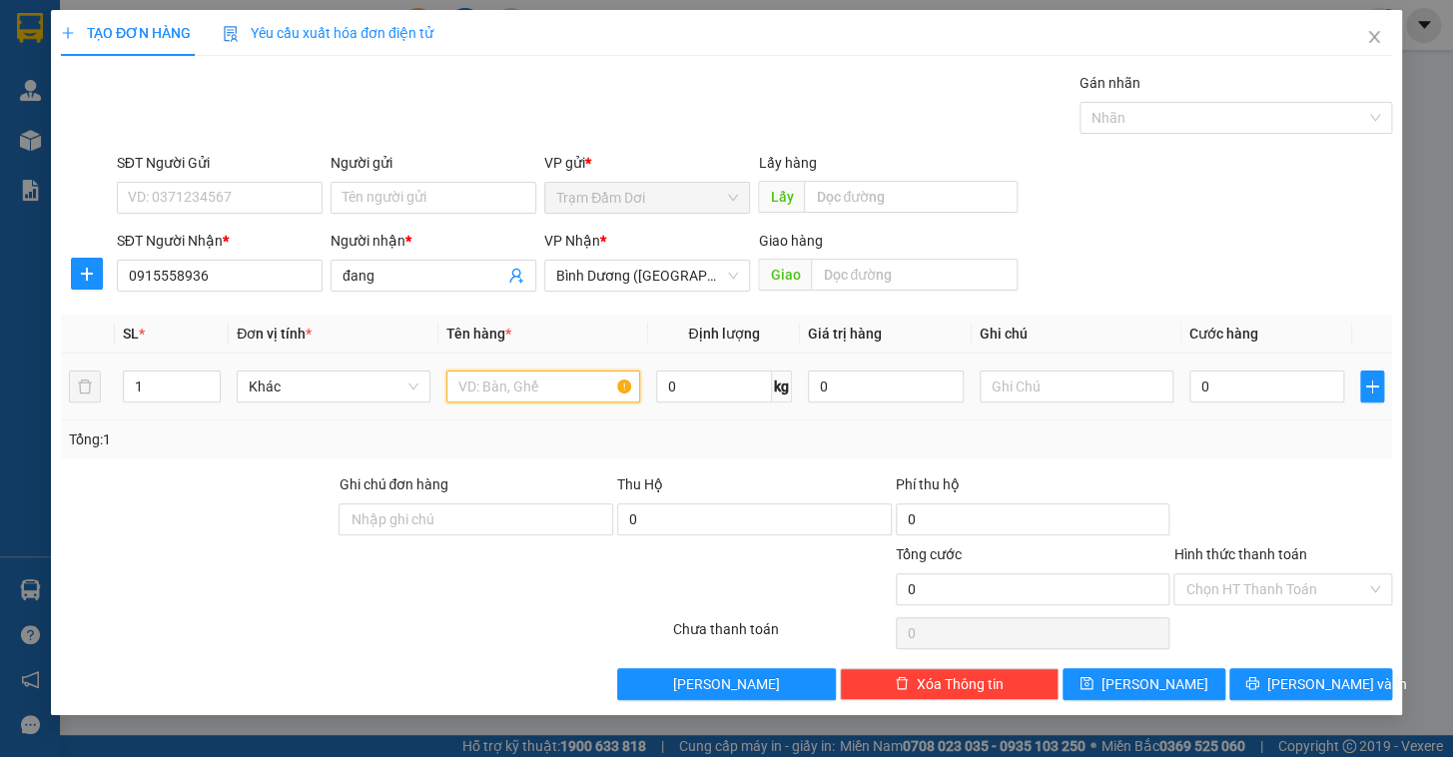
click at [519, 393] on input "text" at bounding box center [543, 386] width 194 height 32
type input "1t"
click at [914, 389] on input "text" at bounding box center [1077, 386] width 194 height 32
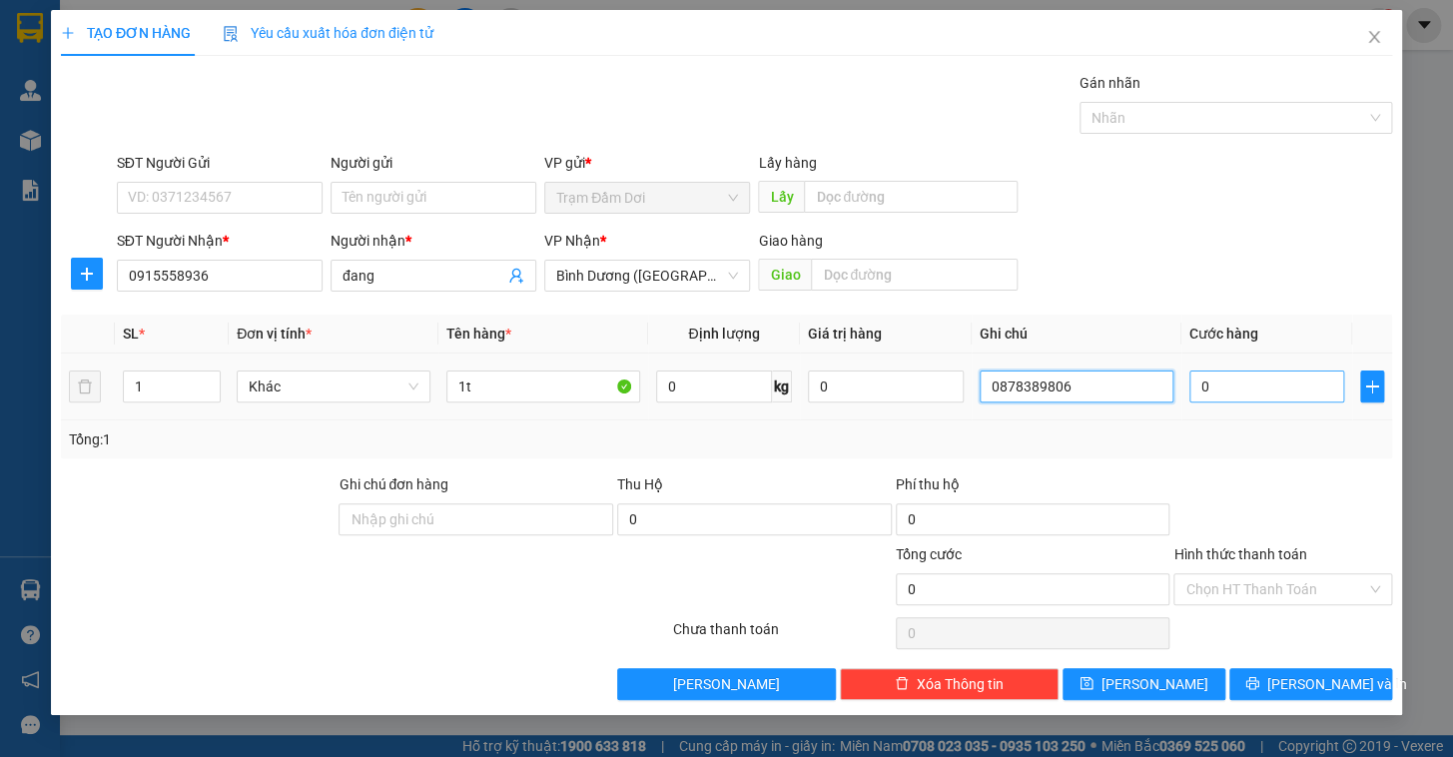
type input "0878389806"
click at [914, 382] on input "0" at bounding box center [1267, 386] width 156 height 32
type input "1"
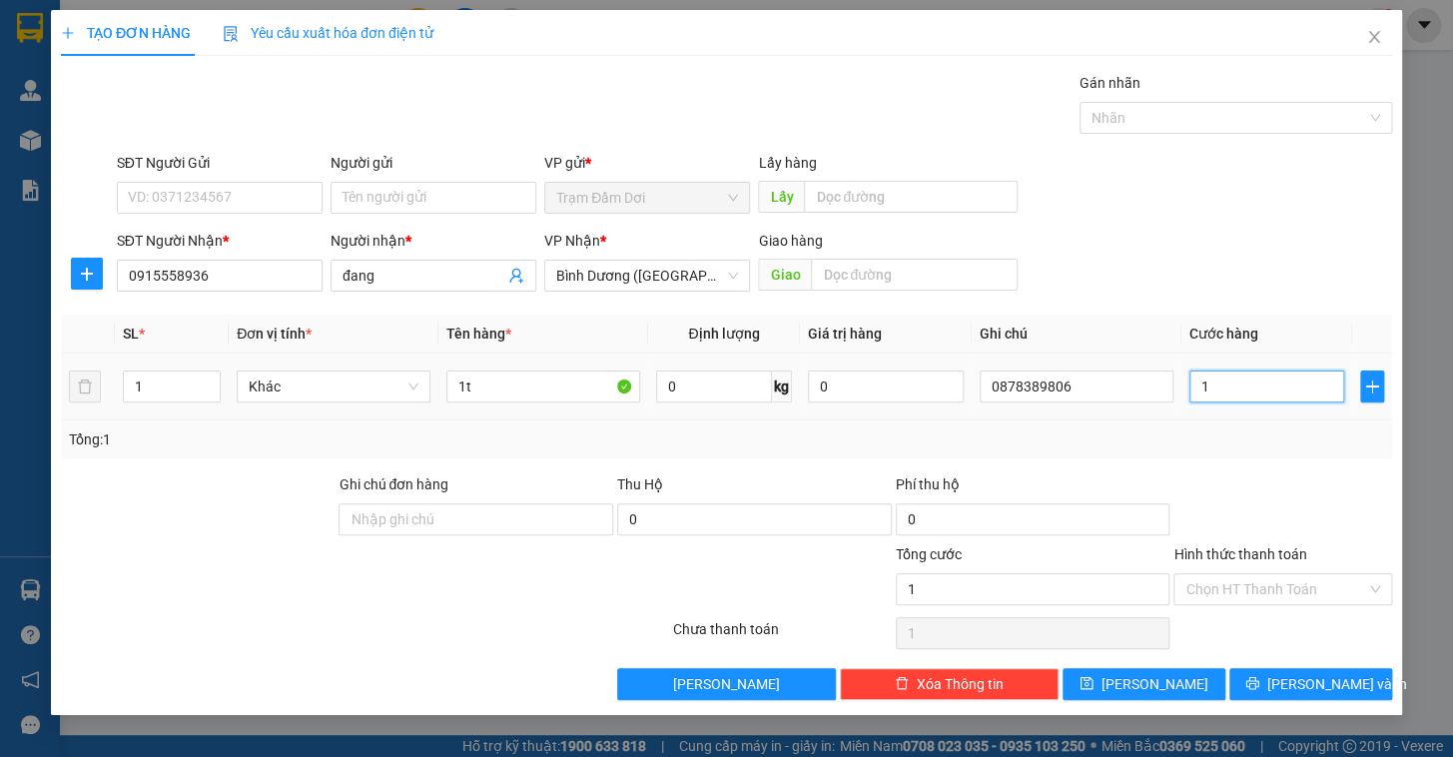
type input "10"
type input "100"
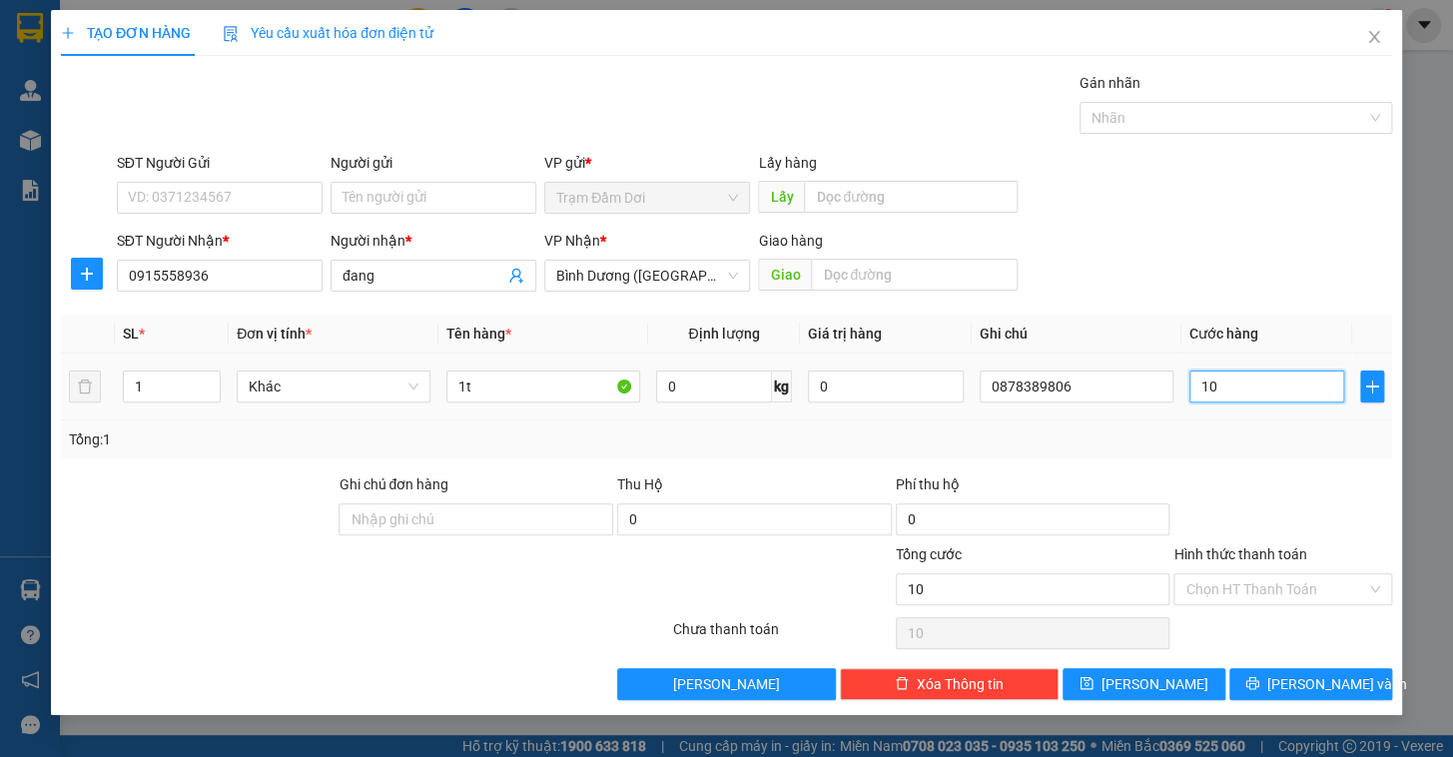
type input "100"
type input "100.000"
click at [914, 501] on div at bounding box center [1282, 508] width 223 height 70
click at [914, 595] on input "Hình thức thanh toán" at bounding box center [1275, 589] width 181 height 30
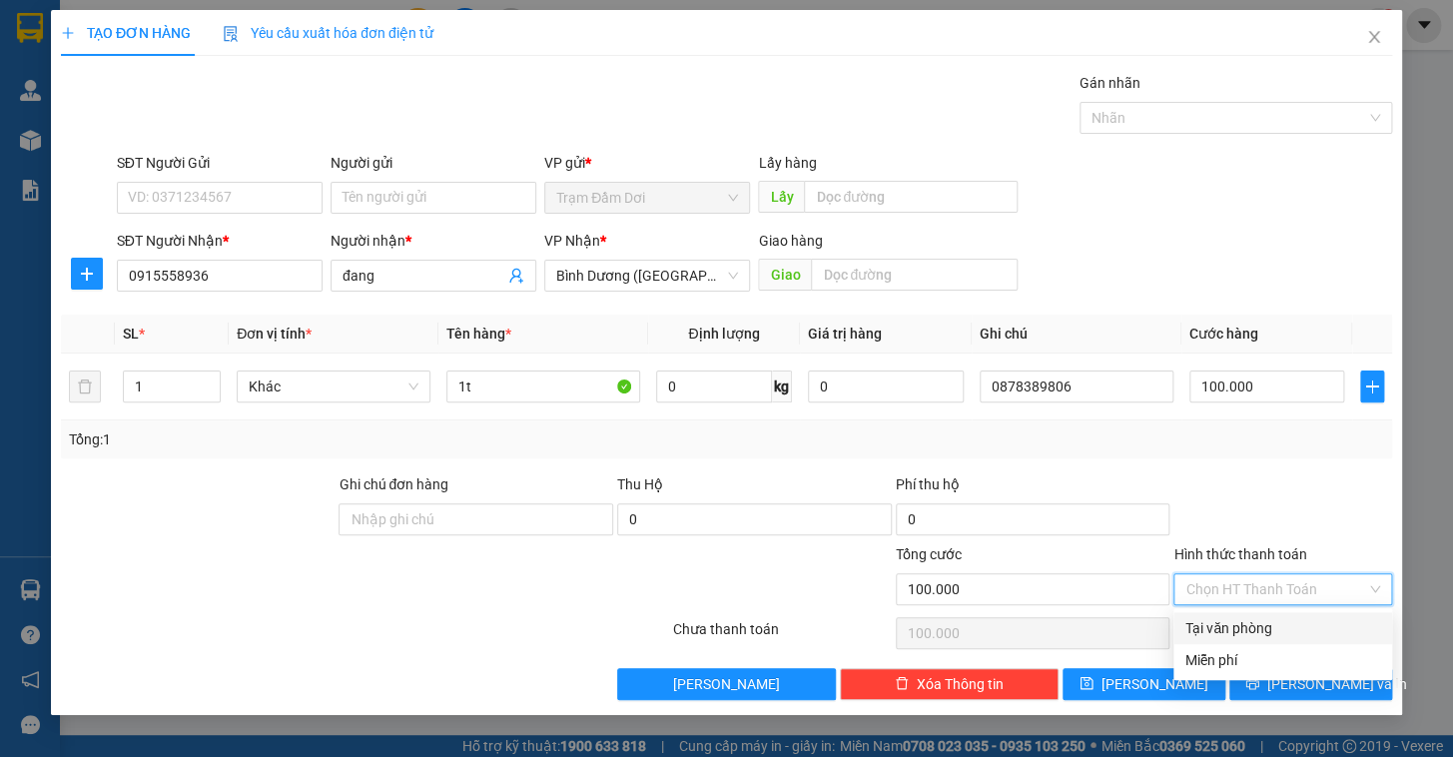
click at [914, 622] on div "Tại văn phòng" at bounding box center [1282, 628] width 195 height 22
type input "0"
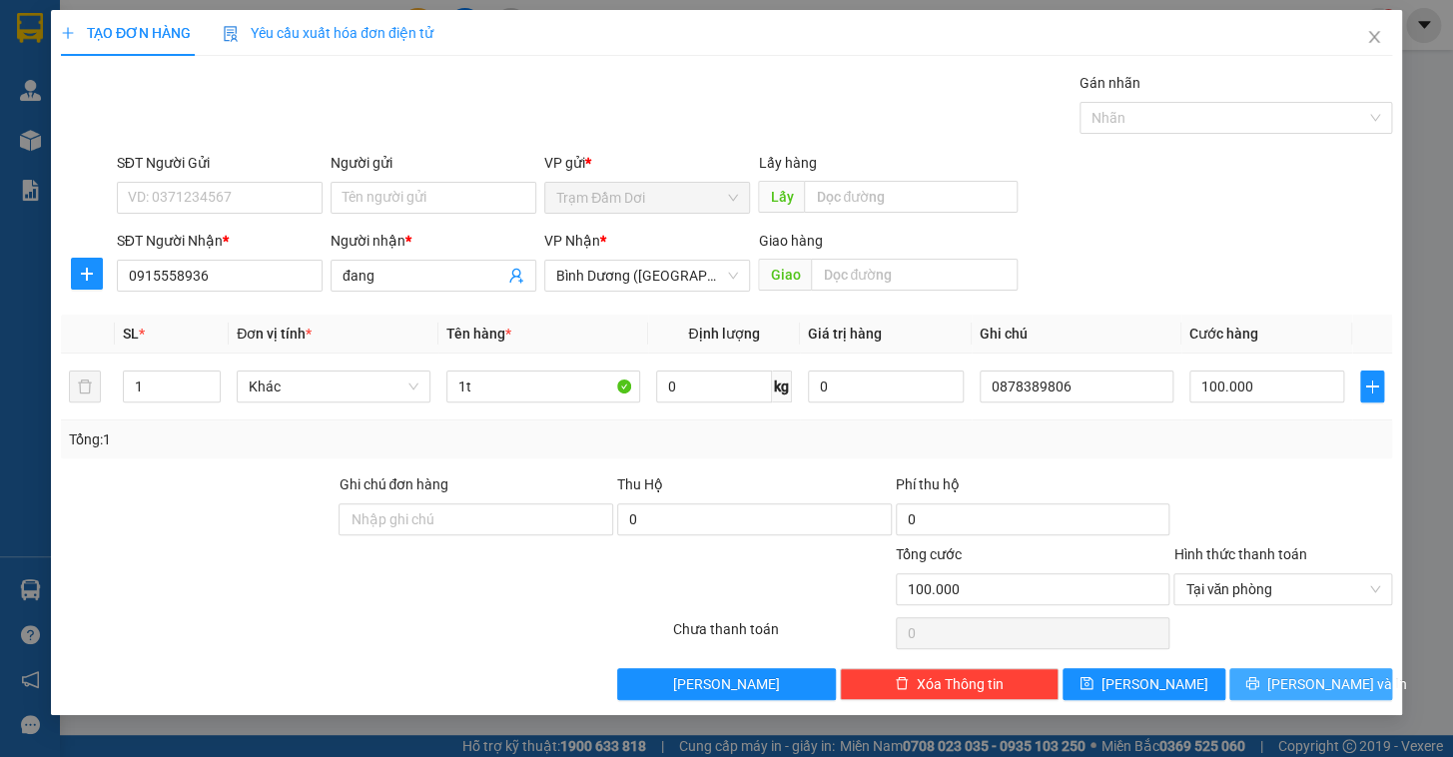
click at [914, 622] on icon "printer" at bounding box center [1252, 683] width 14 height 14
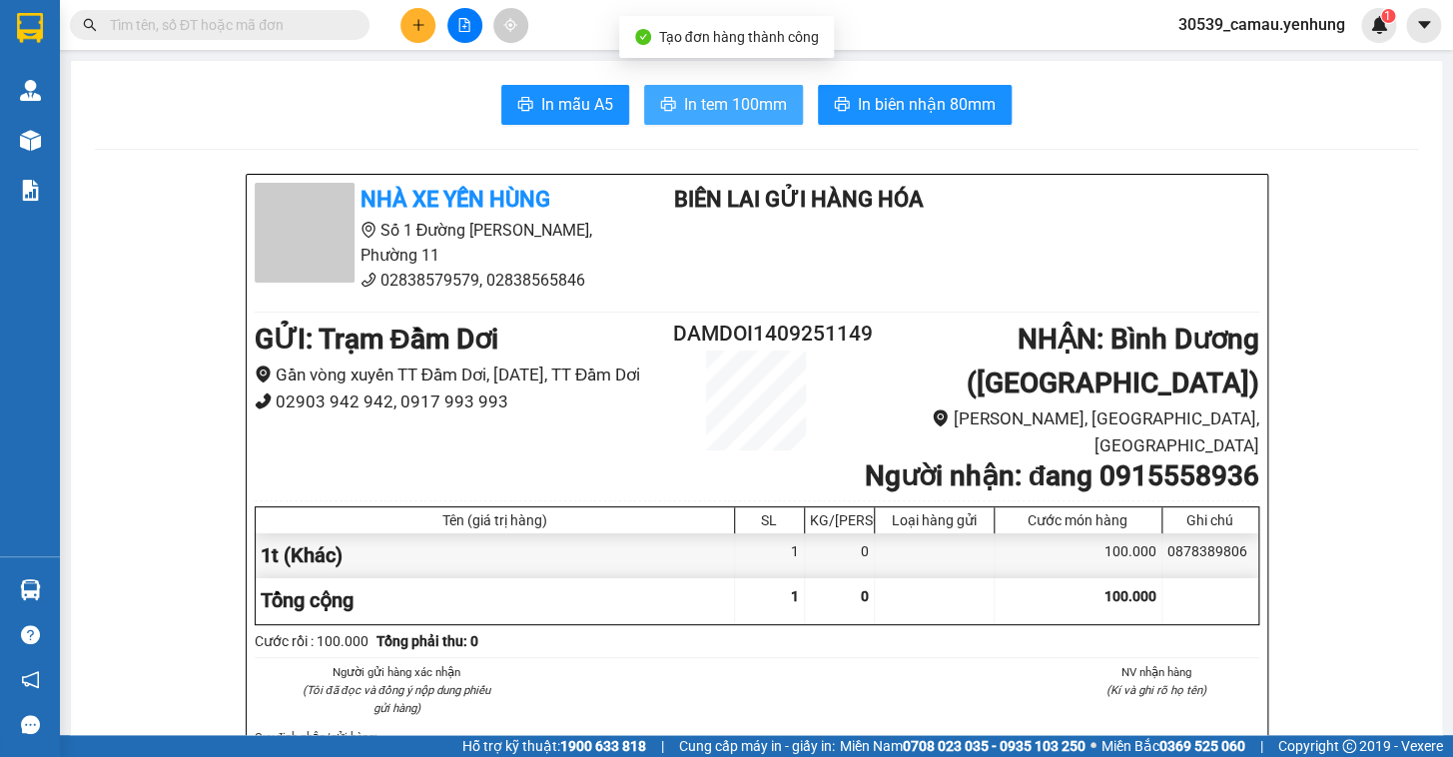
click at [772, 100] on span "In tem 100mm" at bounding box center [735, 104] width 103 height 25
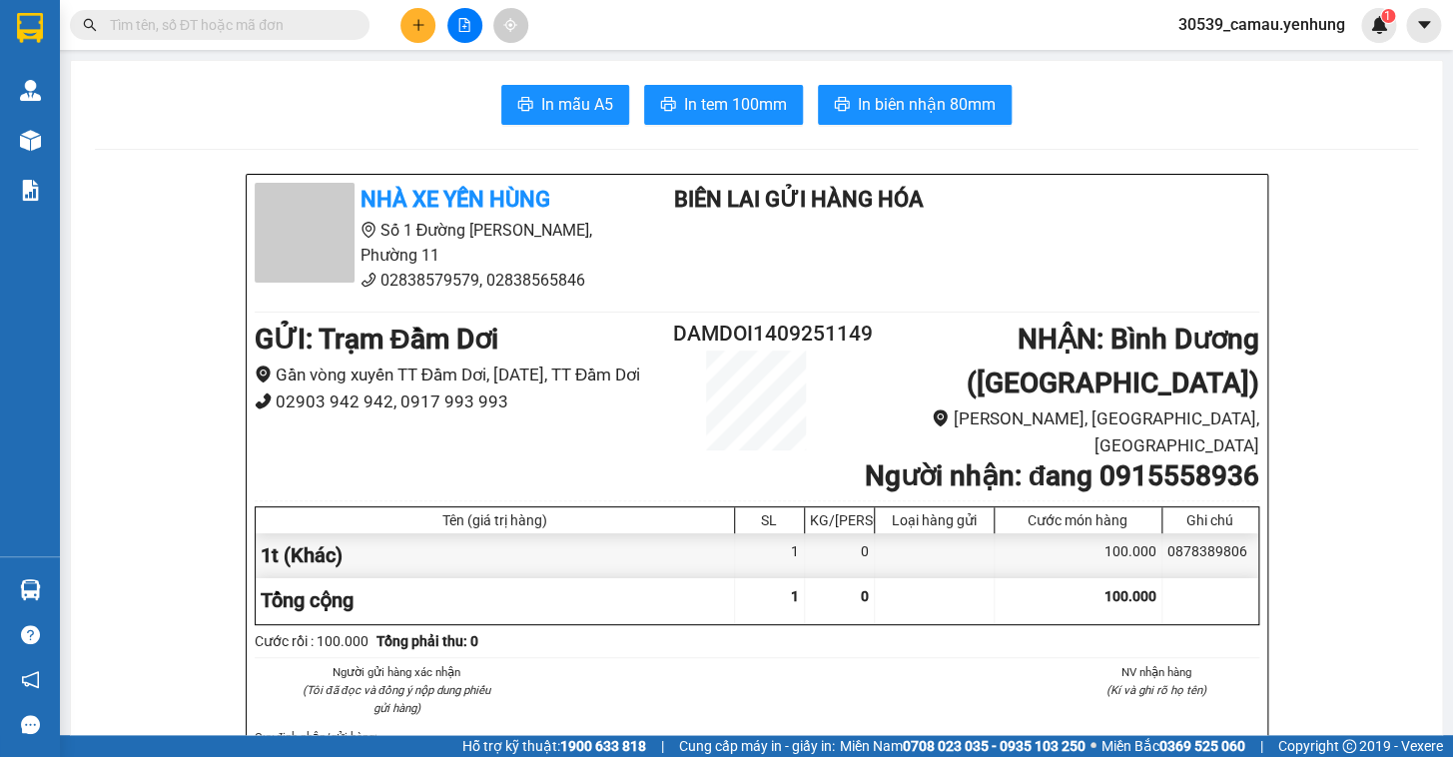
click at [420, 26] on icon "plus" at bounding box center [418, 25] width 14 height 14
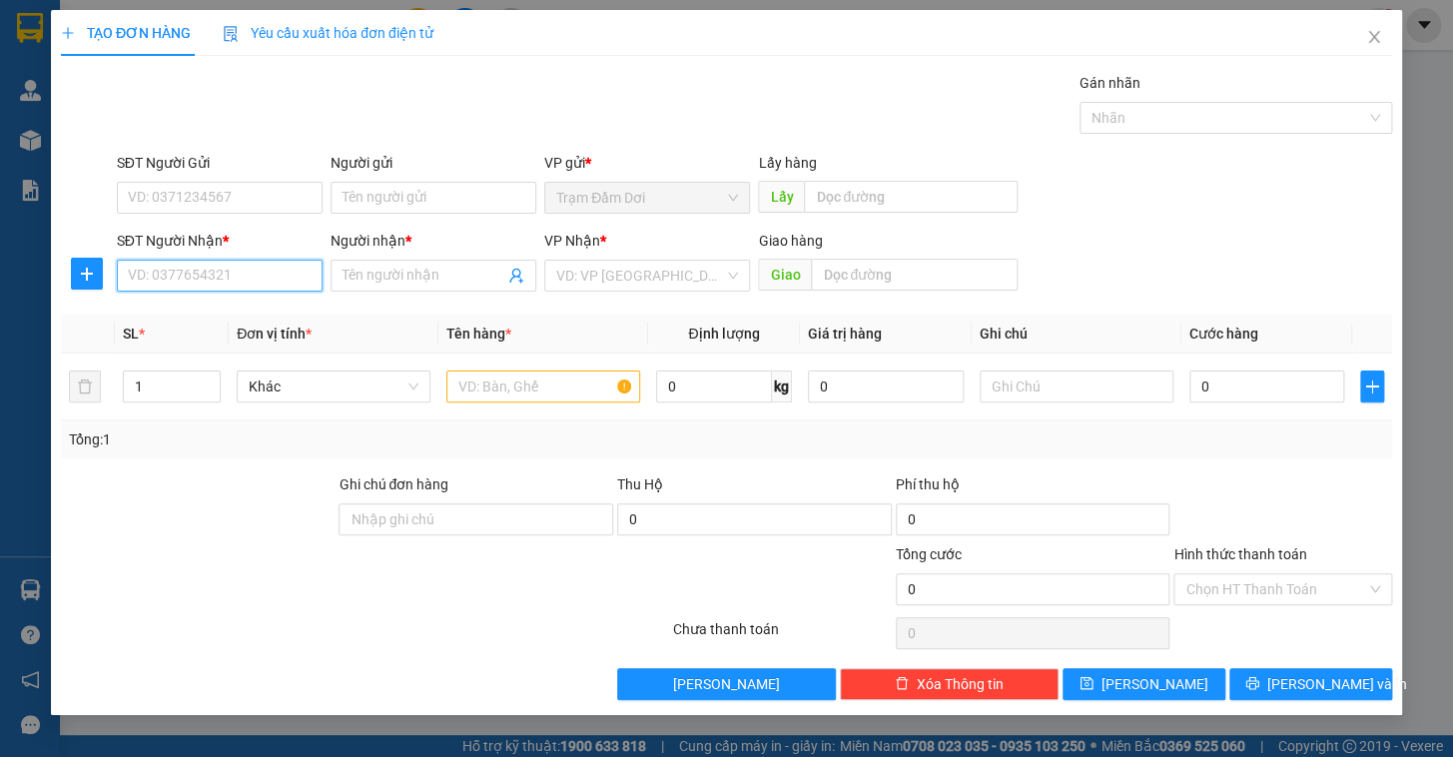
click at [270, 277] on input "SĐT Người Nhận *" at bounding box center [220, 276] width 206 height 32
type input "0904556472"
click at [437, 258] on div "Người nhận *" at bounding box center [434, 245] width 206 height 30
click at [443, 281] on input "Người nhận *" at bounding box center [424, 276] width 162 height 22
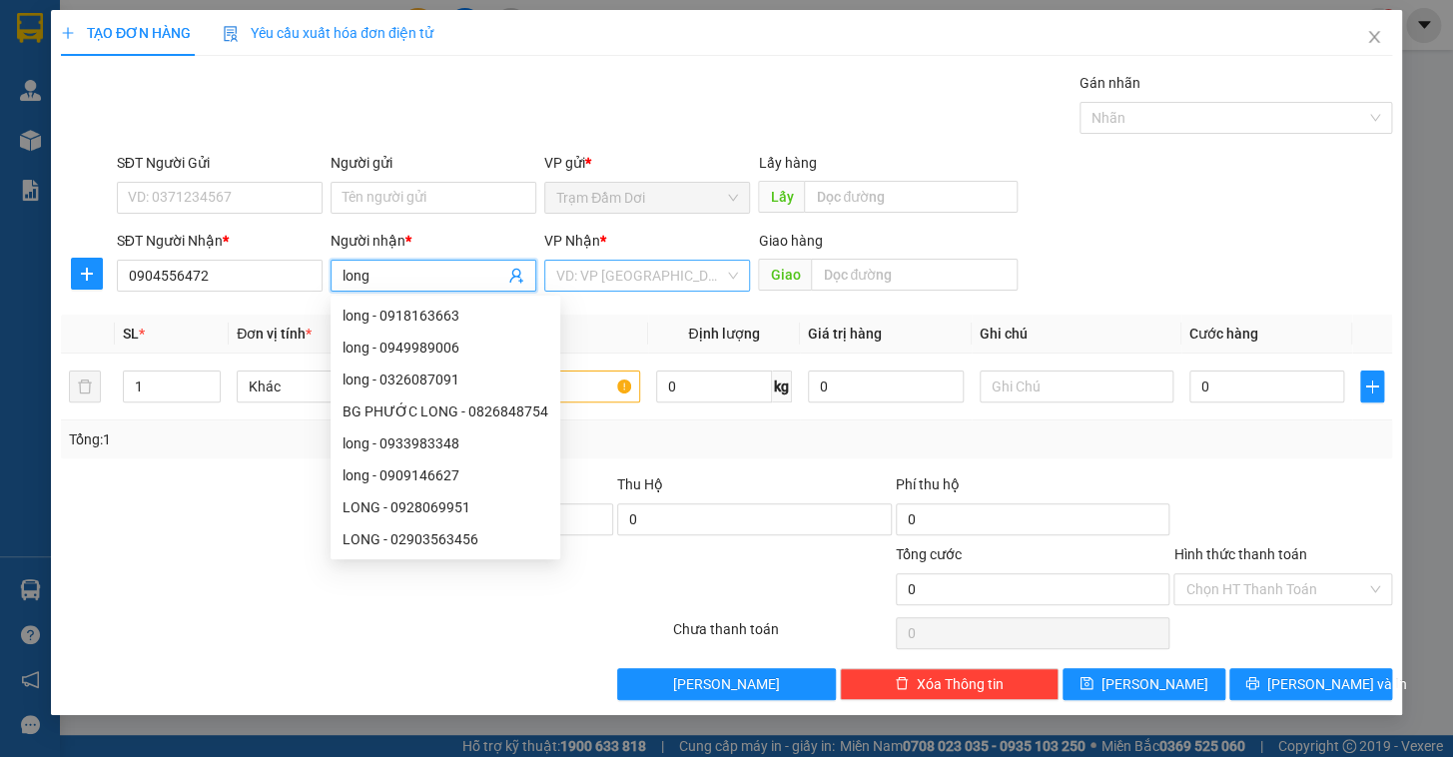
type input "long"
click at [624, 268] on input "search" at bounding box center [640, 276] width 168 height 30
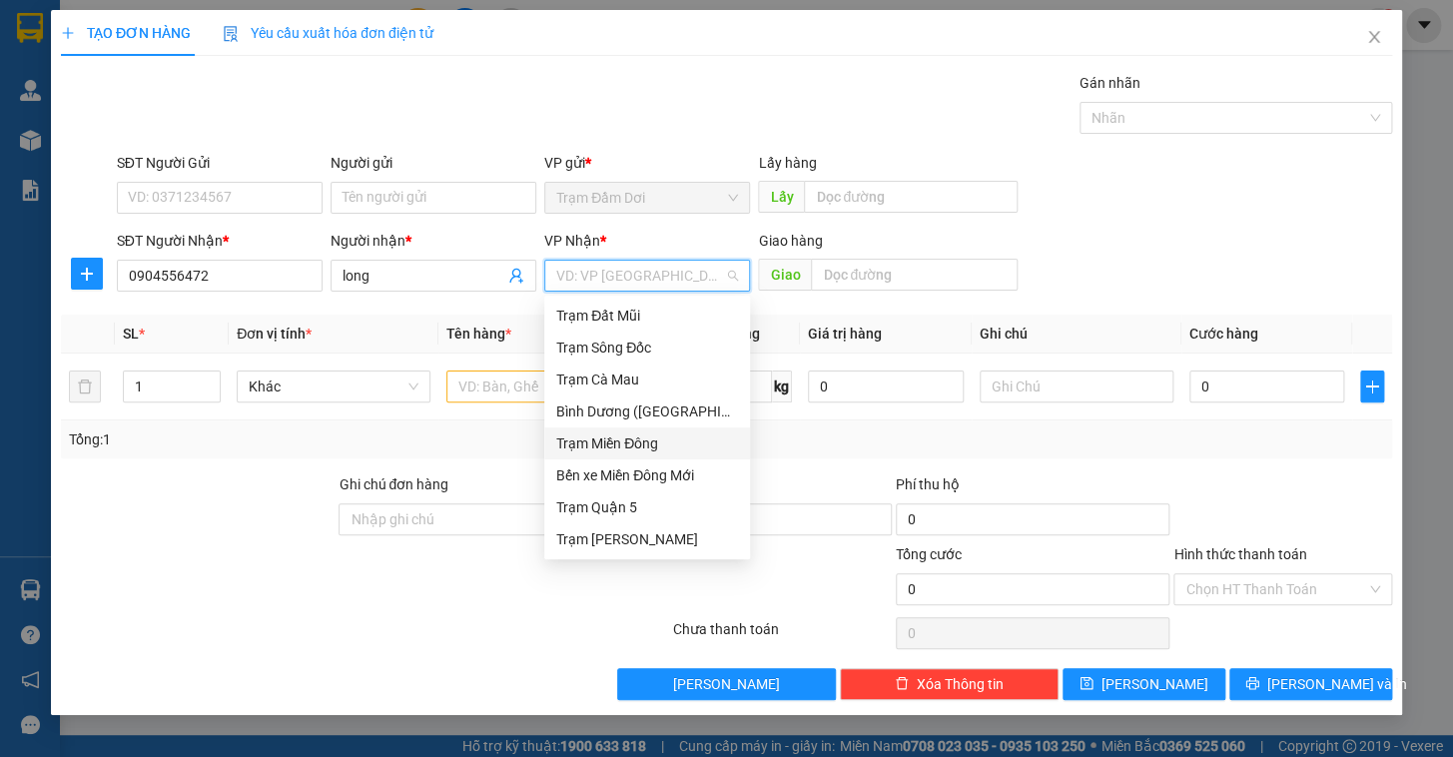
click at [639, 445] on div "Trạm Miền Đông" at bounding box center [647, 443] width 182 height 22
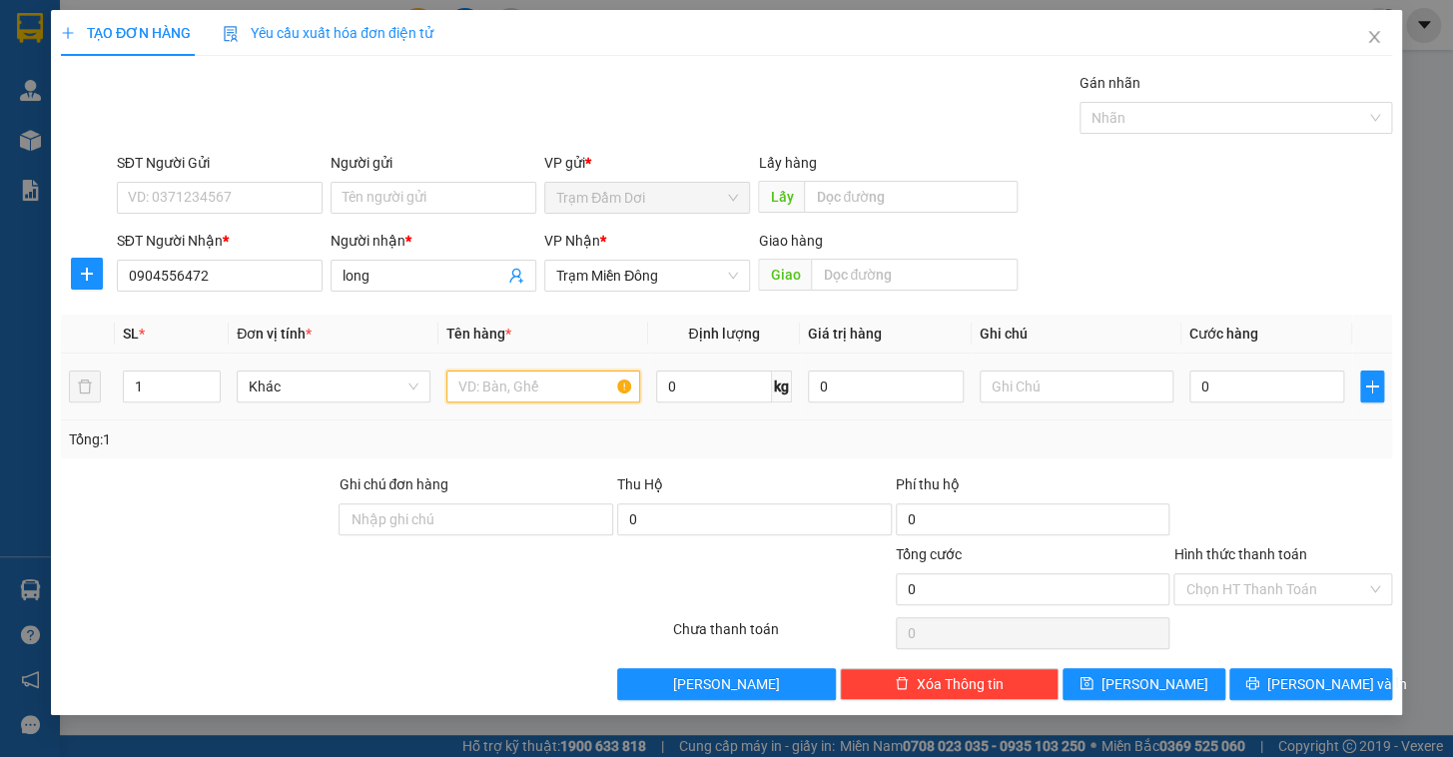
click at [571, 399] on input "text" at bounding box center [543, 386] width 194 height 32
type input "1t"
click at [914, 376] on input "0" at bounding box center [1267, 386] width 156 height 32
type input "1"
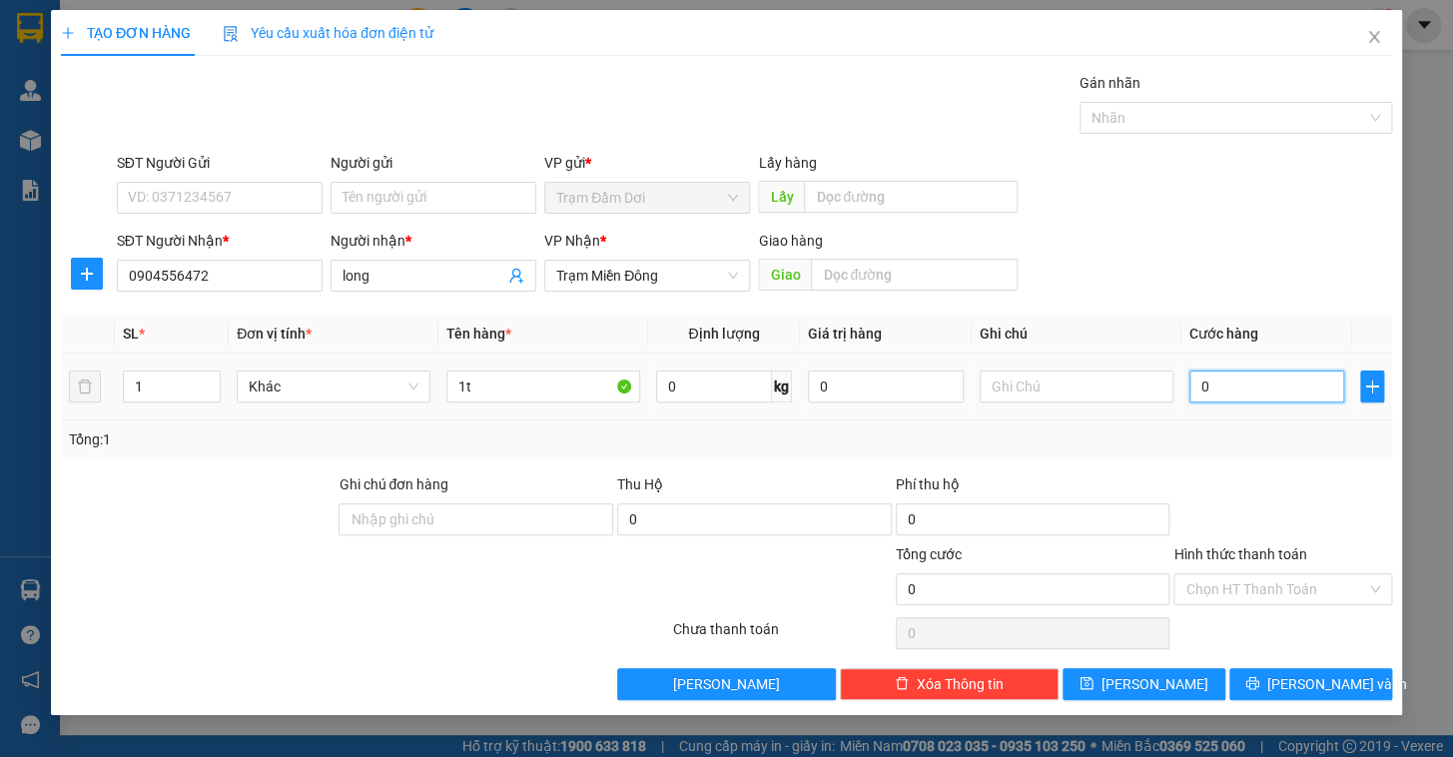
type input "1"
type input "10"
type input "100"
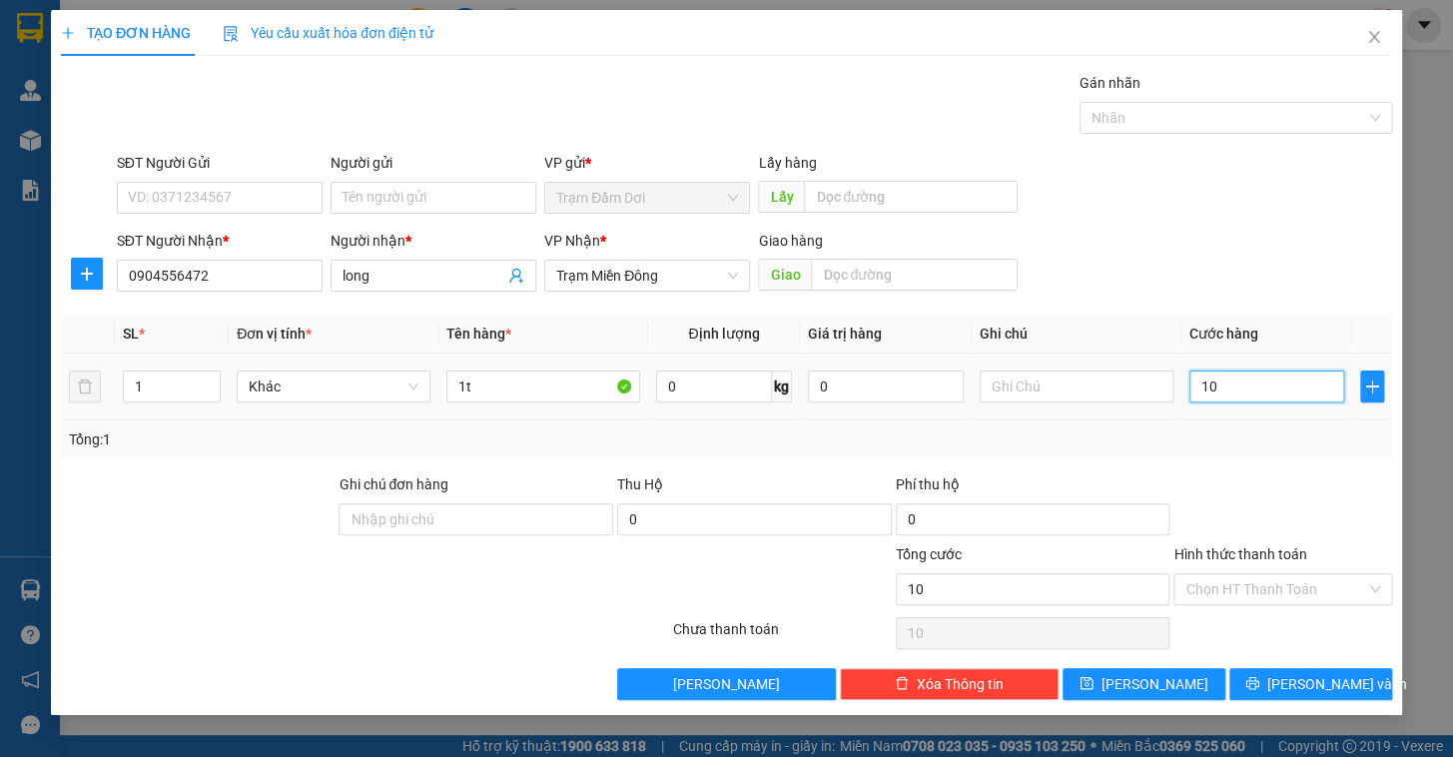
type input "100"
type input "100.000"
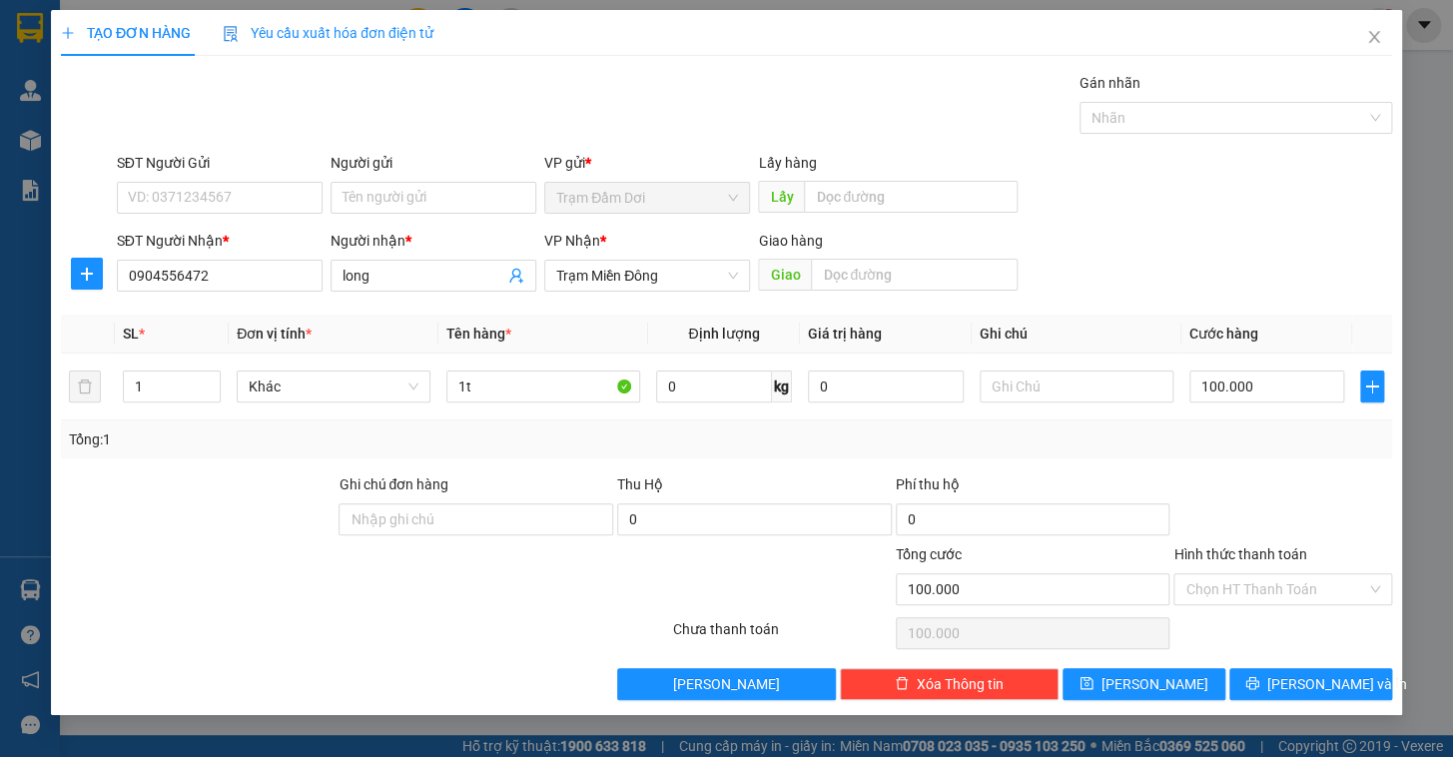
click at [914, 444] on div "Tổng: 1" at bounding box center [726, 439] width 1315 height 22
click at [914, 622] on span "[PERSON_NAME] và In" at bounding box center [1337, 684] width 140 height 22
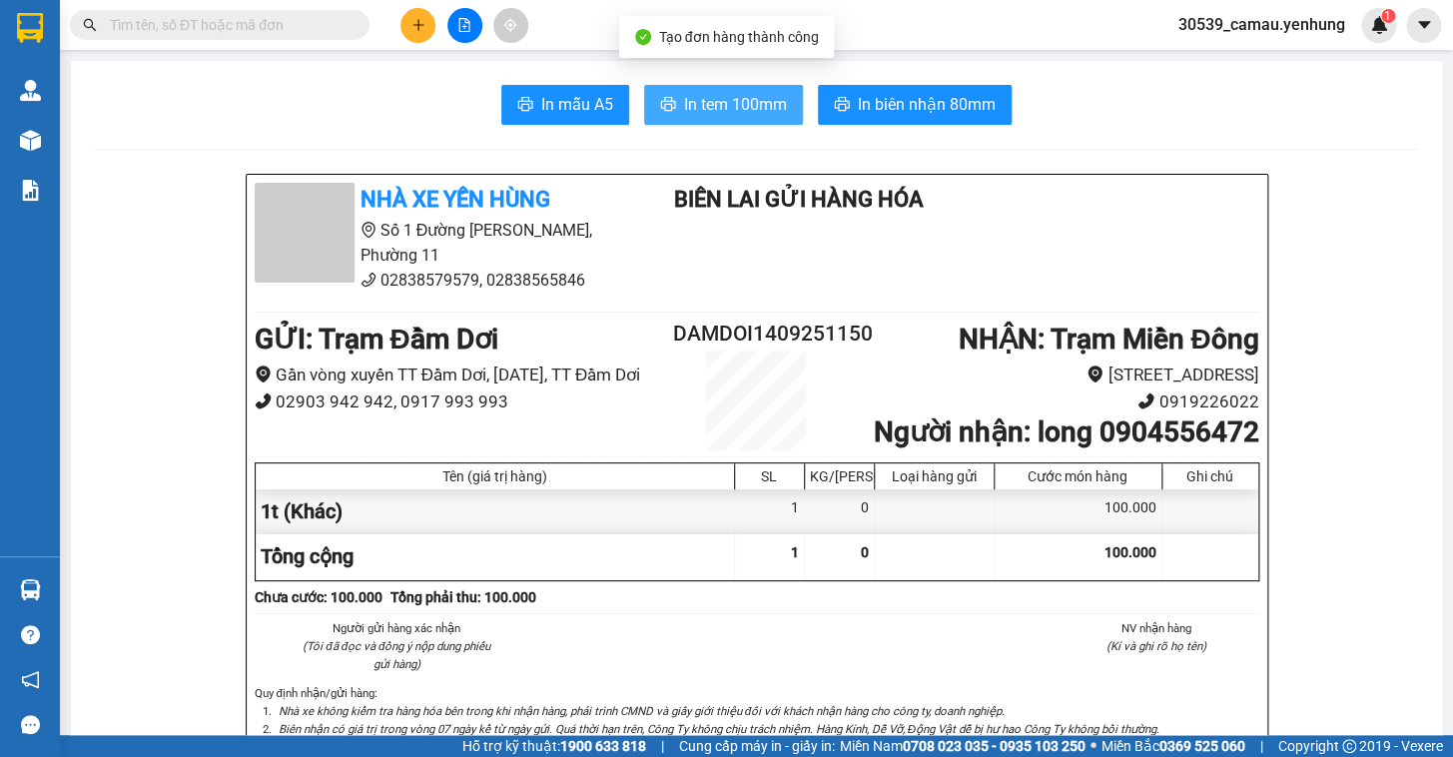
click at [739, 103] on span "In tem 100mm" at bounding box center [735, 104] width 103 height 25
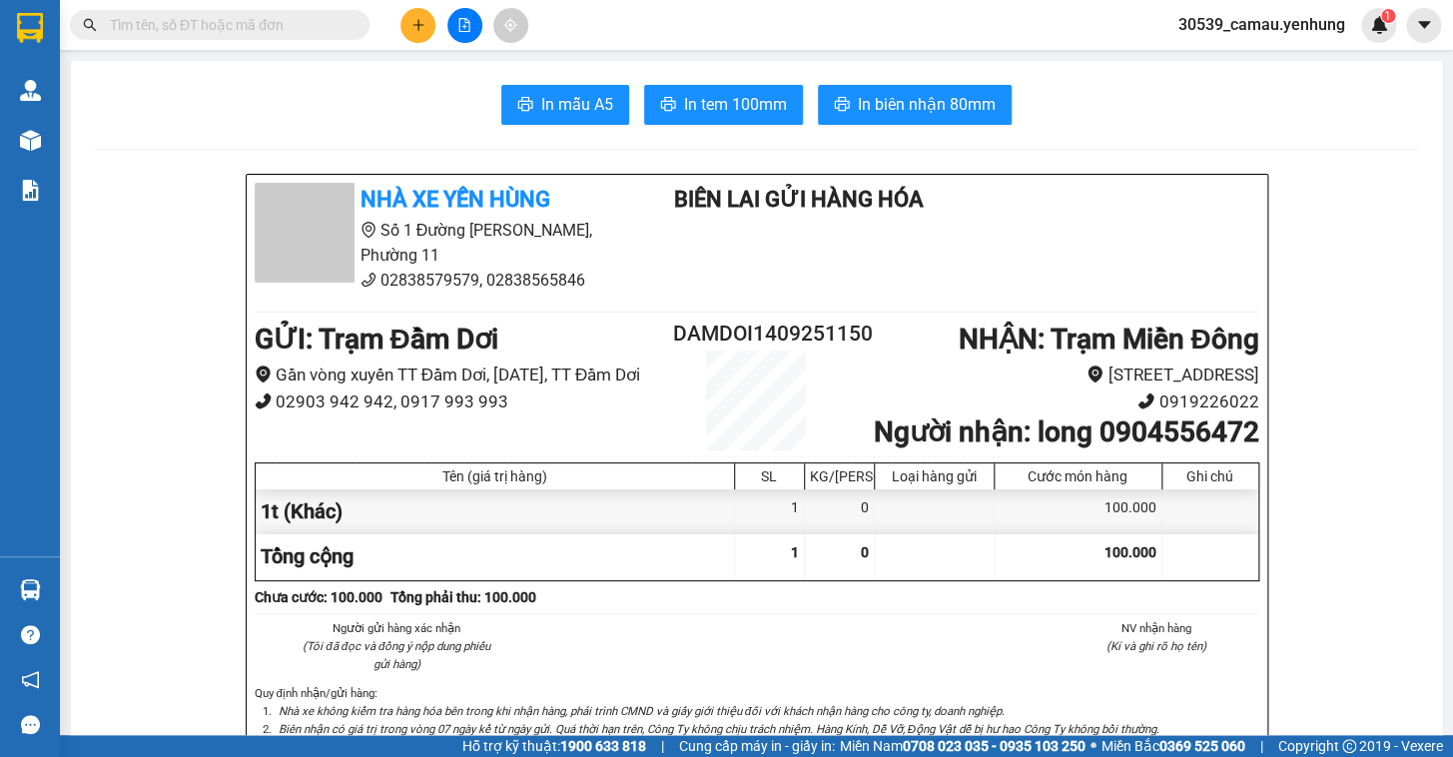
click at [418, 31] on icon "plus" at bounding box center [418, 25] width 14 height 14
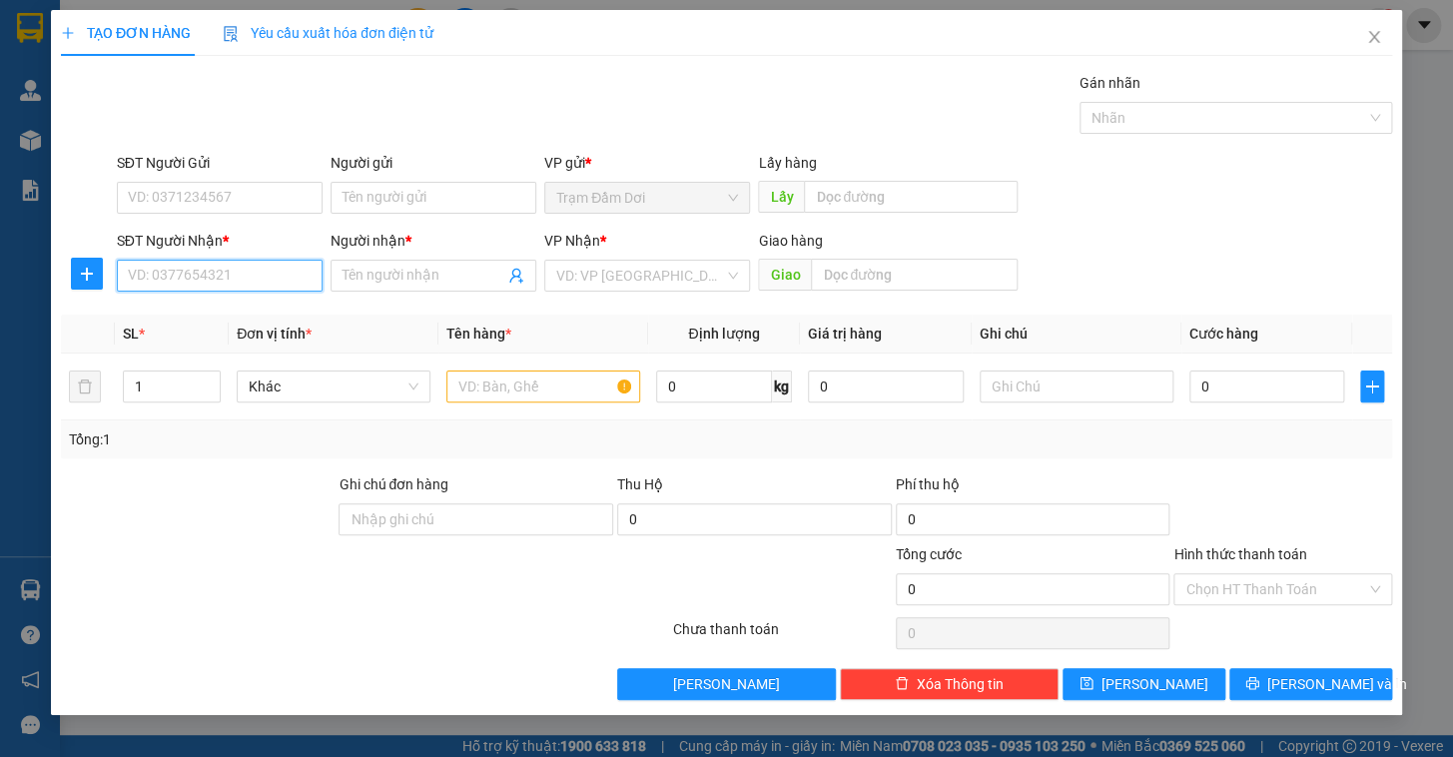
click at [240, 288] on input "SĐT Người Nhận *" at bounding box center [220, 276] width 206 height 32
click at [213, 311] on div "0942216783 - bao" at bounding box center [220, 316] width 182 height 22
type input "0942216783"
type input "bao"
type input "l0ng thanh"
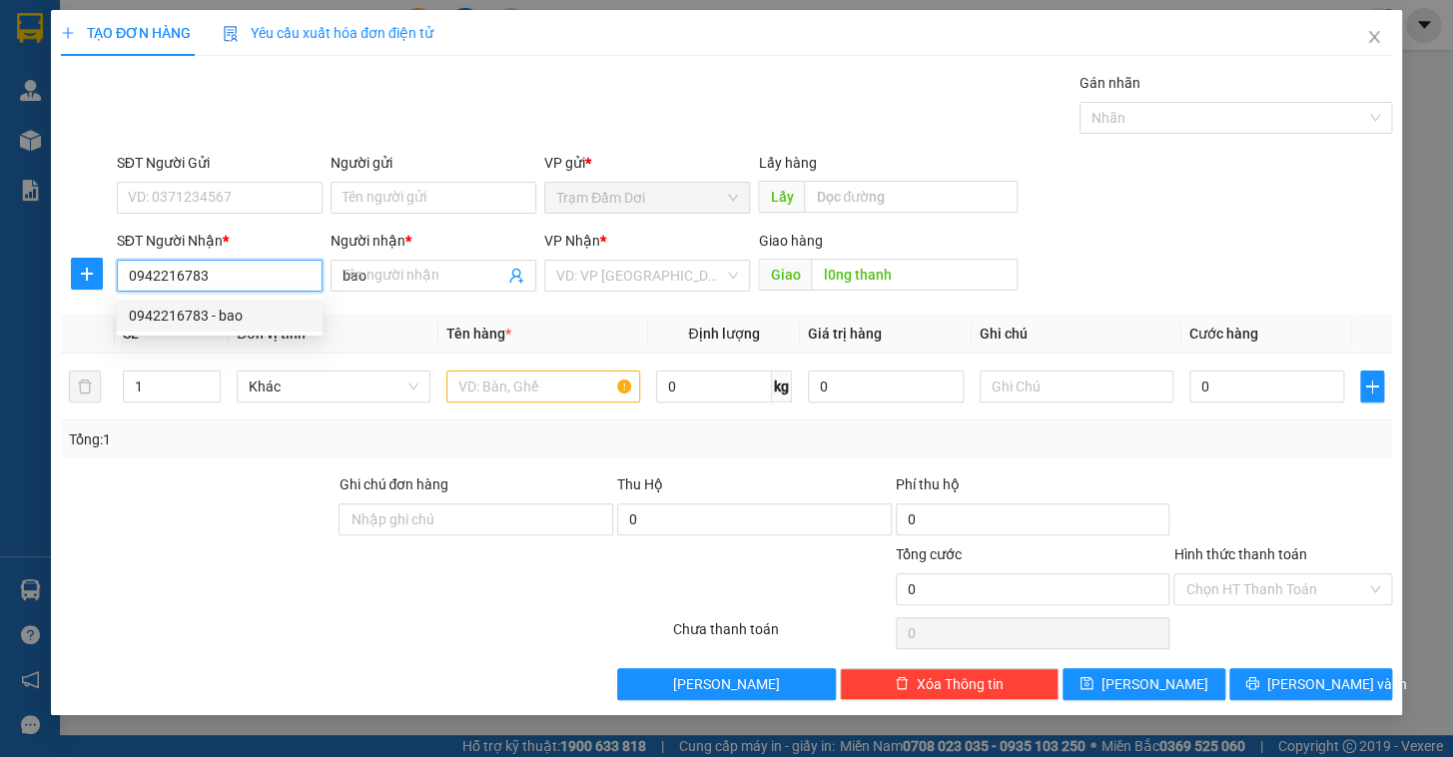
type input "100.000"
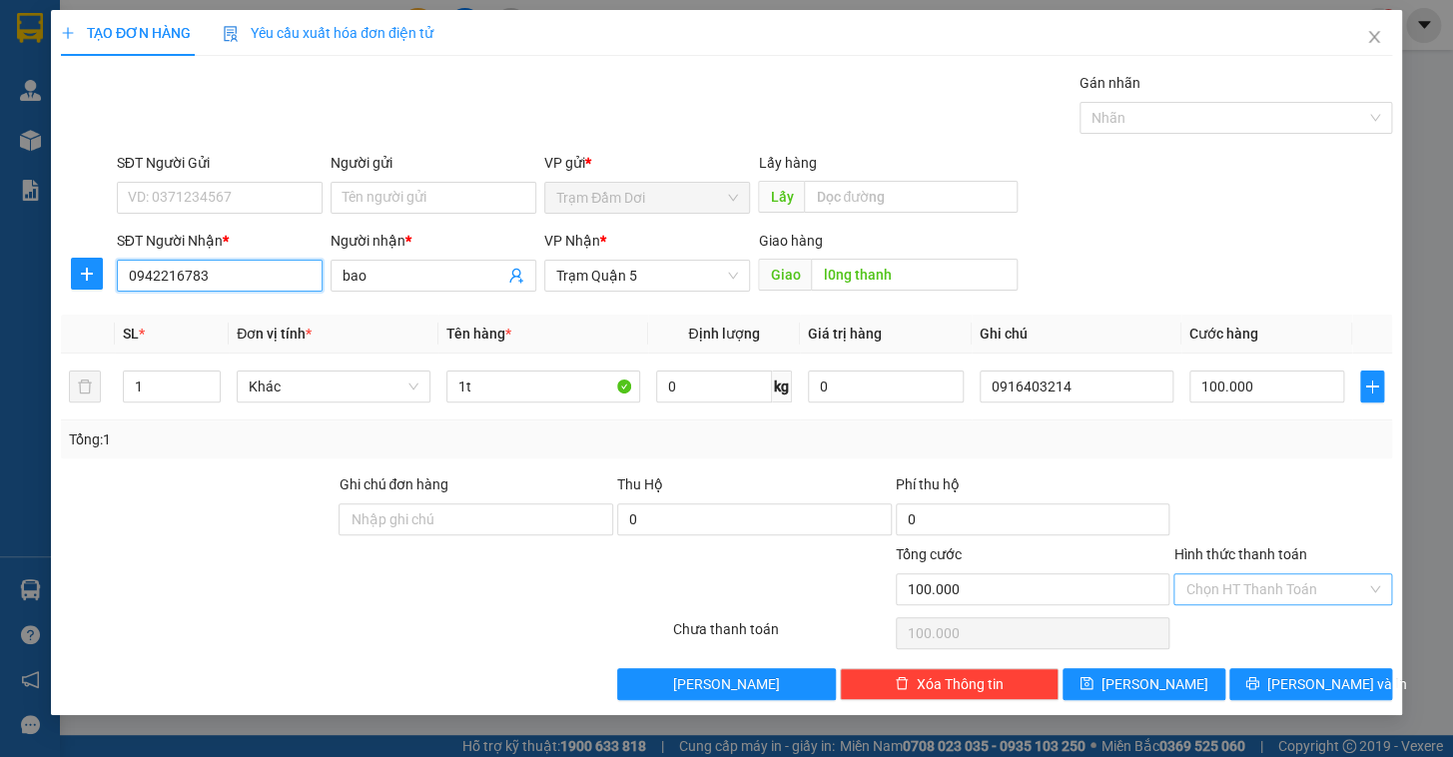
type input "0942216783"
click at [914, 589] on input "Hình thức thanh toán" at bounding box center [1275, 589] width 181 height 30
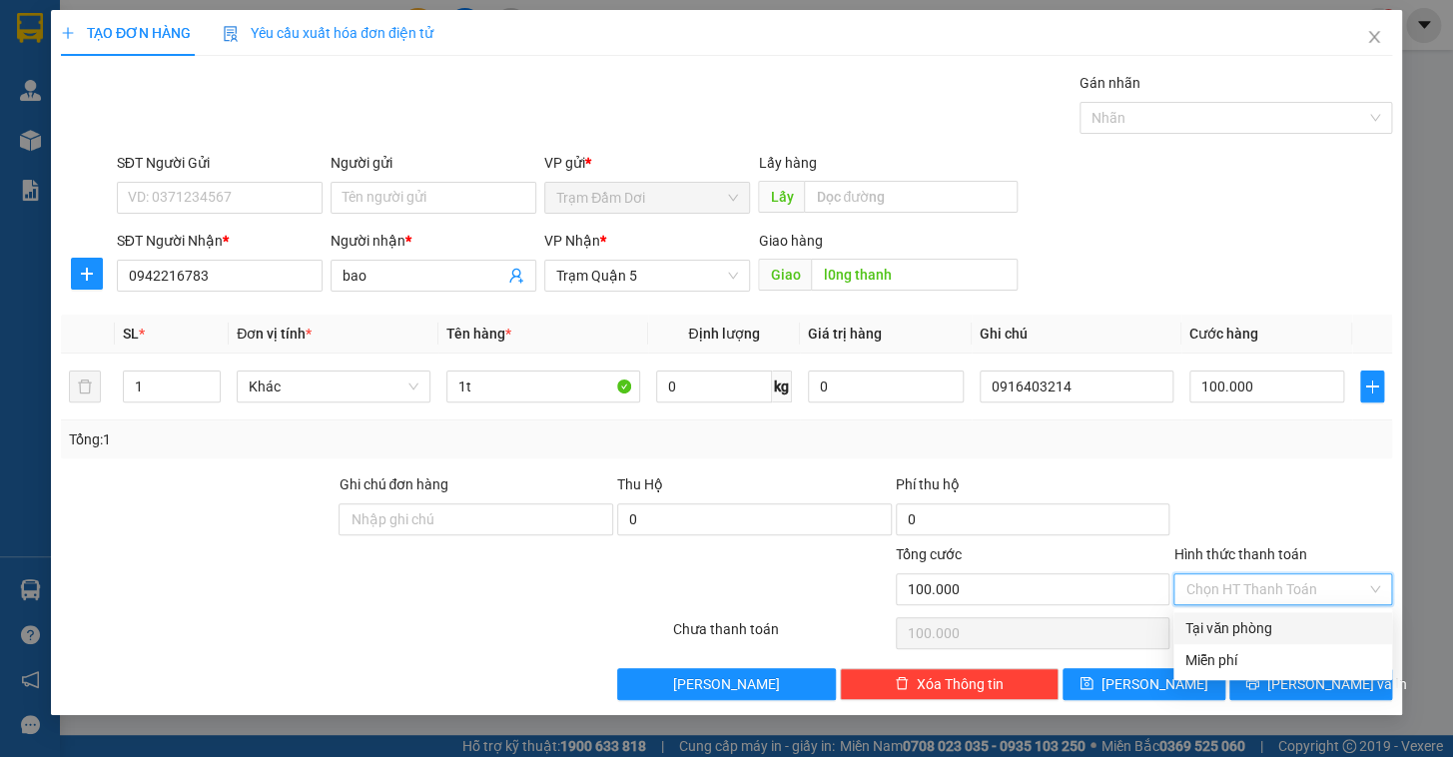
click at [914, 622] on div "Tại văn phòng" at bounding box center [1282, 628] width 195 height 22
type input "0"
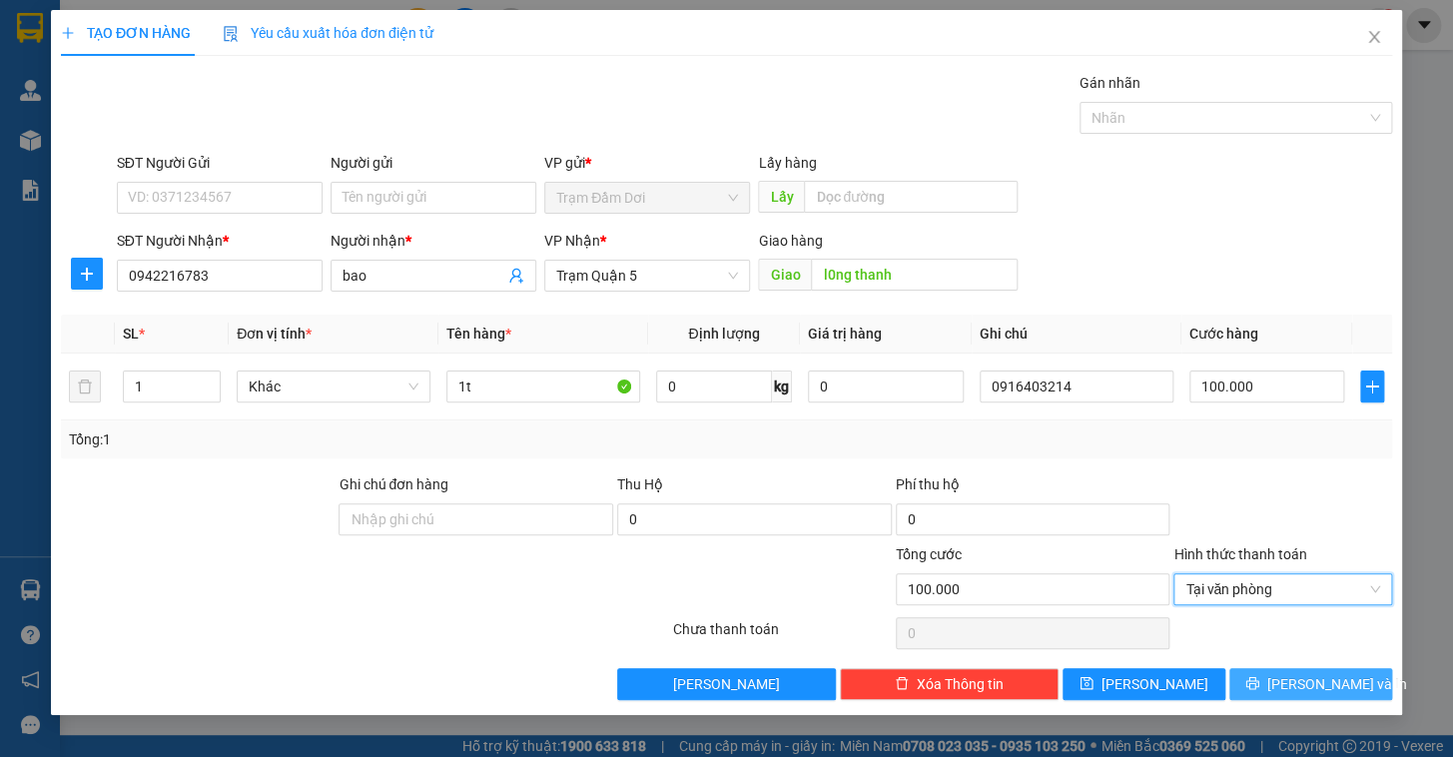
click at [914, 622] on span "[PERSON_NAME] và In" at bounding box center [1337, 684] width 140 height 22
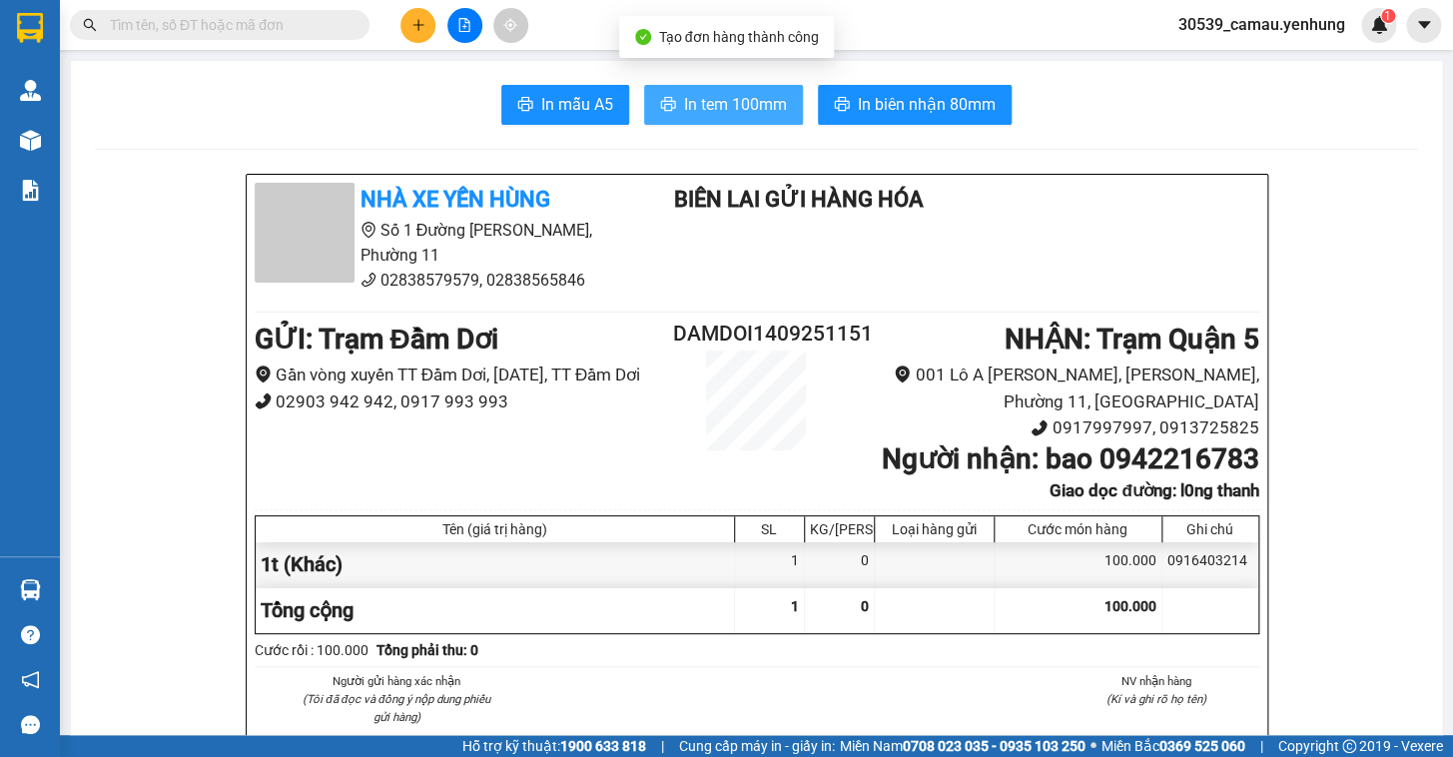
click at [733, 106] on span "In tem 100mm" at bounding box center [735, 104] width 103 height 25
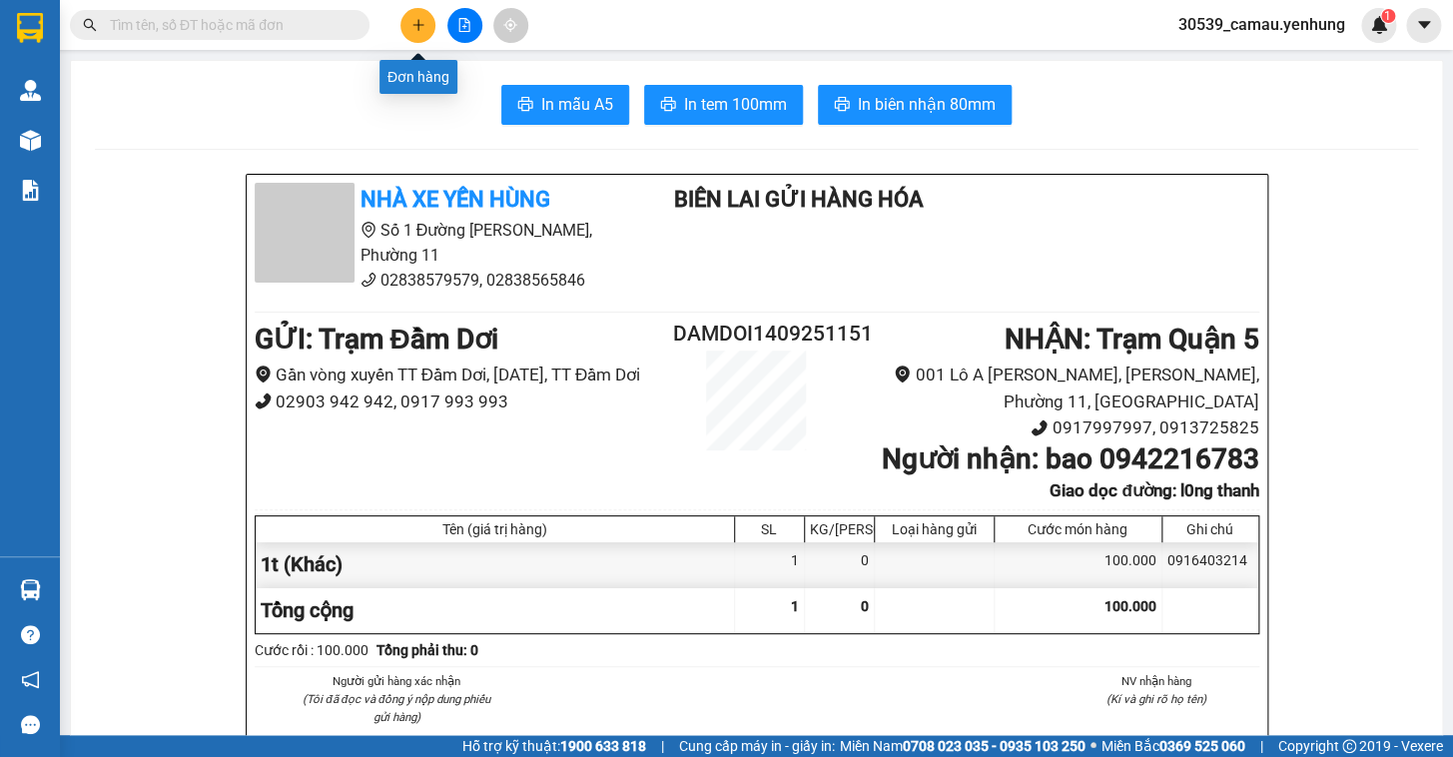
click at [425, 26] on button at bounding box center [417, 25] width 35 height 35
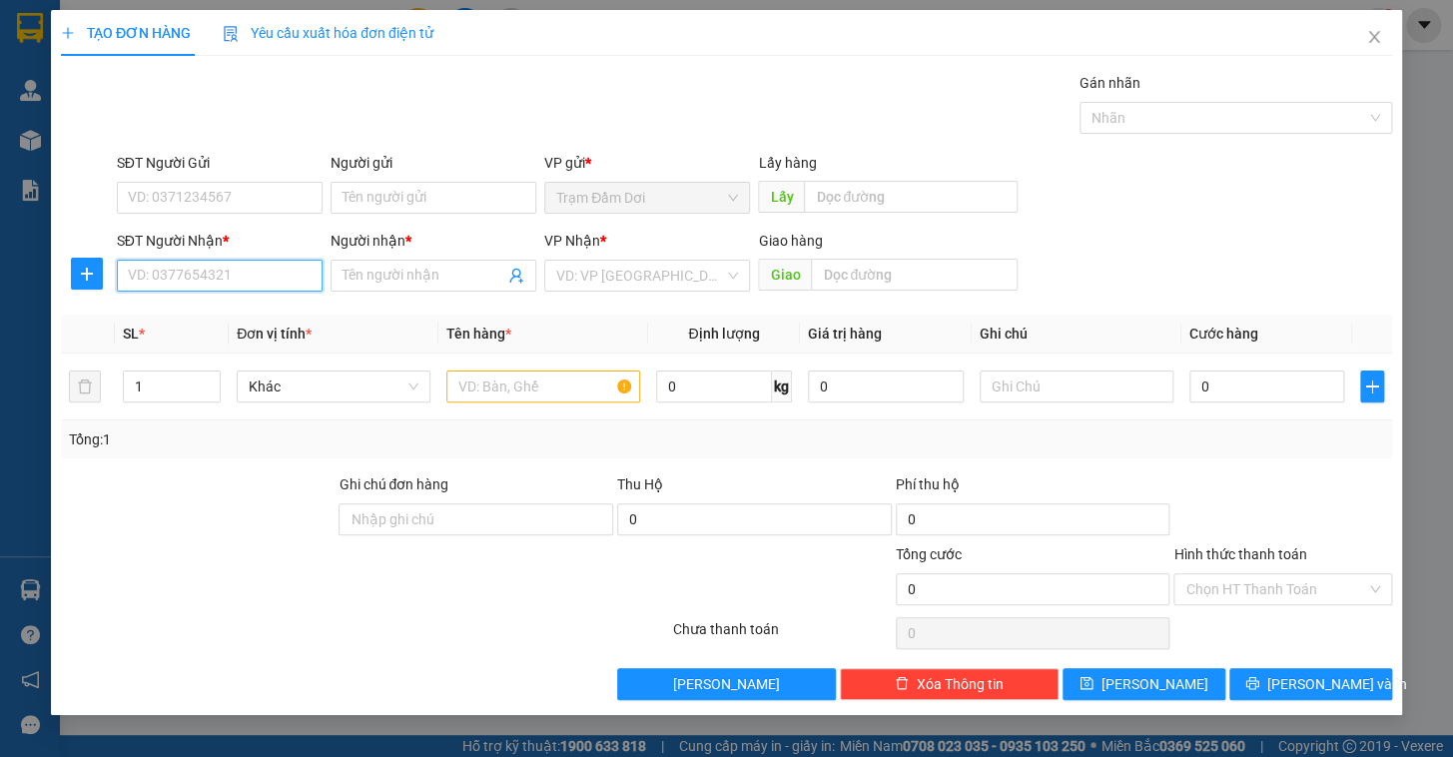
click at [217, 271] on input "SĐT Người Nhận *" at bounding box center [220, 276] width 206 height 32
type input "0947512035"
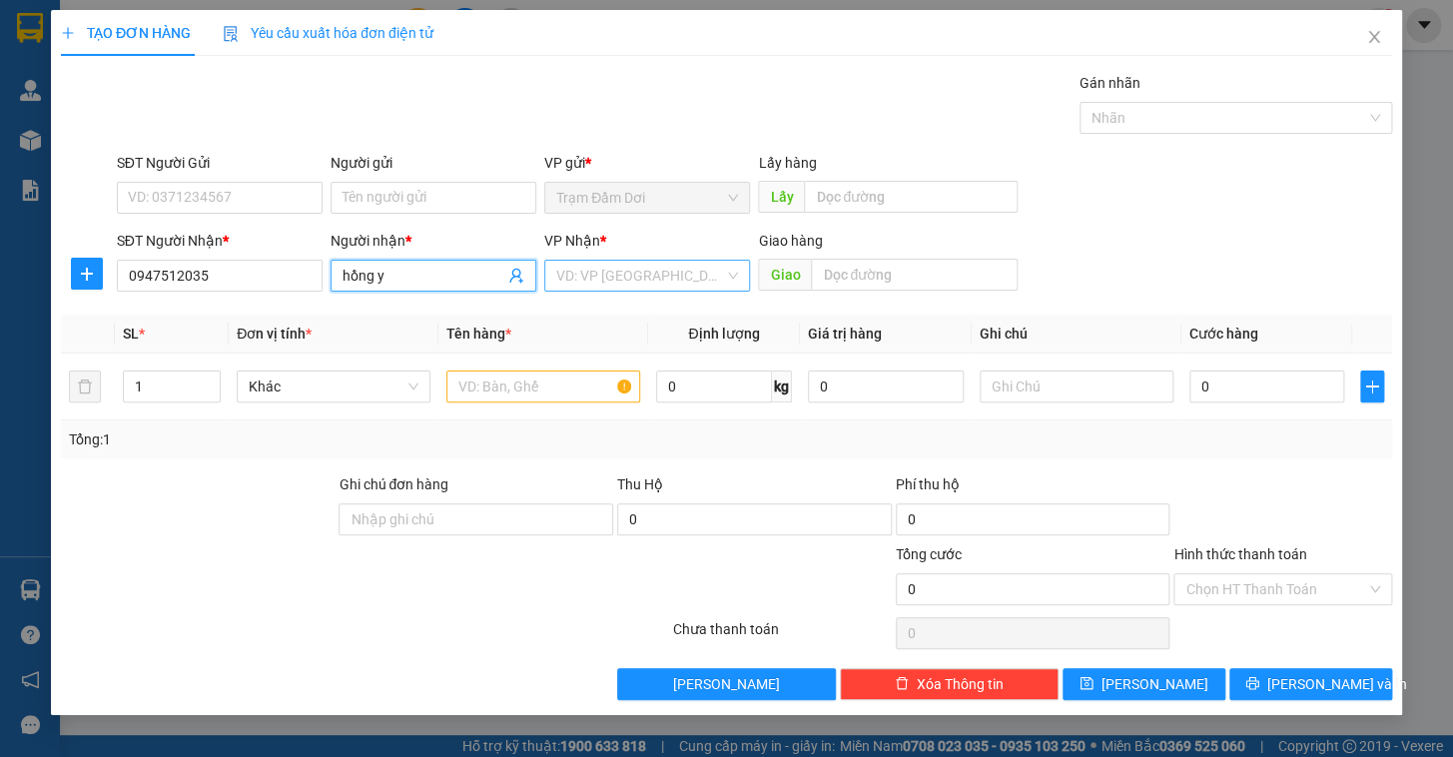
type input "hồng y"
click at [617, 273] on input "search" at bounding box center [640, 276] width 168 height 30
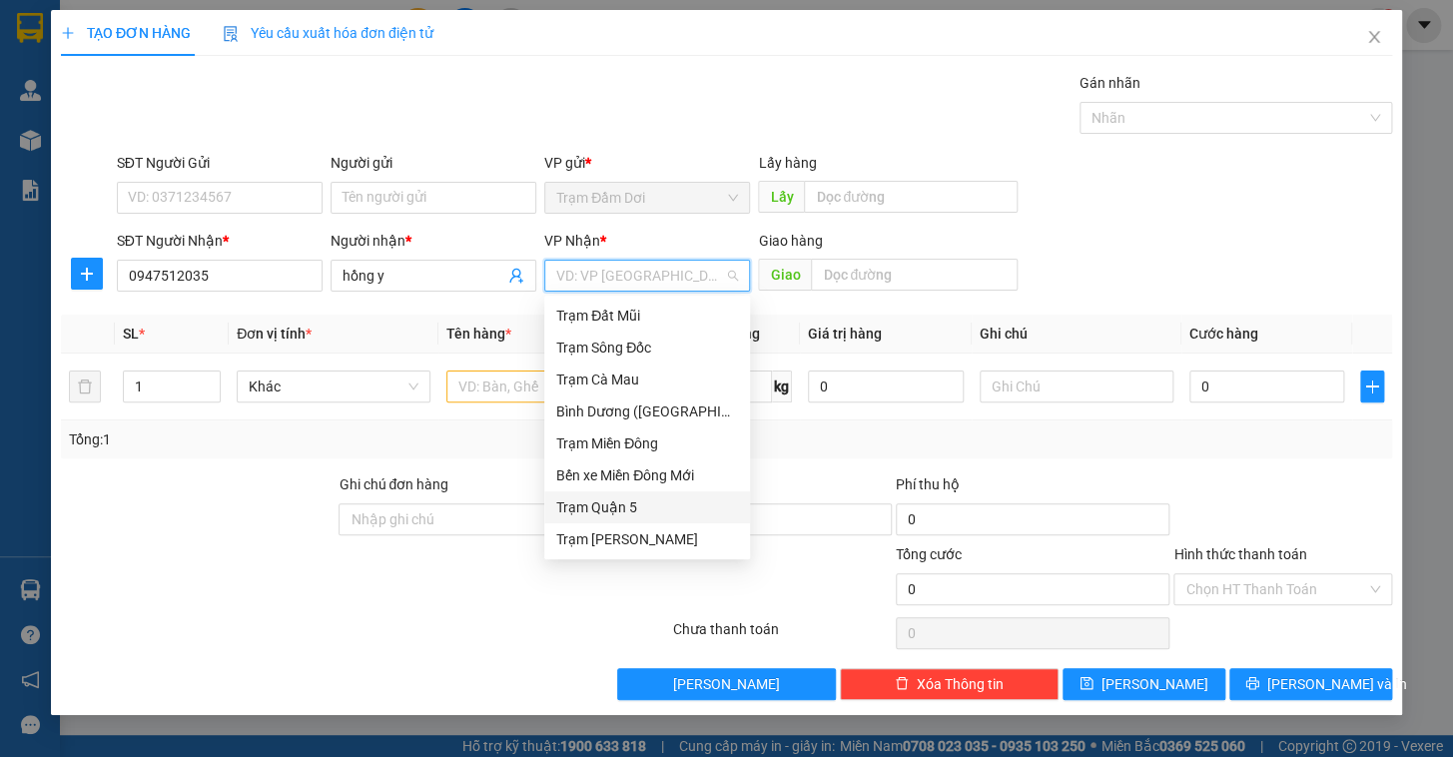
click at [614, 507] on div "Trạm Quận 5" at bounding box center [647, 507] width 182 height 22
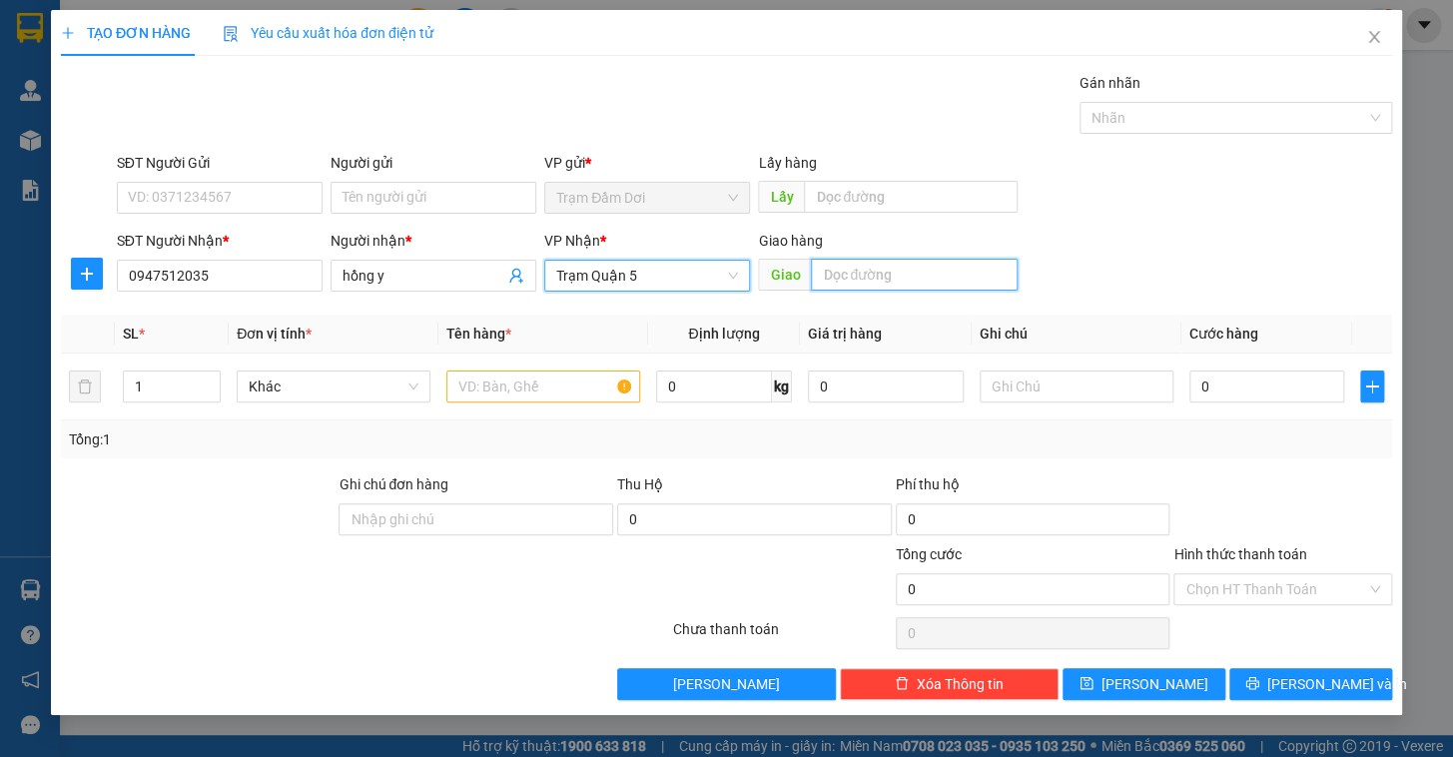
click at [831, 271] on input "text" at bounding box center [914, 275] width 207 height 32
click at [914, 273] on input "nhơn" at bounding box center [914, 275] width 207 height 32
type input "nhơn trạch"
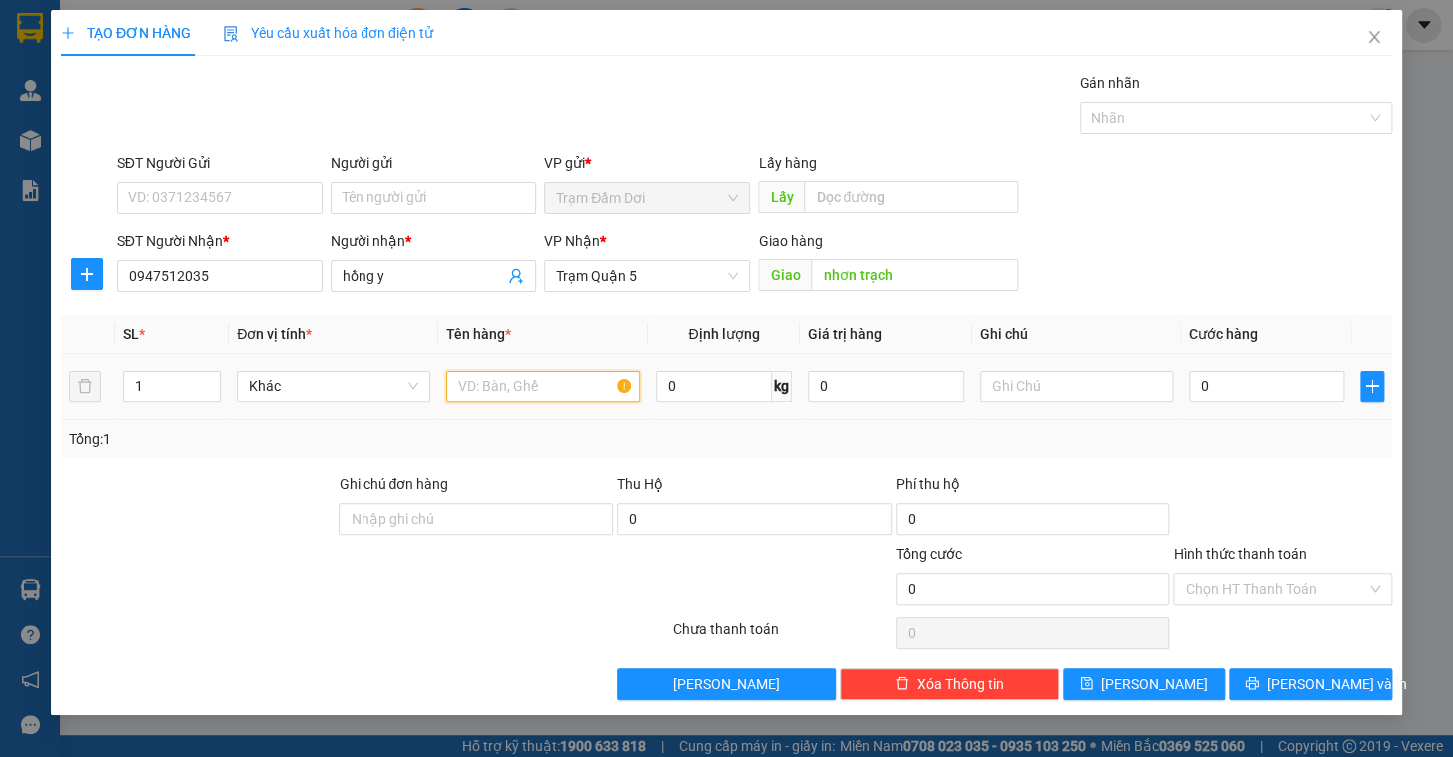
click at [518, 389] on input "text" at bounding box center [543, 386] width 194 height 32
click at [914, 39] on icon "close" at bounding box center [1374, 37] width 16 height 16
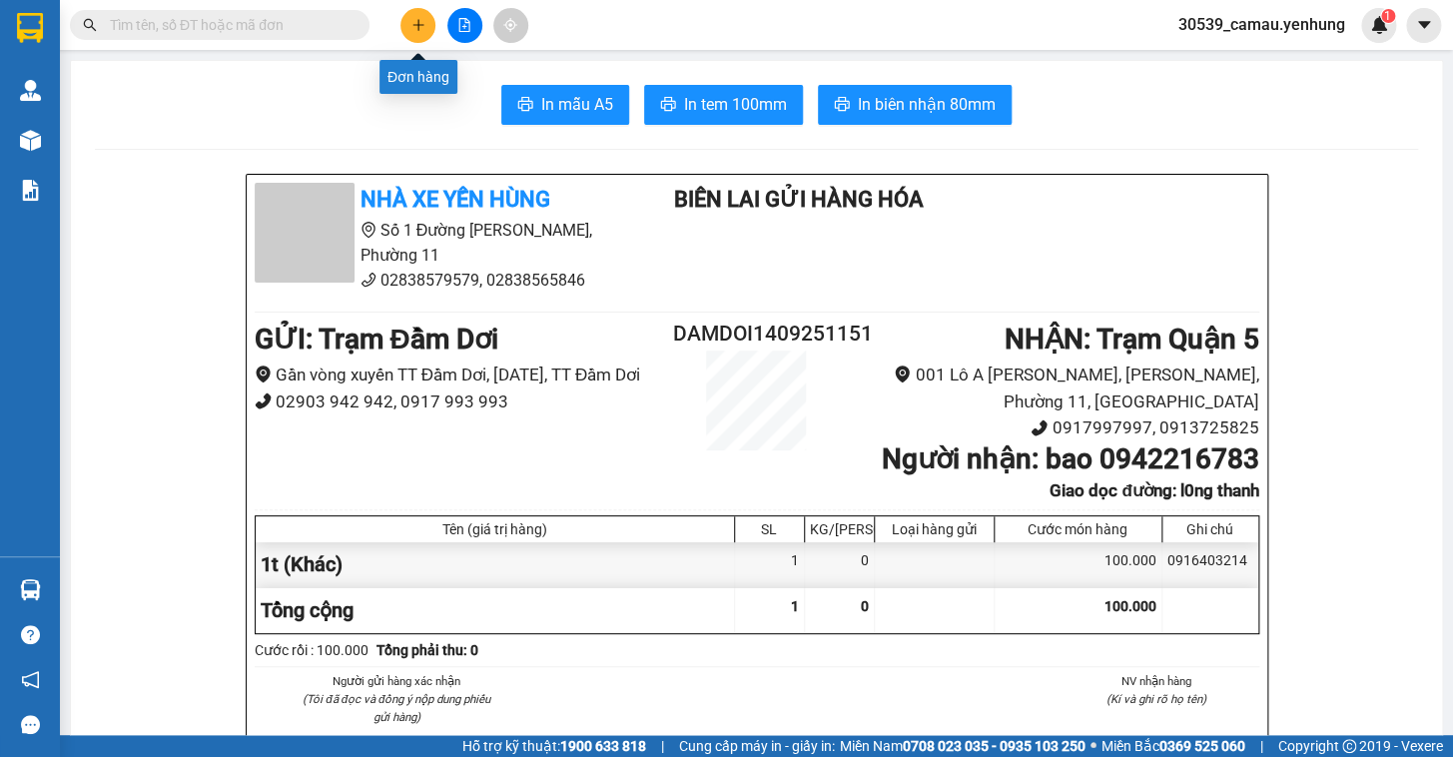
click at [418, 38] on button at bounding box center [417, 25] width 35 height 35
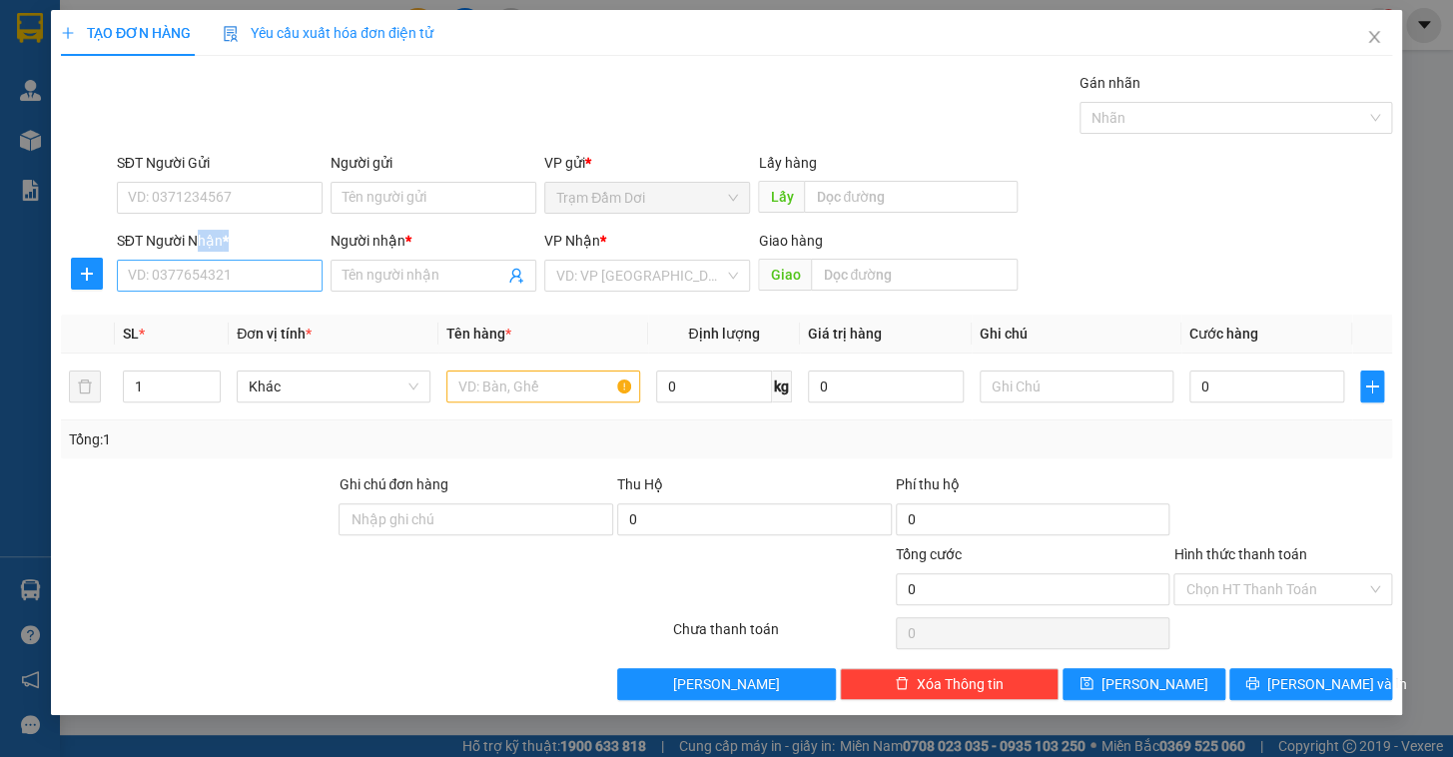
click at [193, 262] on div "SĐT Người Nhận * VD: 0377654321" at bounding box center [220, 265] width 206 height 70
click at [198, 282] on input "SĐT Người Nhận *" at bounding box center [220, 276] width 206 height 32
type input "0"
type input "0947512035"
type input "y"
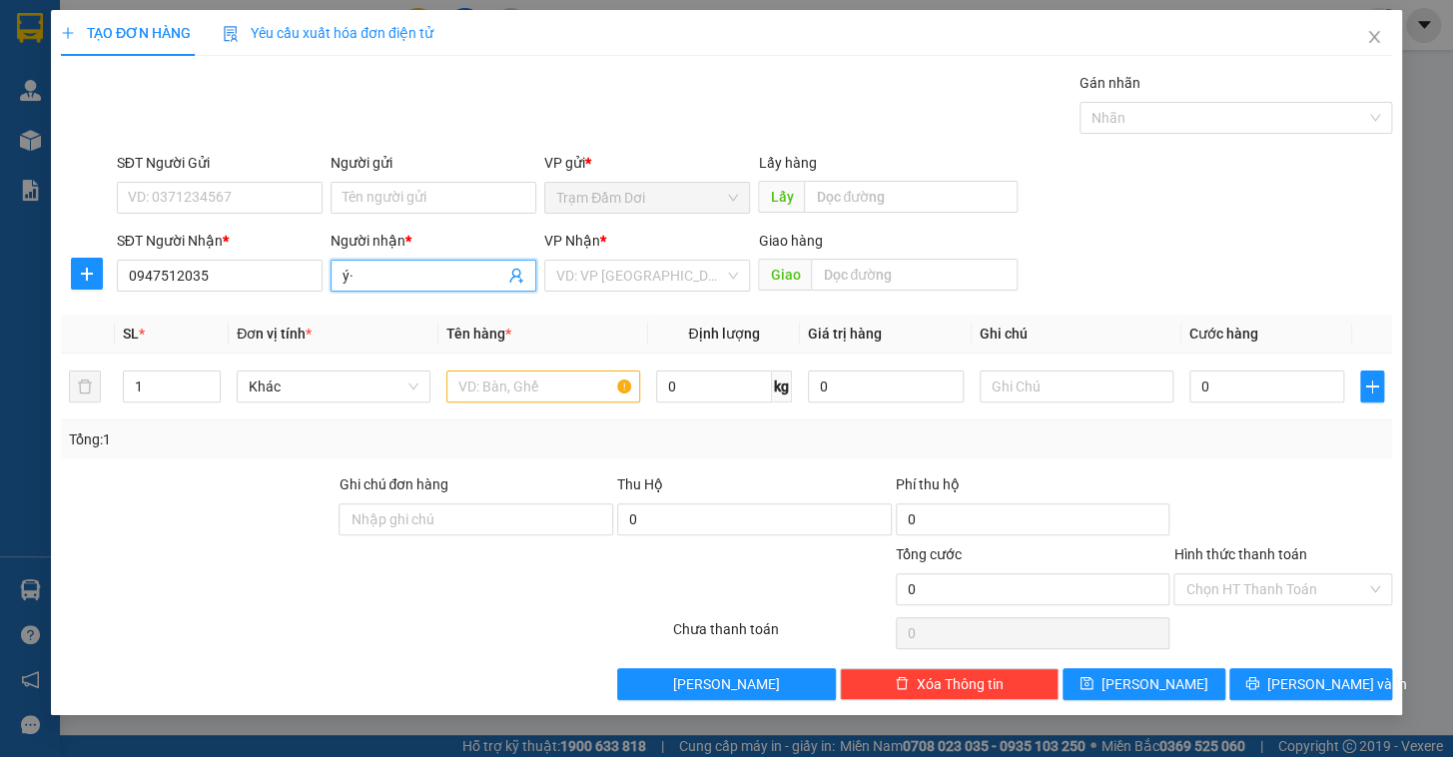
type input "ý"
type input "y"
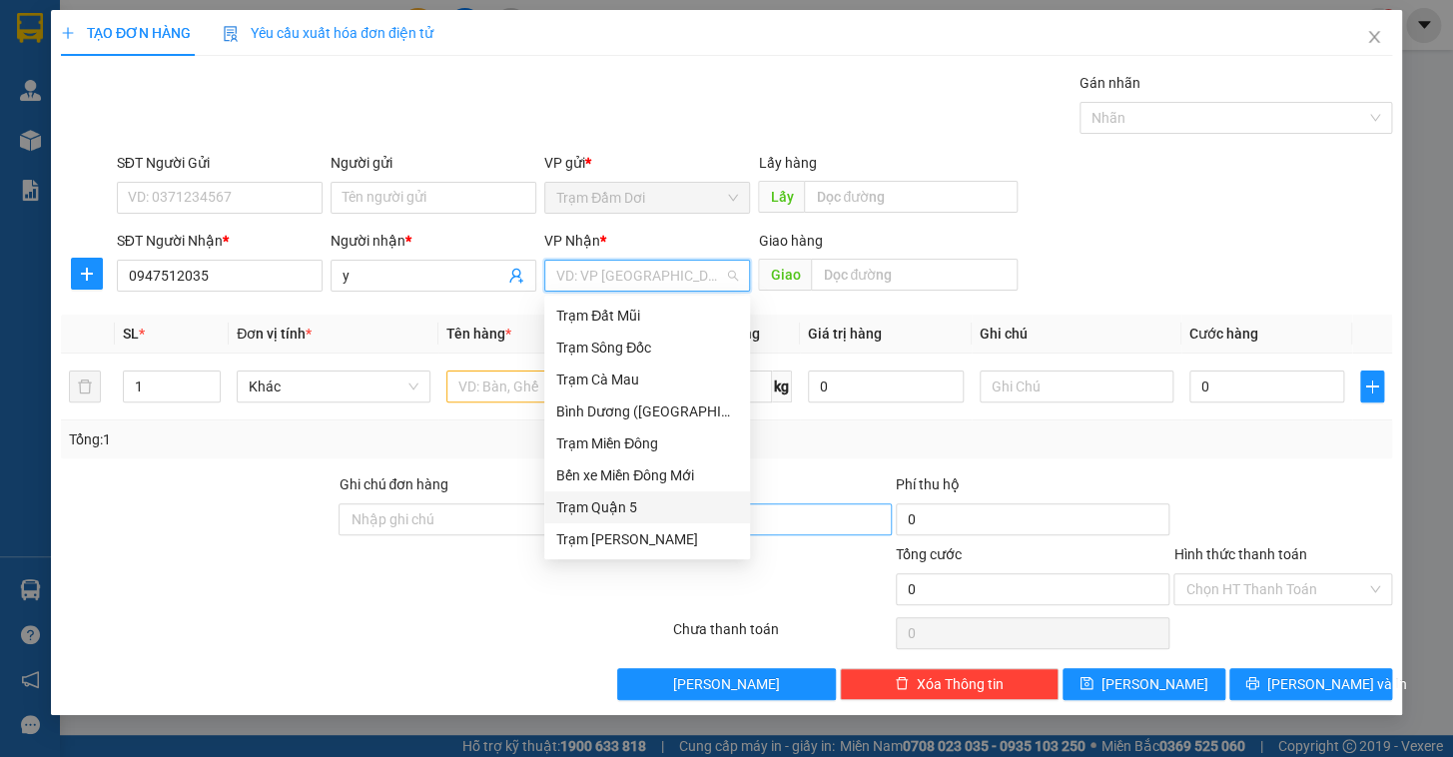
click at [628, 513] on div "Trạm Quận 5" at bounding box center [647, 507] width 182 height 22
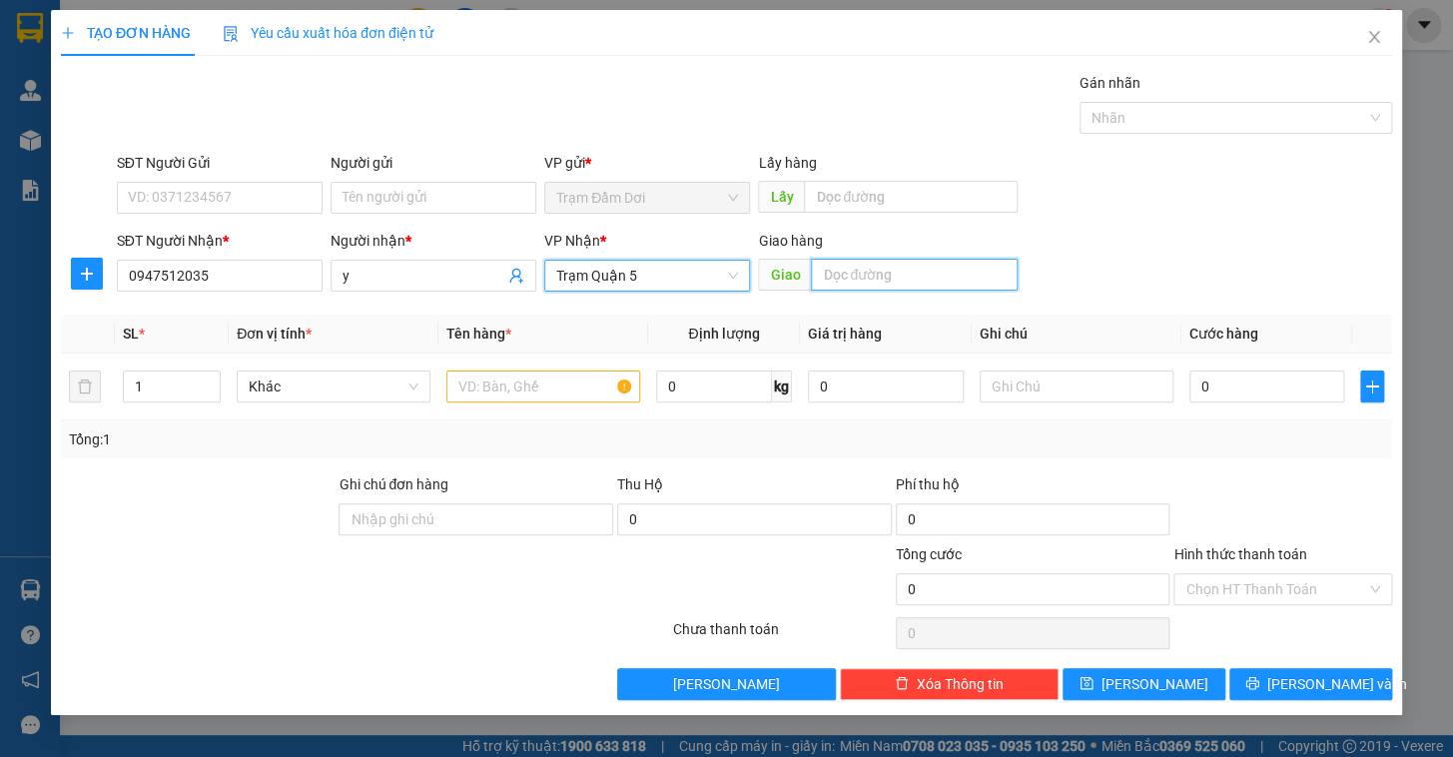
click at [892, 290] on input "text" at bounding box center [914, 275] width 207 height 32
type input "[PERSON_NAME]"
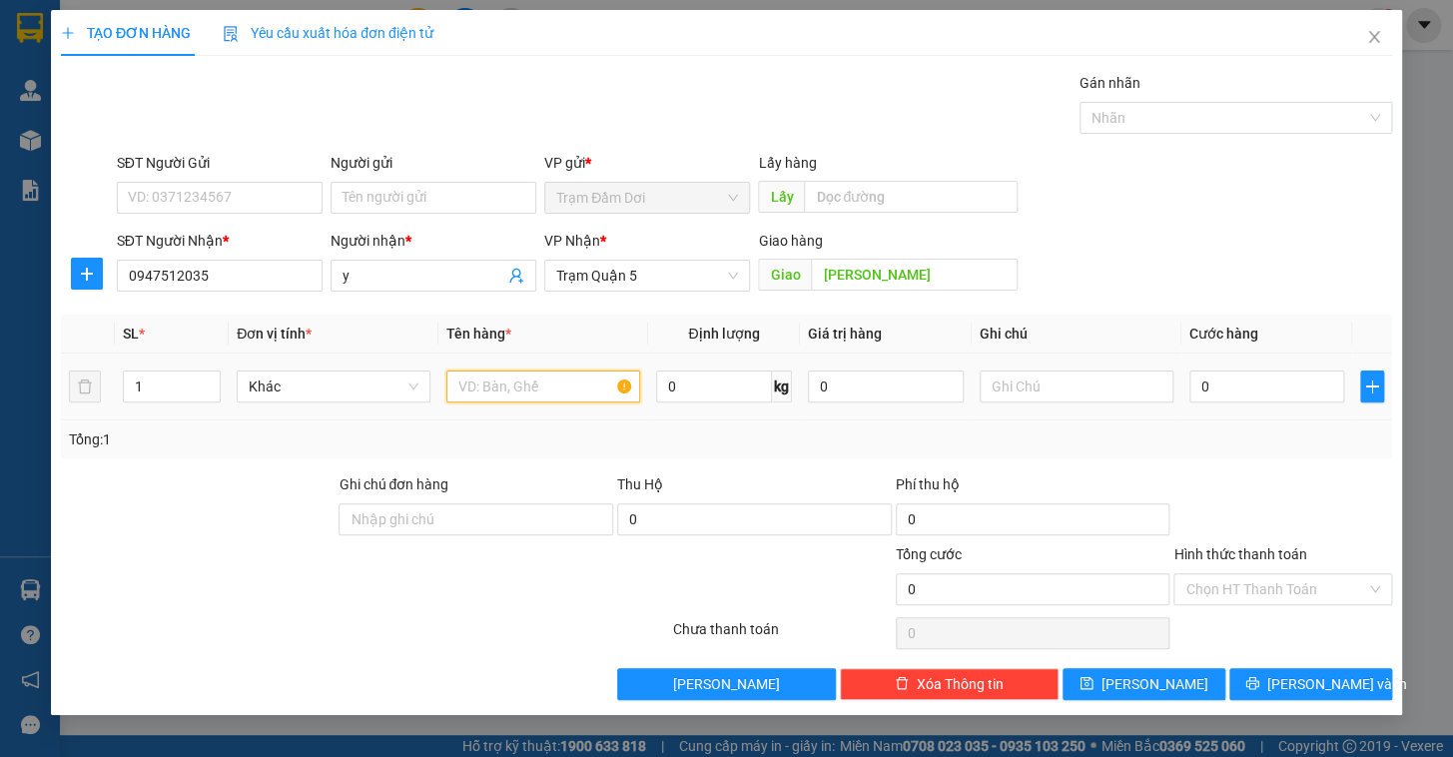
click at [491, 389] on input "text" at bounding box center [543, 386] width 194 height 32
type input "1t"
click at [914, 389] on input "0" at bounding box center [1267, 386] width 156 height 32
type input "1"
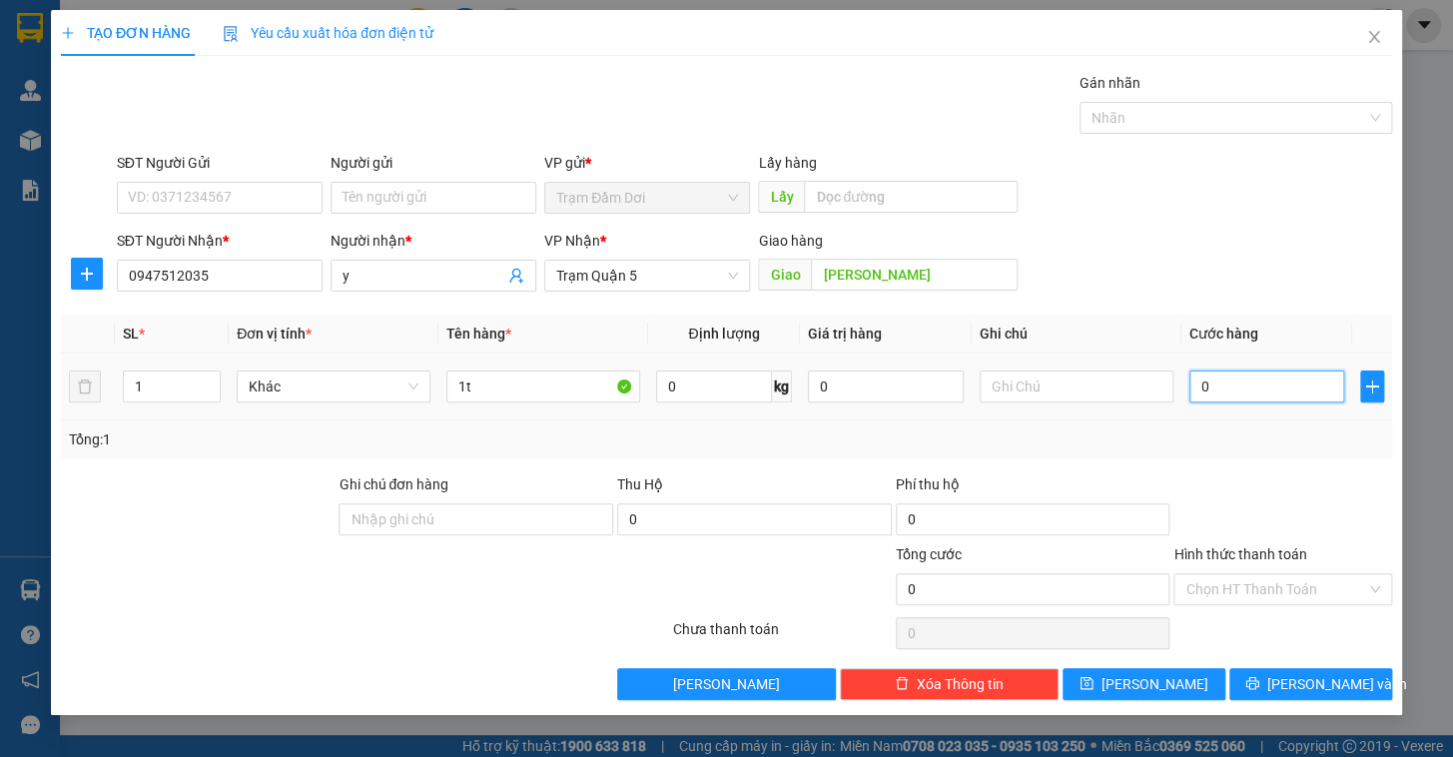
type input "1"
type input "10"
type input "100"
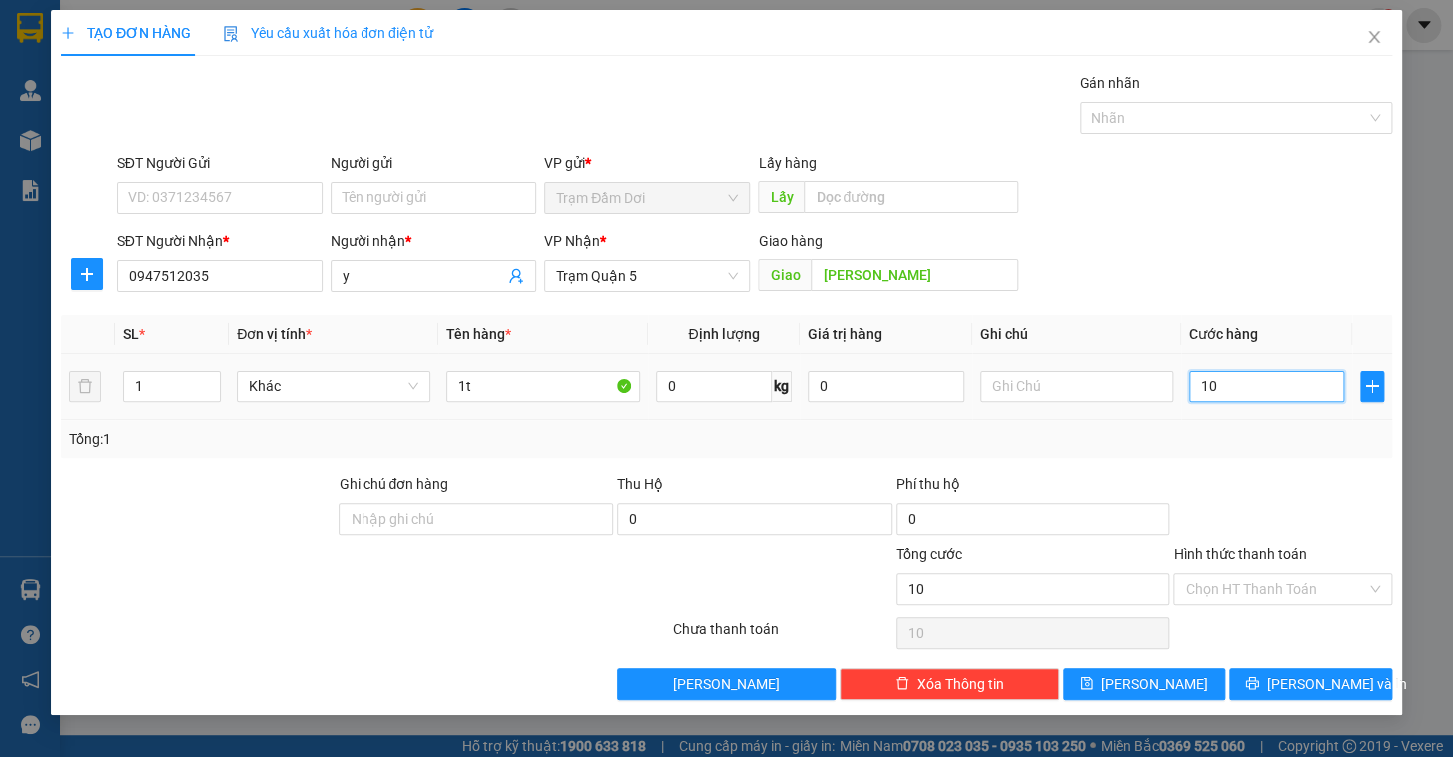
type input "100"
type input "100.000"
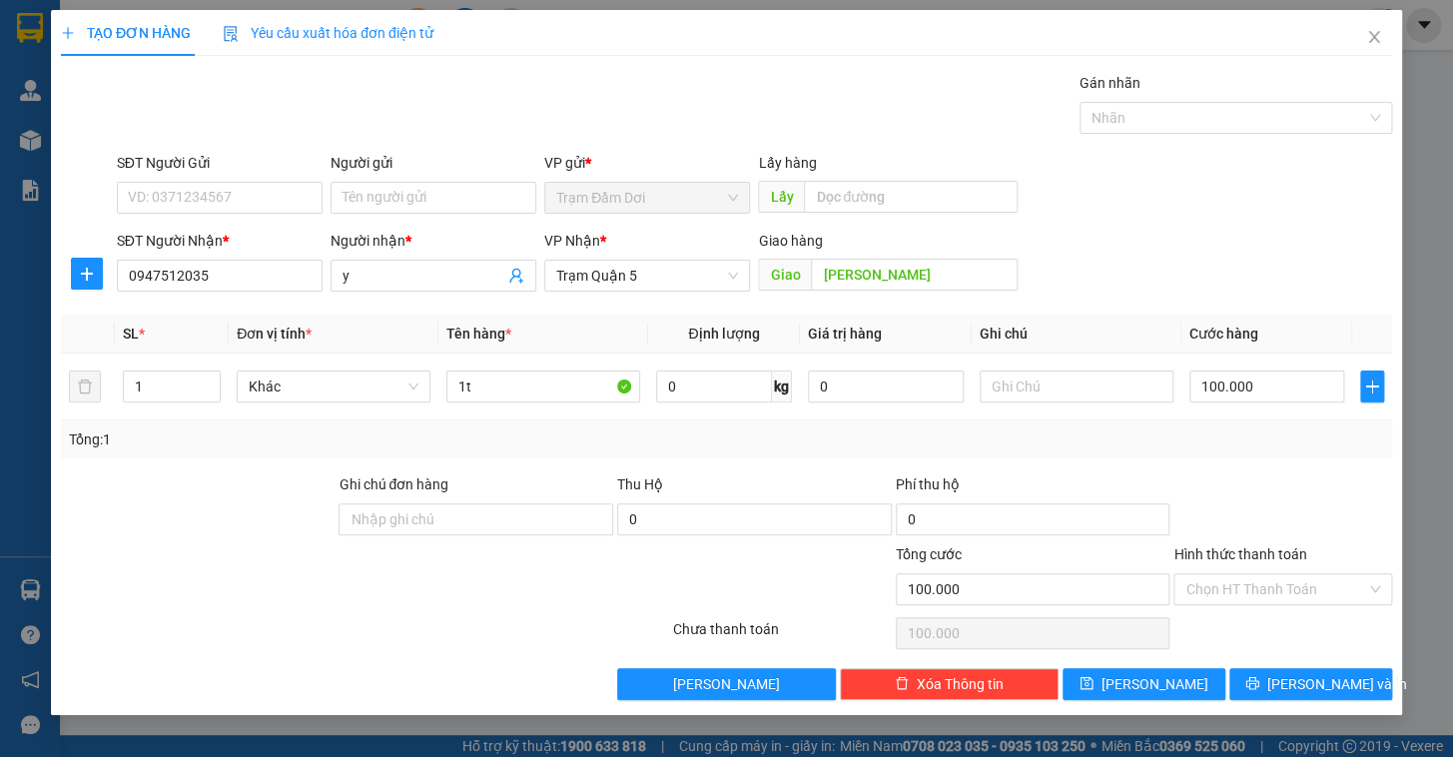
click at [914, 454] on div "Tổng: 1" at bounding box center [726, 439] width 1331 height 38
click at [914, 622] on span "[PERSON_NAME] và In" at bounding box center [1337, 684] width 140 height 22
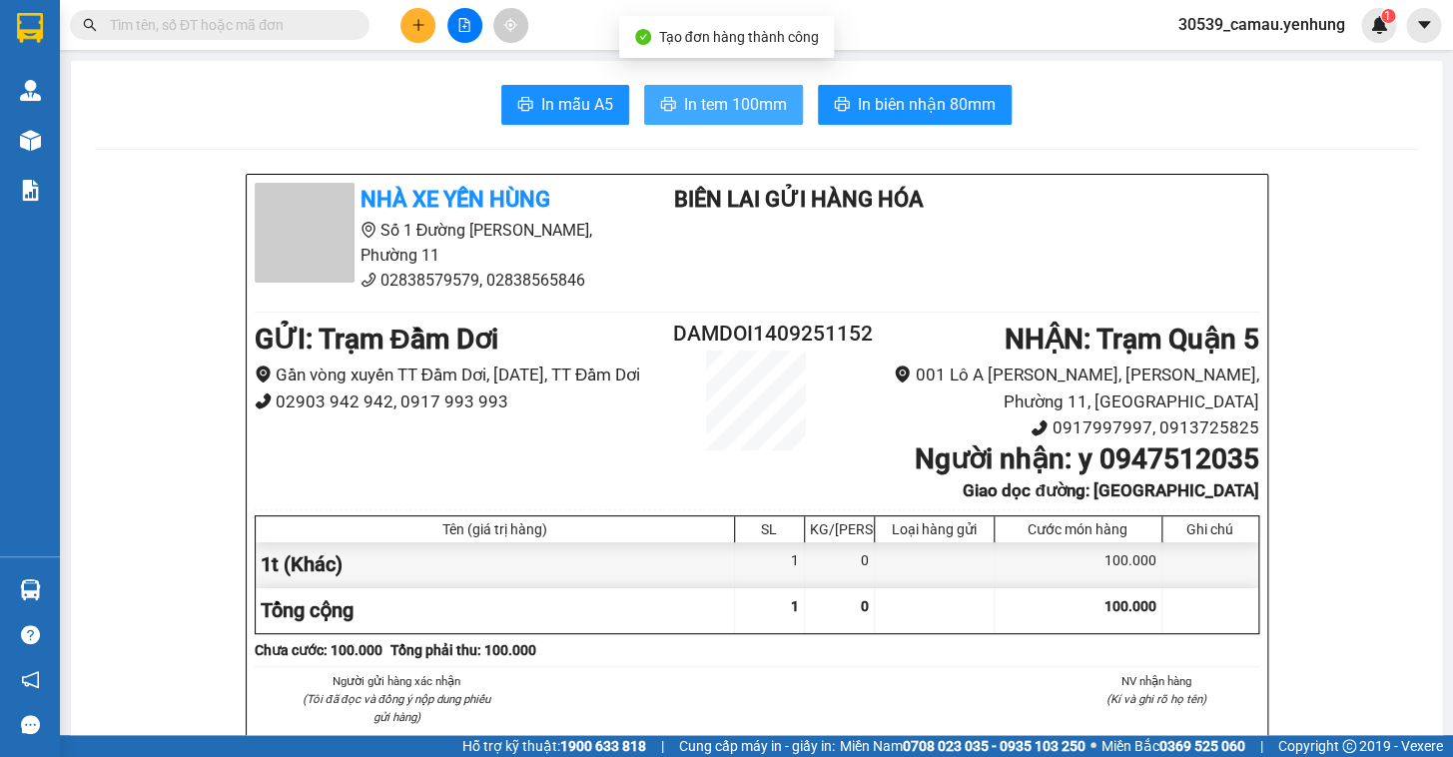
click at [751, 101] on span "In tem 100mm" at bounding box center [735, 104] width 103 height 25
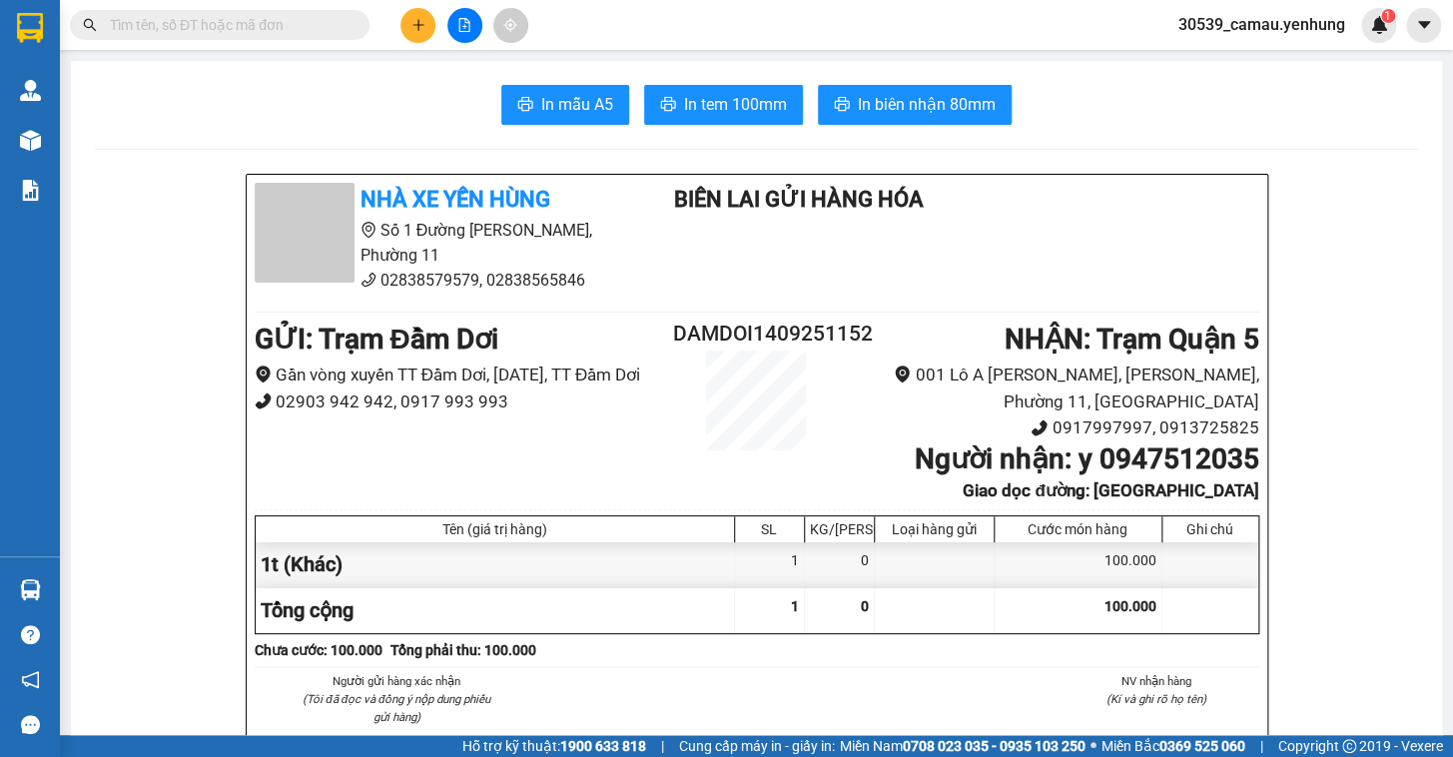
click at [402, 33] on button at bounding box center [417, 25] width 35 height 35
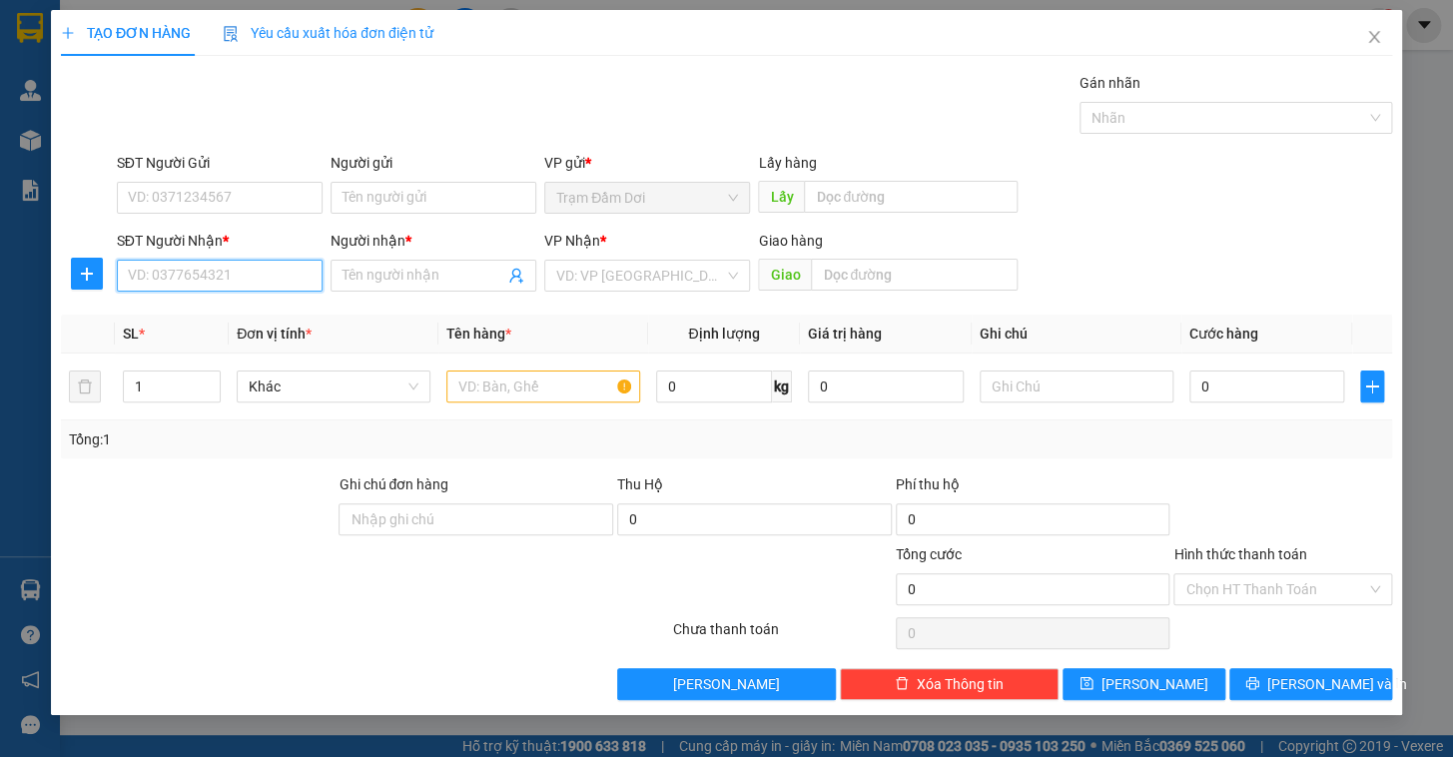
click at [205, 282] on input "SĐT Người Nhận *" at bounding box center [220, 276] width 206 height 32
type input "0"
type input "0911108021"
click at [914, 398] on input "text" at bounding box center [1077, 386] width 194 height 32
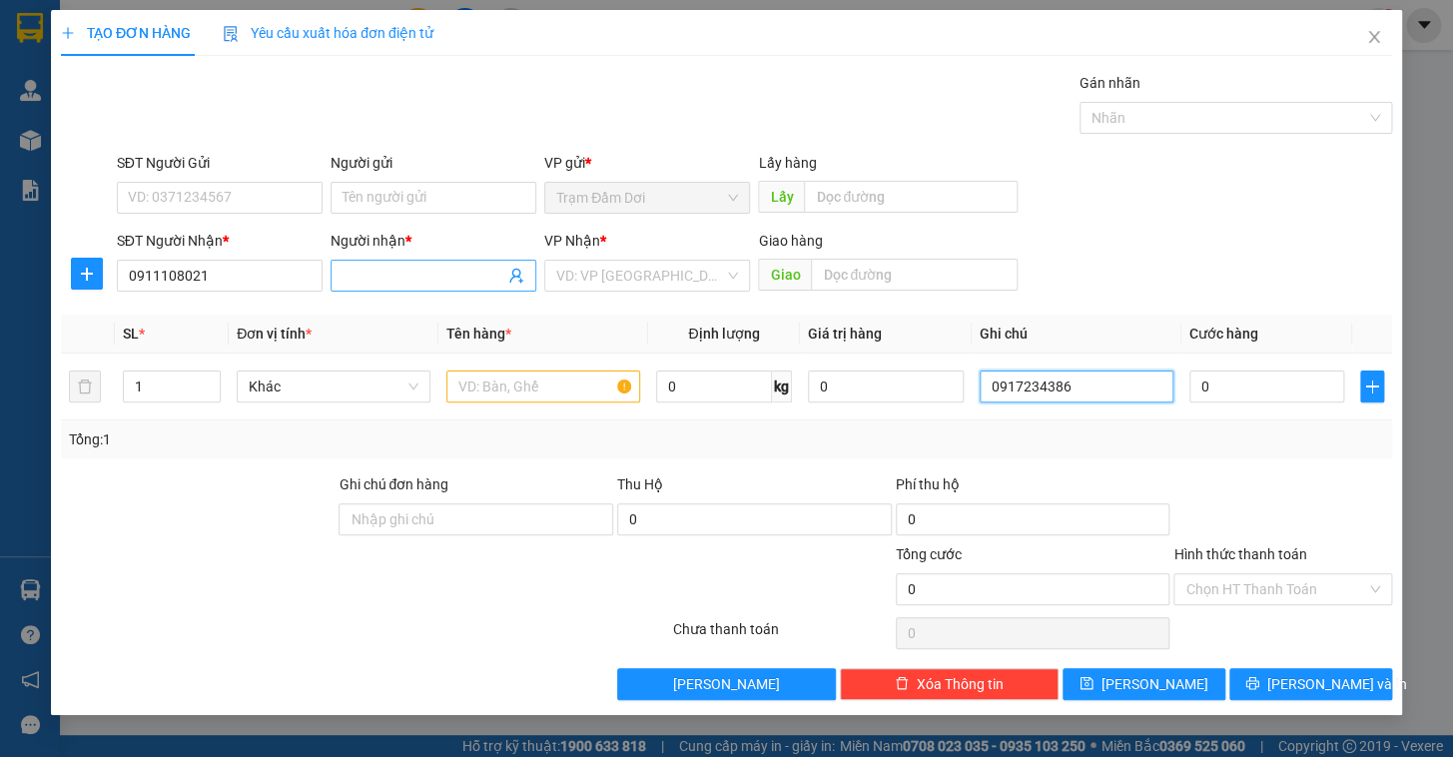
type input "0917234386"
click at [409, 277] on input "Người nhận *" at bounding box center [424, 276] width 162 height 22
type input "bg"
click at [673, 287] on input "search" at bounding box center [640, 276] width 168 height 30
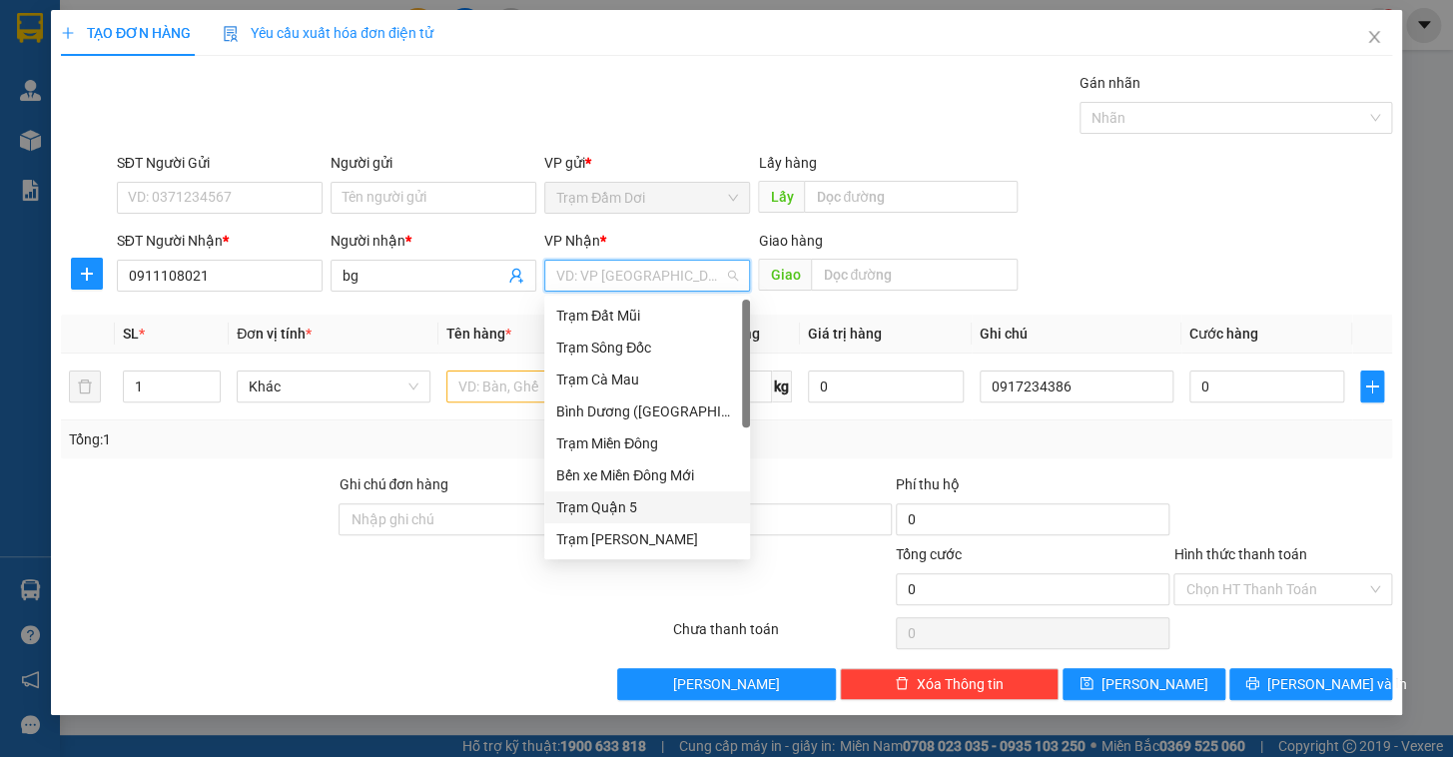
click at [621, 503] on div "Trạm Quận 5" at bounding box center [647, 507] width 182 height 22
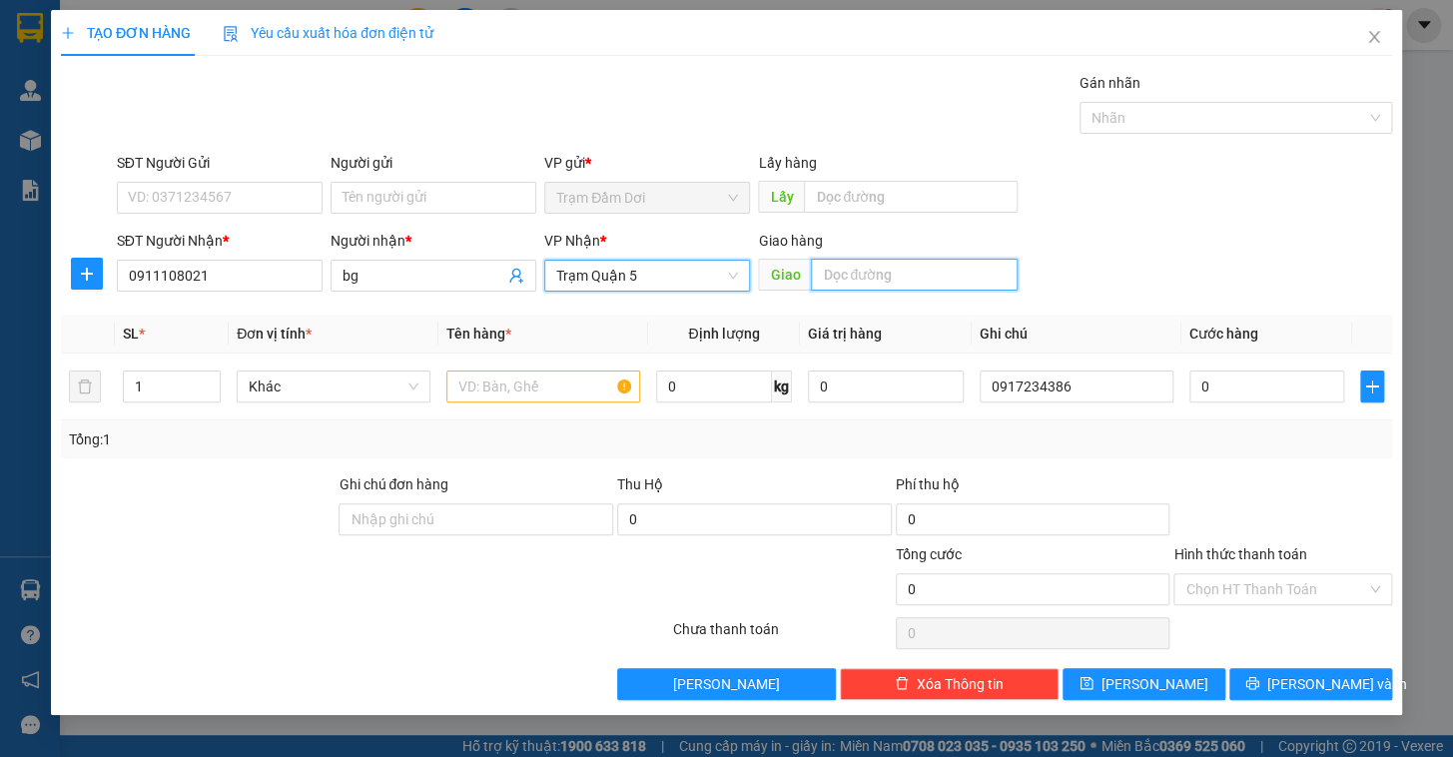
click at [848, 290] on input "text" at bounding box center [914, 275] width 207 height 32
type input "vĩnh long"
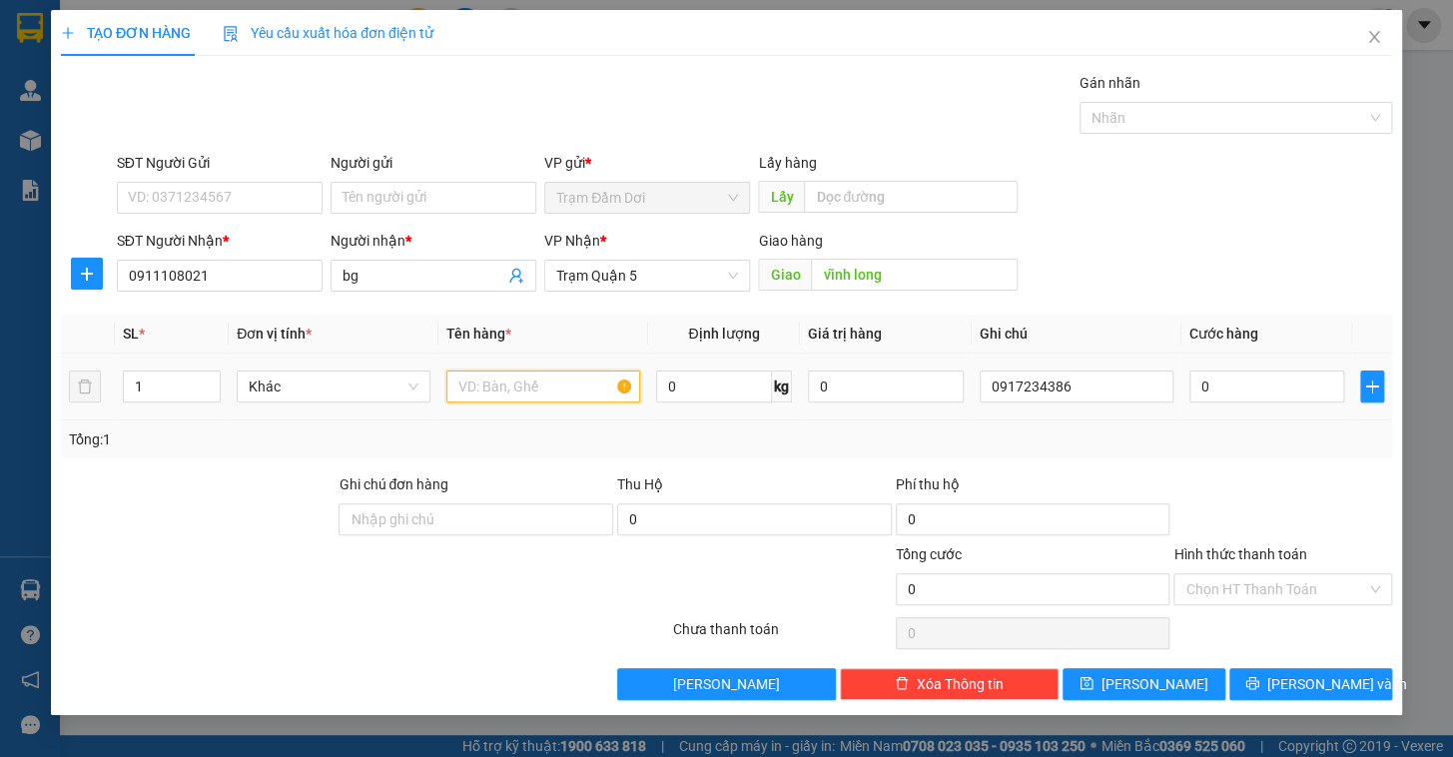
click at [498, 397] on input "text" at bounding box center [543, 386] width 194 height 32
type input "1t"
click at [914, 387] on input "0" at bounding box center [1267, 386] width 156 height 32
type input "5"
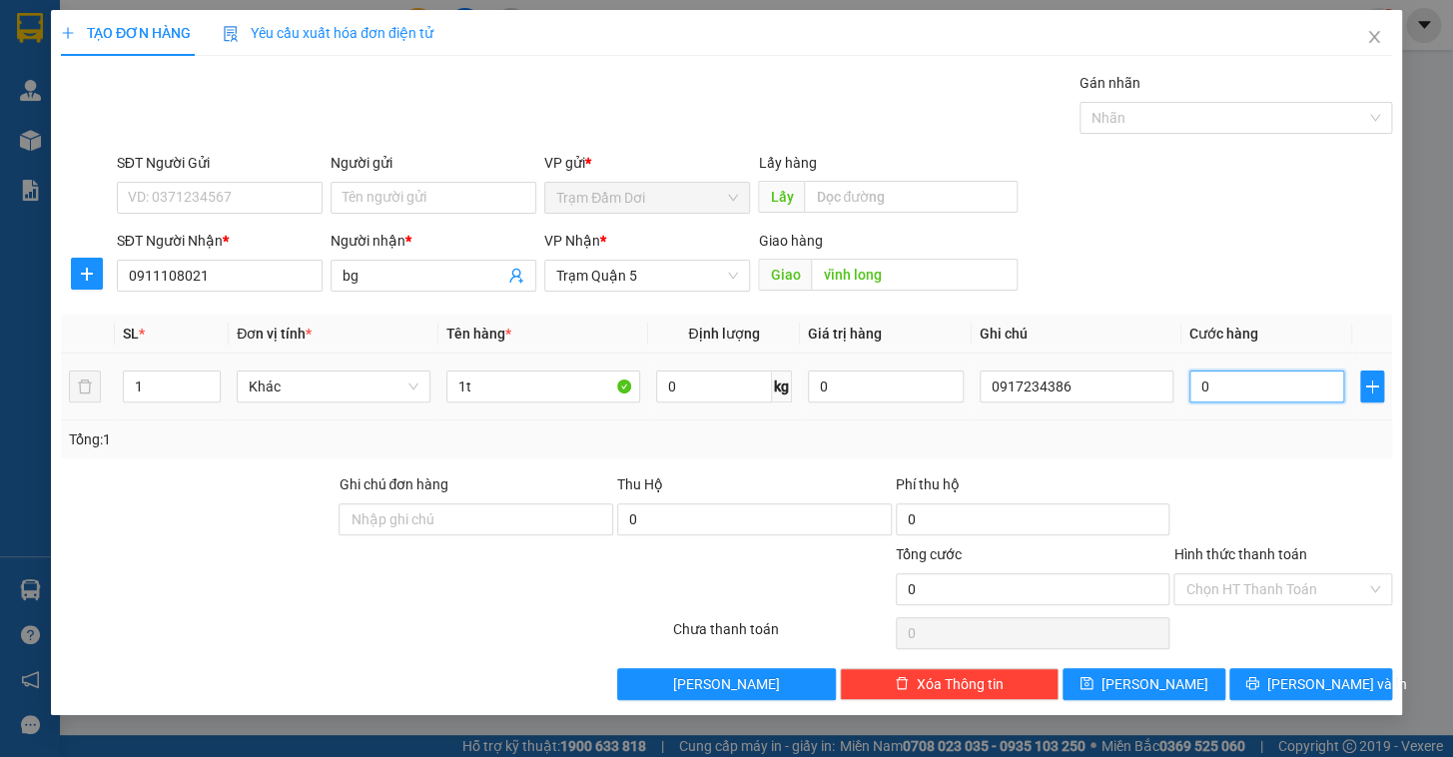
type input "5"
type input "50"
type input "50.000"
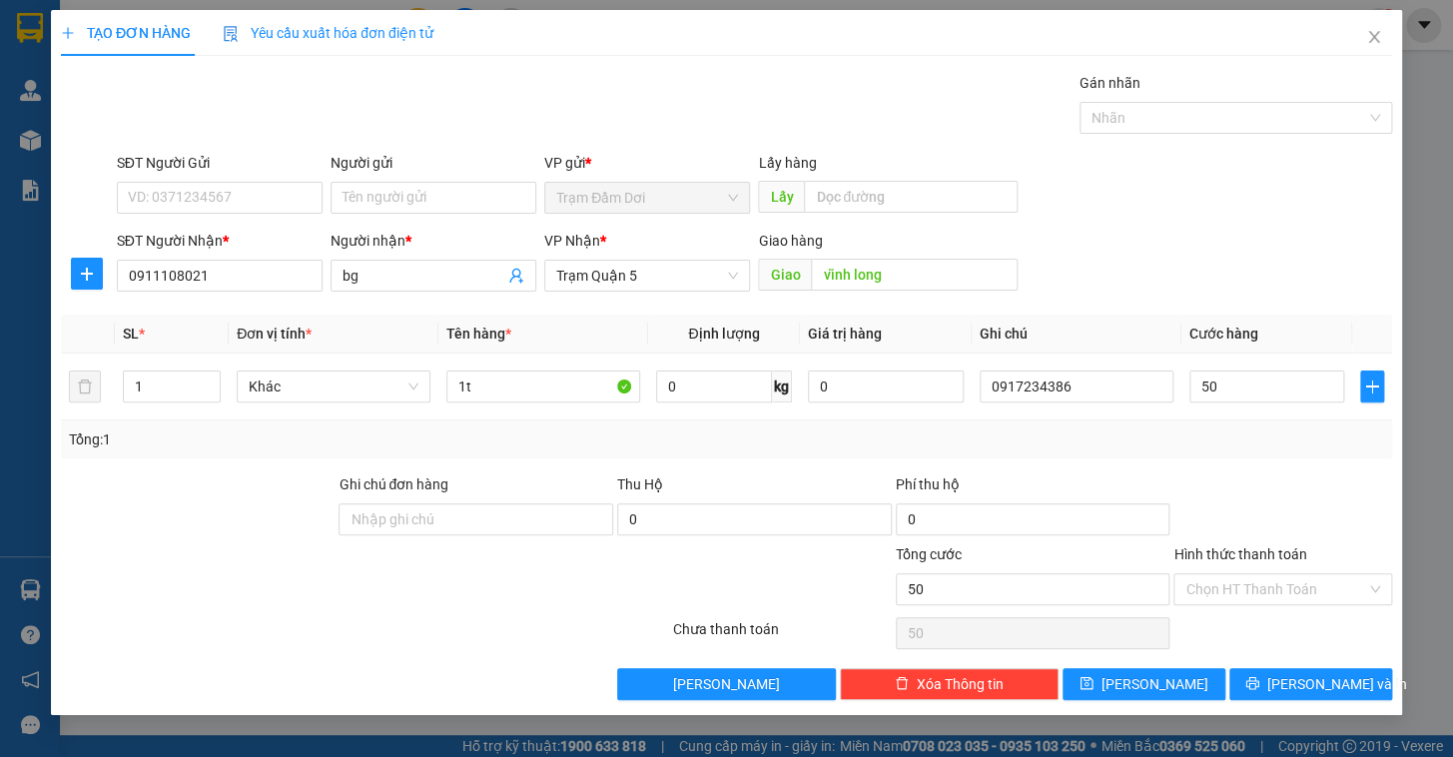
type input "50.000"
drag, startPoint x: 1261, startPoint y: 448, endPoint x: 1287, endPoint y: 519, distance: 75.5
click at [914, 448] on div "Tổng: 1" at bounding box center [726, 439] width 1315 height 22
click at [914, 587] on input "Hình thức thanh toán" at bounding box center [1275, 589] width 181 height 30
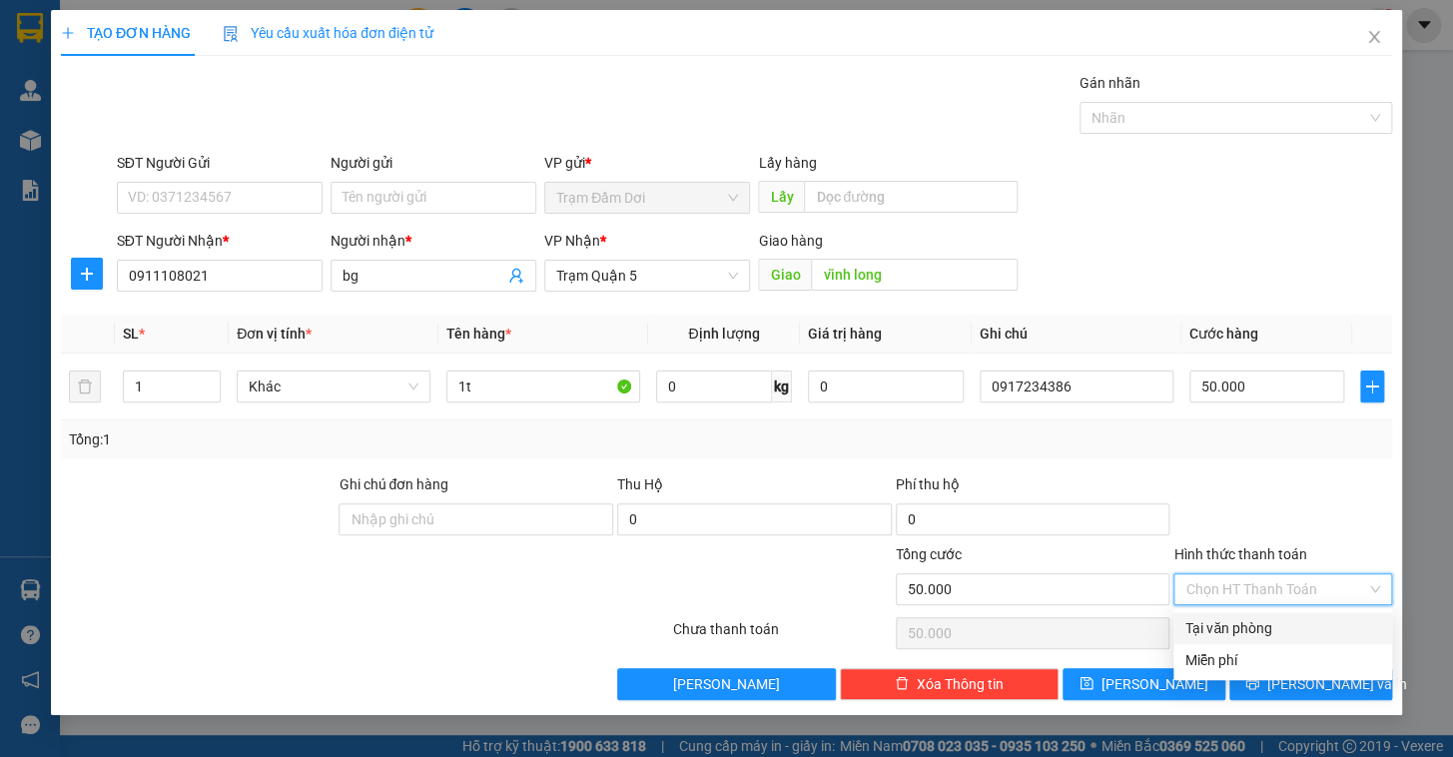
click at [914, 622] on div "Tại văn phòng" at bounding box center [1282, 628] width 195 height 22
type input "0"
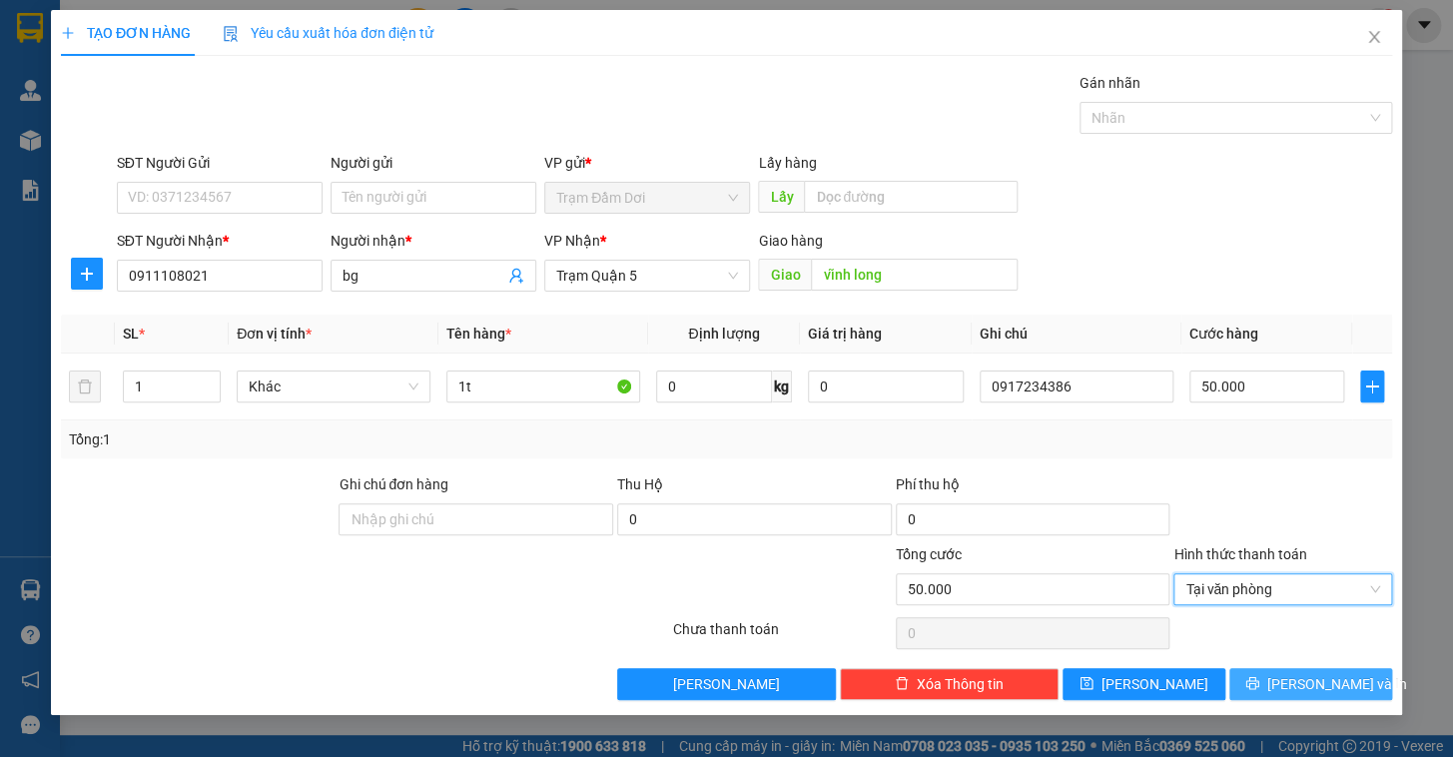
click at [914, 622] on button "[PERSON_NAME] và In" at bounding box center [1310, 684] width 163 height 32
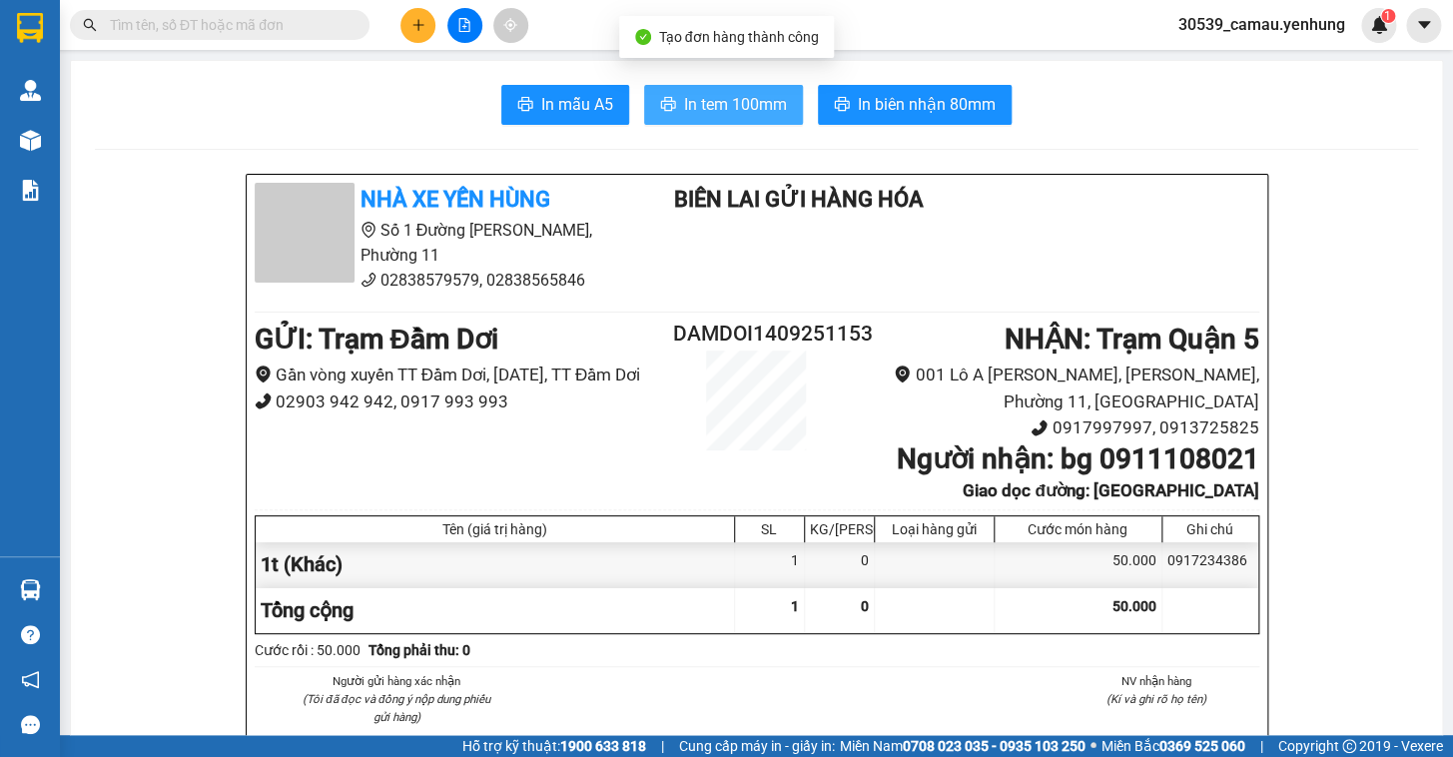
click at [715, 92] on span "In tem 100mm" at bounding box center [735, 104] width 103 height 25
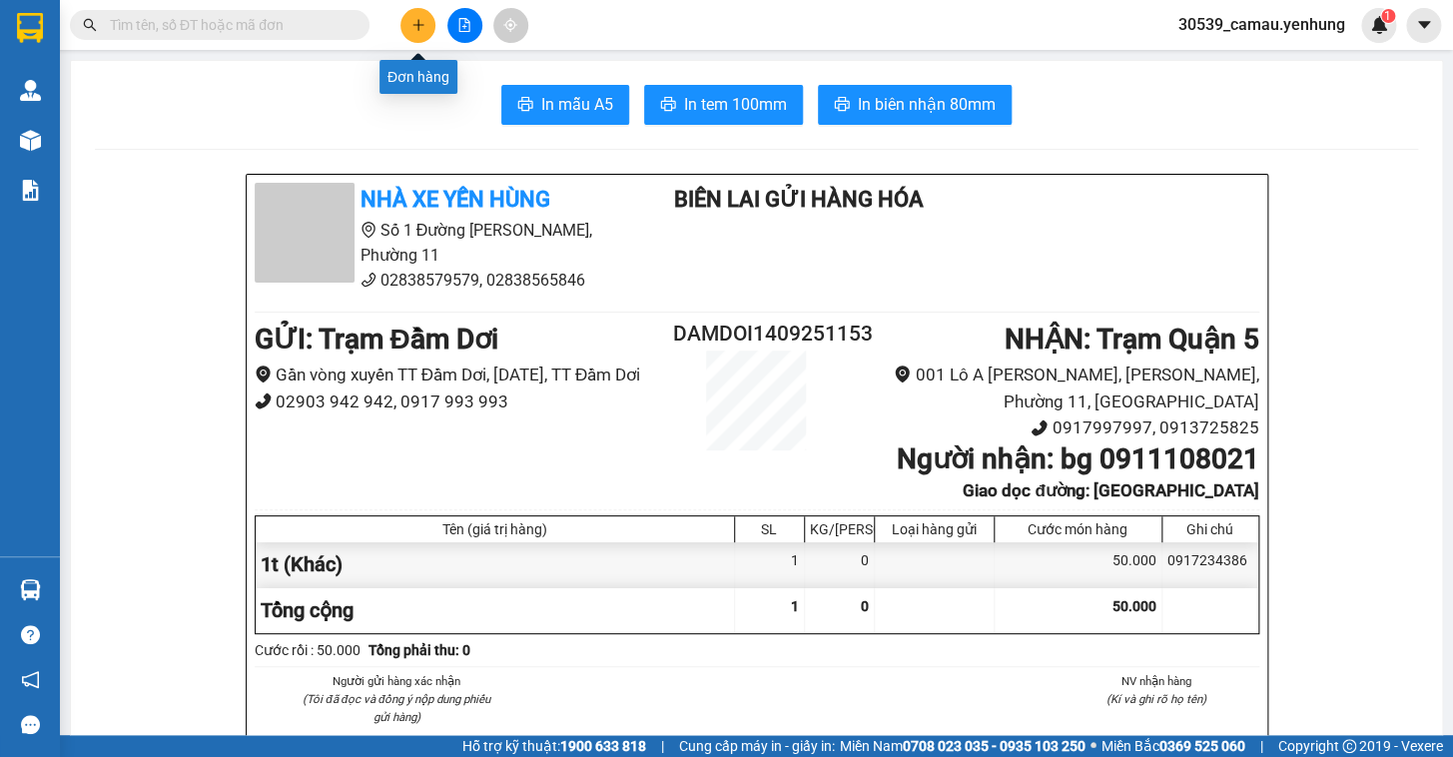
click at [414, 24] on icon "plus" at bounding box center [417, 24] width 11 height 1
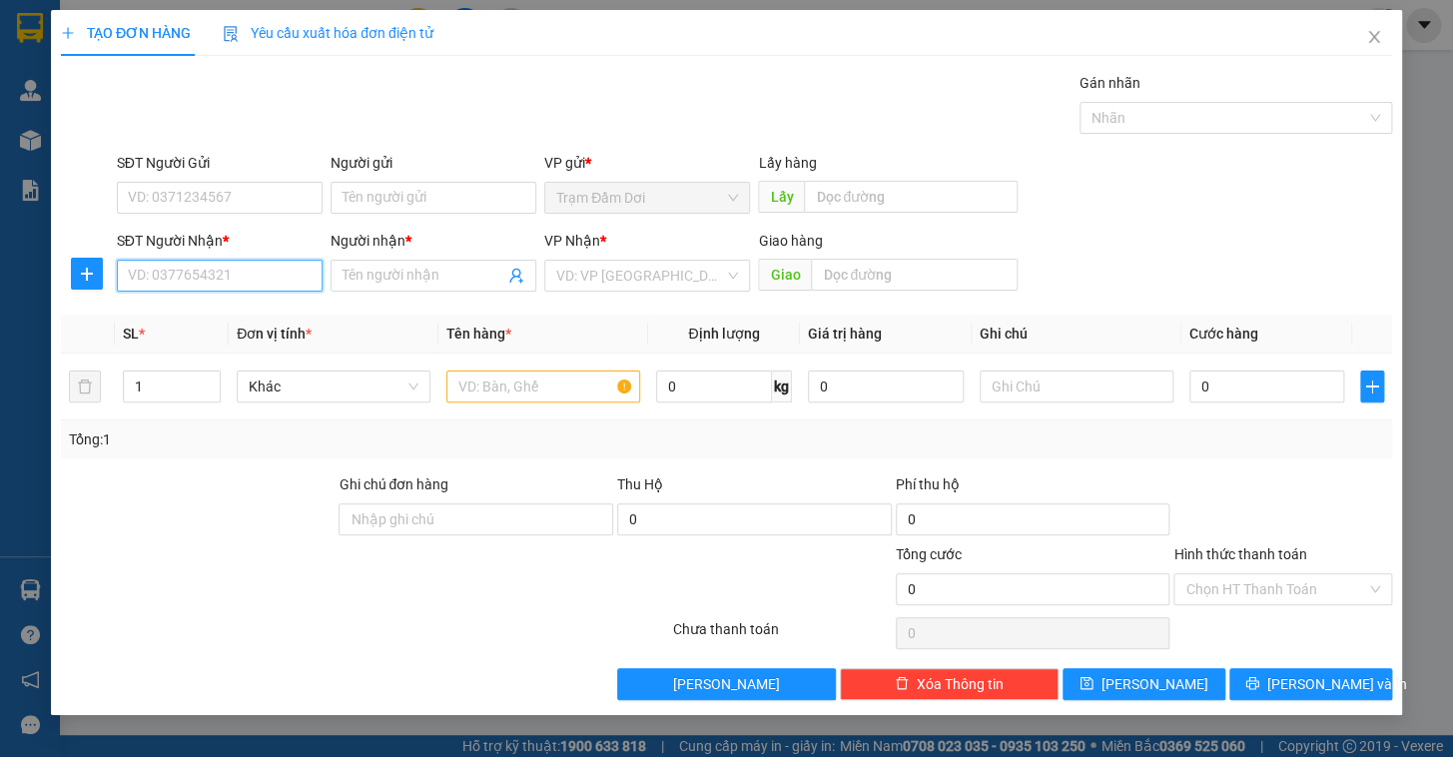
click at [212, 271] on input "SĐT Người Nhận *" at bounding box center [220, 276] width 206 height 32
click at [240, 316] on div "0775416908 - nang" at bounding box center [220, 316] width 182 height 22
type input "0775416908"
type input "nang"
type input "cv tan thoi hiep"
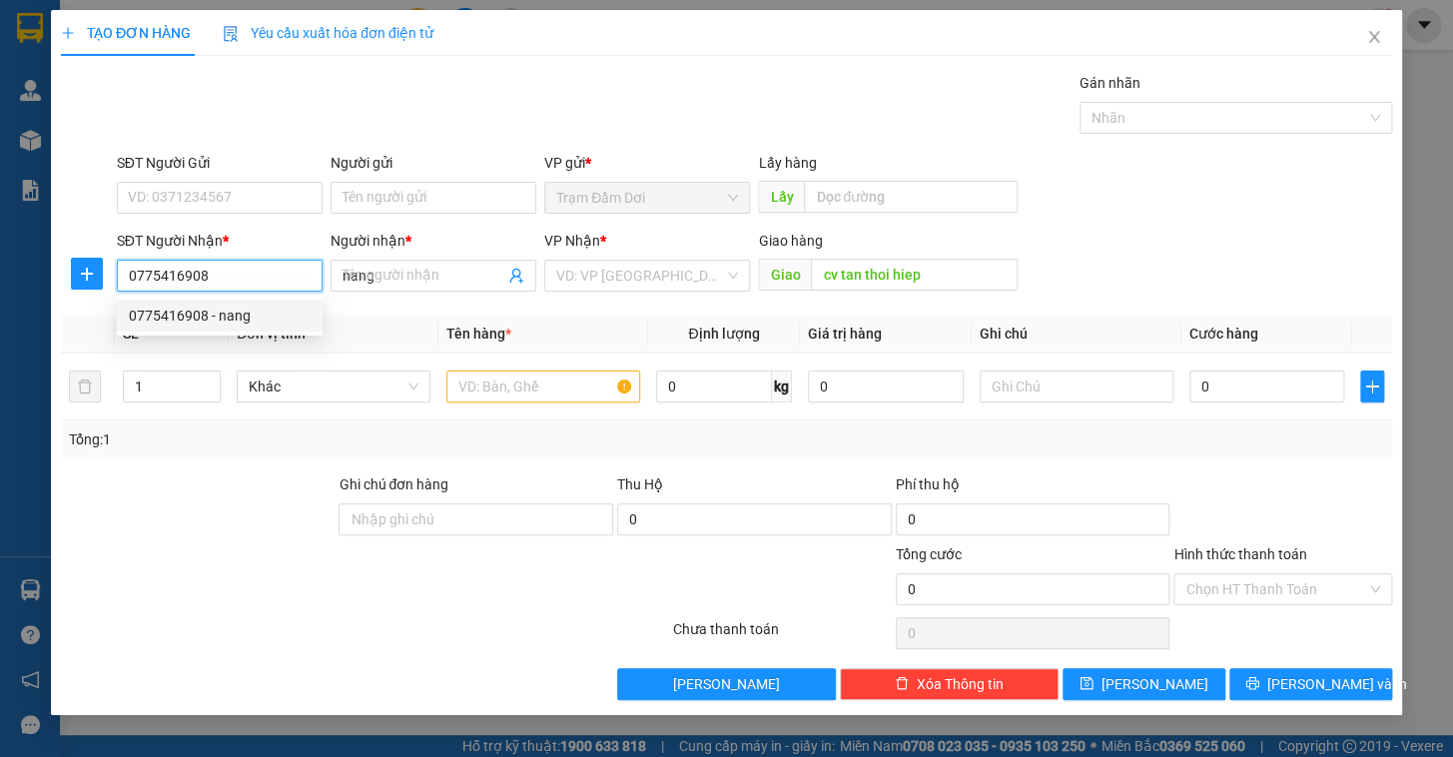
type input "100.000"
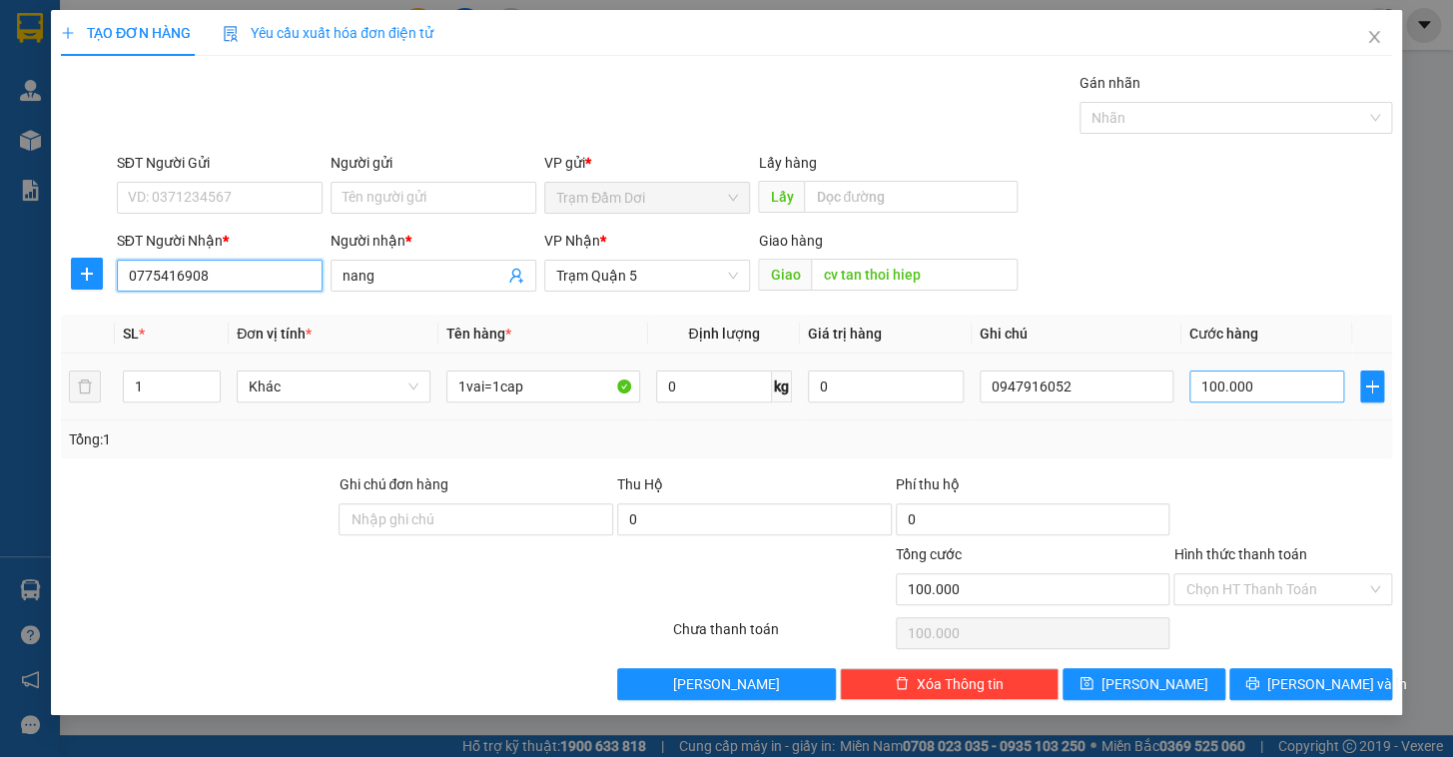
type input "0775416908"
click at [914, 374] on input "100.000" at bounding box center [1267, 386] width 156 height 32
type input "8"
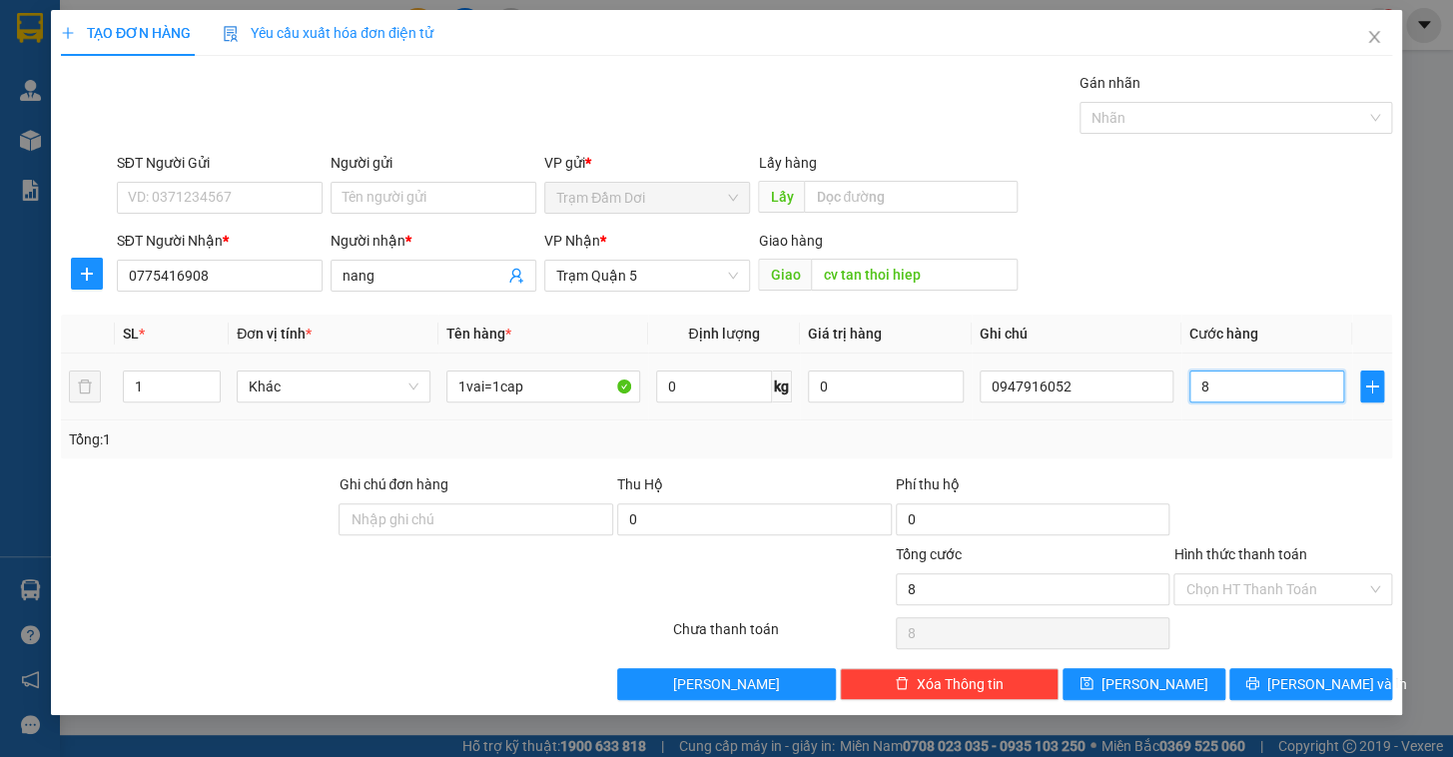
type input "80"
type input "80.000"
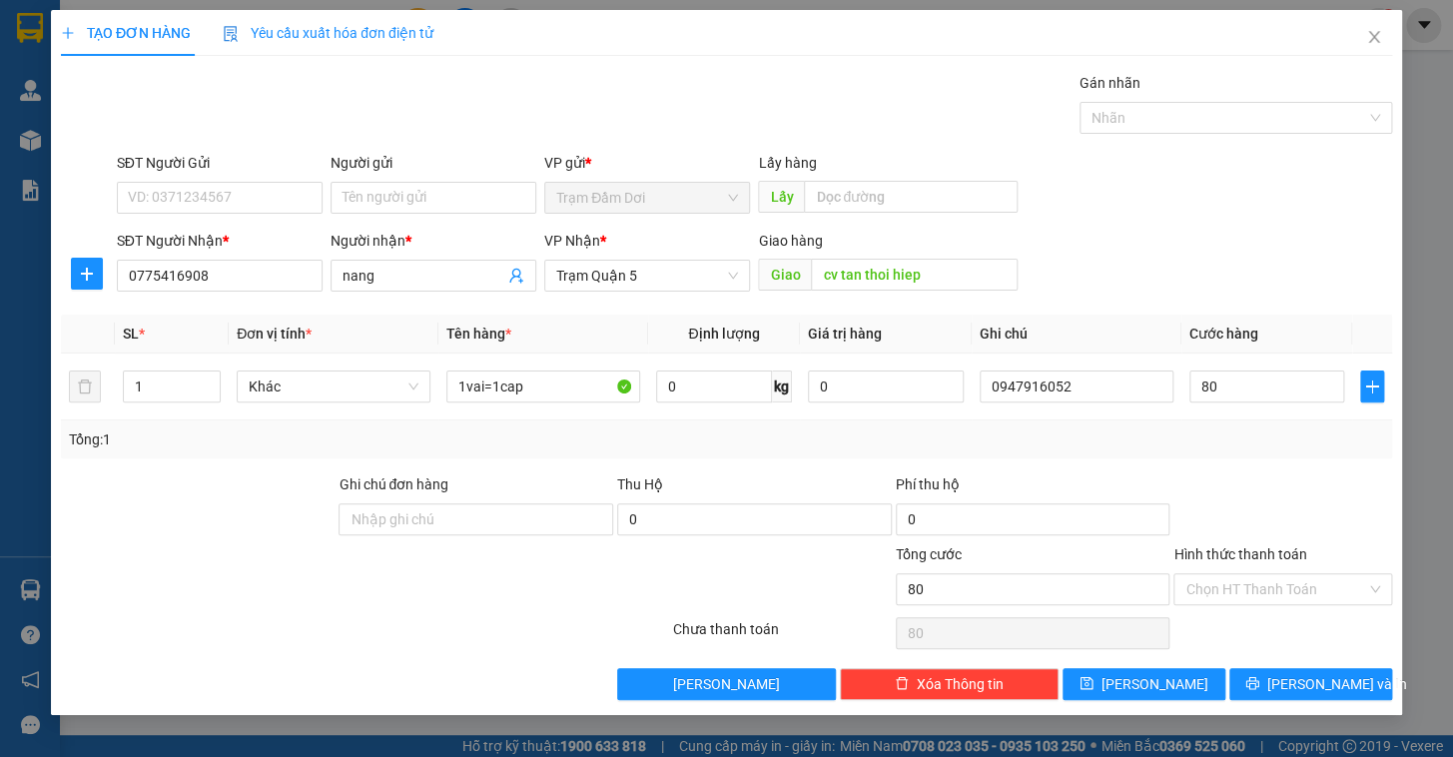
type input "80.000"
drag, startPoint x: 1288, startPoint y: 445, endPoint x: 1284, endPoint y: 464, distance: 19.4
click at [914, 446] on div "Tổng: 1" at bounding box center [726, 439] width 1315 height 22
click at [914, 622] on span "[PERSON_NAME] và In" at bounding box center [1337, 684] width 140 height 22
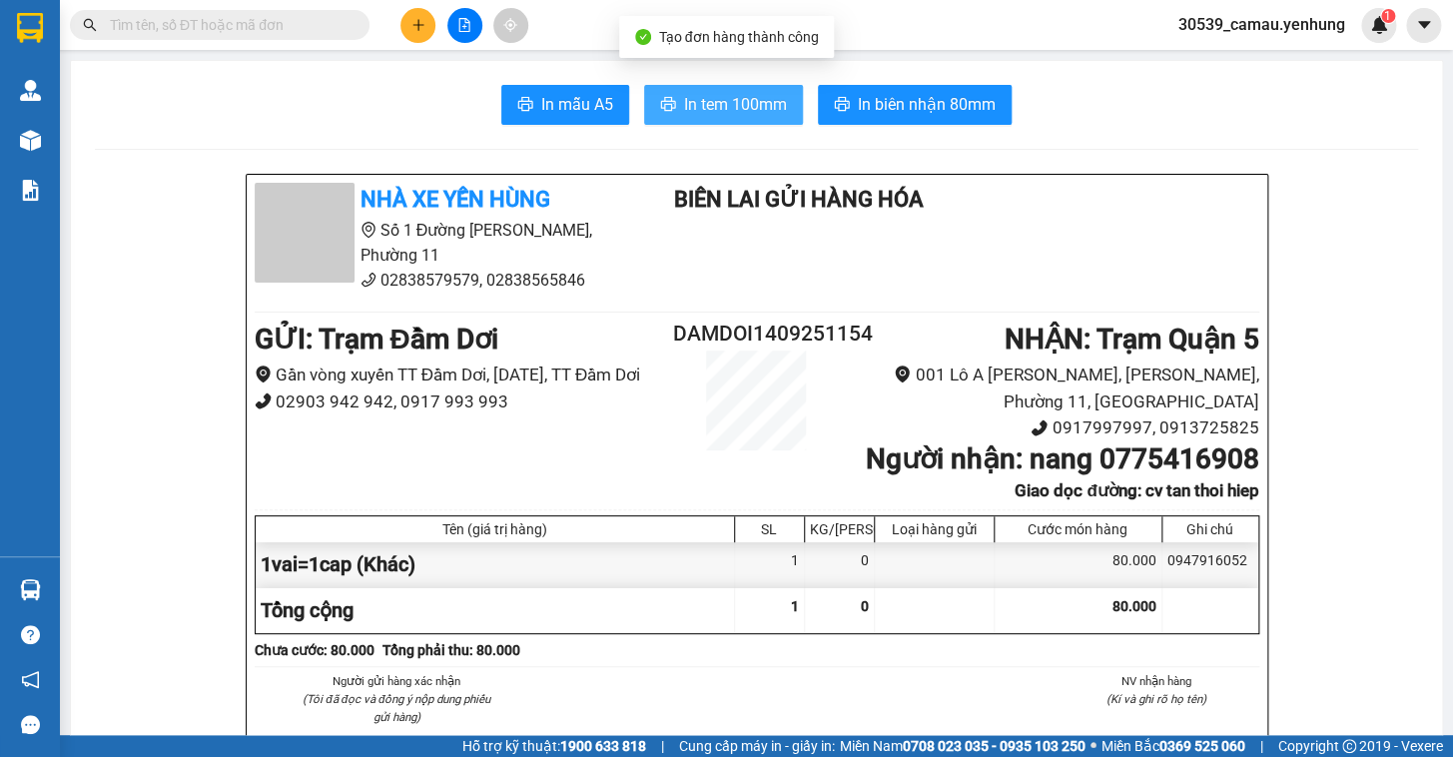
click at [694, 124] on button "In tem 100mm" at bounding box center [723, 105] width 159 height 40
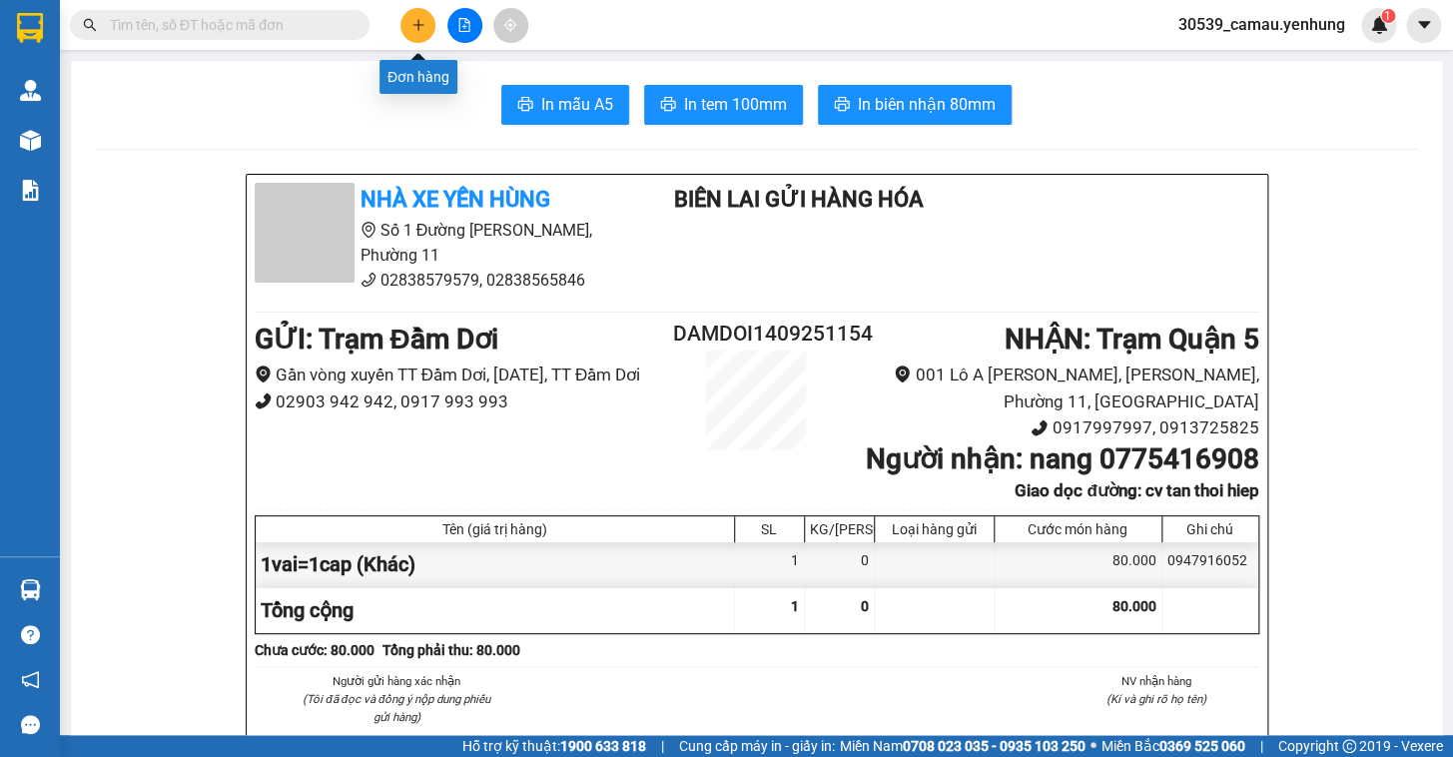
click at [402, 19] on button at bounding box center [417, 25] width 35 height 35
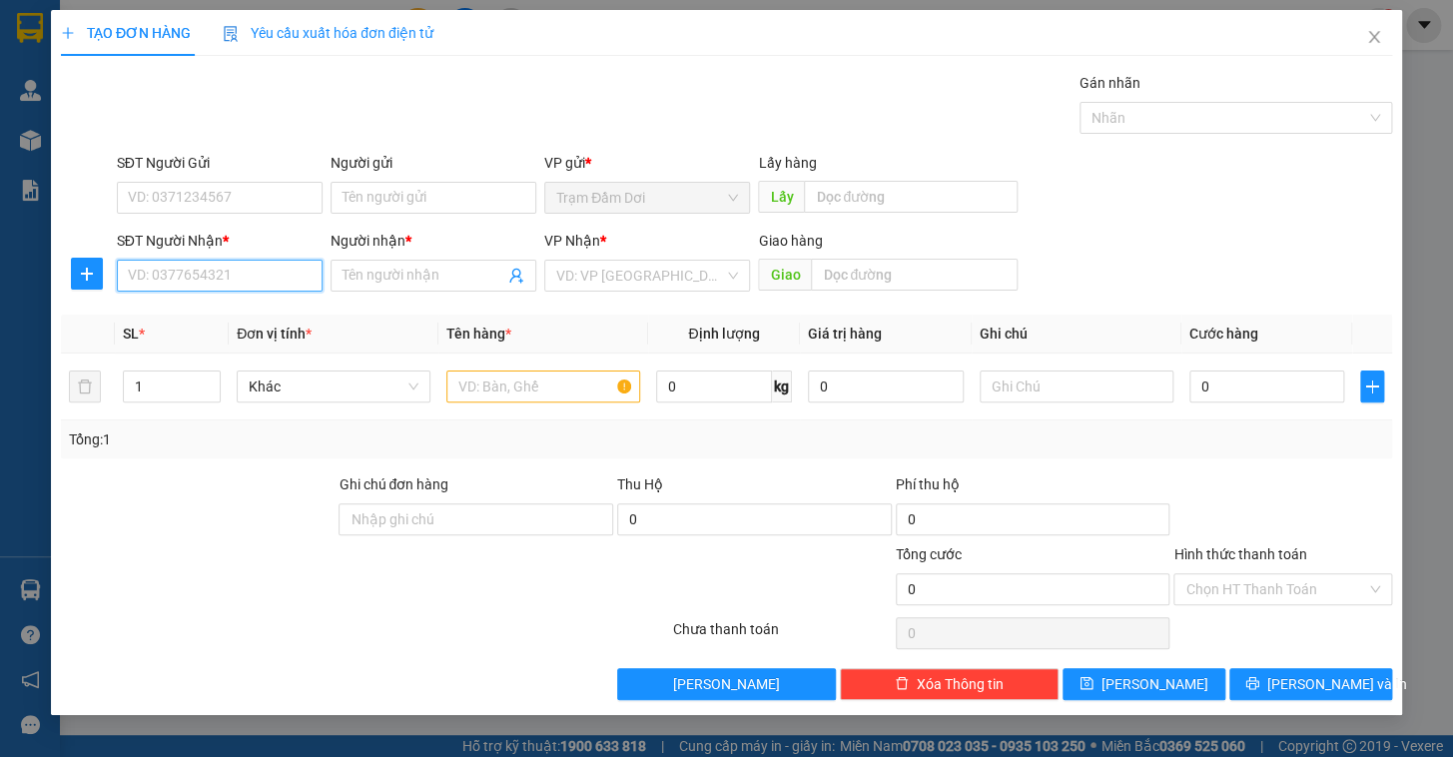
click at [210, 283] on input "SĐT Người Nhận *" at bounding box center [220, 276] width 206 height 32
type input "0903239552"
click at [387, 280] on input "Người nhận *" at bounding box center [424, 276] width 162 height 22
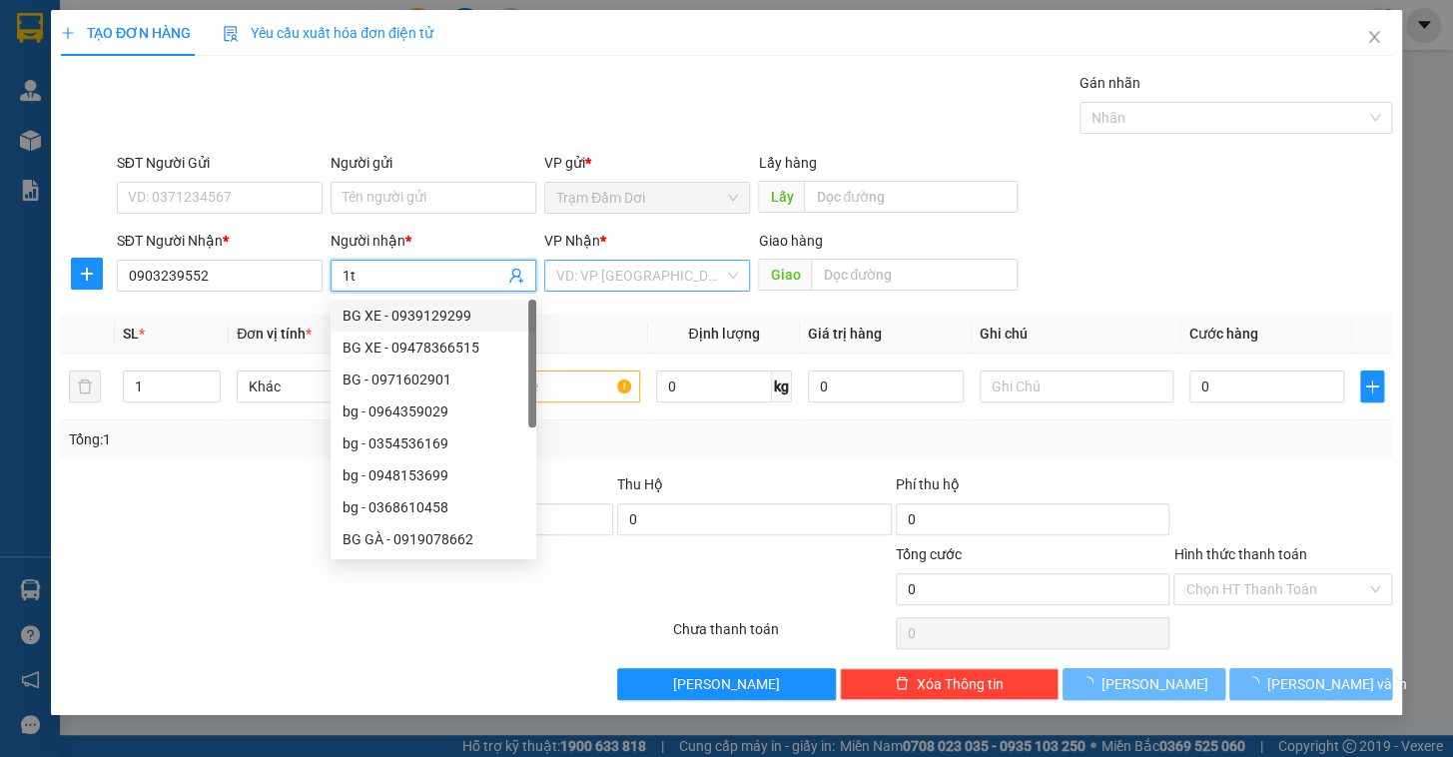
type input "1t"
click at [646, 276] on input "search" at bounding box center [640, 276] width 168 height 30
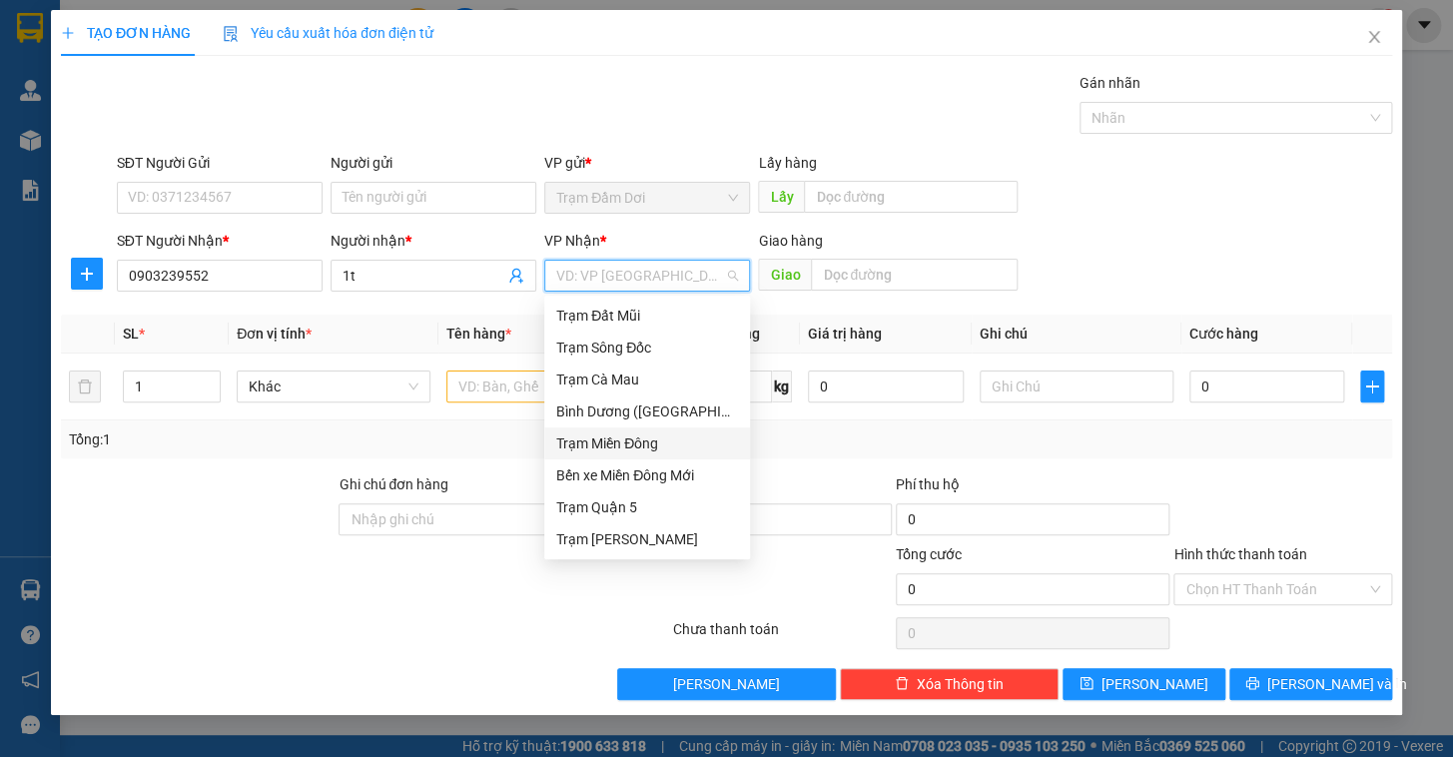
click at [609, 443] on div "Trạm Miền Đông" at bounding box center [647, 443] width 182 height 22
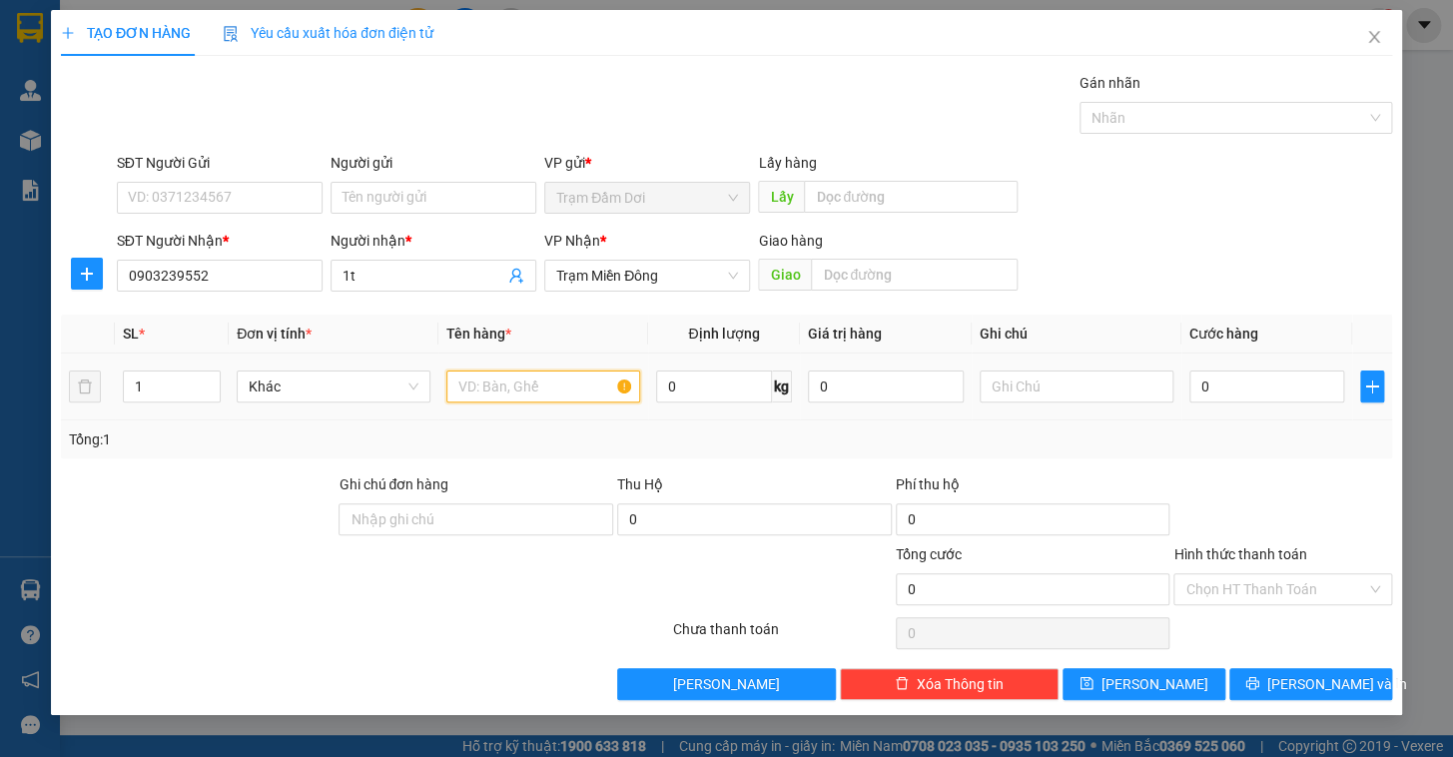
click at [503, 390] on input "text" at bounding box center [543, 386] width 194 height 32
type input "1t"
click at [914, 389] on input "0" at bounding box center [1267, 386] width 156 height 32
type input "5"
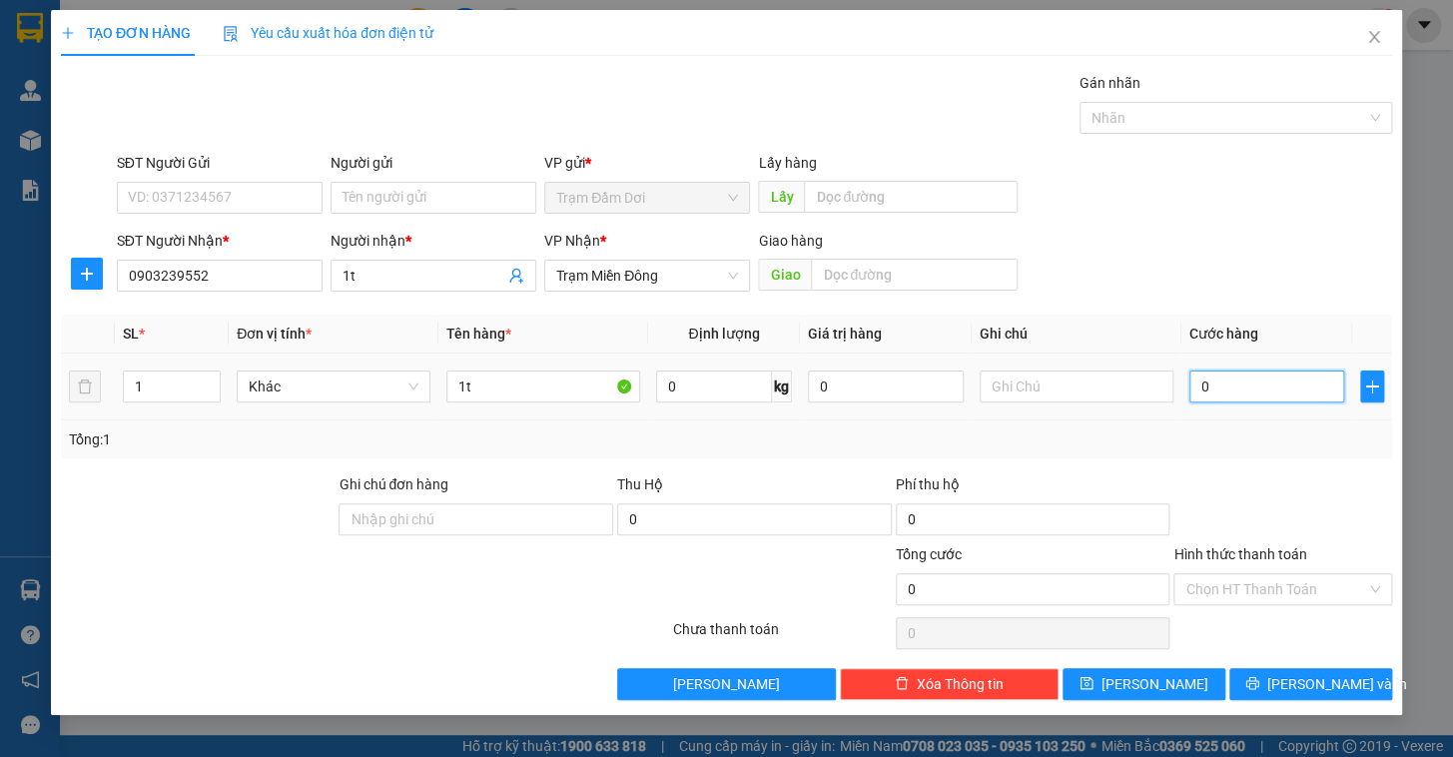
type input "5"
type input "50"
type input "50.000"
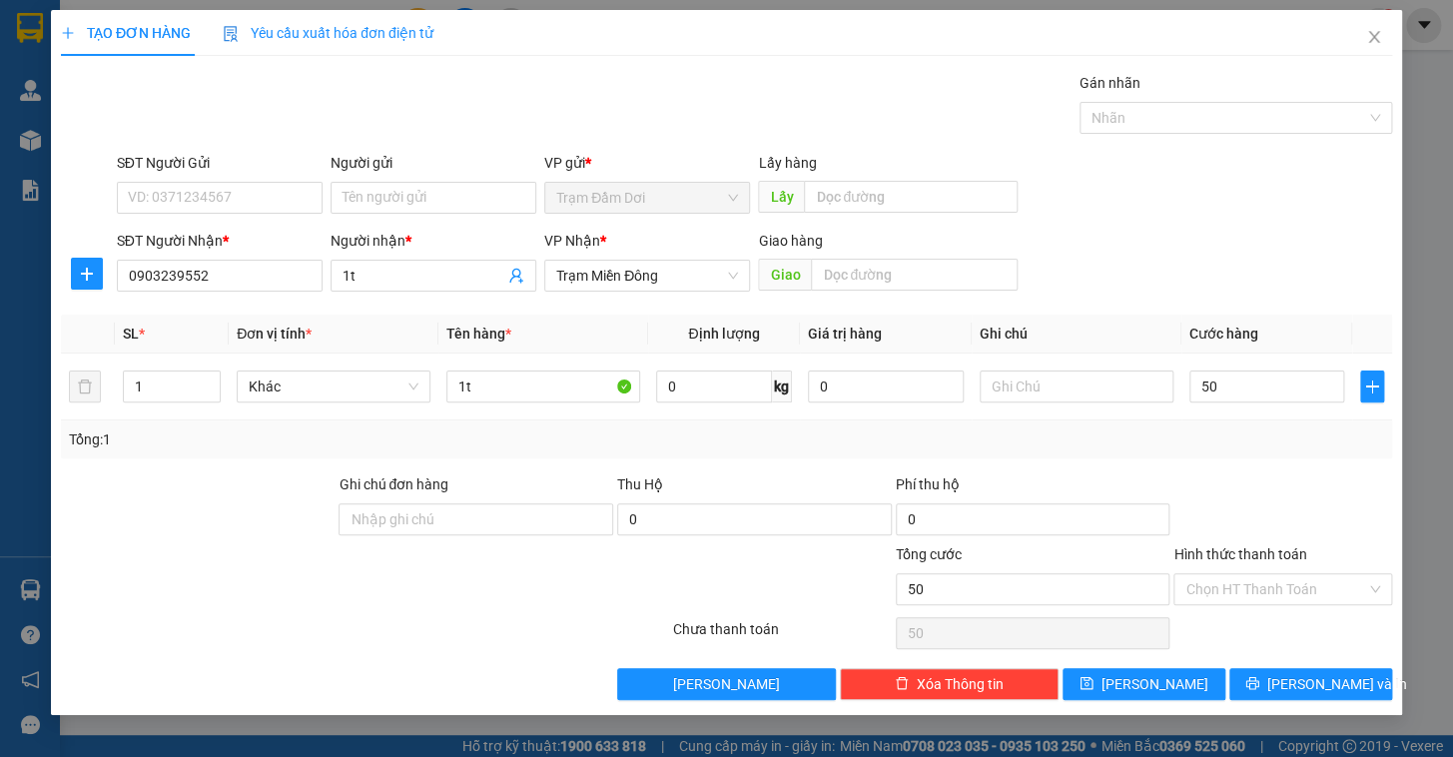
type input "50.000"
drag, startPoint x: 1240, startPoint y: 453, endPoint x: 1239, endPoint y: 498, distance: 45.0
click at [914, 455] on div "Tổng: 1" at bounding box center [726, 439] width 1331 height 38
click at [914, 622] on span "[PERSON_NAME] và In" at bounding box center [1337, 684] width 140 height 22
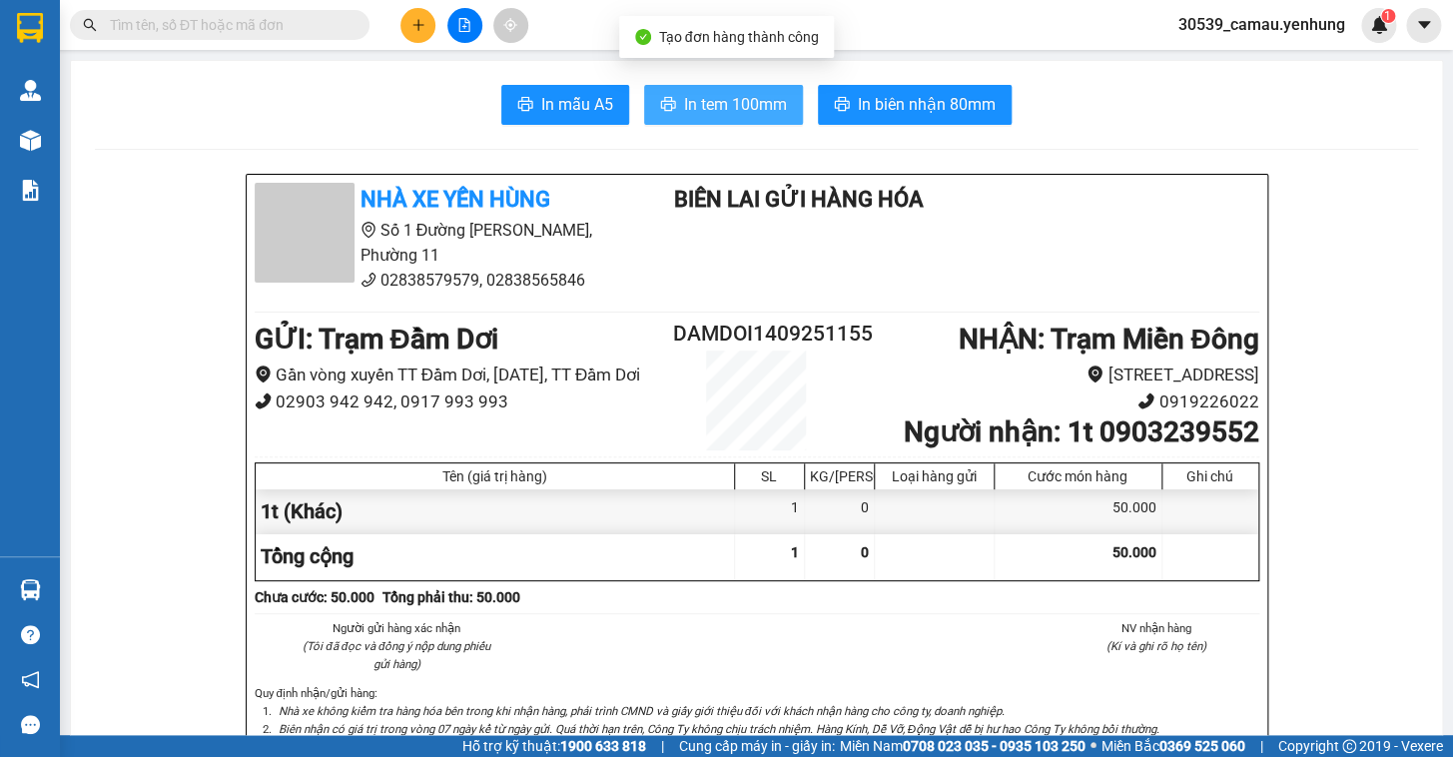
click at [718, 100] on span "In tem 100mm" at bounding box center [735, 104] width 103 height 25
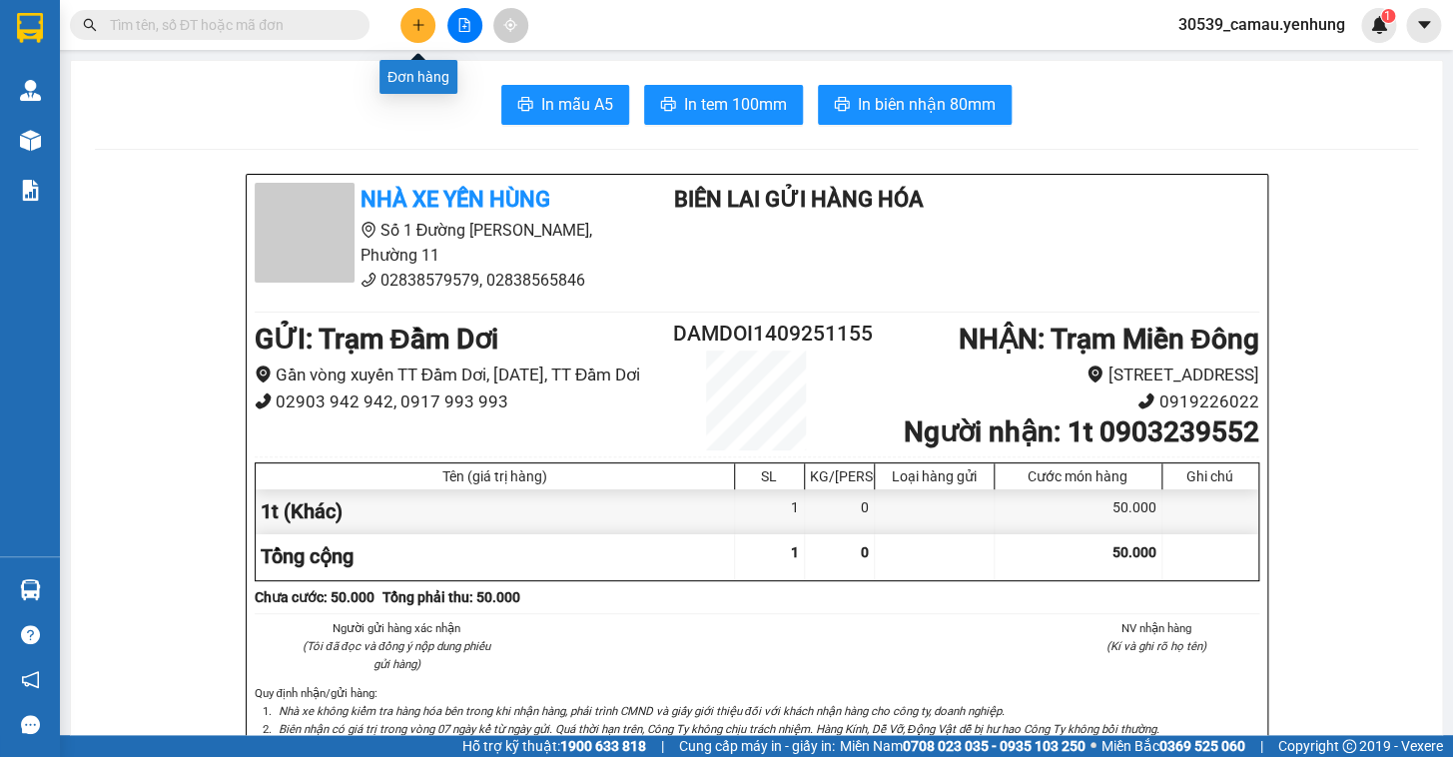
click at [414, 30] on icon "plus" at bounding box center [418, 25] width 14 height 14
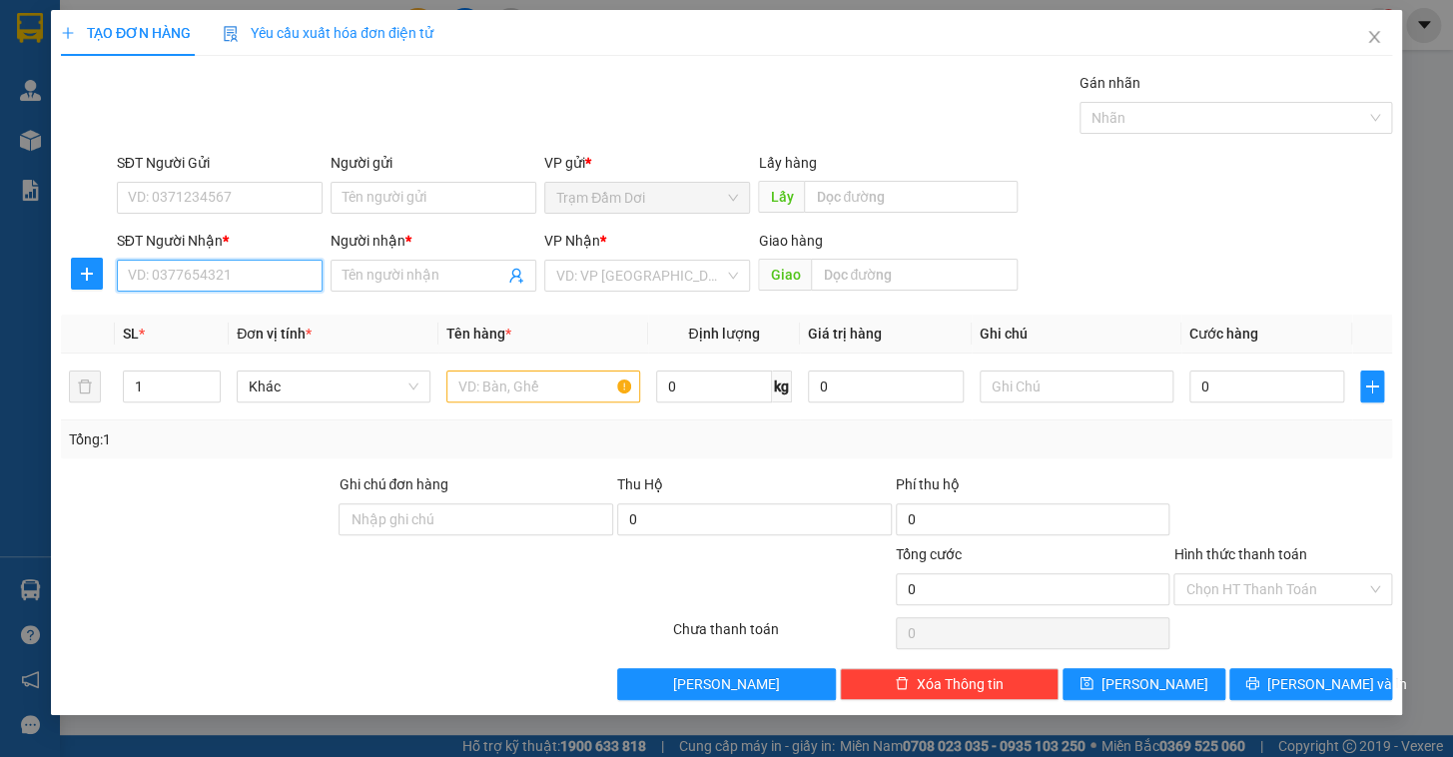
click at [187, 273] on input "SĐT Người Nhận *" at bounding box center [220, 276] width 206 height 32
click at [165, 308] on div "0943216431 - tuan" at bounding box center [220, 316] width 182 height 22
type input "0943216431"
type input "tuan"
type input "bo sua"
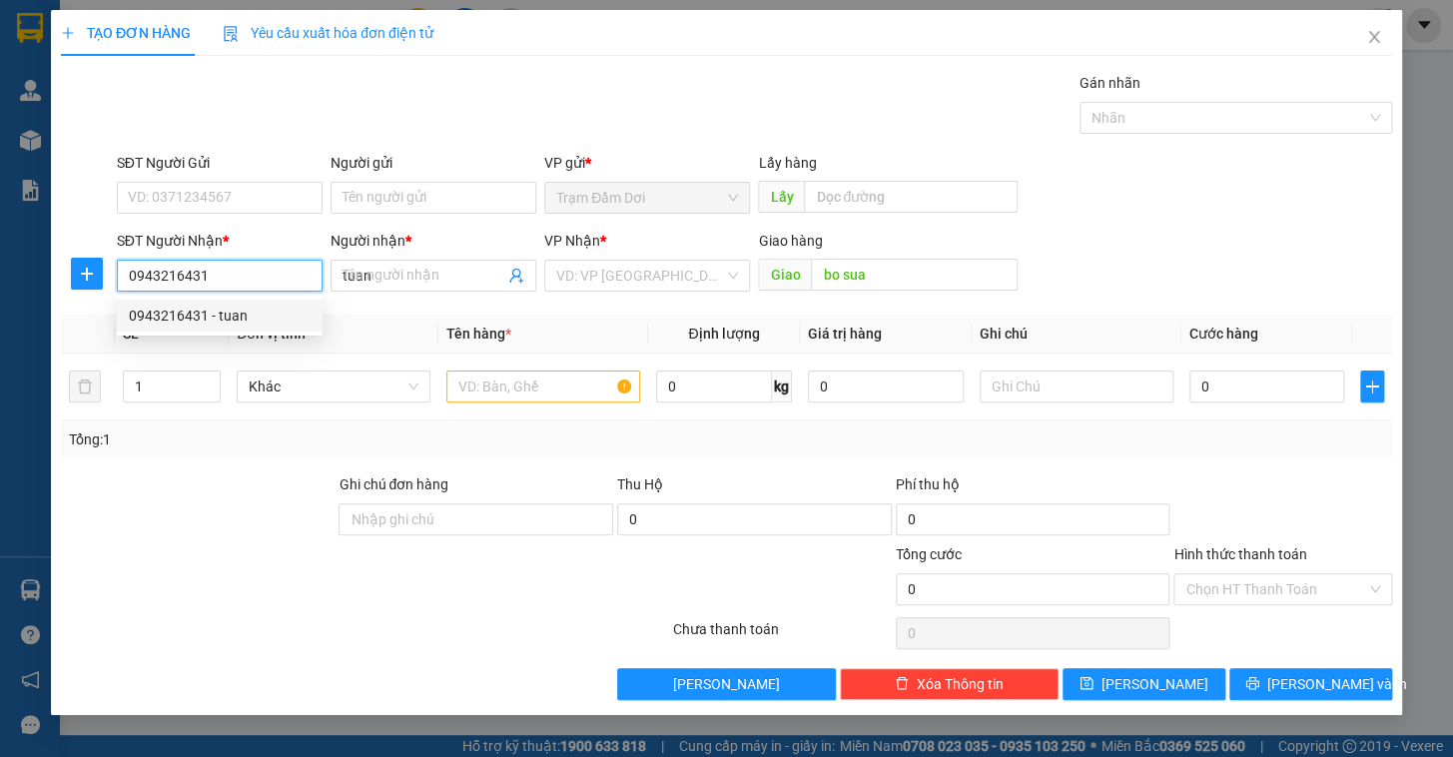
type input "100.000"
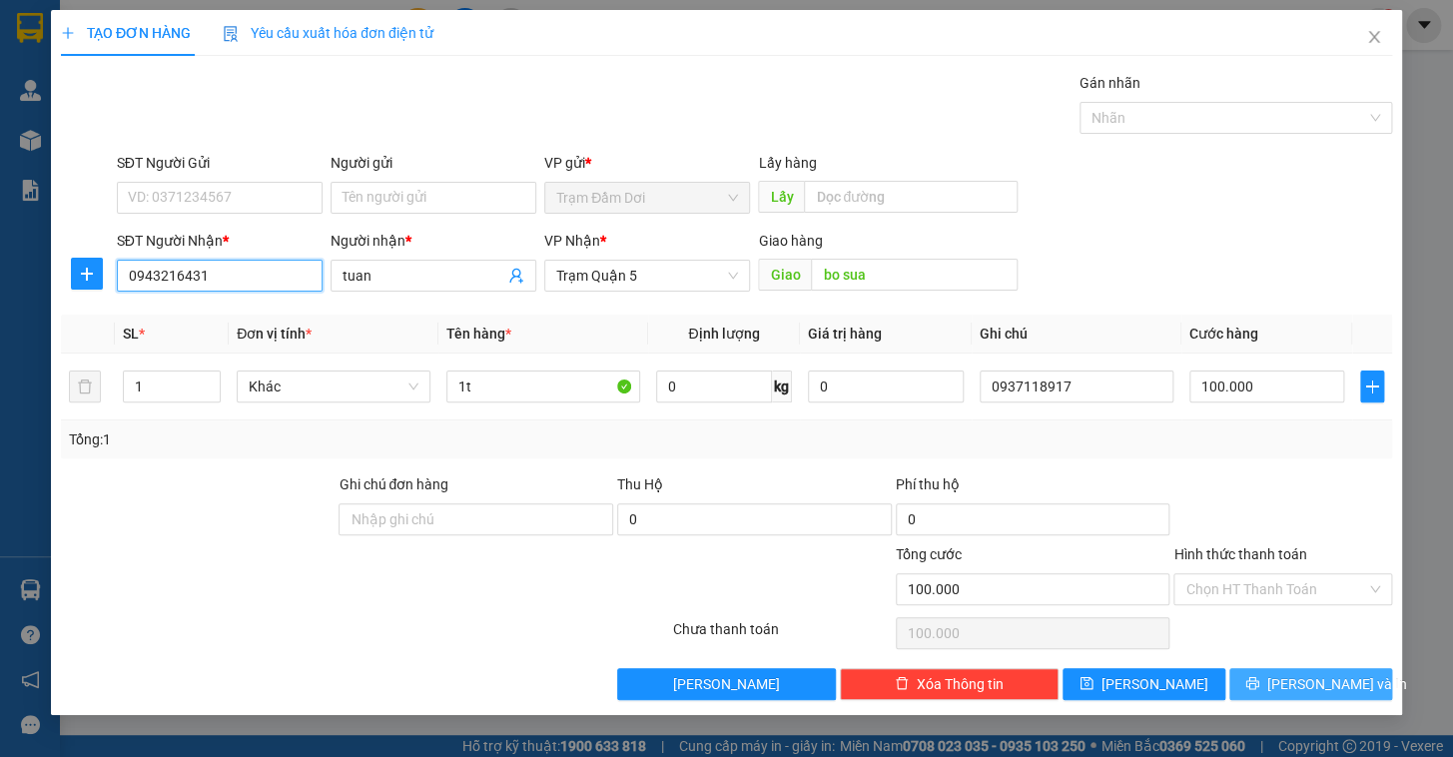
type input "0943216431"
click at [914, 622] on button "[PERSON_NAME] và In" at bounding box center [1310, 684] width 163 height 32
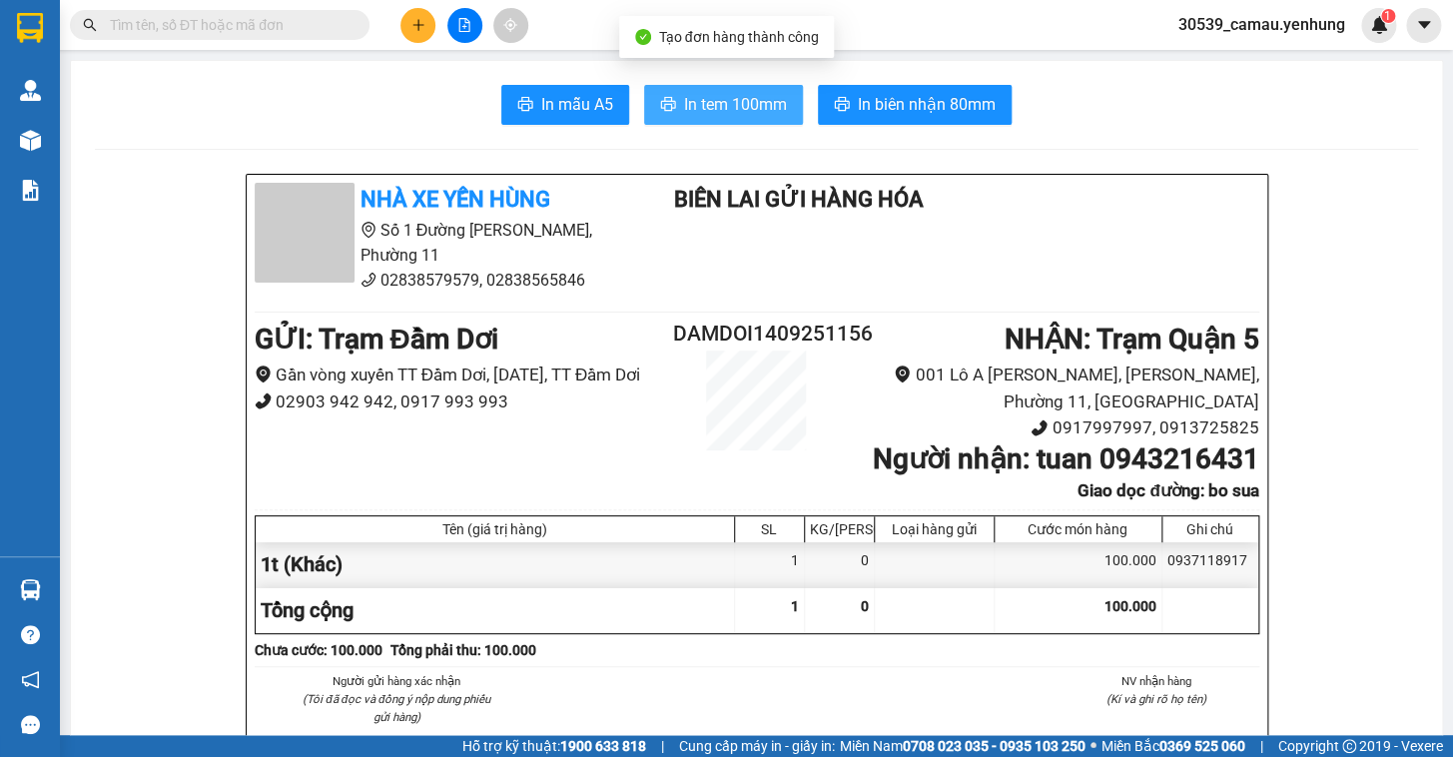
click at [768, 111] on span "In tem 100mm" at bounding box center [735, 104] width 103 height 25
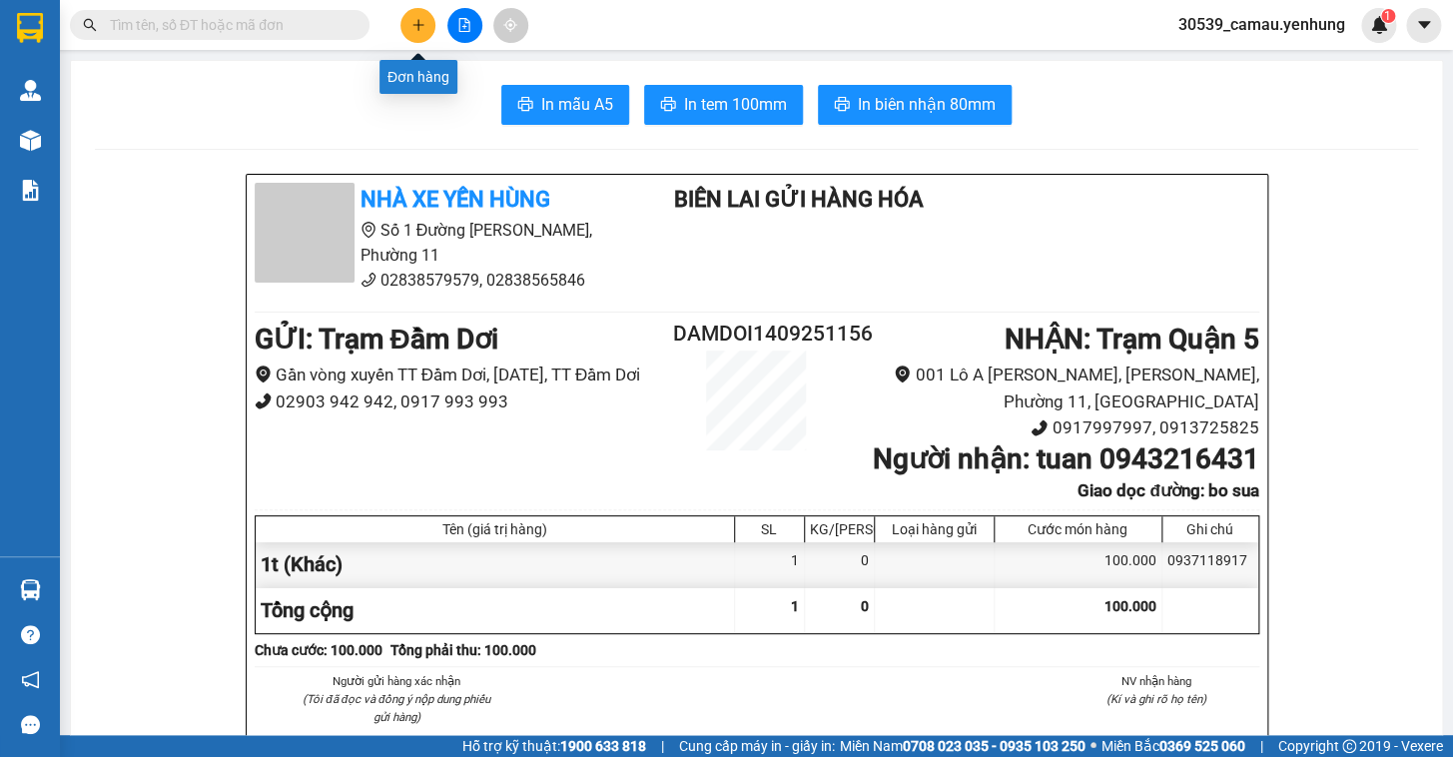
click at [424, 21] on icon "plus" at bounding box center [418, 25] width 14 height 14
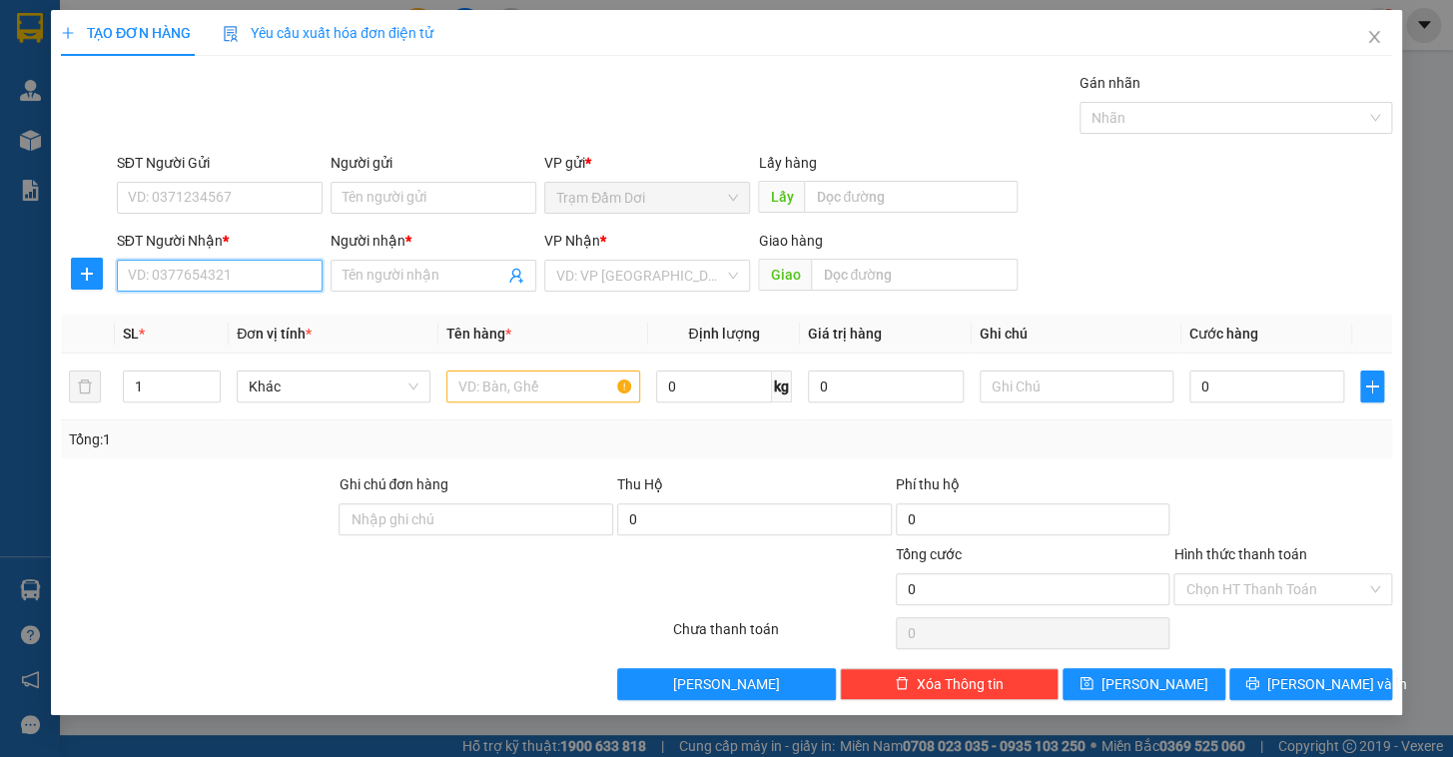
click at [249, 263] on input "SĐT Người Nhận *" at bounding box center [220, 276] width 206 height 32
click at [220, 315] on div "0917475510 - [PERSON_NAME]" at bounding box center [227, 316] width 197 height 22
type input "0917475510"
type input "hong"
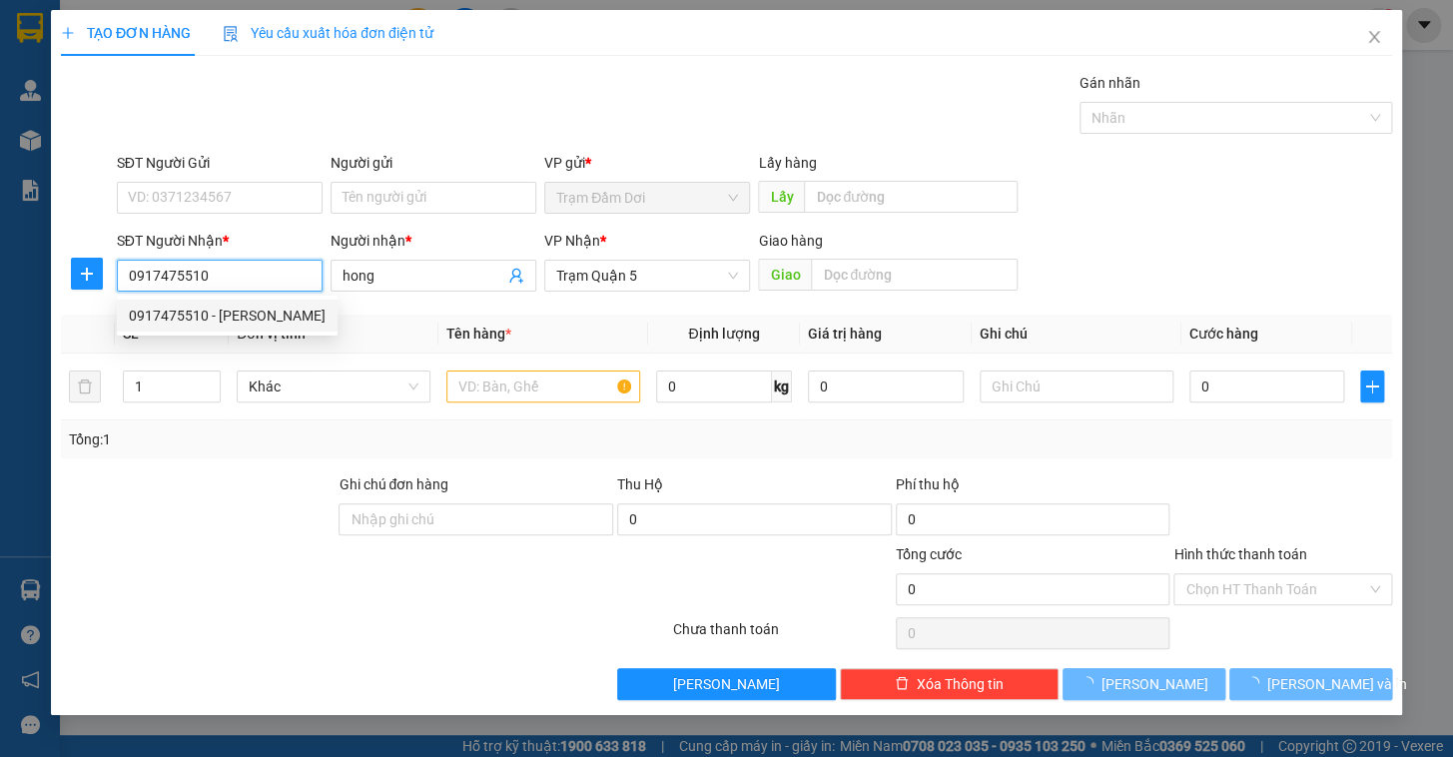
type input "40.000"
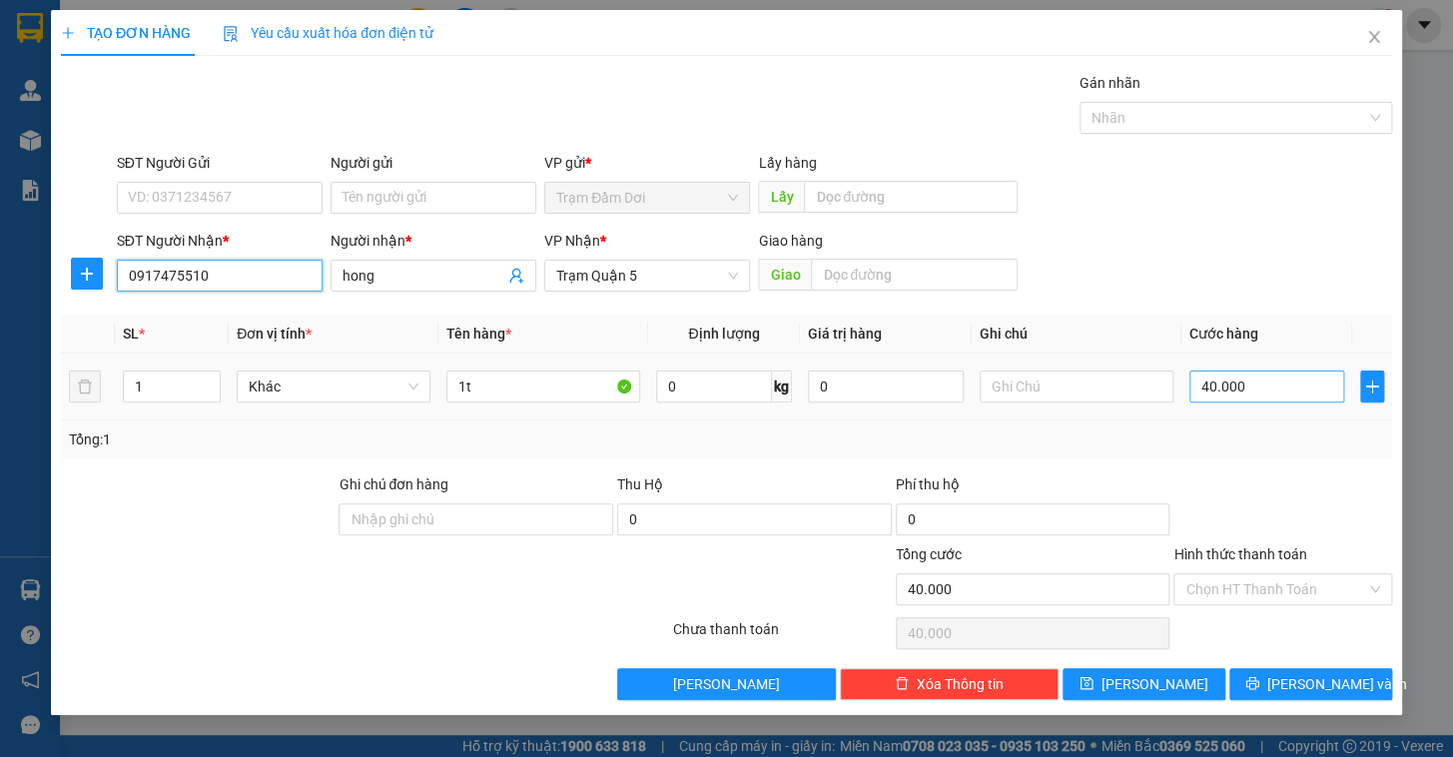
type input "0917475510"
click at [914, 391] on input "40.000" at bounding box center [1267, 386] width 156 height 32
type input "5"
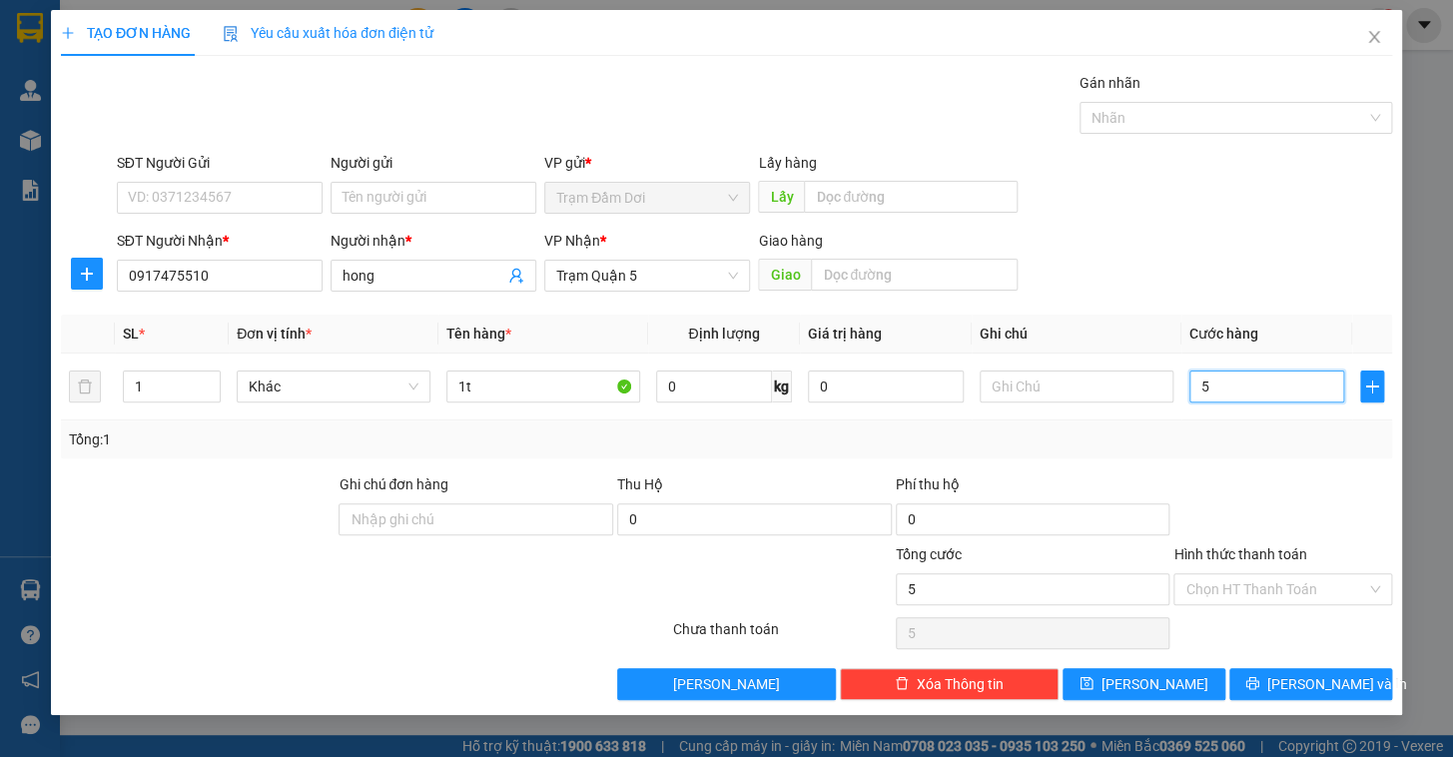
type input "50"
type input "50.000"
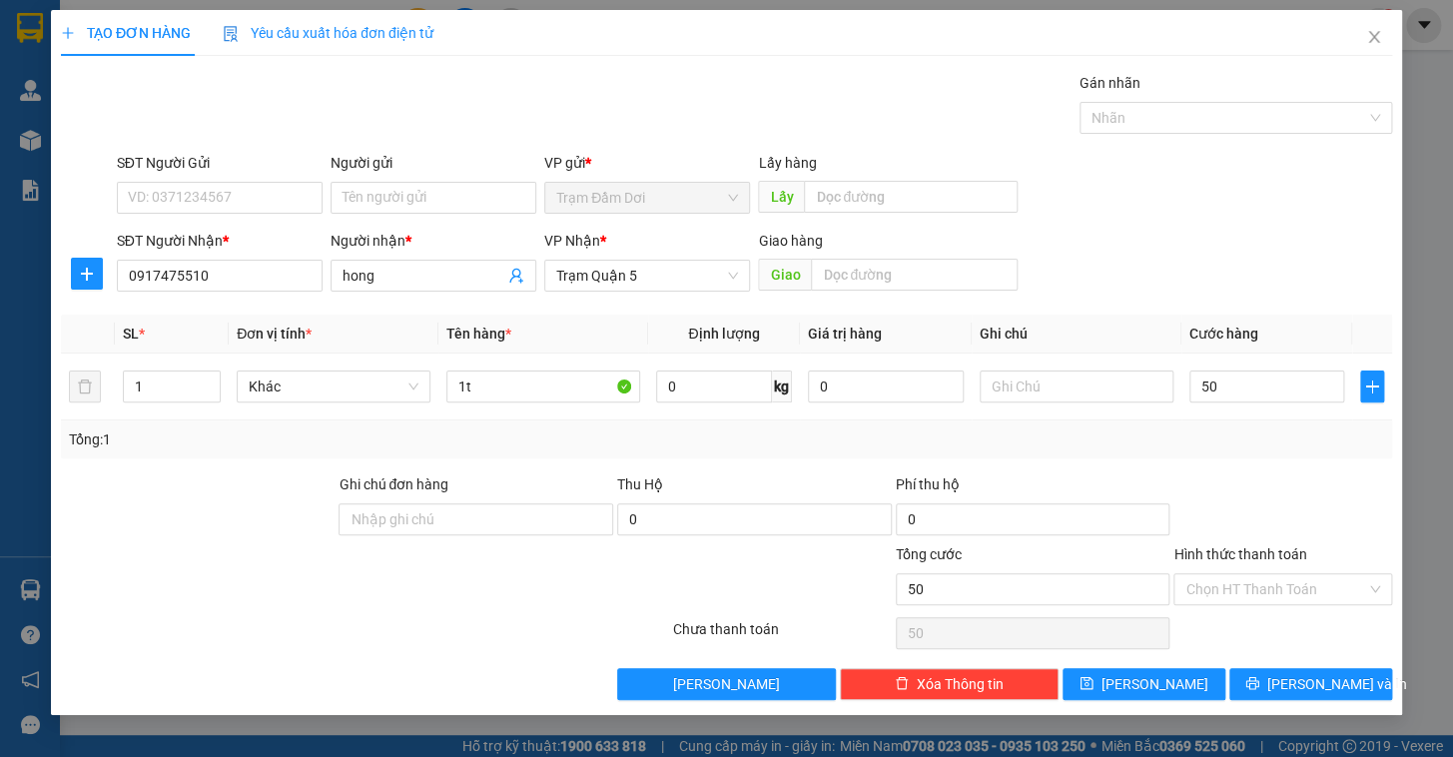
type input "50.000"
click at [914, 512] on div at bounding box center [1282, 508] width 223 height 70
click at [914, 587] on input "Hình thức thanh toán" at bounding box center [1275, 589] width 181 height 30
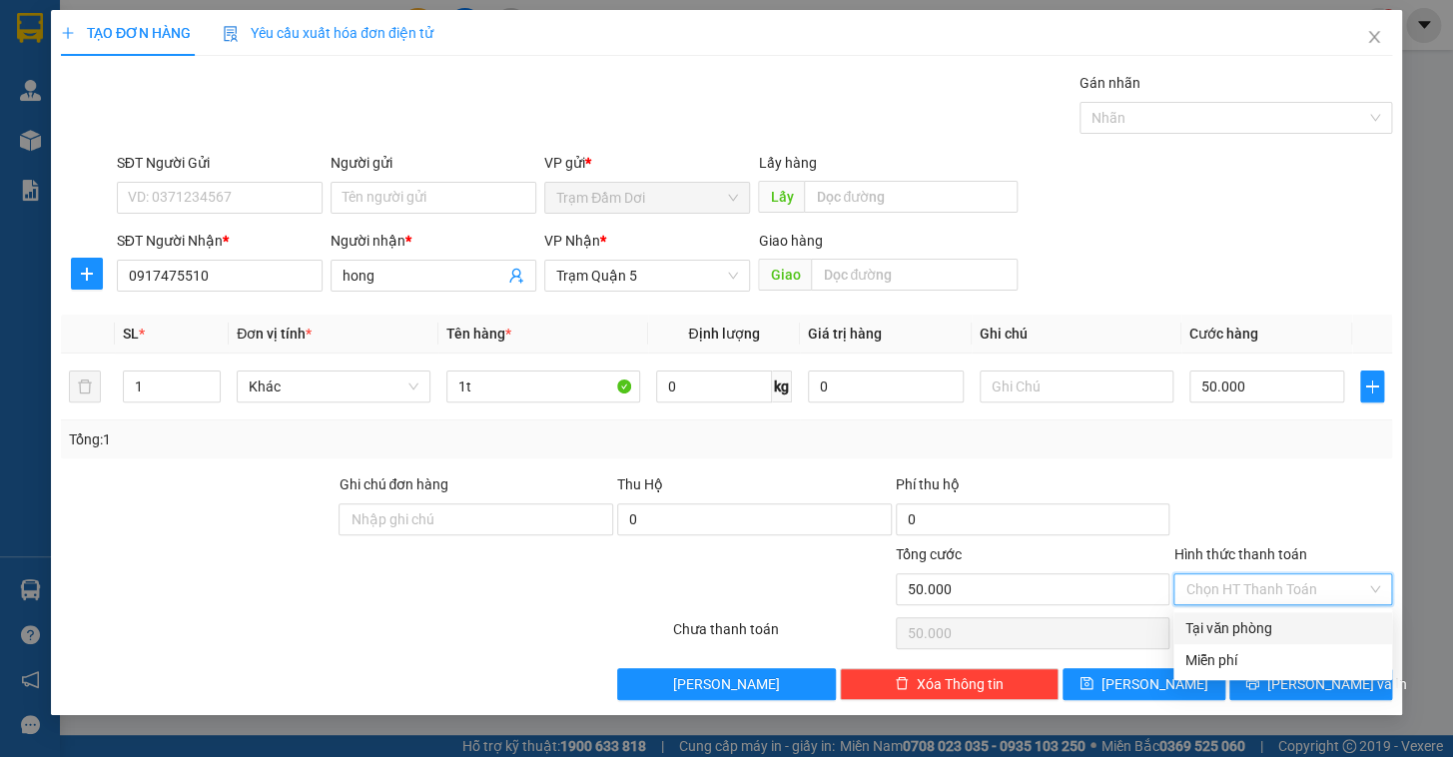
click at [914, 622] on div "Tại văn phòng" at bounding box center [1282, 628] width 195 height 22
type input "0"
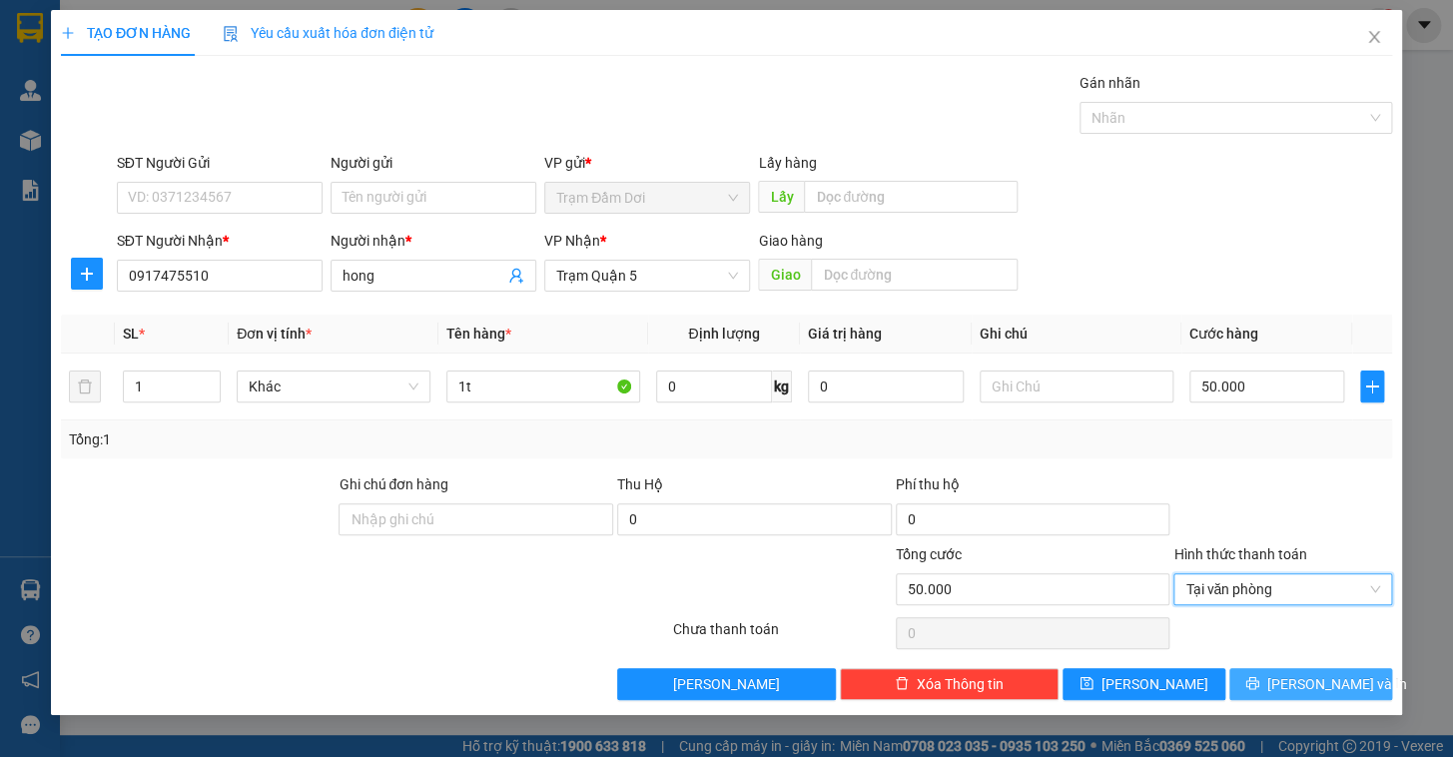
click at [914, 622] on button "[PERSON_NAME] và In" at bounding box center [1310, 684] width 163 height 32
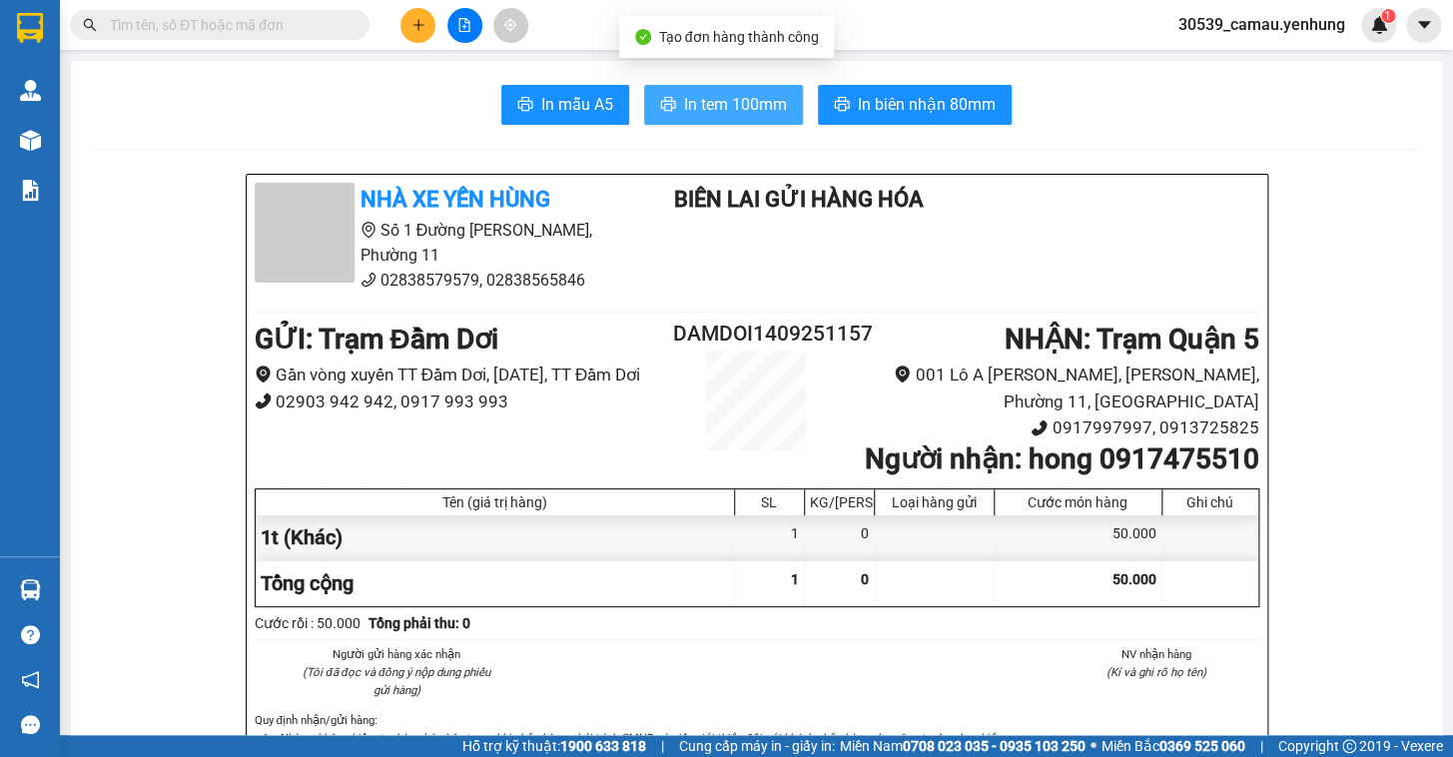
click at [751, 109] on span "In tem 100mm" at bounding box center [735, 104] width 103 height 25
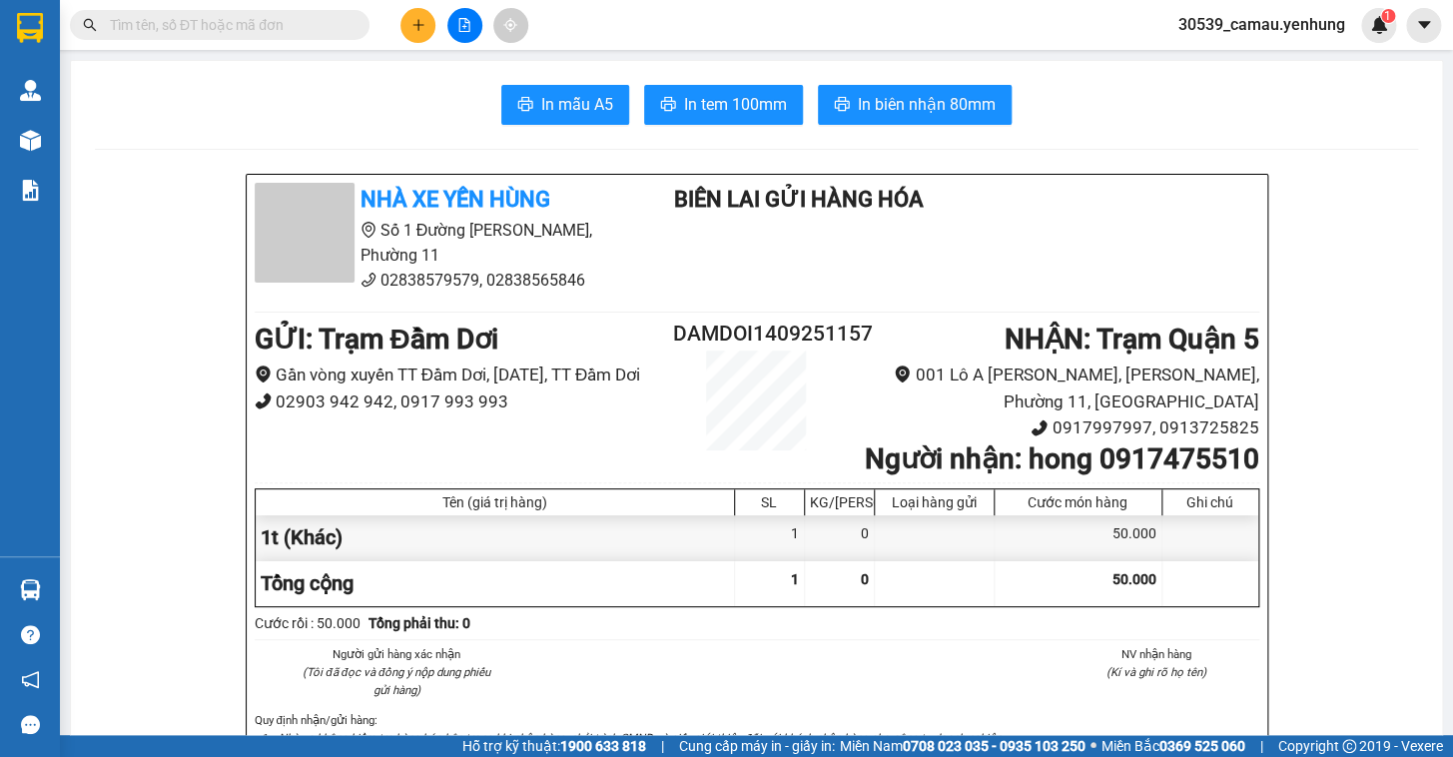
click at [411, 29] on icon "plus" at bounding box center [418, 25] width 14 height 14
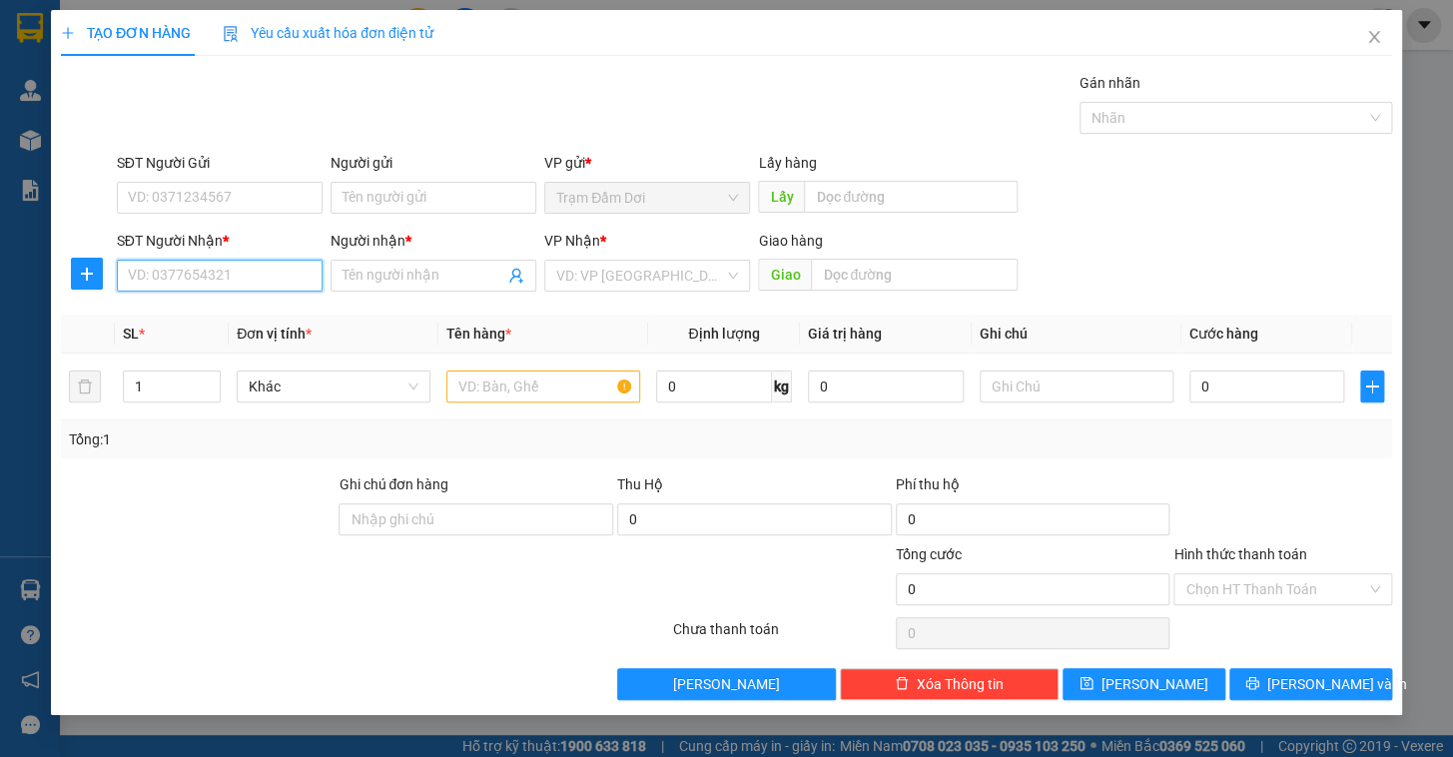
click at [161, 271] on input "SĐT Người Nhận *" at bounding box center [220, 276] width 206 height 32
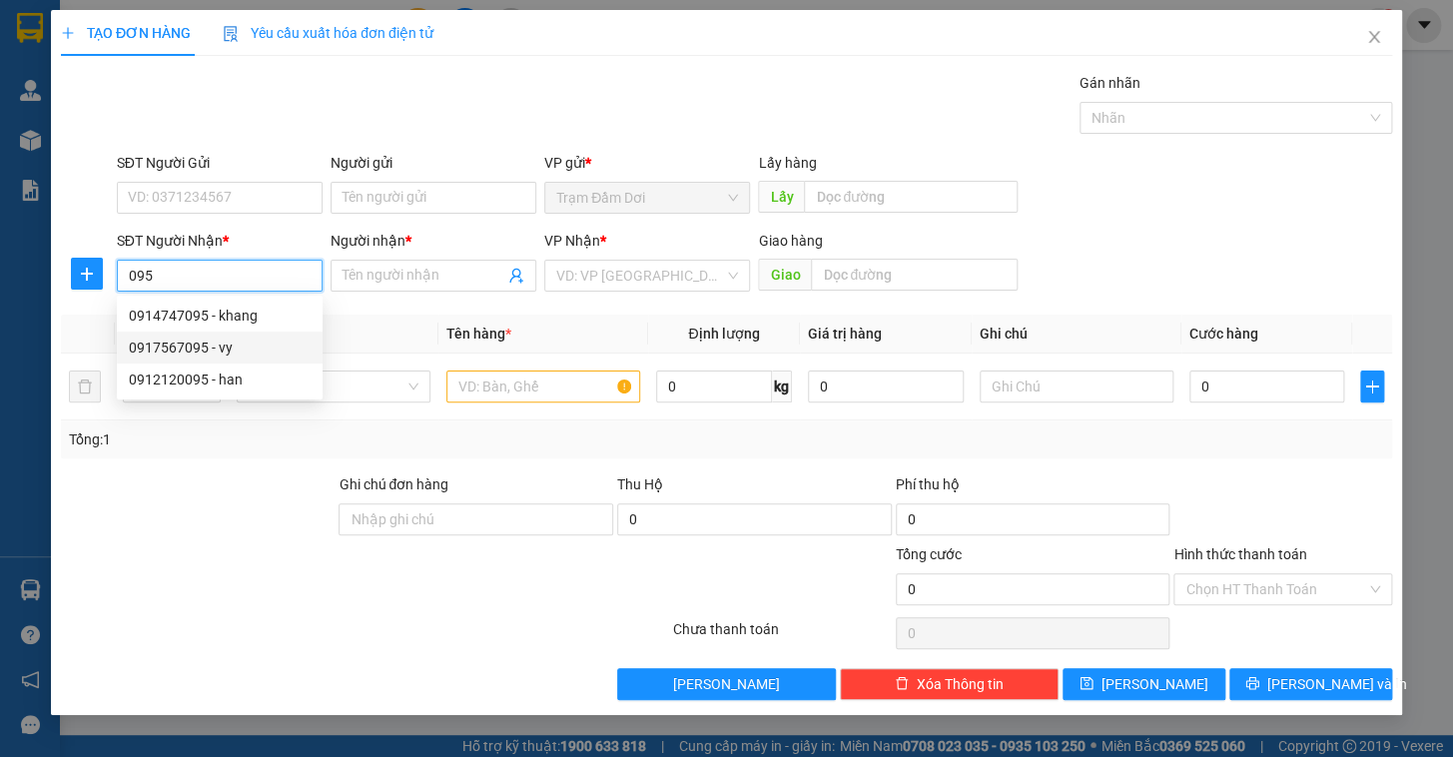
click at [223, 349] on div "0917567095 - vy" at bounding box center [220, 348] width 182 height 22
type input "0917567095"
type input "vy"
type input "80.000"
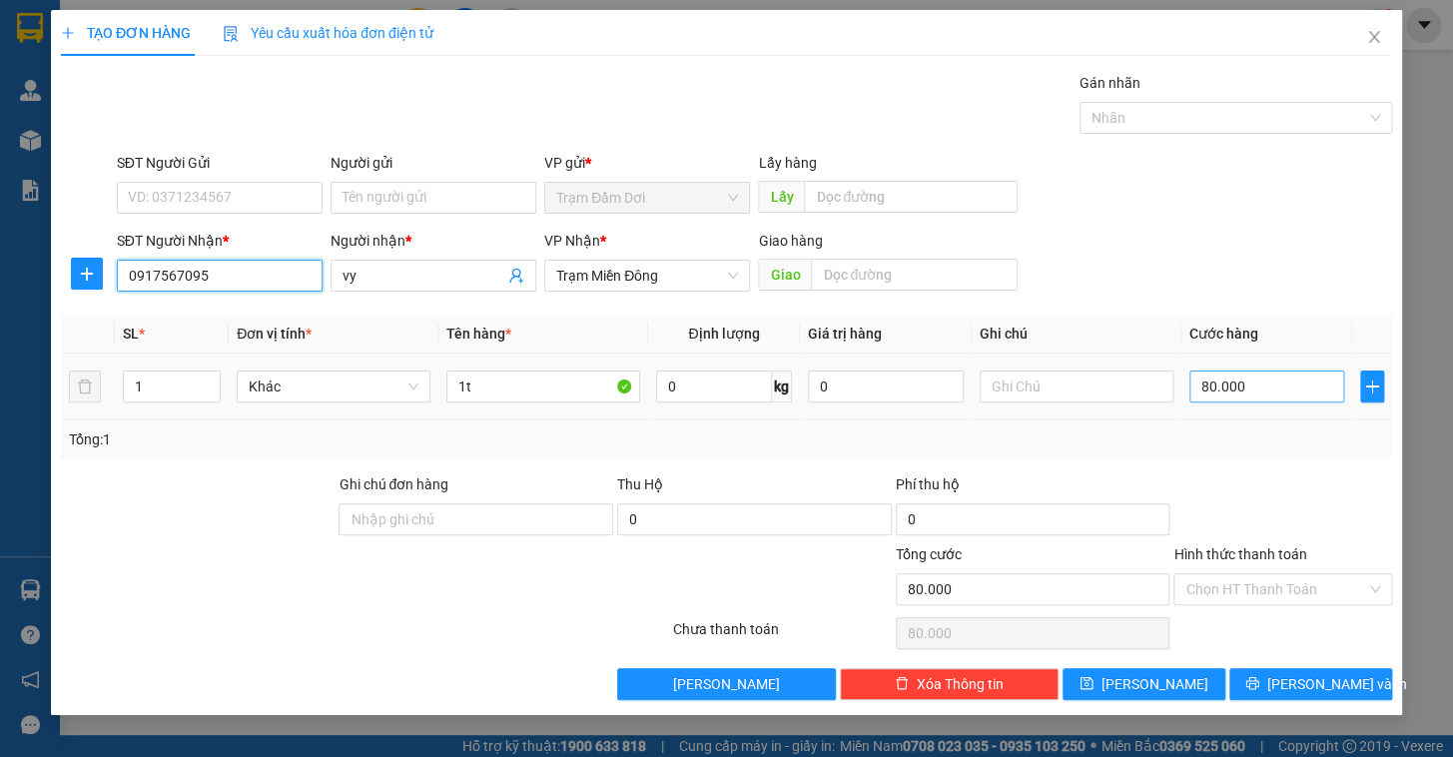
type input "0917567095"
click at [914, 400] on input "80.000" at bounding box center [1267, 386] width 156 height 32
type input "5"
type input "50"
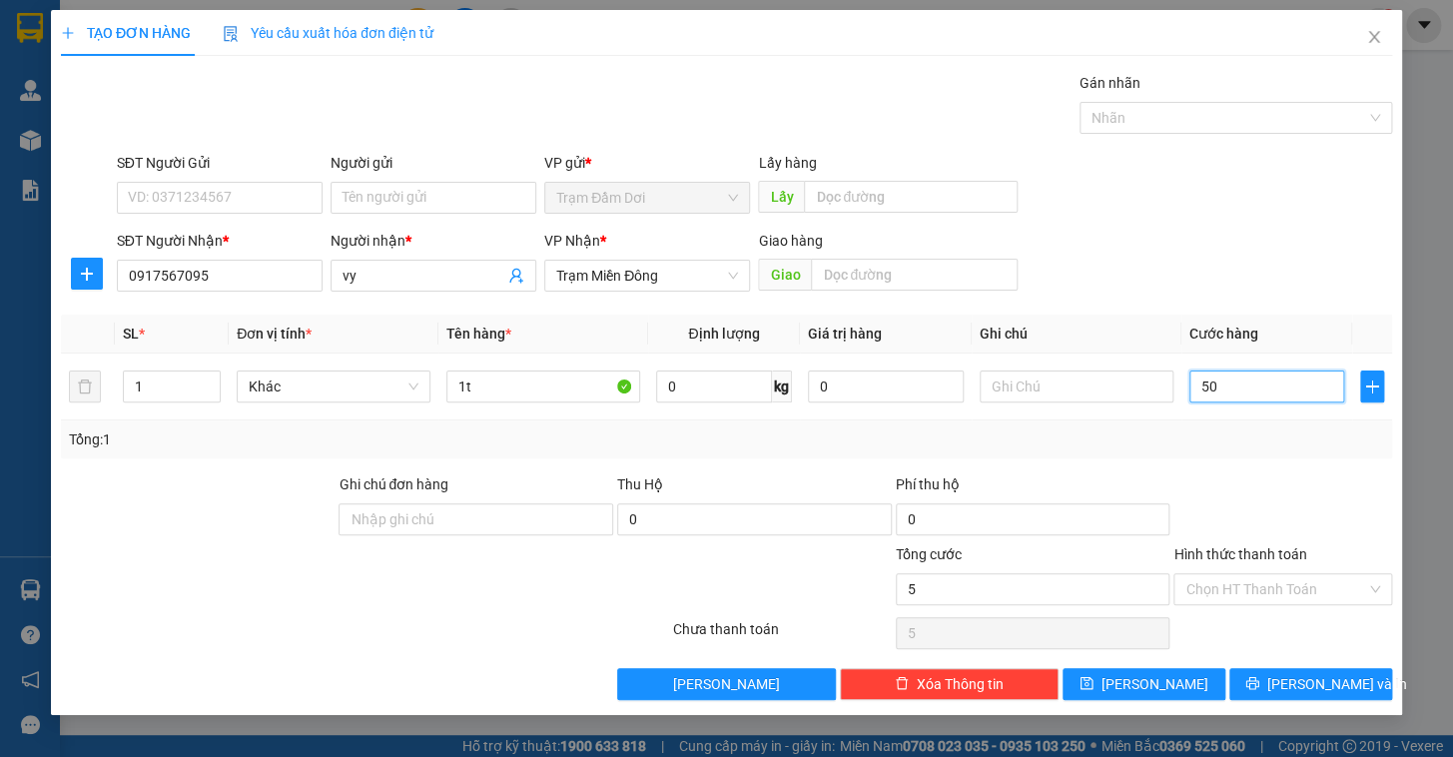
type input "50"
type input "50.000"
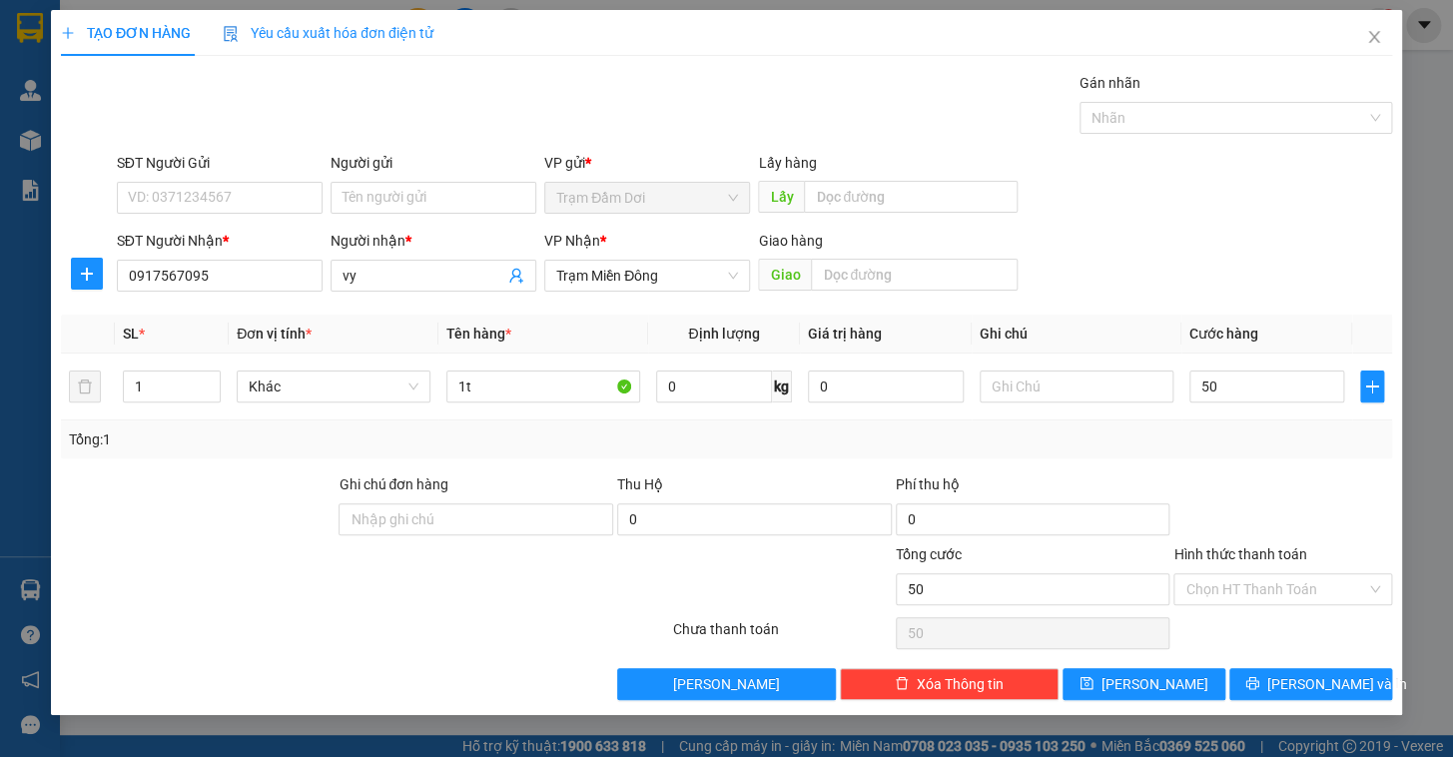
type input "50.000"
click at [914, 442] on div "Tổng: 1" at bounding box center [726, 439] width 1315 height 22
click at [914, 595] on input "Hình thức thanh toán" at bounding box center [1275, 589] width 181 height 30
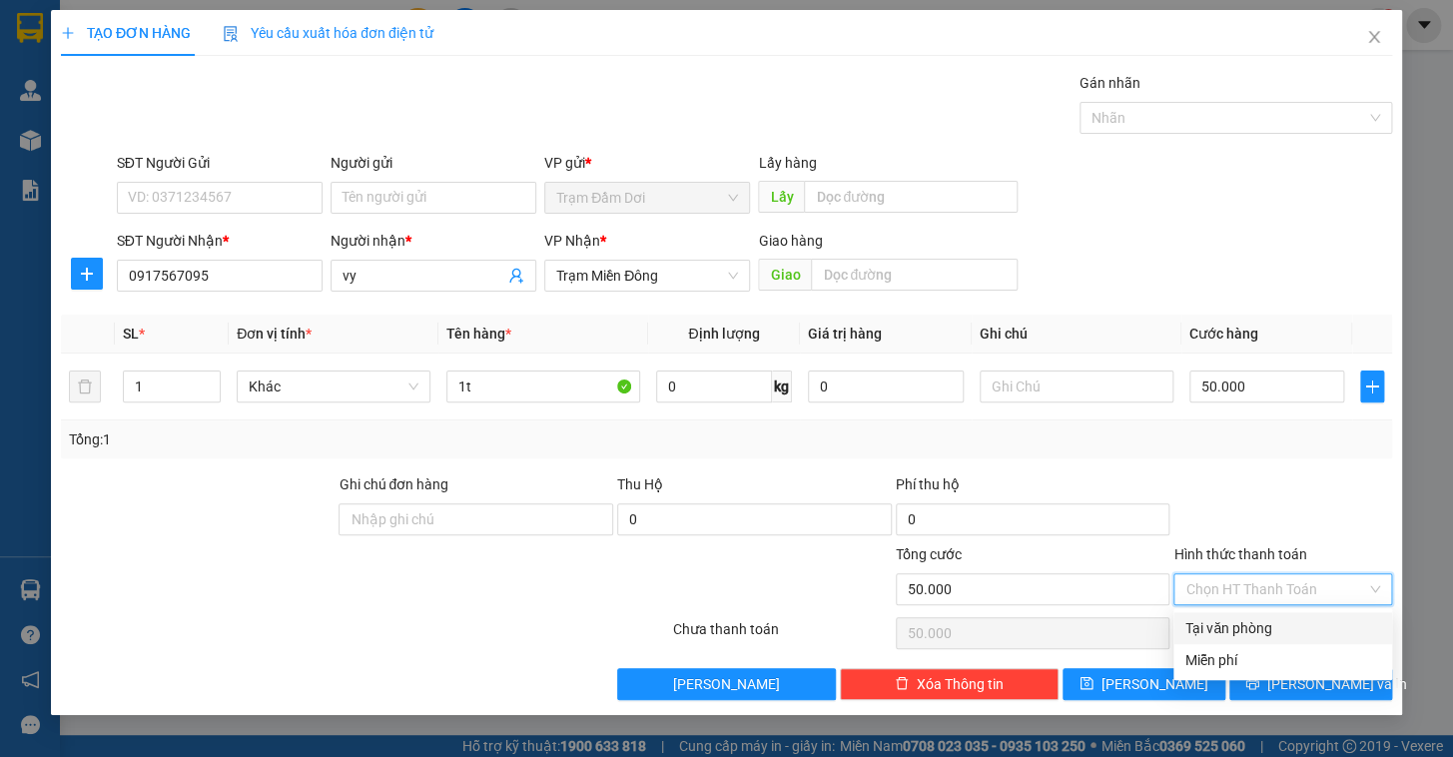
click at [914, 622] on div "Tại văn phòng" at bounding box center [1282, 628] width 195 height 22
type input "0"
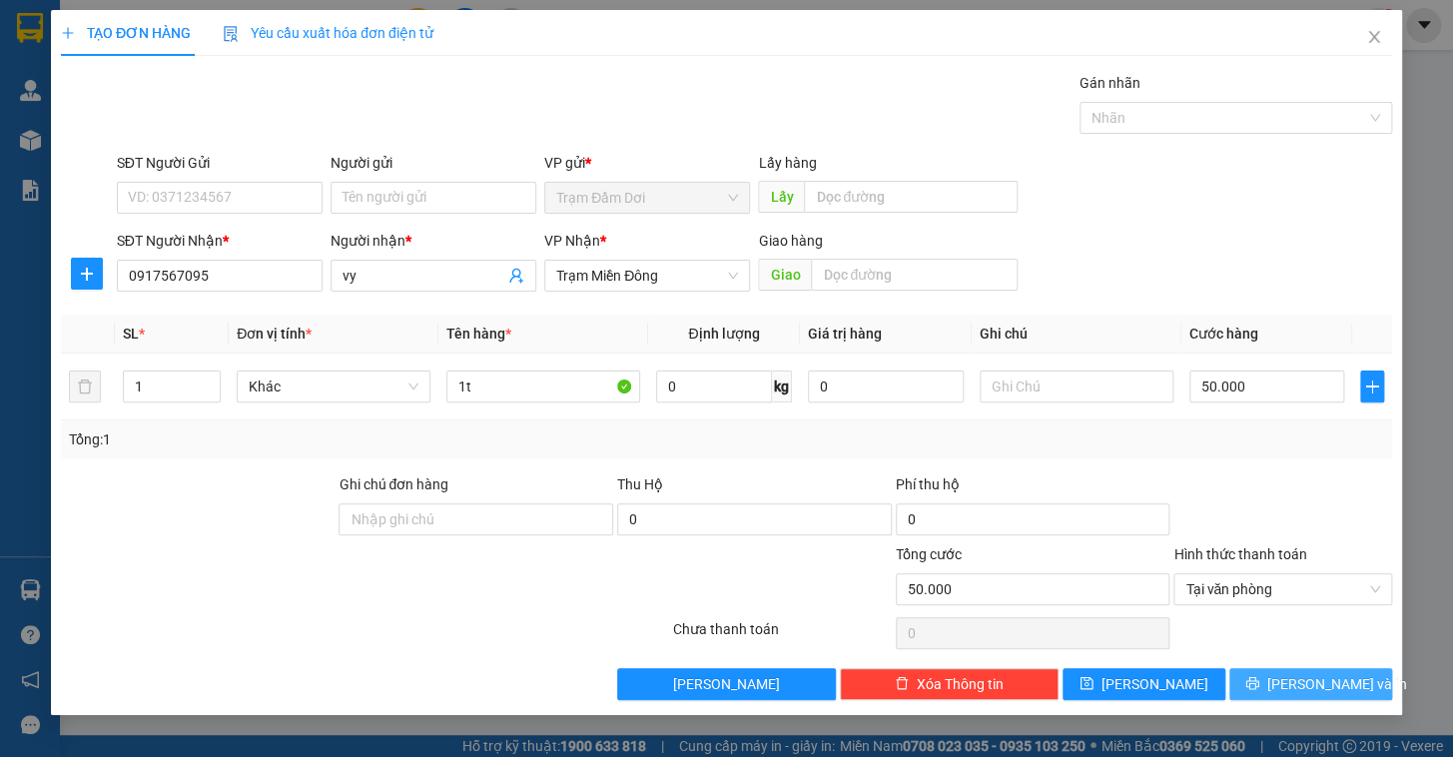
click at [914, 622] on span "[PERSON_NAME] và In" at bounding box center [1337, 684] width 140 height 22
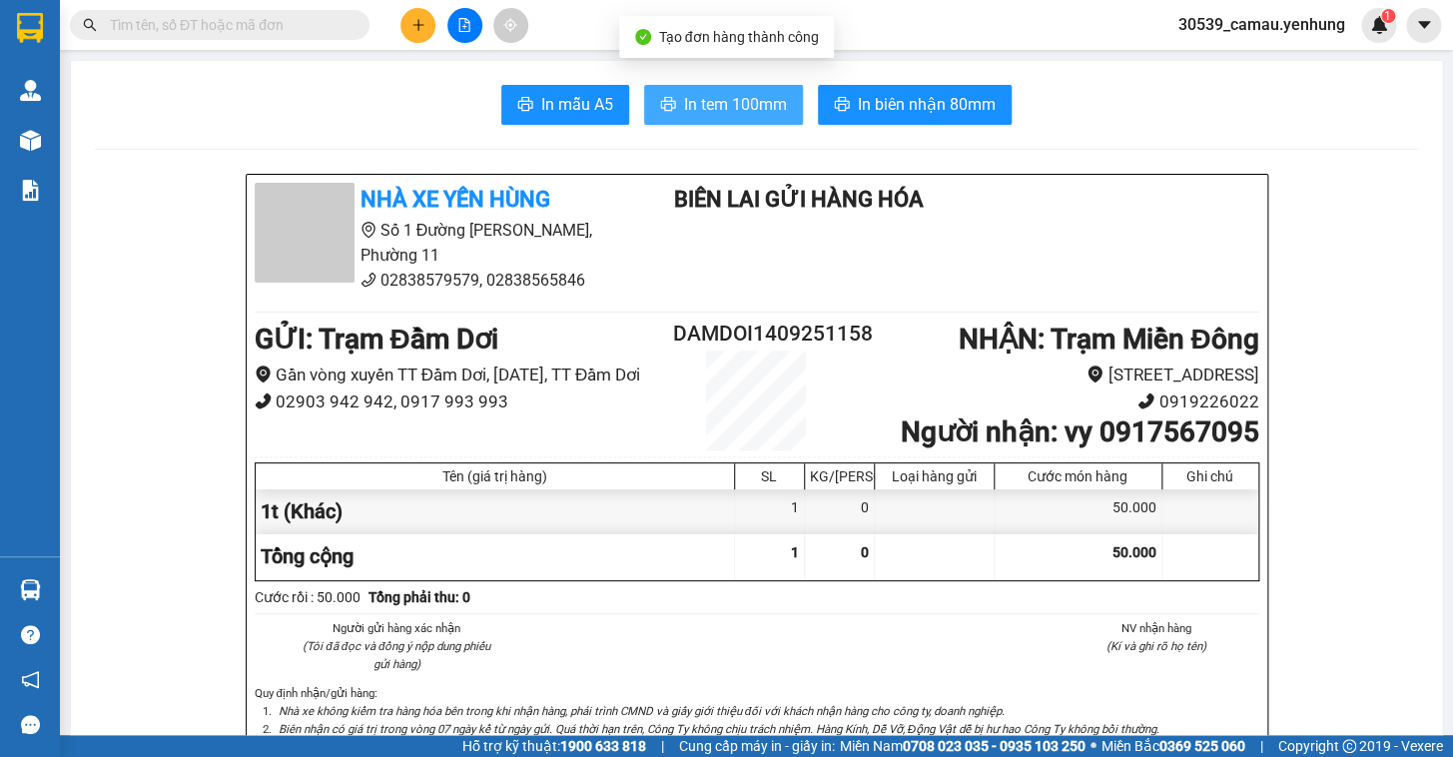
drag, startPoint x: 731, startPoint y: 113, endPoint x: 771, endPoint y: 156, distance: 58.6
click at [731, 112] on span "In tem 100mm" at bounding box center [735, 104] width 103 height 25
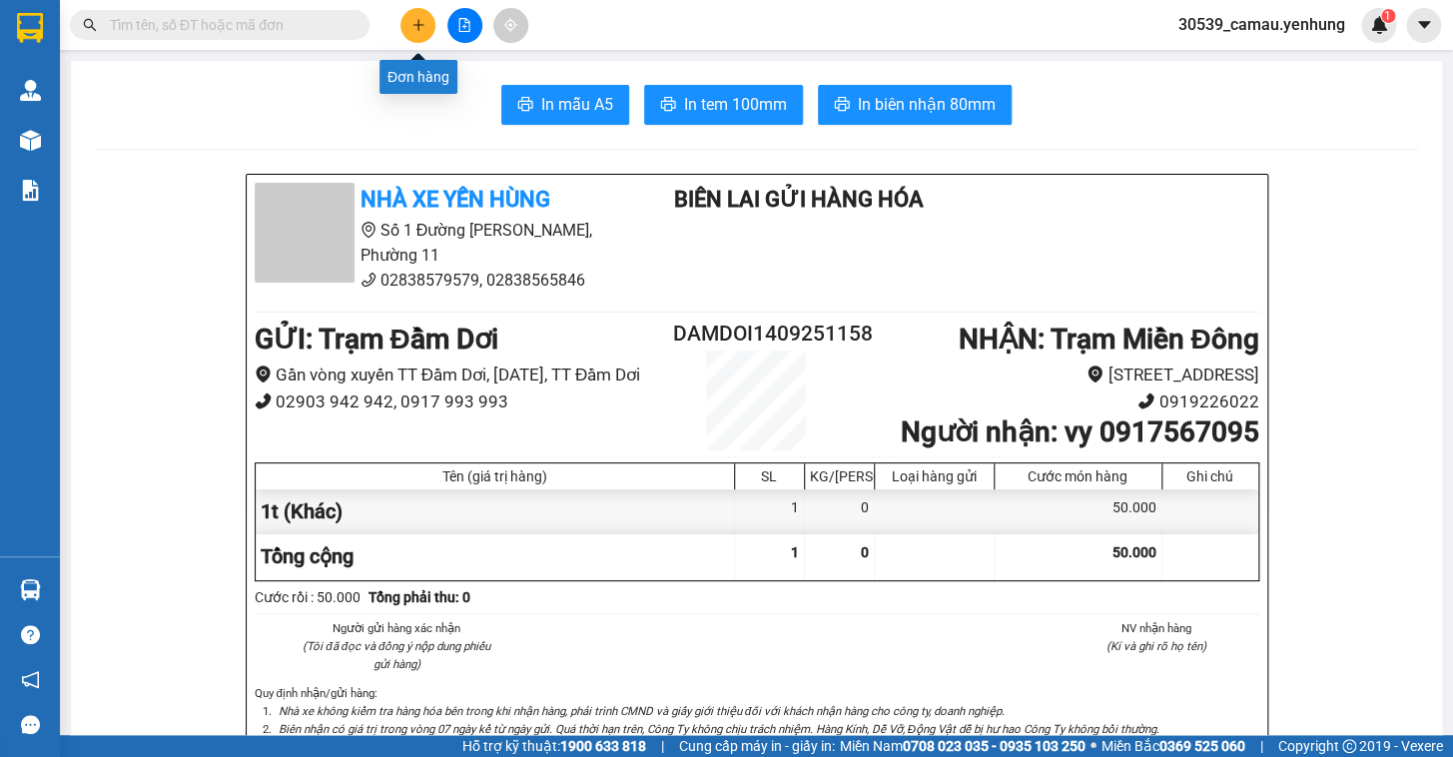
click at [414, 22] on icon "plus" at bounding box center [418, 25] width 14 height 14
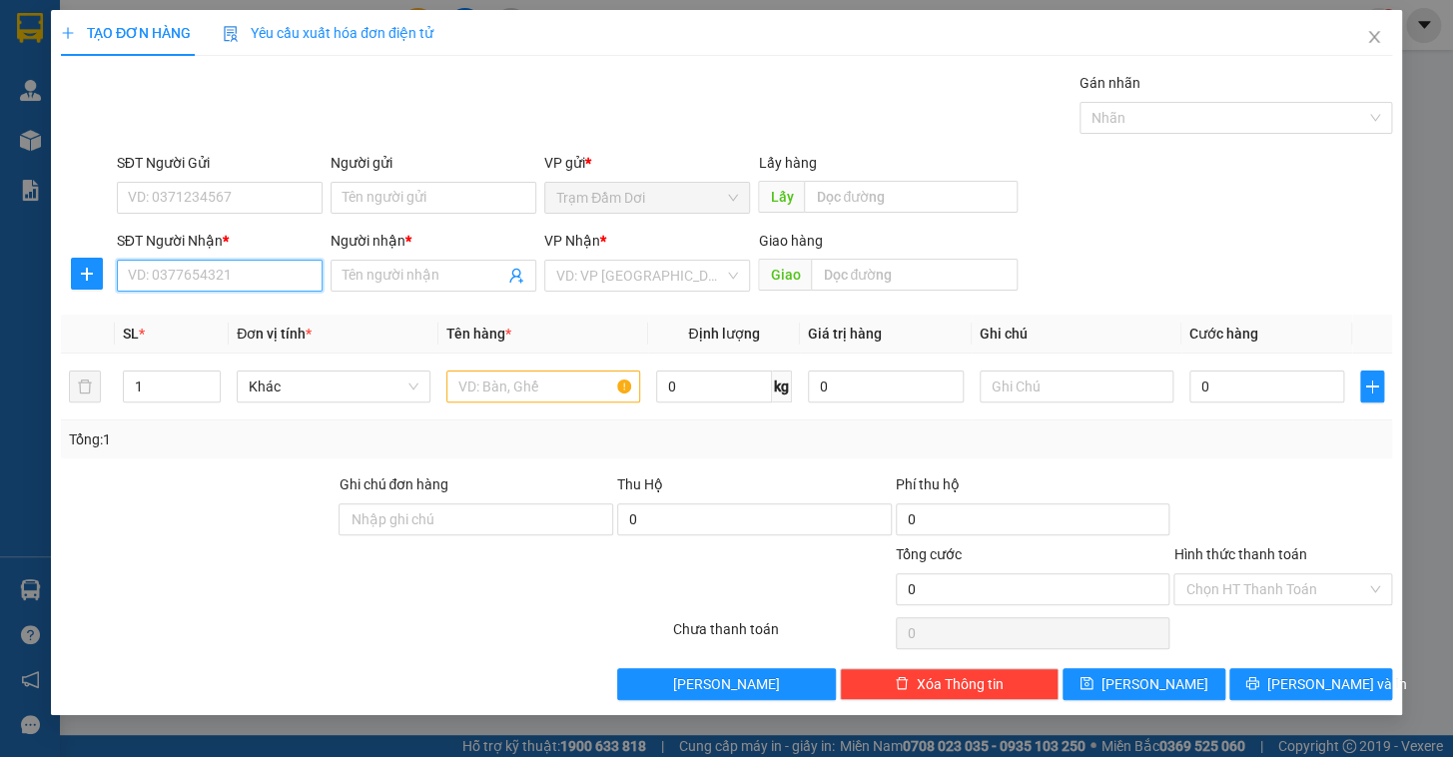
click at [171, 276] on input "SĐT Người Nhận *" at bounding box center [220, 276] width 206 height 32
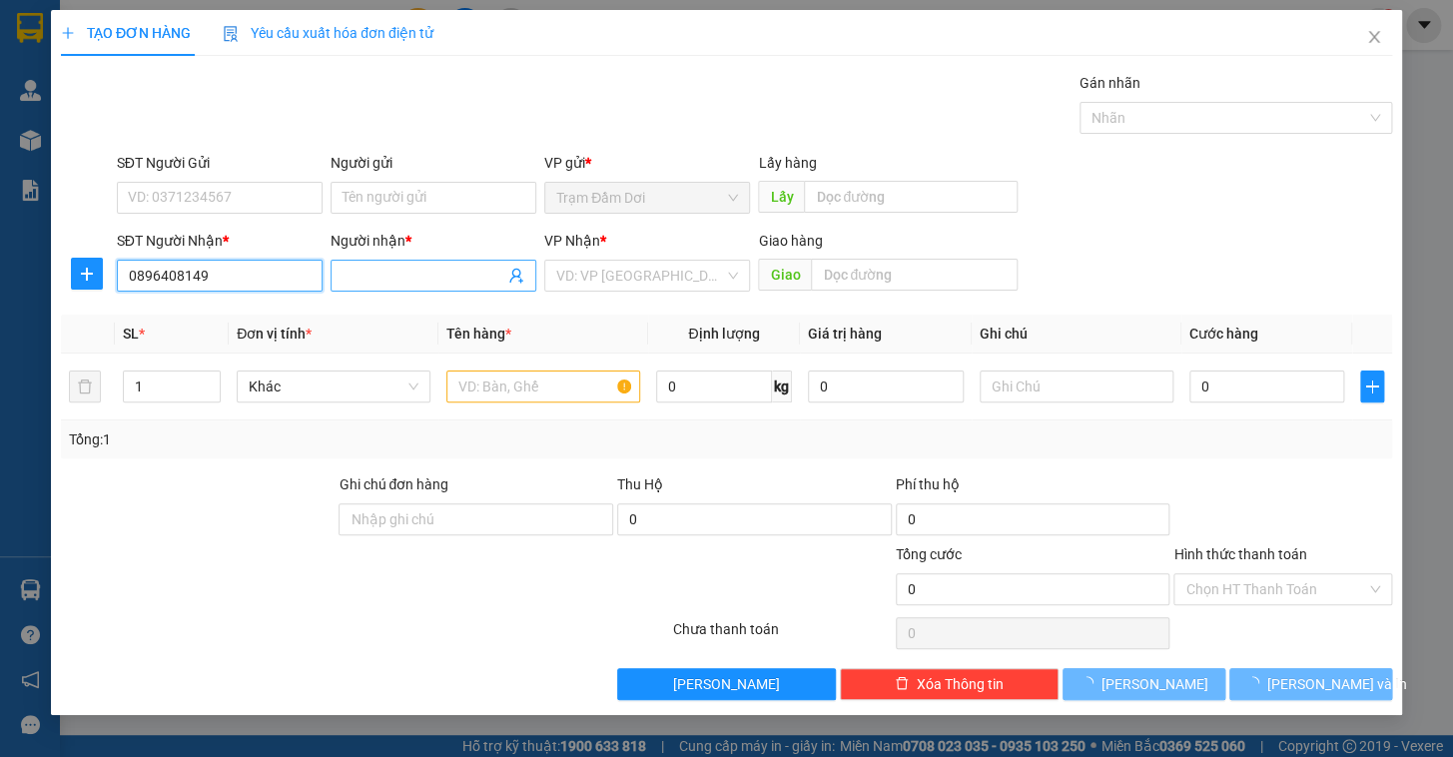
type input "0896408149"
click at [423, 265] on input "Người nhận *" at bounding box center [424, 276] width 162 height 22
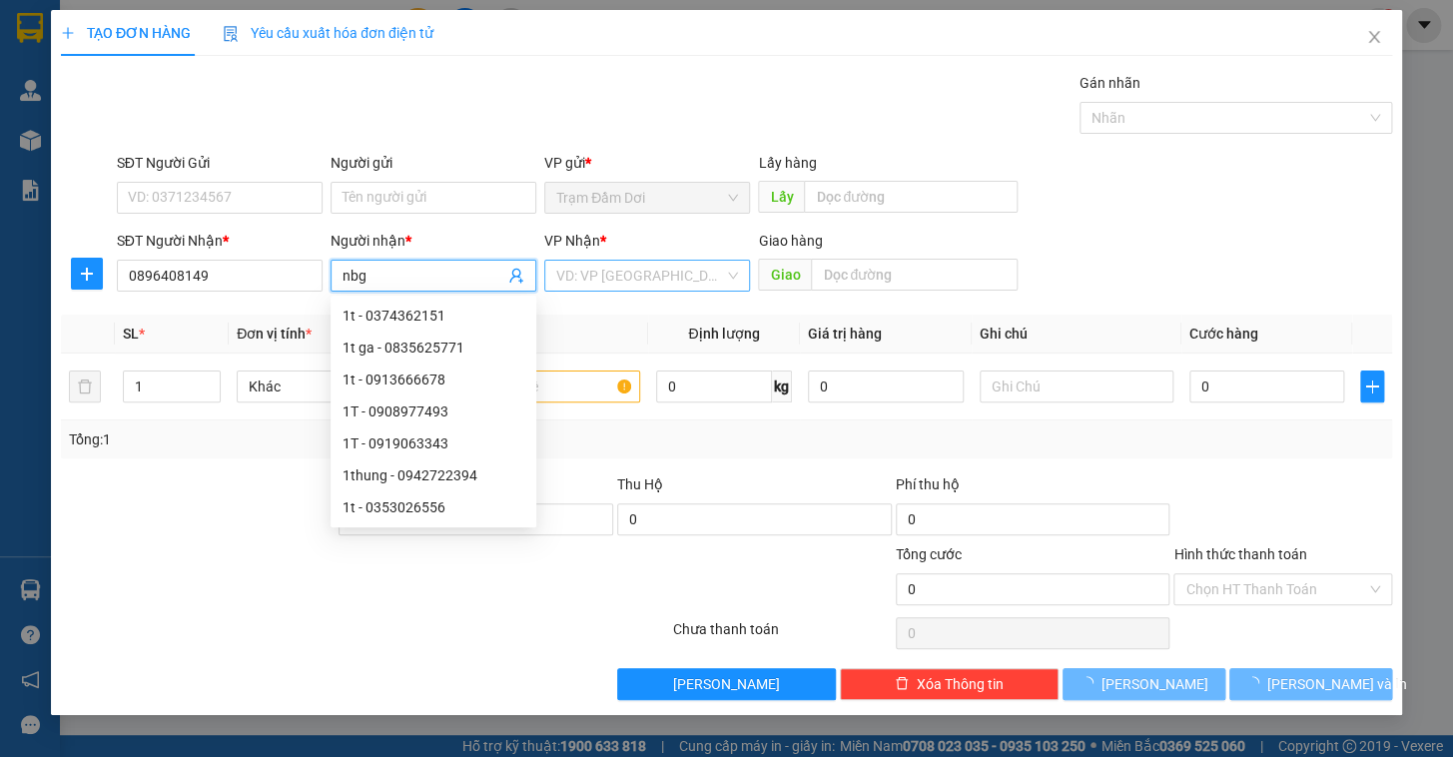
type input "nbg"
click at [581, 275] on input "search" at bounding box center [640, 276] width 168 height 30
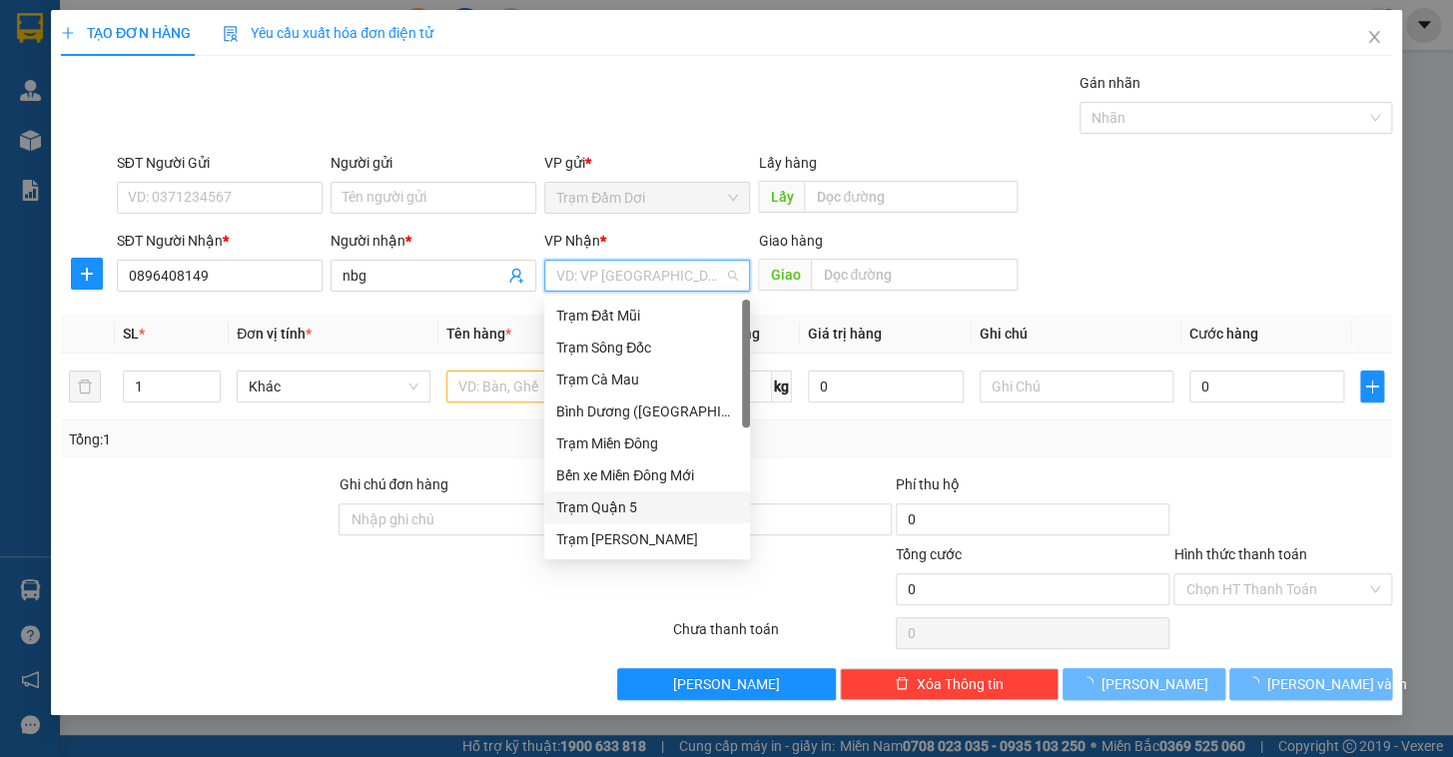
click at [648, 502] on div "Trạm Quận 5" at bounding box center [647, 507] width 182 height 22
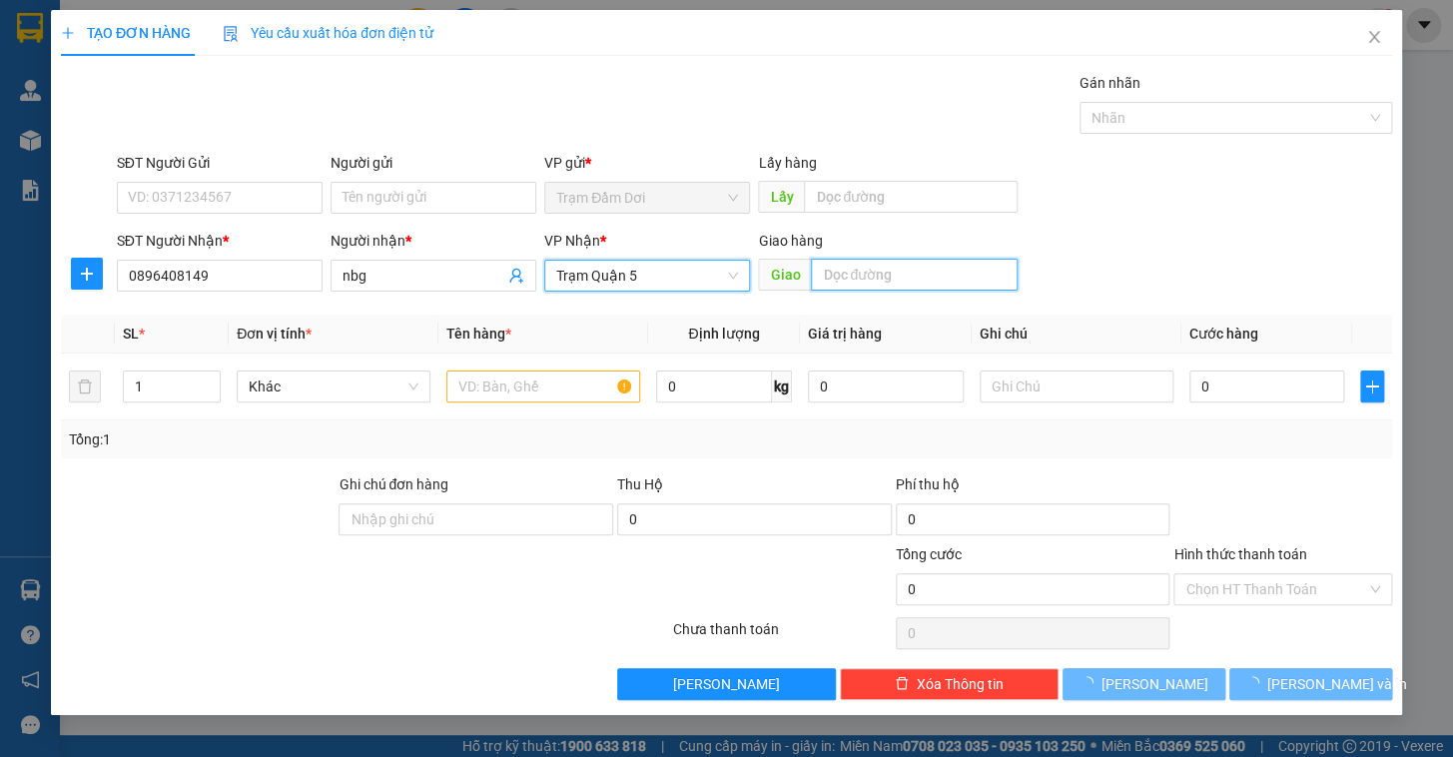
click at [870, 275] on input "text" at bounding box center [914, 275] width 207 height 32
type input "d"
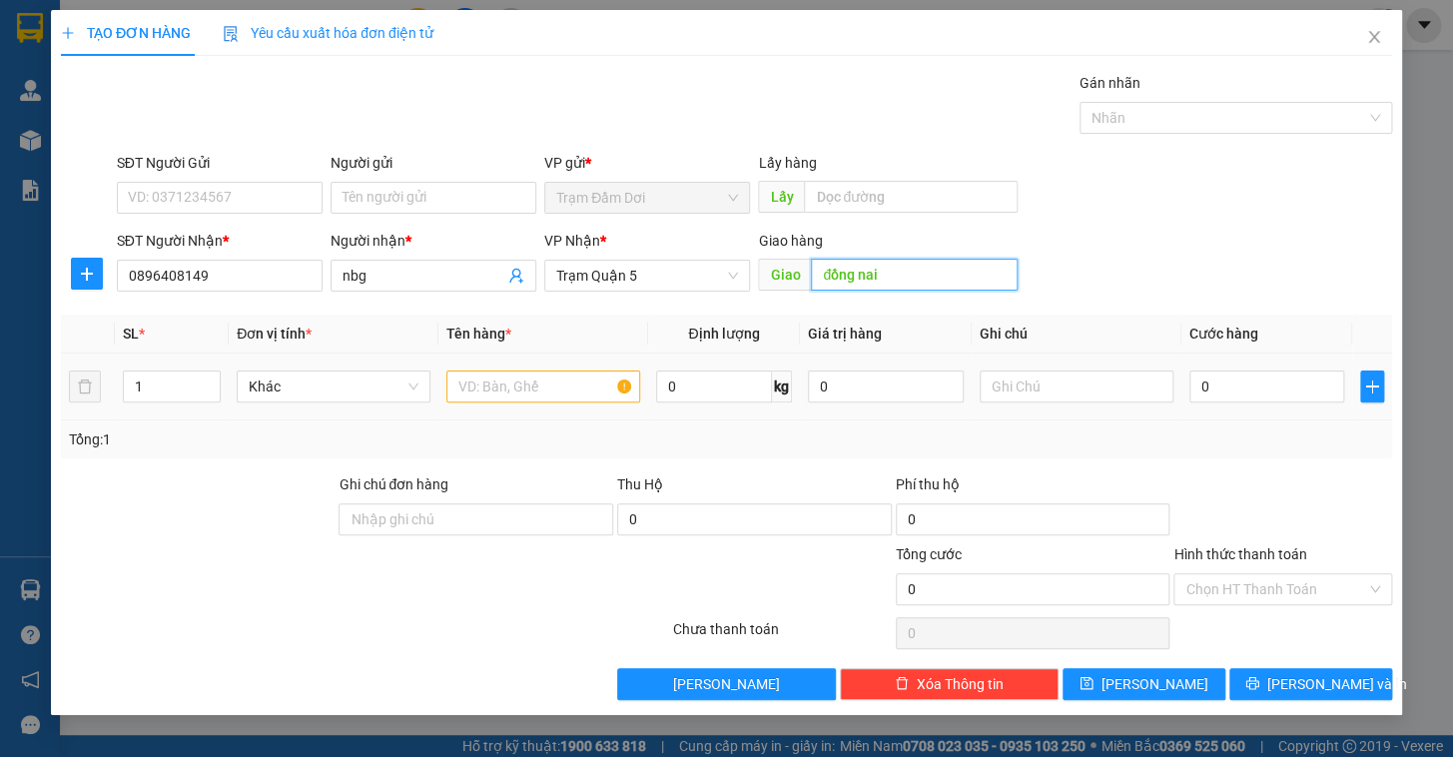
type input "đồng nai"
click at [523, 384] on input "text" at bounding box center [543, 386] width 194 height 32
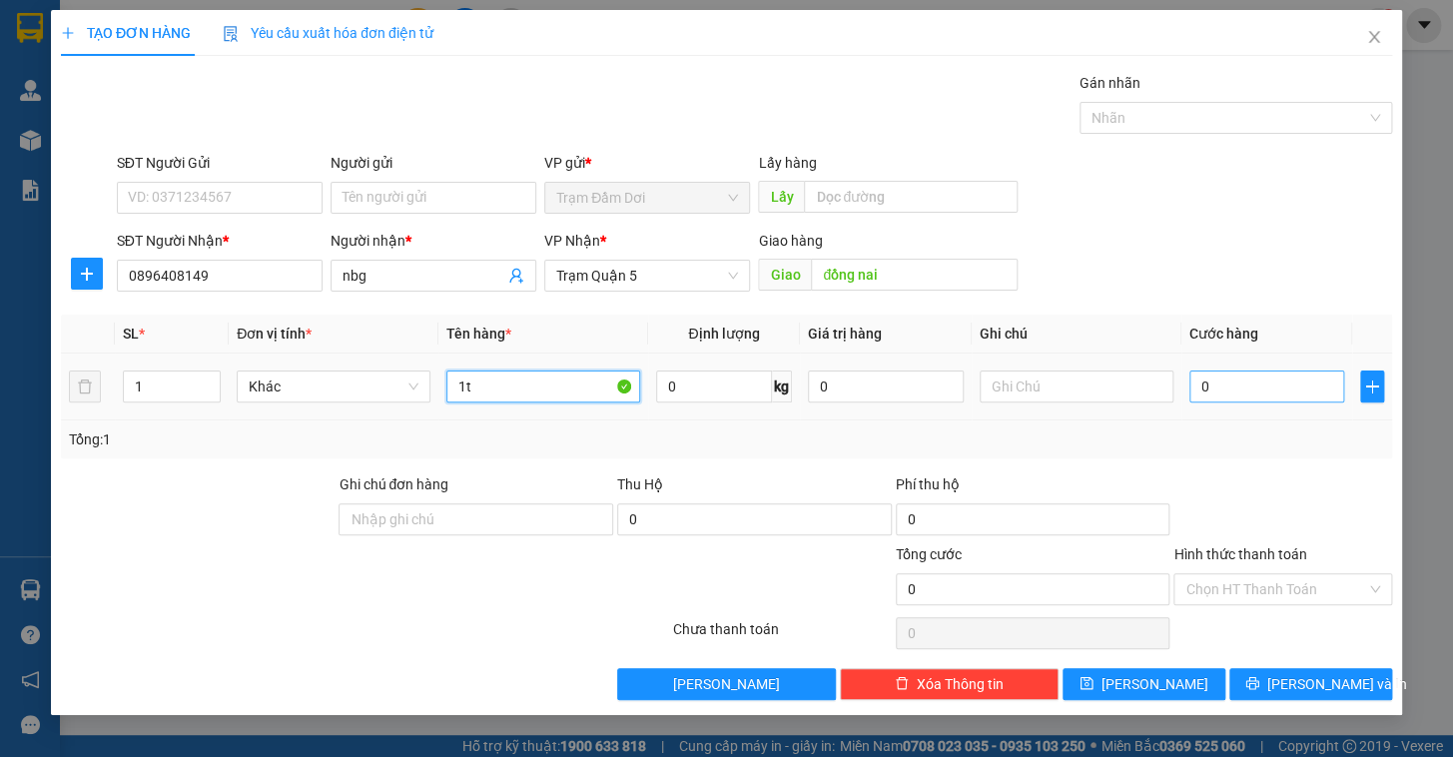
type input "1t"
click at [914, 377] on input "0" at bounding box center [1267, 386] width 156 height 32
type input "1"
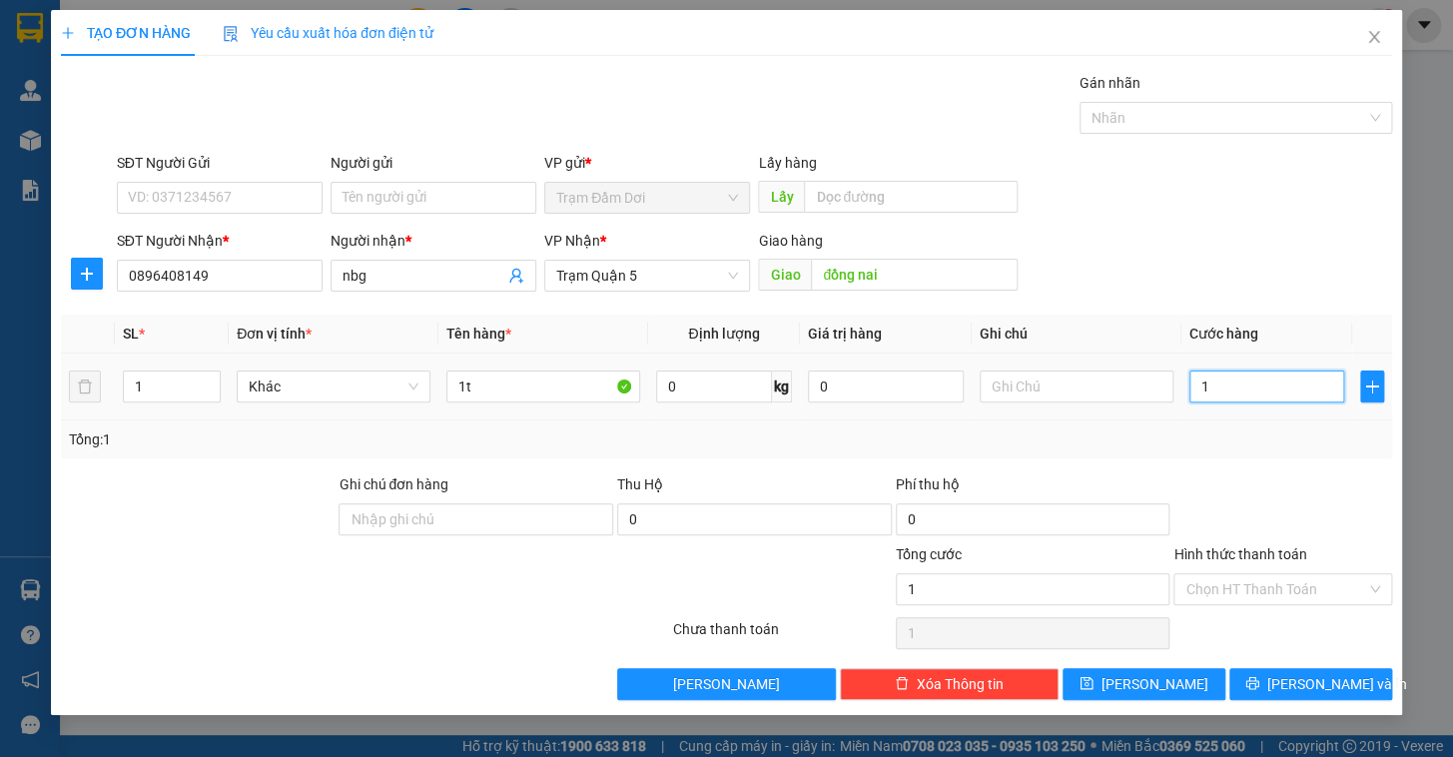
type input "10"
type input "100"
click at [914, 458] on div "Transit Pickup Surcharge Ids Transit Deliver Surcharge Ids Transit Deliver Surc…" at bounding box center [726, 386] width 1331 height 628
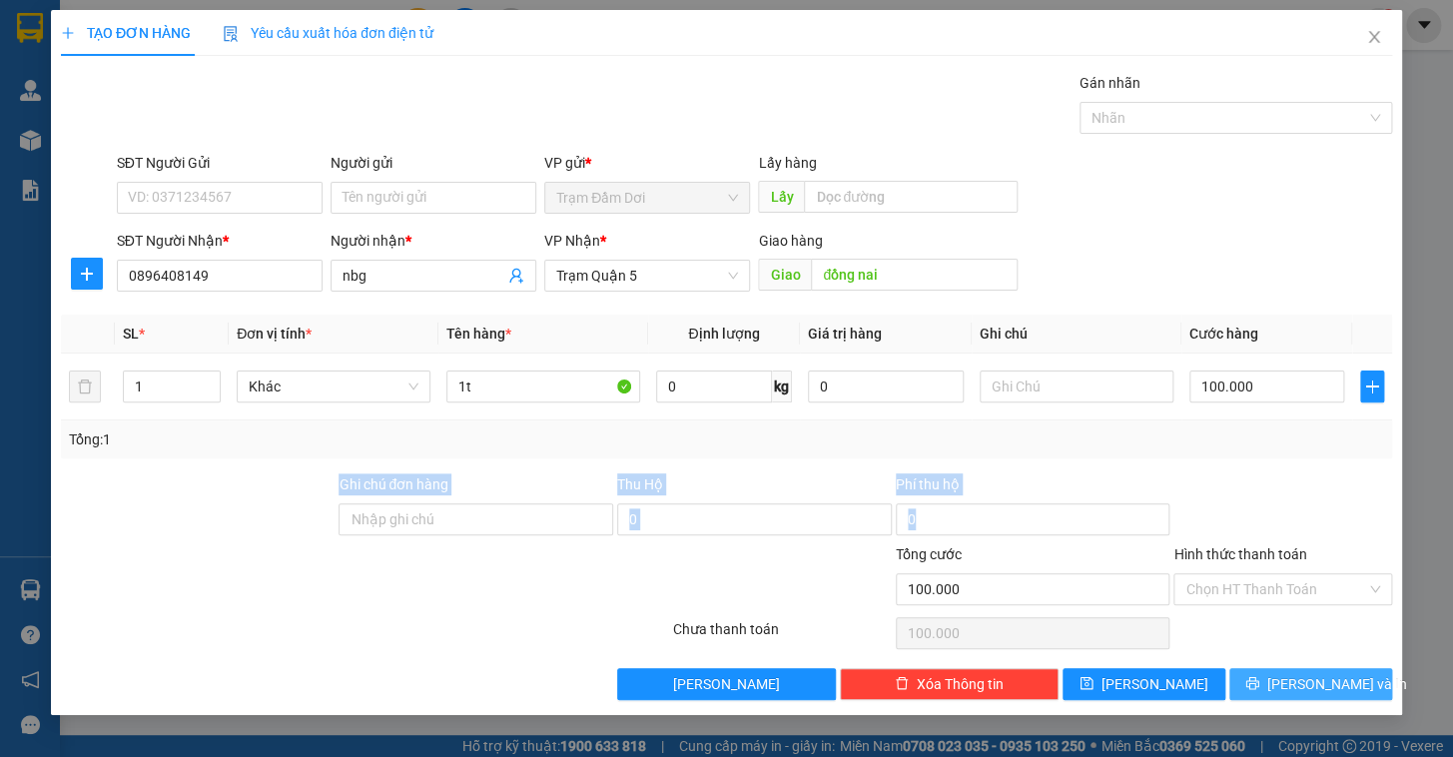
click at [914, 622] on button "[PERSON_NAME] và In" at bounding box center [1310, 684] width 163 height 32
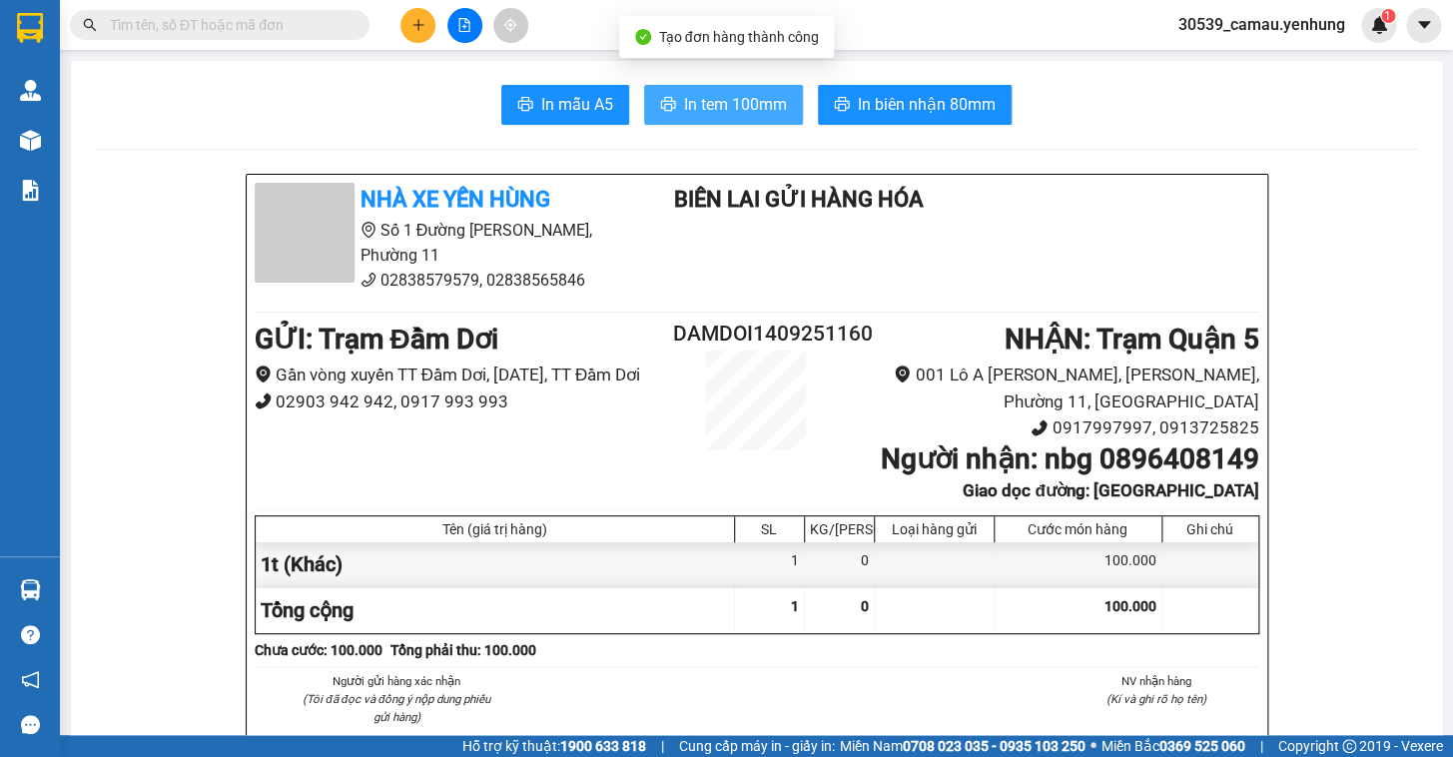
click at [696, 111] on span "In tem 100mm" at bounding box center [735, 104] width 103 height 25
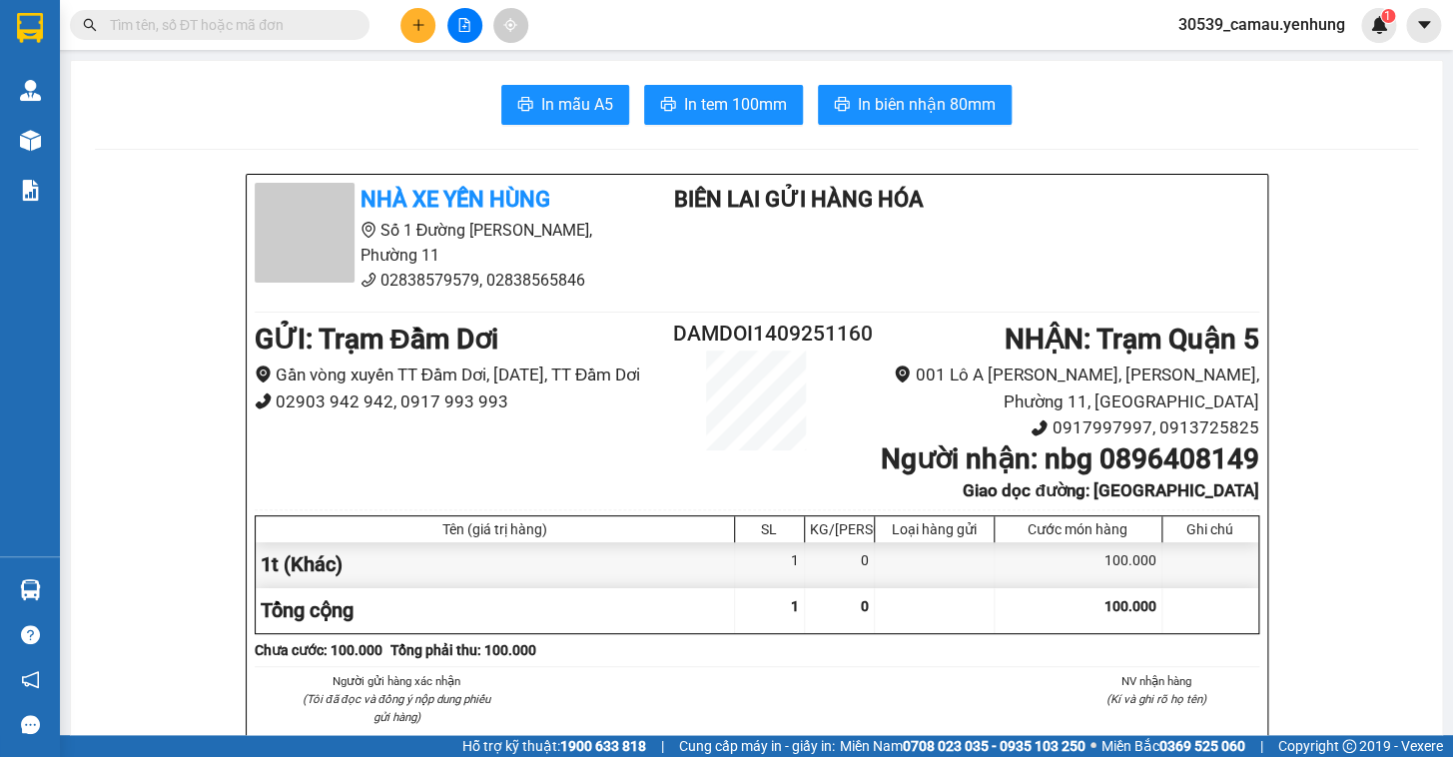
click at [411, 20] on icon "plus" at bounding box center [418, 25] width 14 height 14
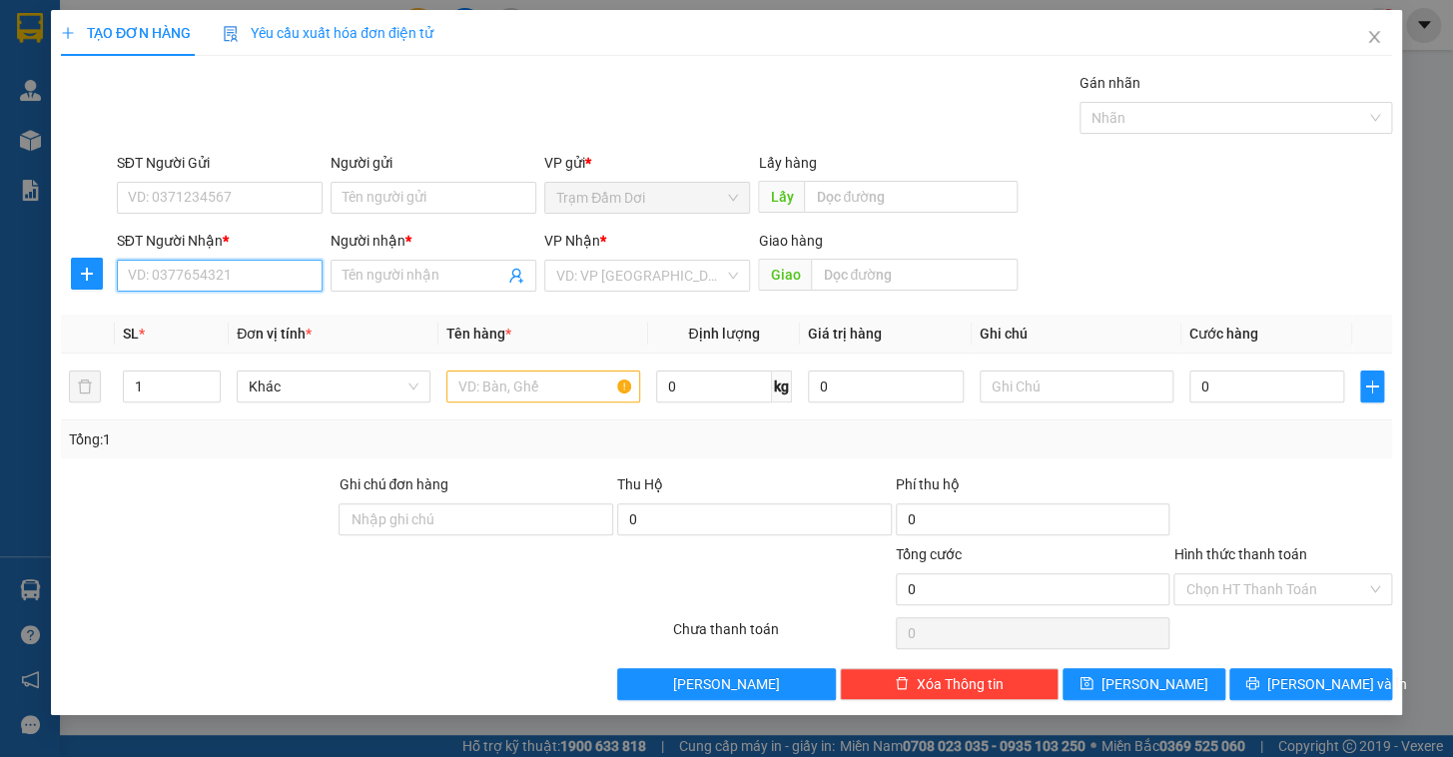
click at [171, 281] on input "SĐT Người Nhận *" at bounding box center [220, 276] width 206 height 32
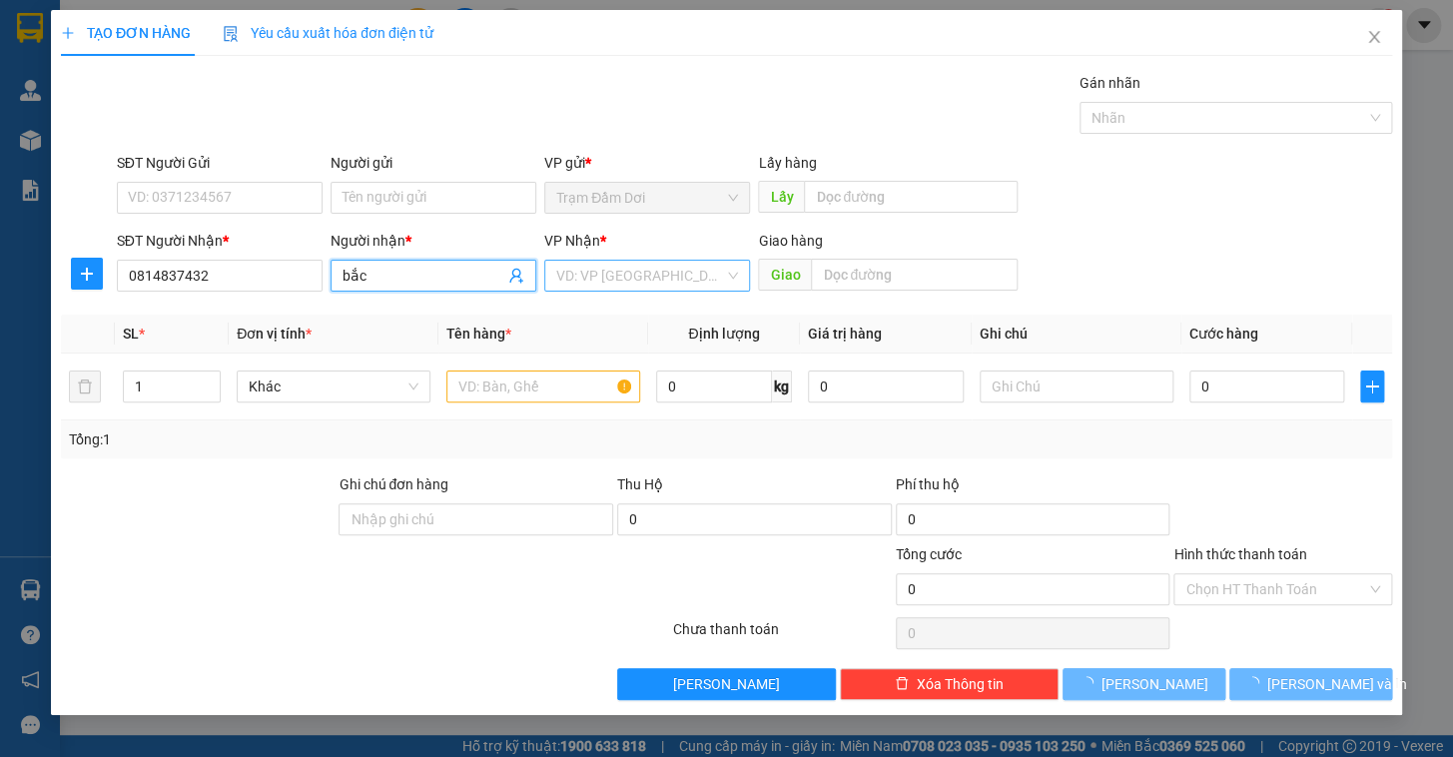
click at [608, 262] on input "search" at bounding box center [640, 276] width 168 height 30
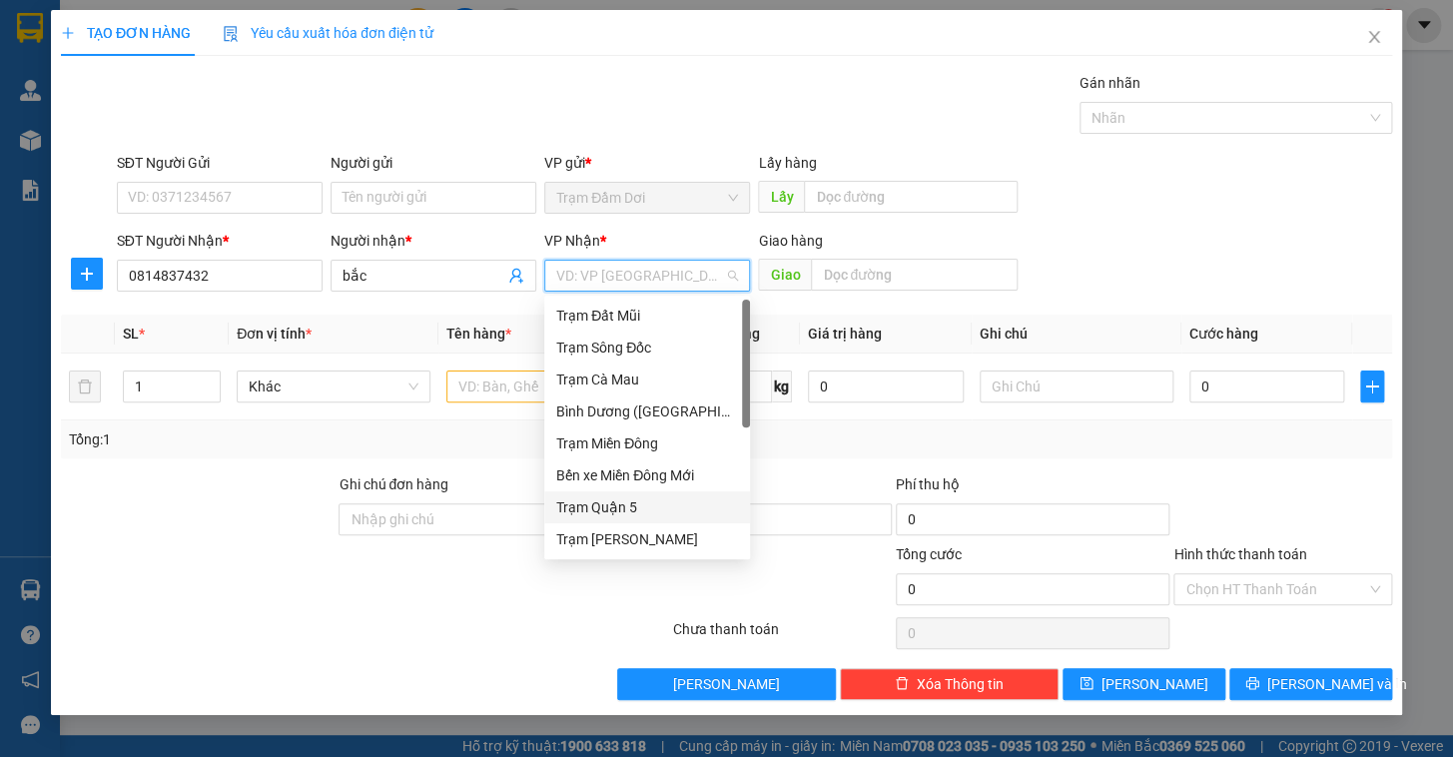
click at [634, 504] on div "Trạm Quận 5" at bounding box center [647, 507] width 182 height 22
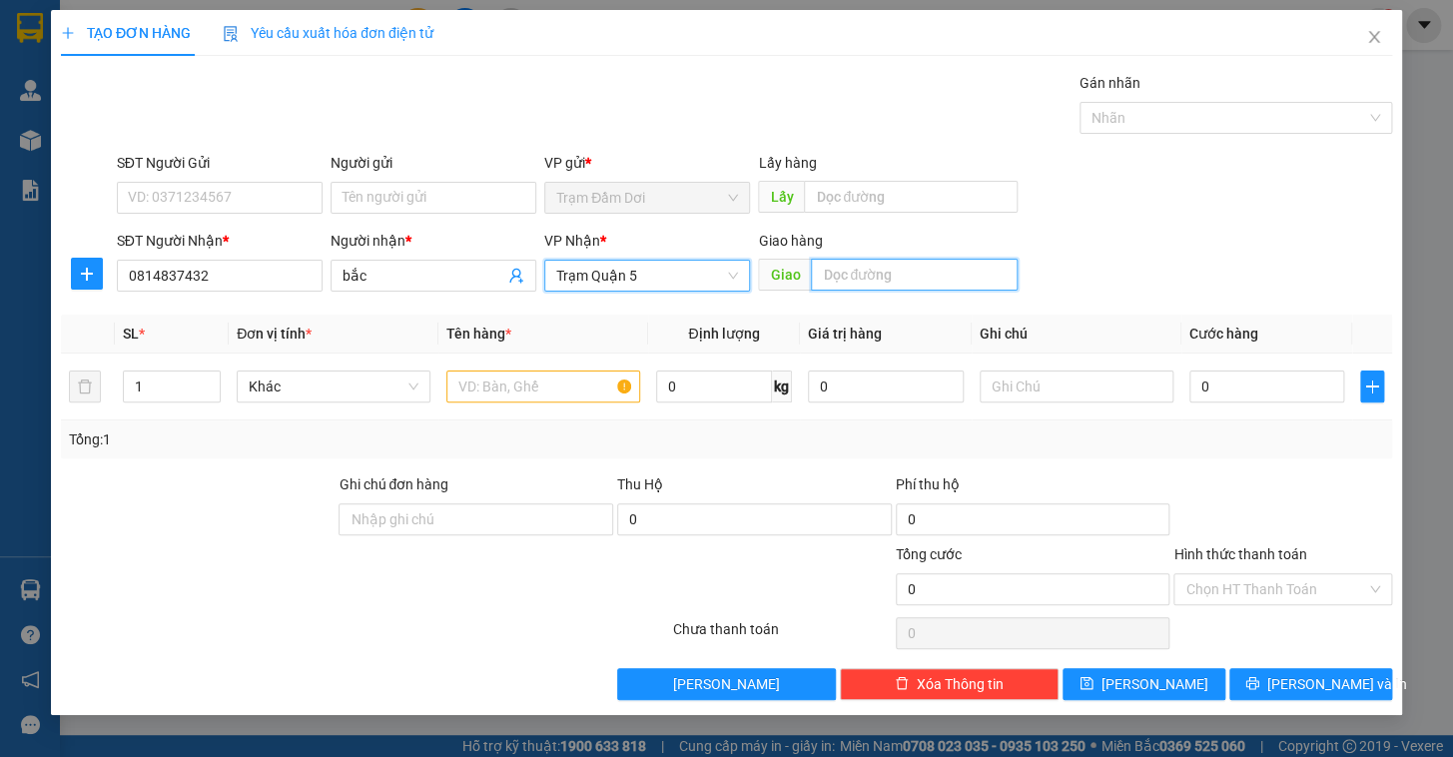
click at [844, 265] on input "text" at bounding box center [914, 275] width 207 height 32
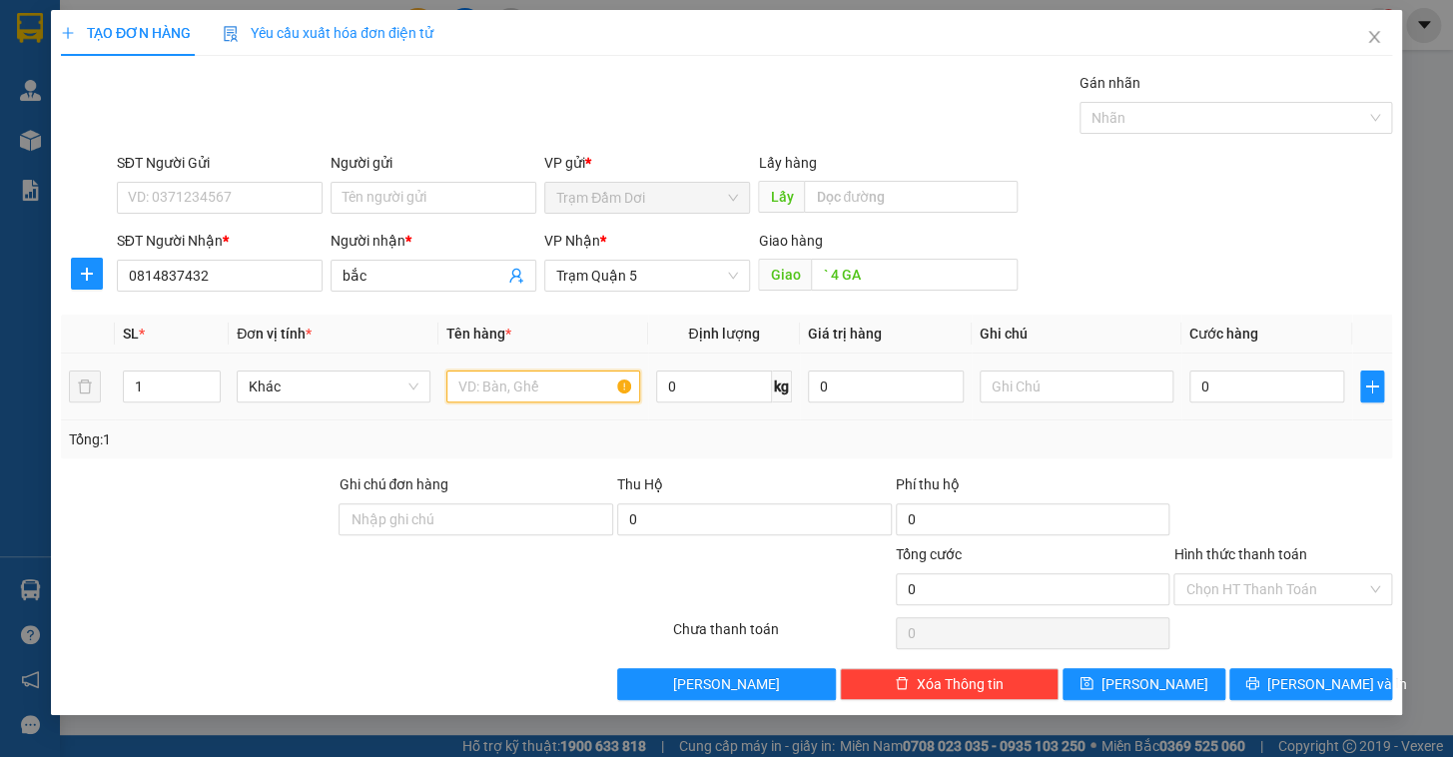
click at [488, 388] on input "text" at bounding box center [543, 386] width 194 height 32
click at [914, 392] on input "text" at bounding box center [1077, 386] width 194 height 32
click at [914, 386] on input "0" at bounding box center [1267, 386] width 156 height 32
click at [914, 448] on div "Tổng: 1" at bounding box center [726, 439] width 1315 height 22
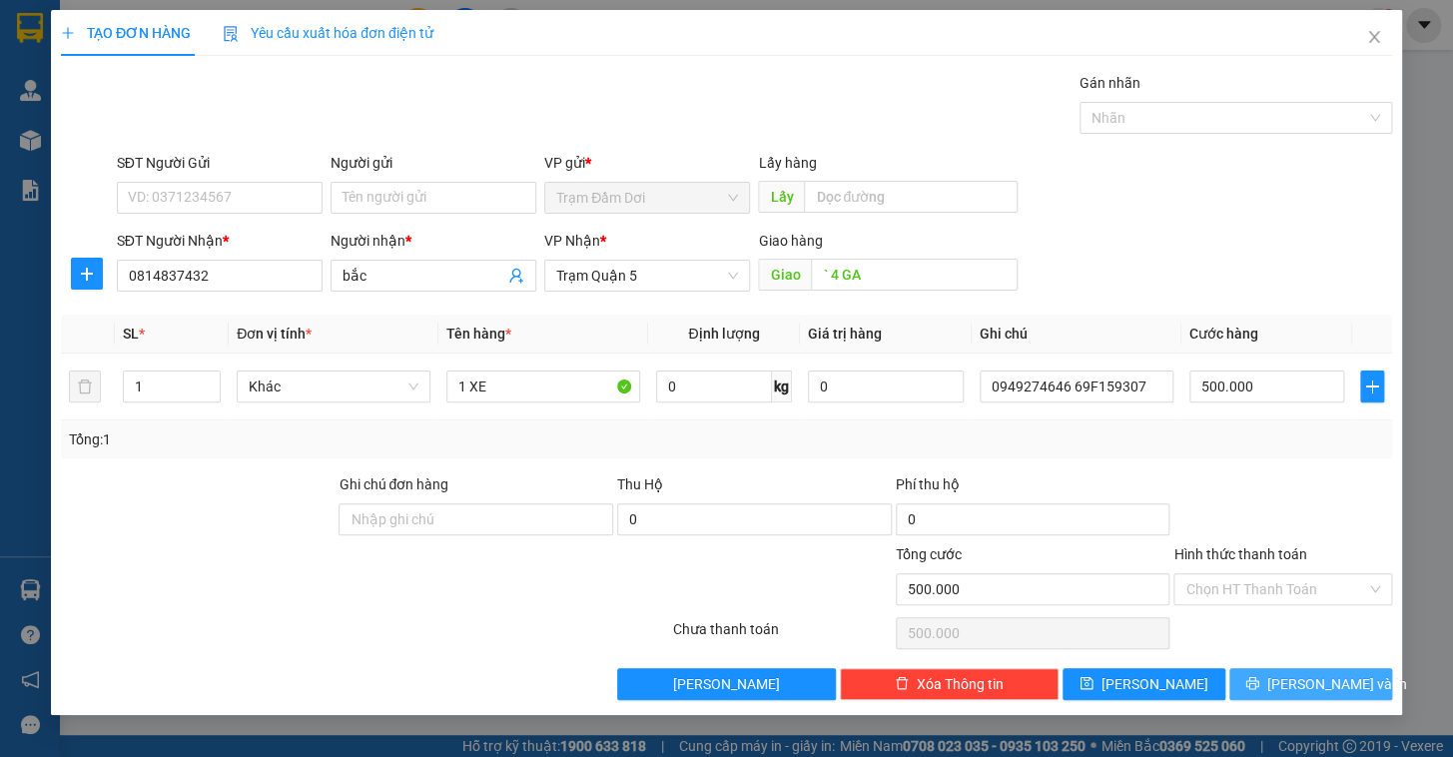
click at [914, 622] on button "[PERSON_NAME] và In" at bounding box center [1310, 684] width 163 height 32
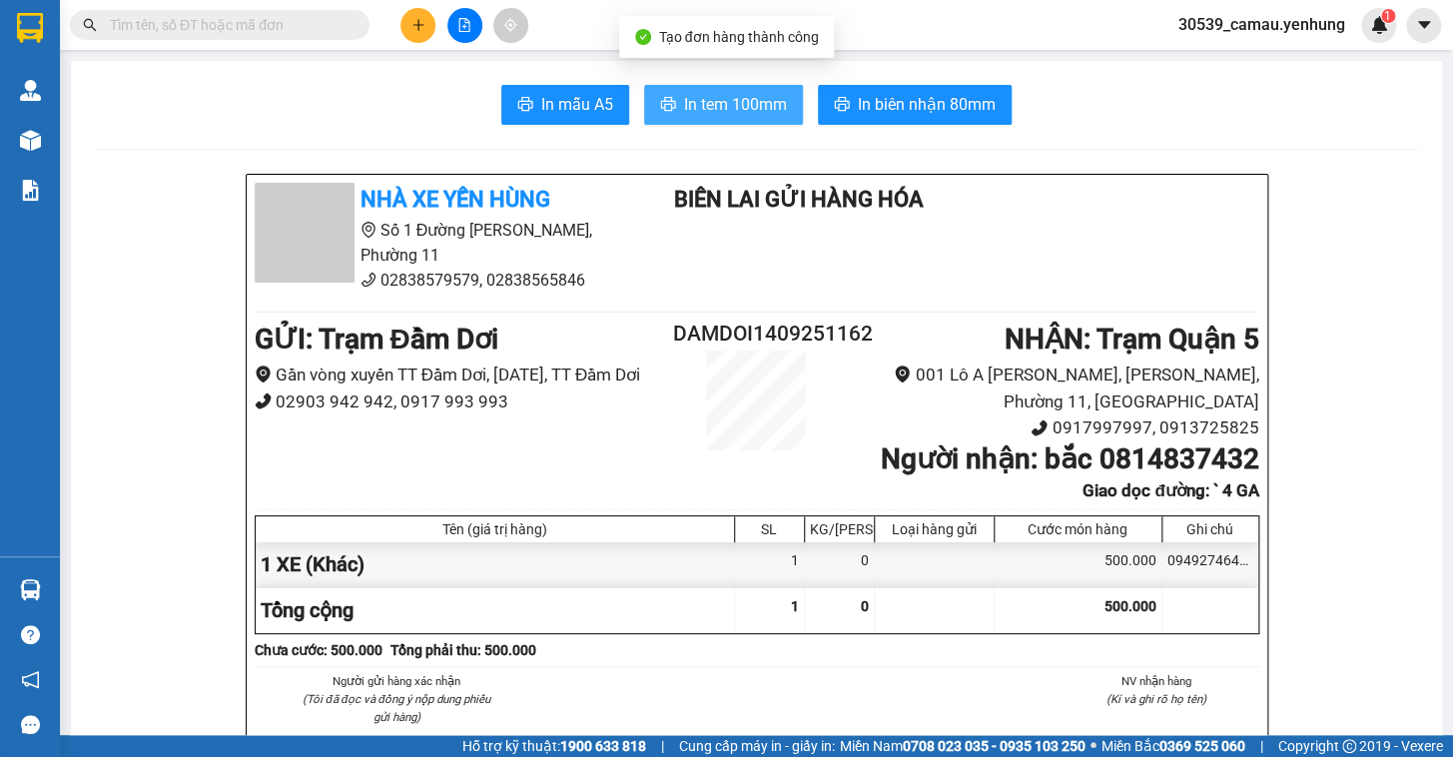
click at [685, 112] on span "In tem 100mm" at bounding box center [735, 104] width 103 height 25
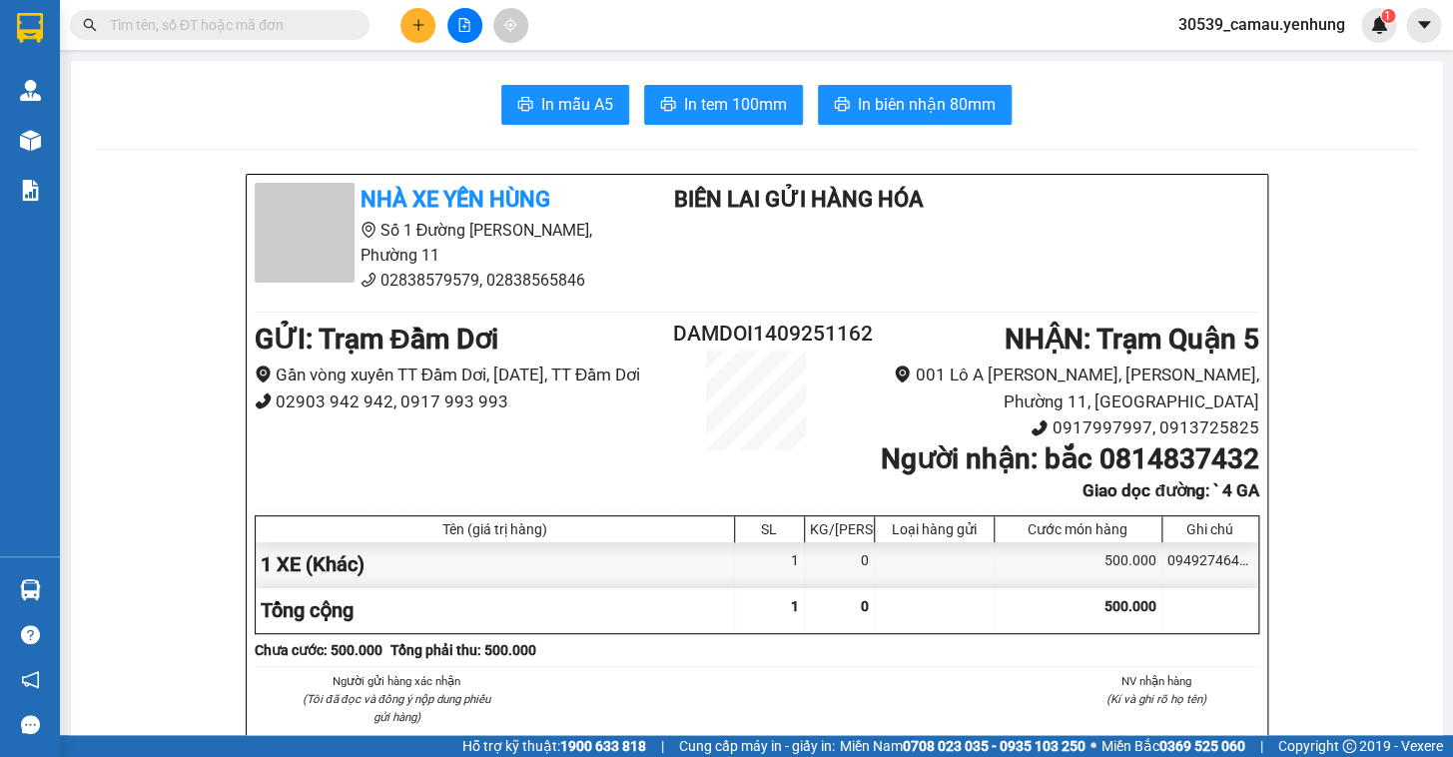
click at [428, 23] on button at bounding box center [417, 25] width 35 height 35
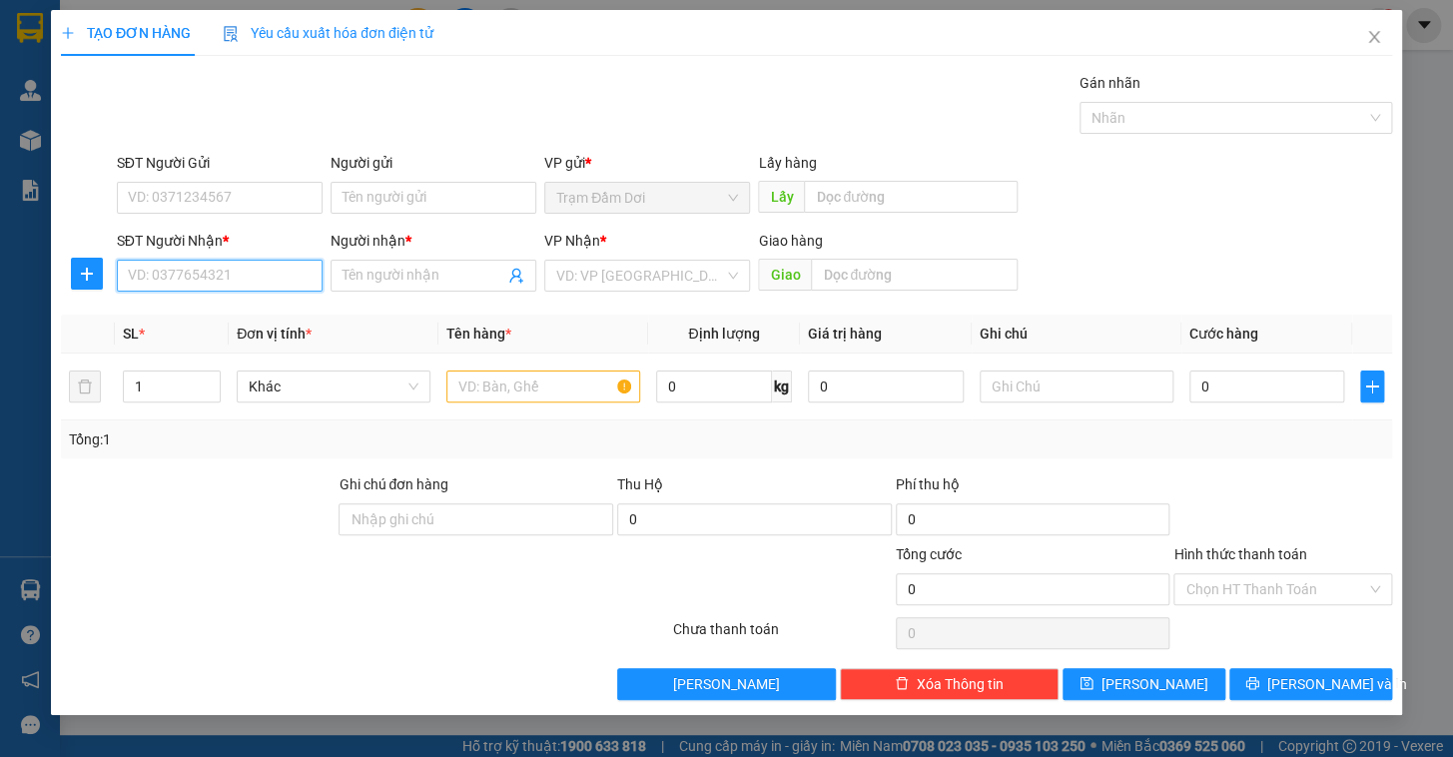
click at [218, 273] on input "SĐT Người Nhận *" at bounding box center [220, 276] width 206 height 32
click at [414, 276] on input "Người nhận *" at bounding box center [424, 276] width 162 height 22
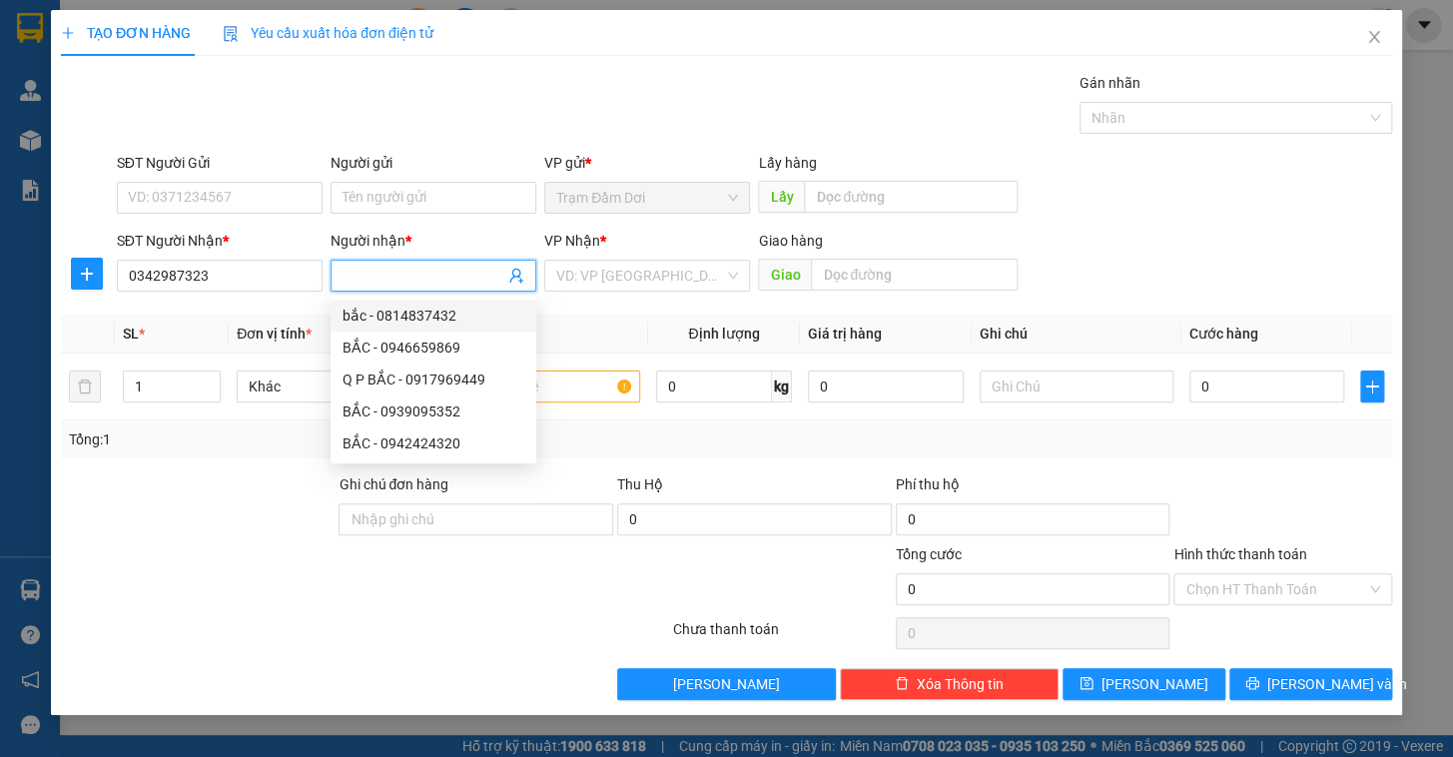
click at [428, 280] on input "Người nhận *" at bounding box center [424, 276] width 162 height 22
click at [664, 277] on input "search" at bounding box center [640, 276] width 168 height 30
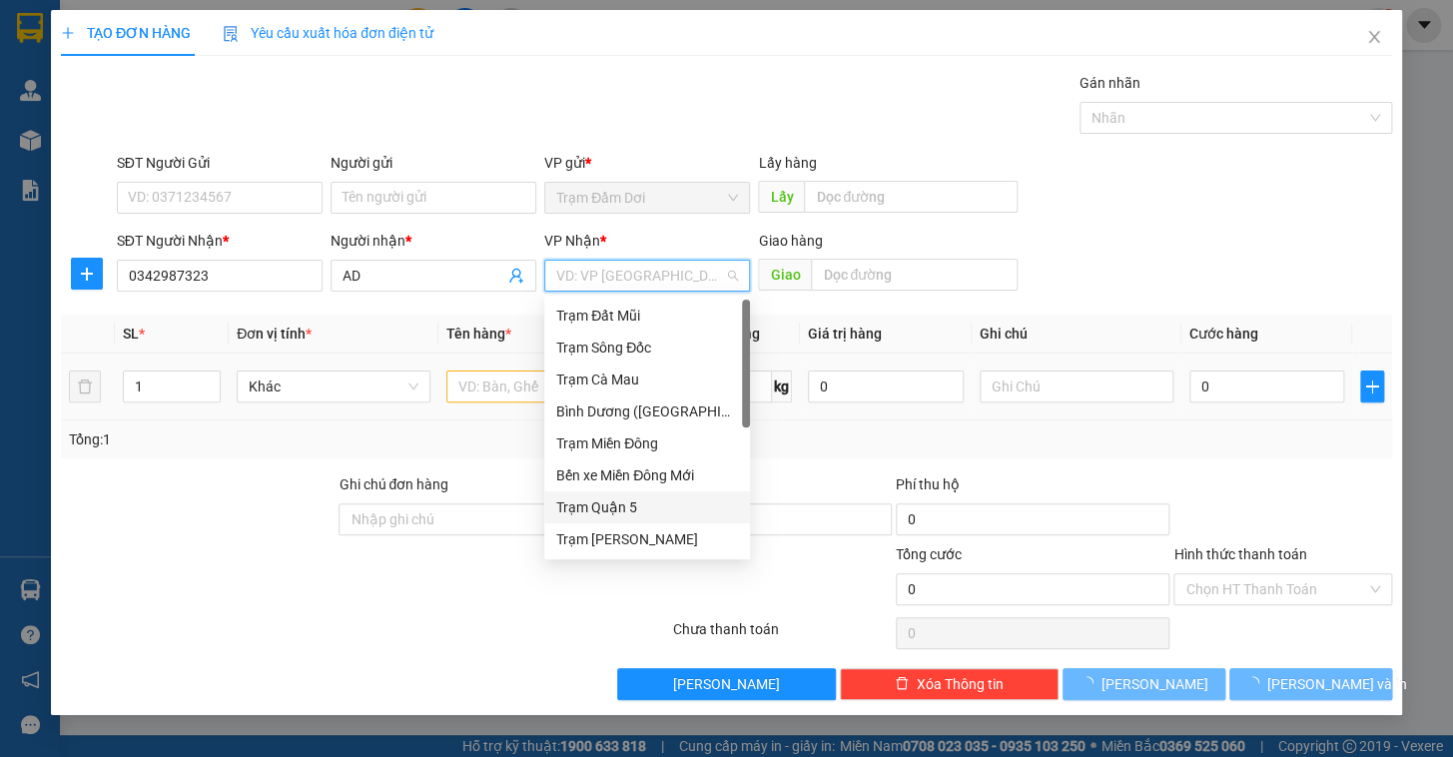
drag, startPoint x: 631, startPoint y: 505, endPoint x: 680, endPoint y: 419, distance: 98.8
click at [631, 506] on div "Trạm Quận 5" at bounding box center [647, 507] width 182 height 22
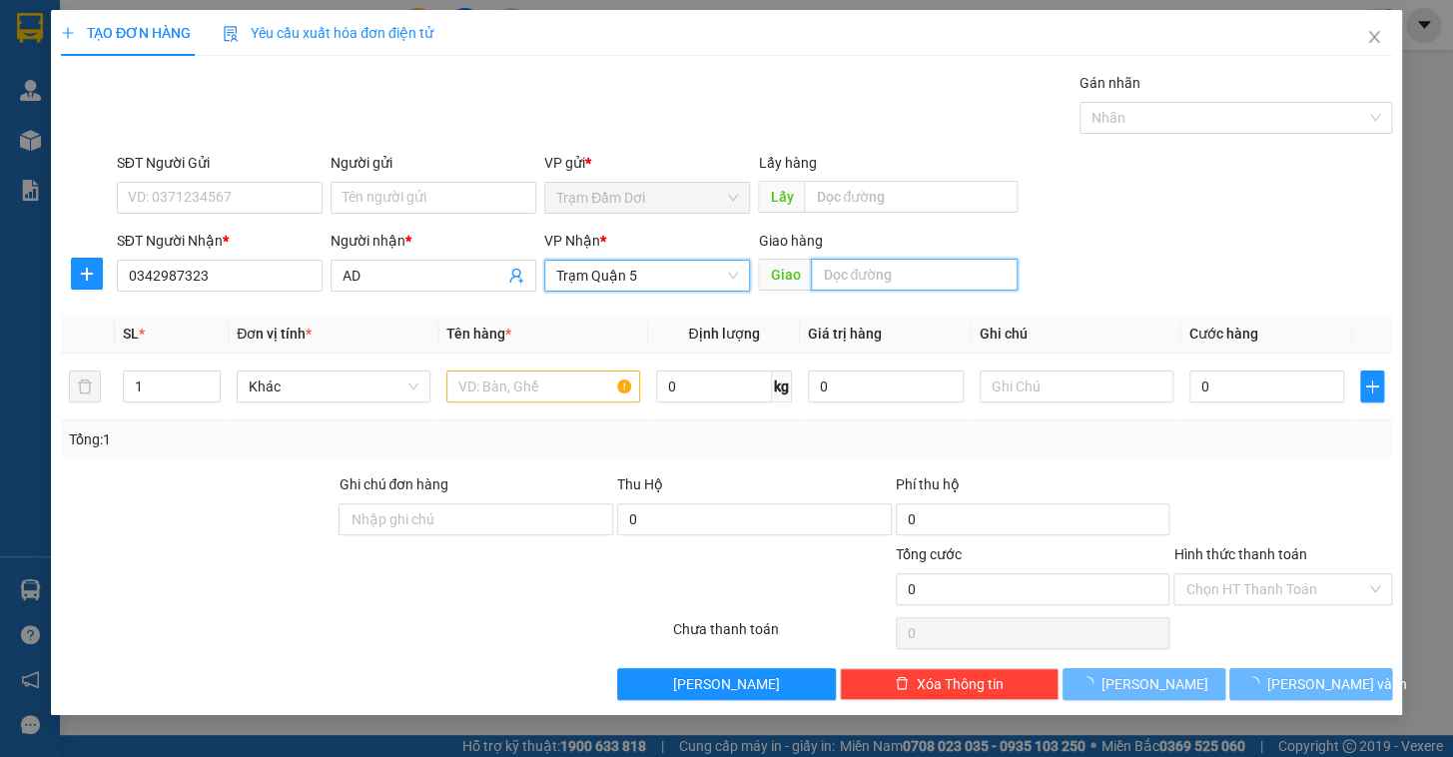
click at [868, 257] on div "Giao hàng Giao" at bounding box center [888, 265] width 260 height 70
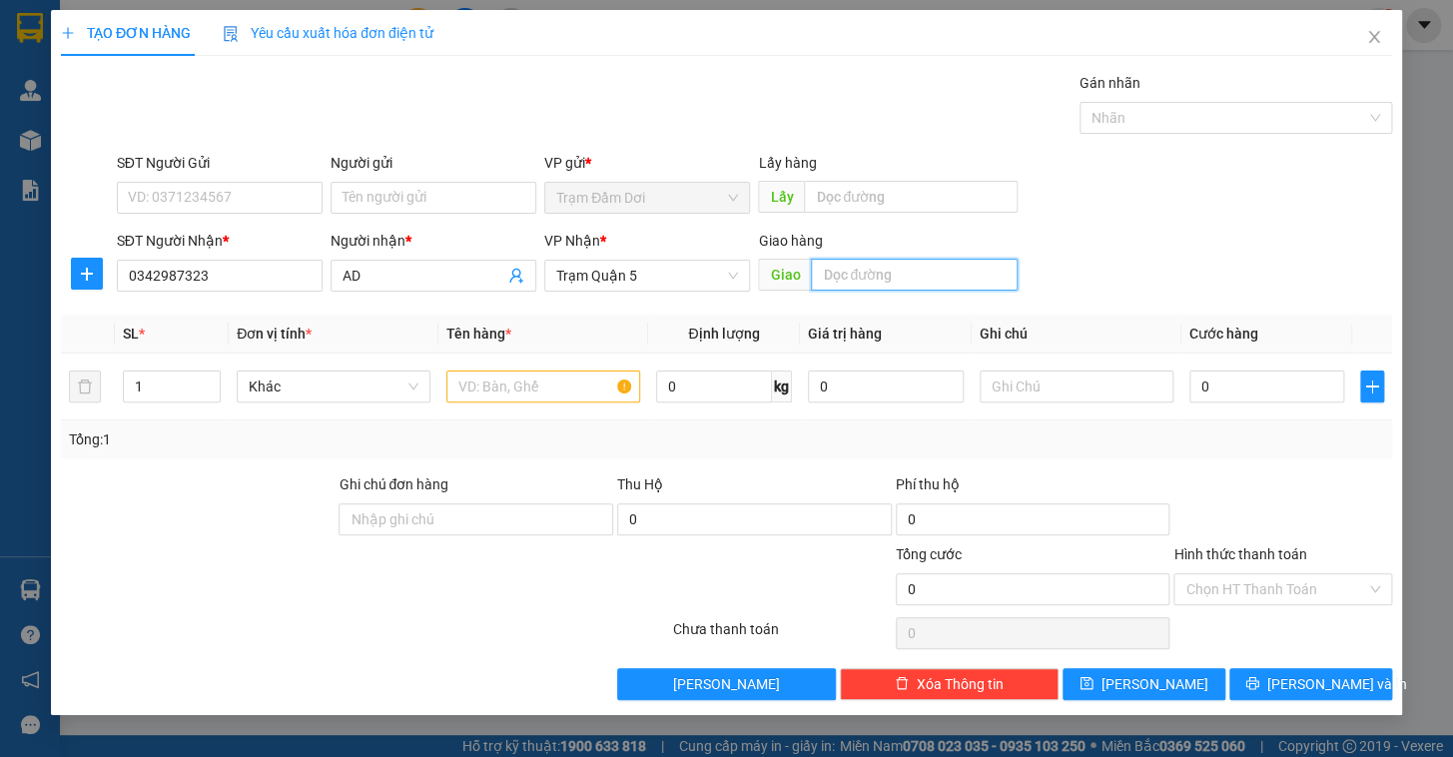
click at [868, 269] on input "text" at bounding box center [914, 275] width 207 height 32
click at [479, 382] on input "text" at bounding box center [543, 386] width 194 height 32
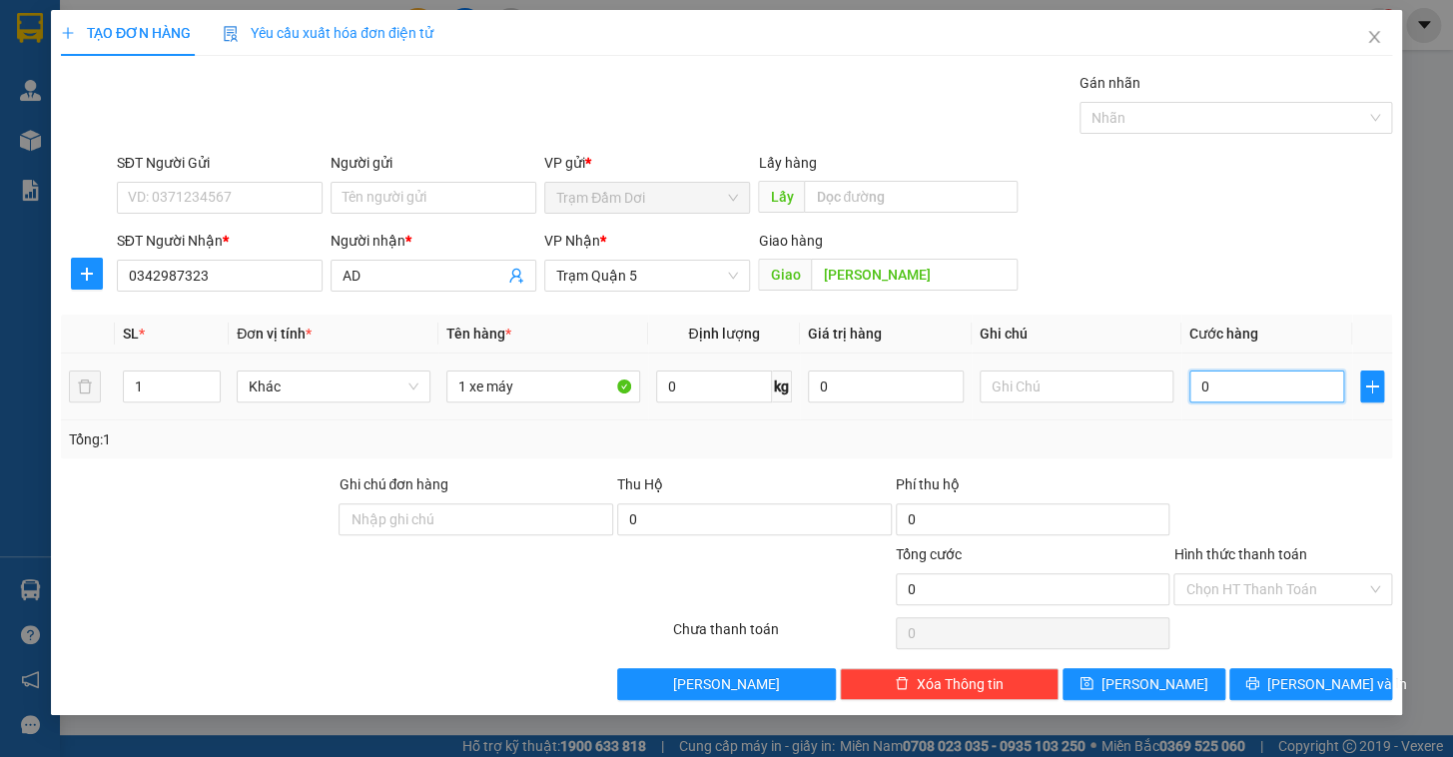
click at [914, 383] on input "0" at bounding box center [1267, 386] width 156 height 32
click at [914, 440] on div "Tổng: 1" at bounding box center [726, 439] width 1315 height 22
click at [914, 586] on input "Hình thức thanh toán" at bounding box center [1275, 589] width 181 height 30
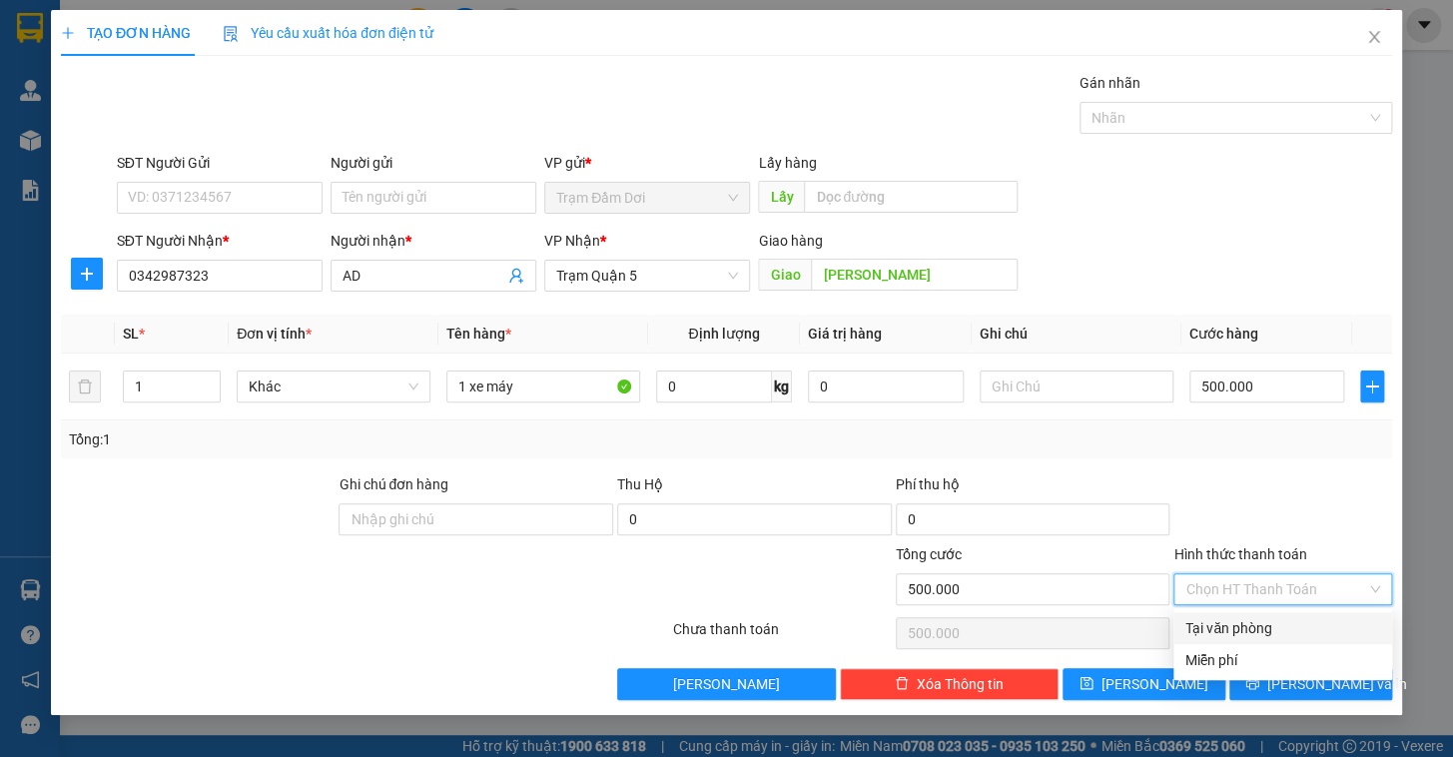
click at [914, 622] on div "Tại văn phòng" at bounding box center [1282, 628] width 195 height 22
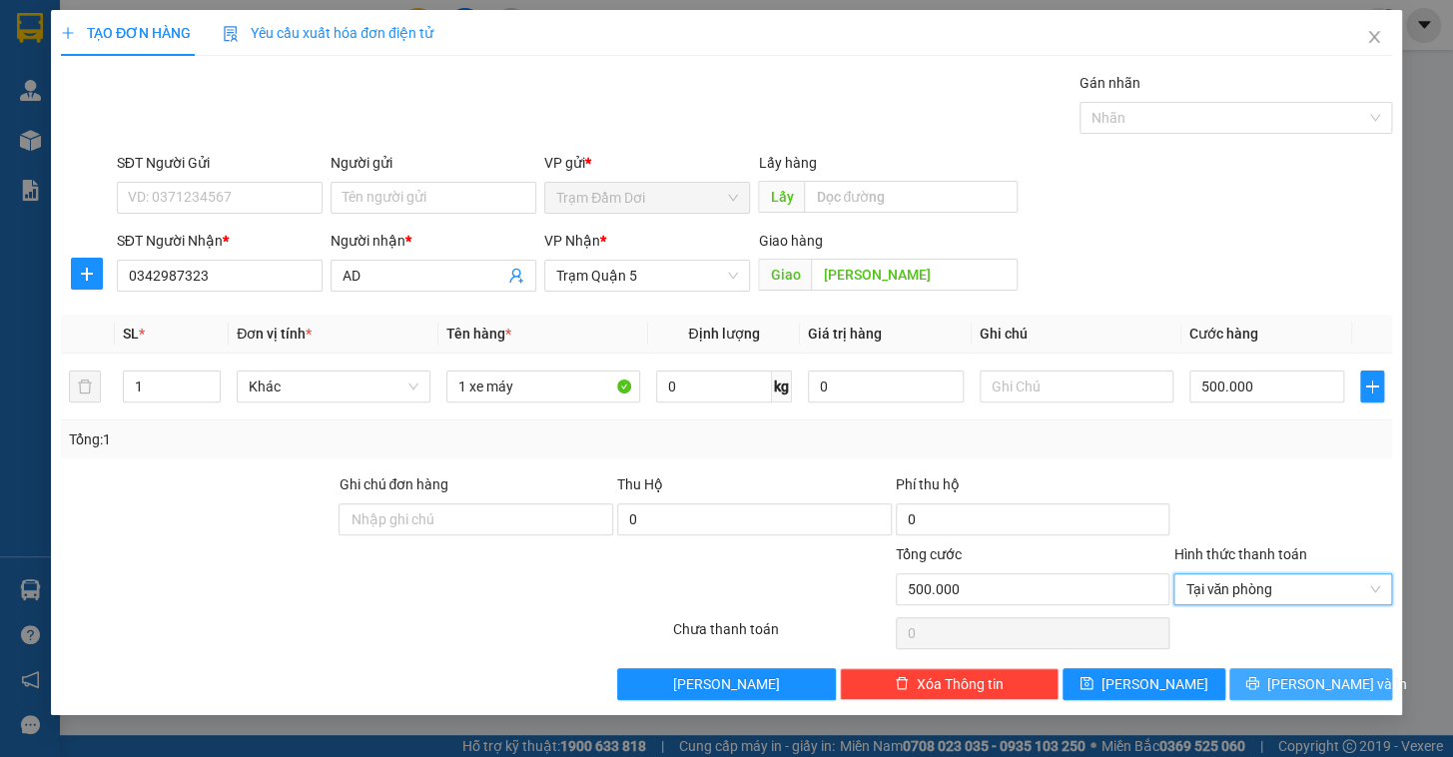
click at [914, 622] on span "[PERSON_NAME] và In" at bounding box center [1337, 684] width 140 height 22
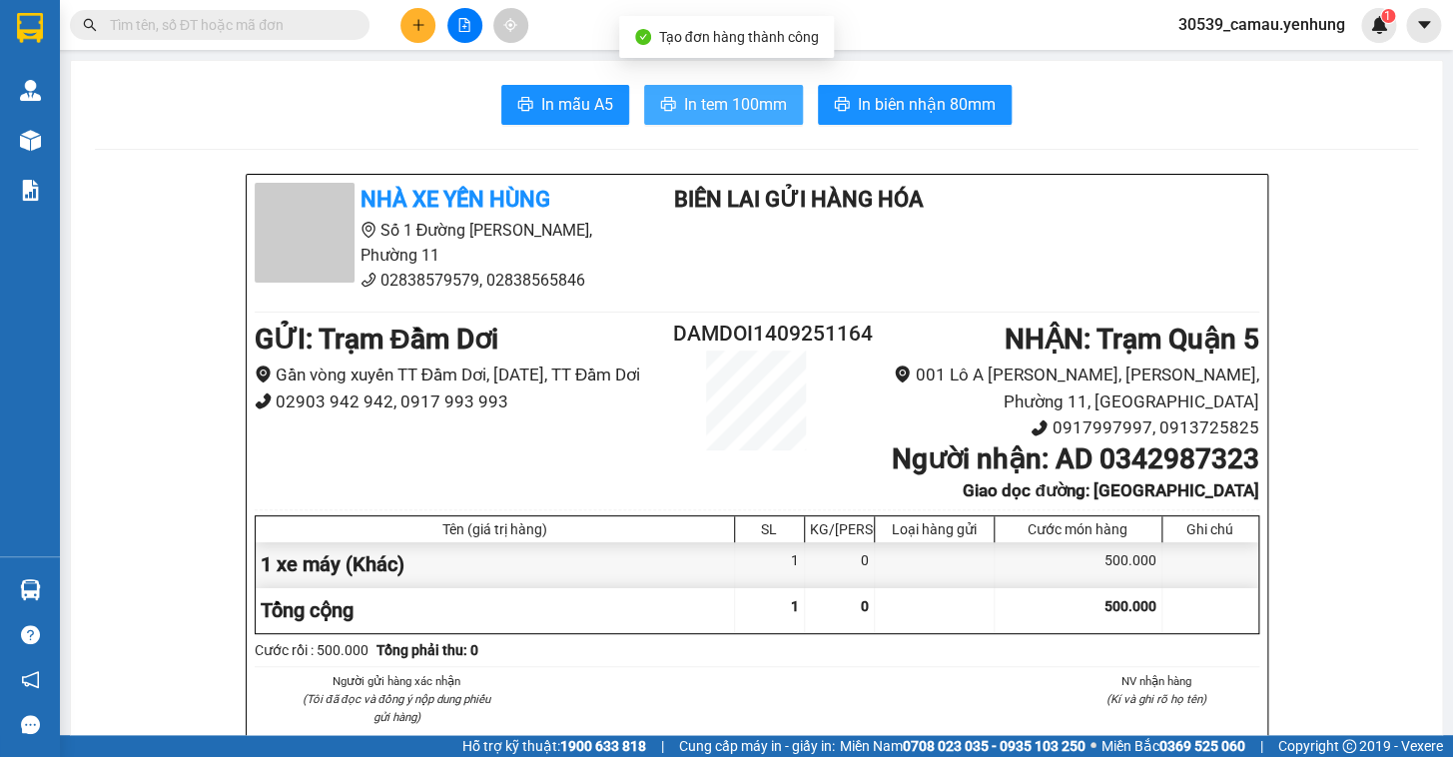
click at [703, 89] on button "In tem 100mm" at bounding box center [723, 105] width 159 height 40
